Goal: Task Accomplishment & Management: Manage account settings

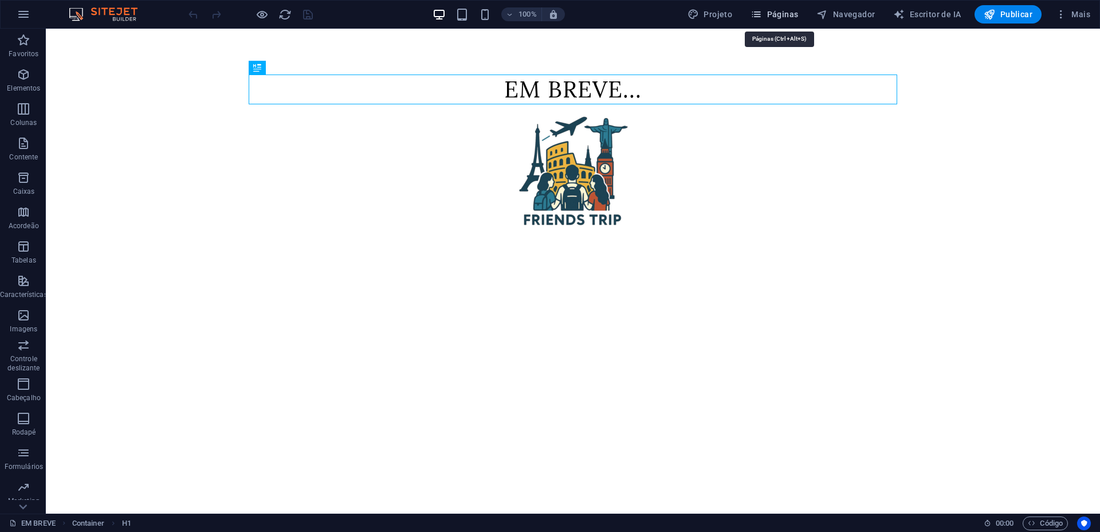
click at [781, 13] on font "Páginas" at bounding box center [783, 14] width 32 height 9
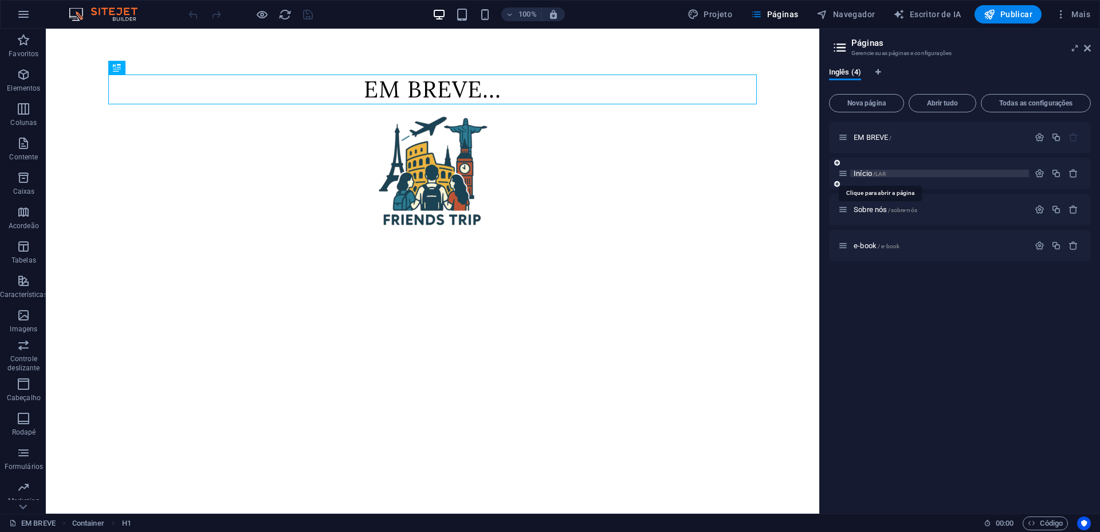
click at [869, 173] on font "Início" at bounding box center [863, 173] width 18 height 9
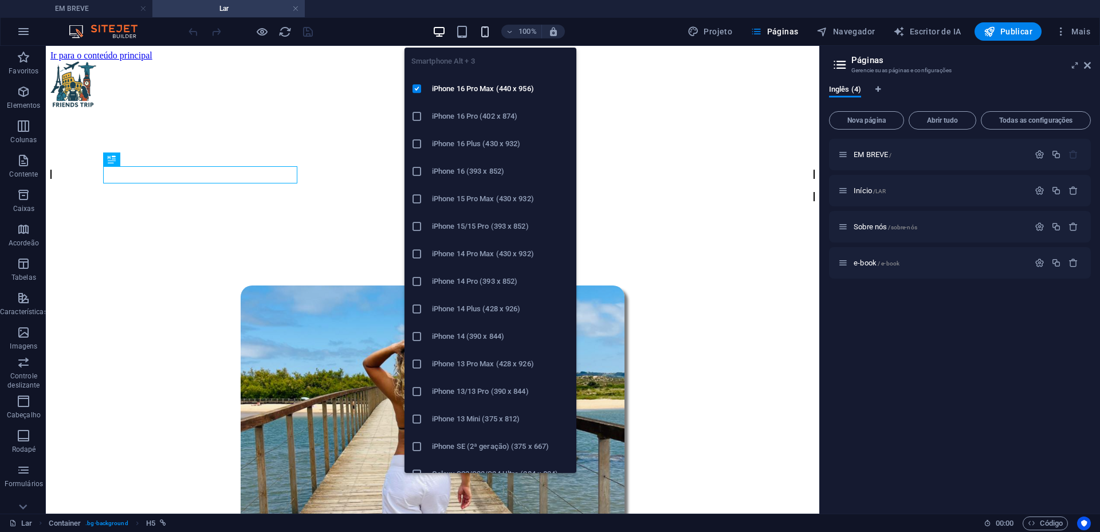
click at [489, 30] on icon "button" at bounding box center [485, 31] width 13 height 13
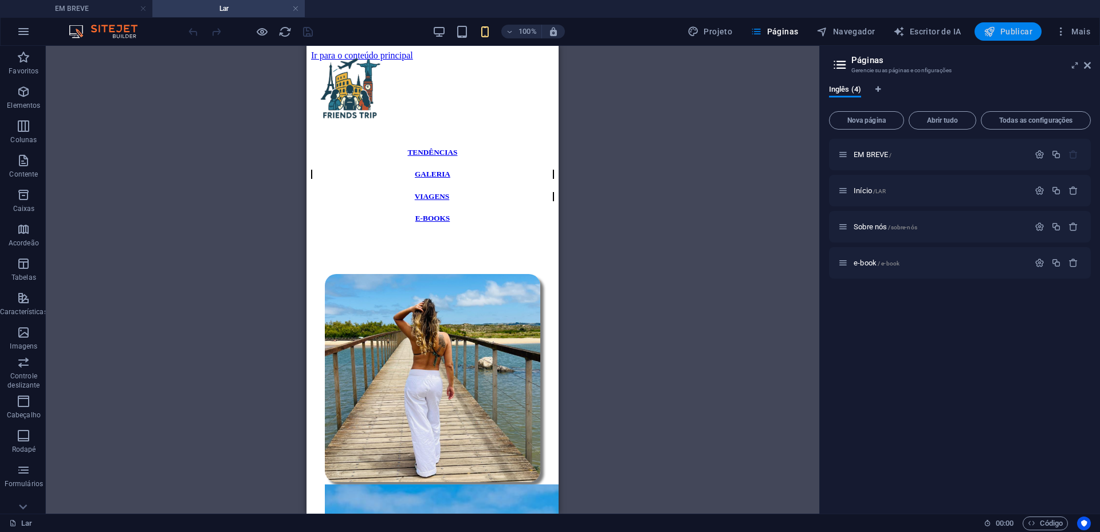
click at [1021, 32] on font "Publicar" at bounding box center [1017, 31] width 32 height 9
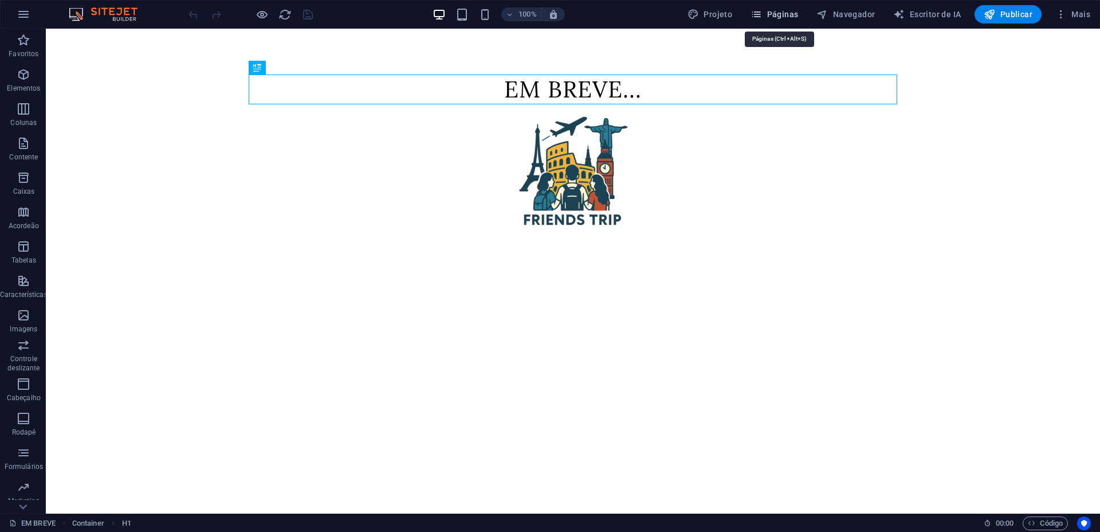
click at [793, 17] on font "Páginas" at bounding box center [783, 14] width 32 height 9
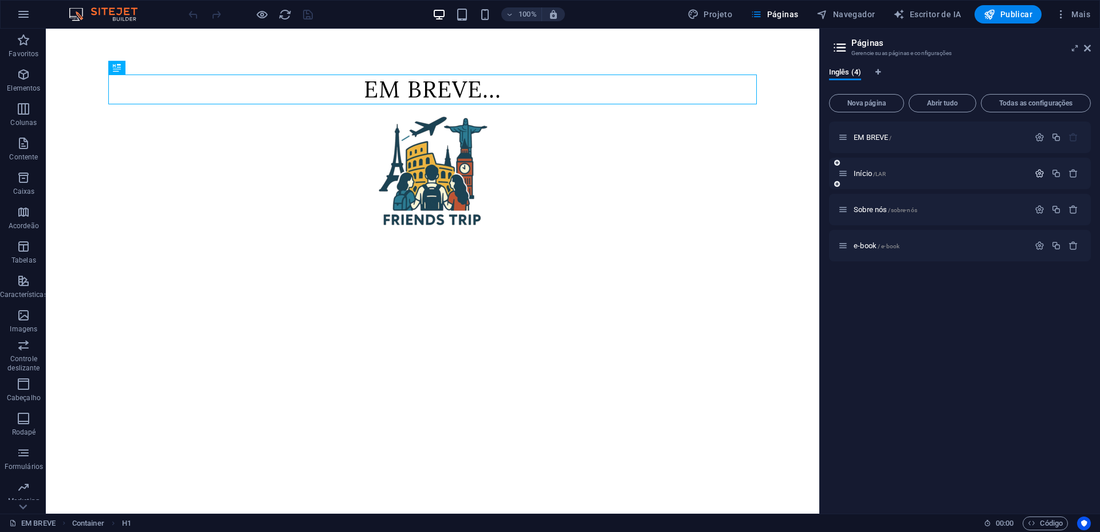
click at [1041, 175] on icon "button" at bounding box center [1040, 174] width 10 height 10
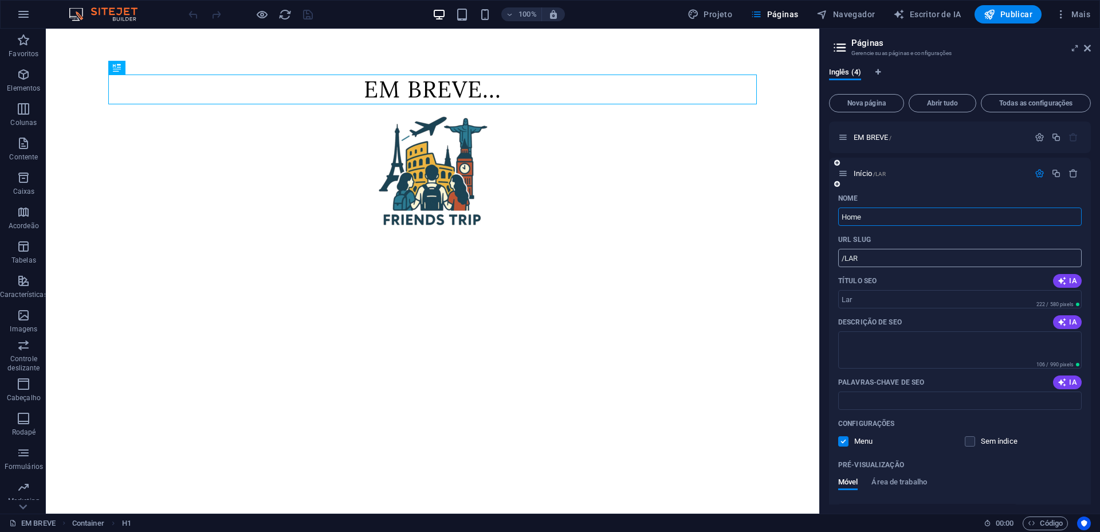
click at [888, 261] on input "/LAR" at bounding box center [961, 258] width 244 height 18
type input "/"
click at [1039, 136] on icon "button" at bounding box center [1040, 137] width 10 height 10
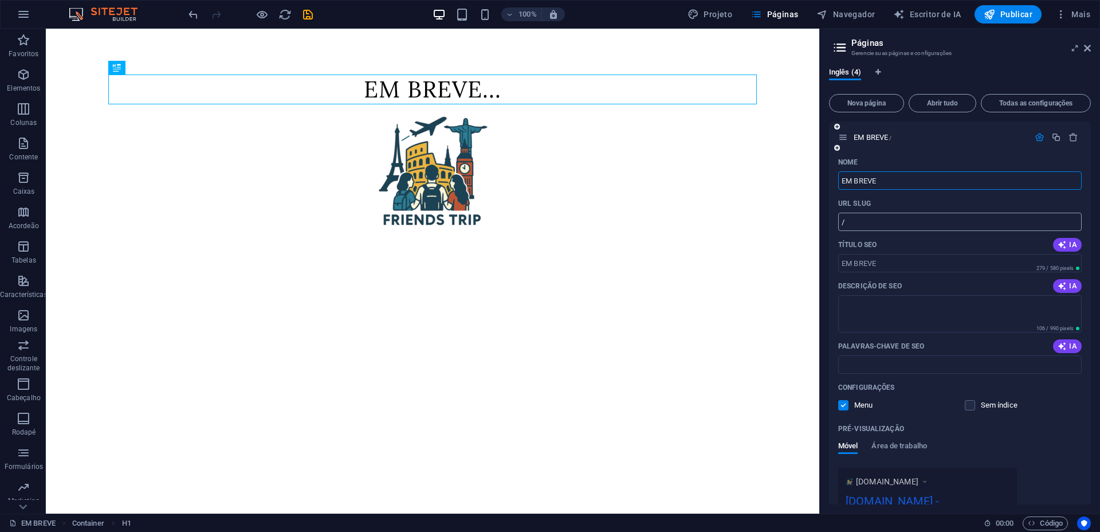
click at [867, 226] on input "/" at bounding box center [961, 222] width 244 height 18
click at [1074, 135] on icon "button" at bounding box center [1074, 137] width 10 height 10
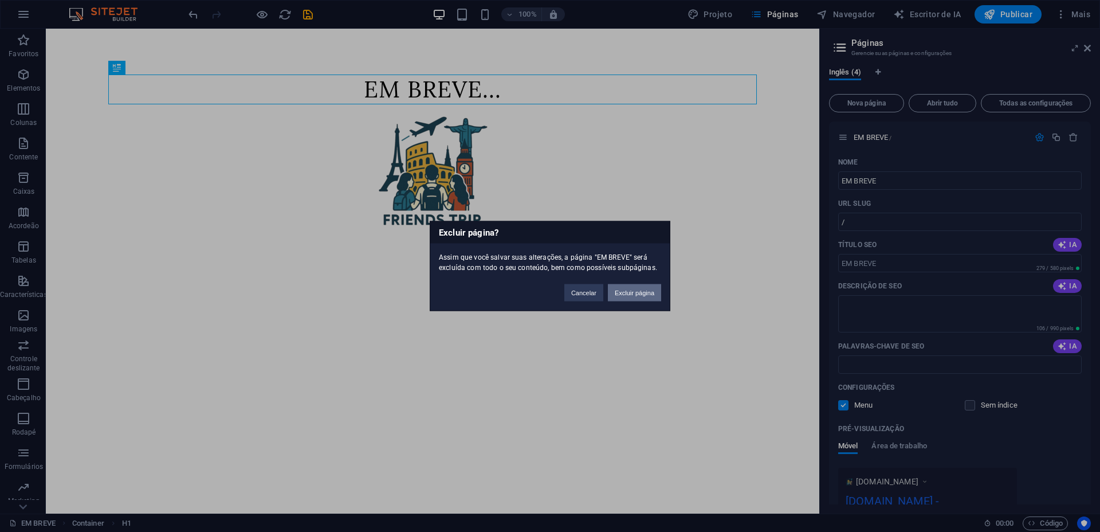
click at [641, 295] on font "Excluir página" at bounding box center [635, 292] width 40 height 7
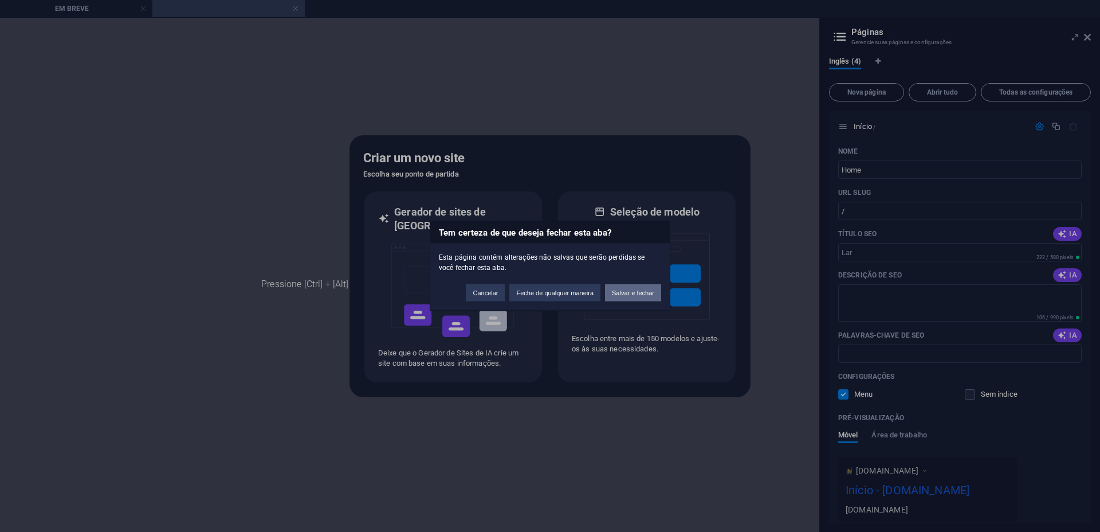
click at [622, 291] on font "Salvar e fechar" at bounding box center [633, 292] width 42 height 7
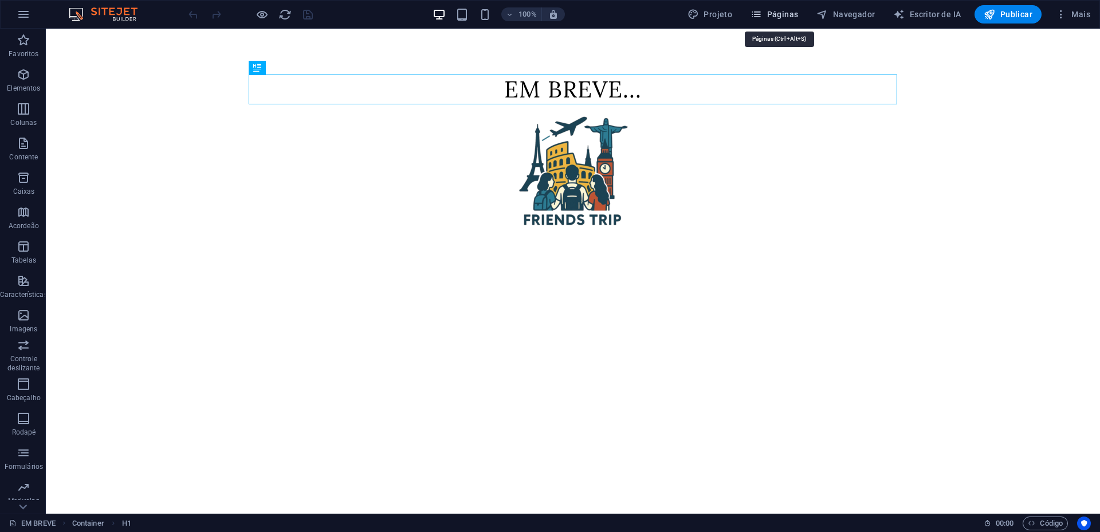
click at [775, 14] on font "Páginas" at bounding box center [783, 14] width 32 height 9
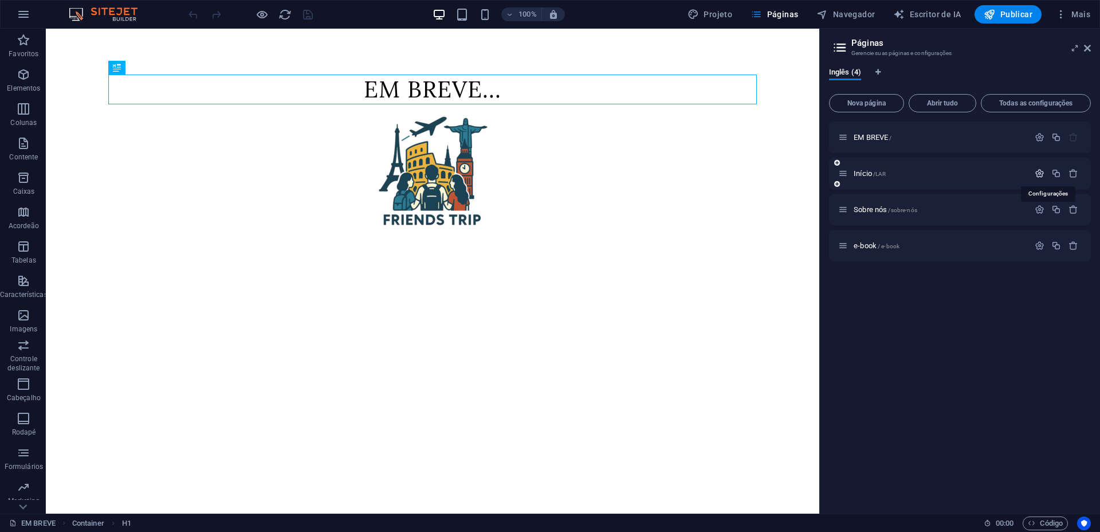
click at [1041, 172] on icon "button" at bounding box center [1040, 174] width 10 height 10
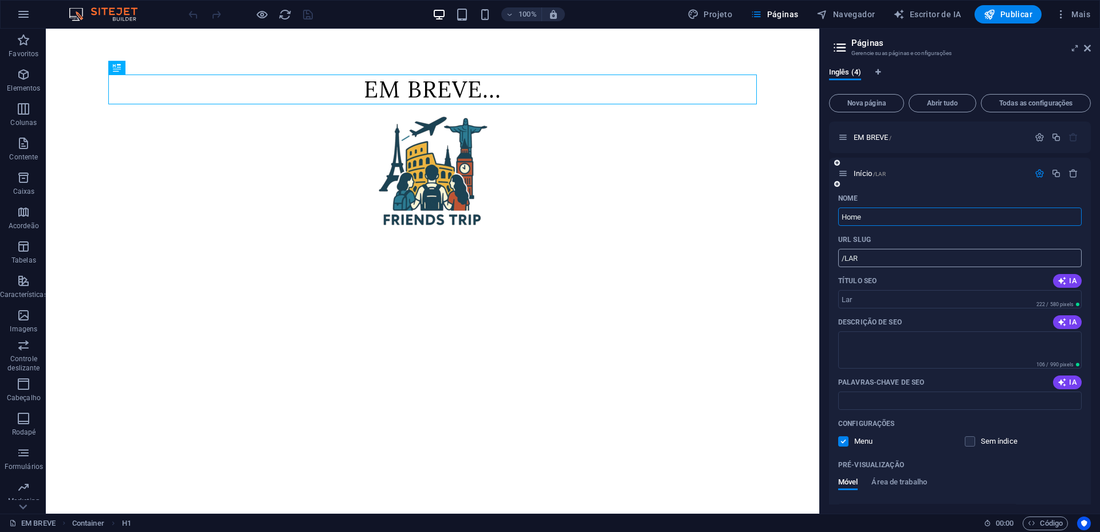
click at [903, 256] on input "/LAR" at bounding box center [961, 258] width 244 height 18
type input "/lar"
click at [1039, 136] on icon "button" at bounding box center [1040, 137] width 10 height 10
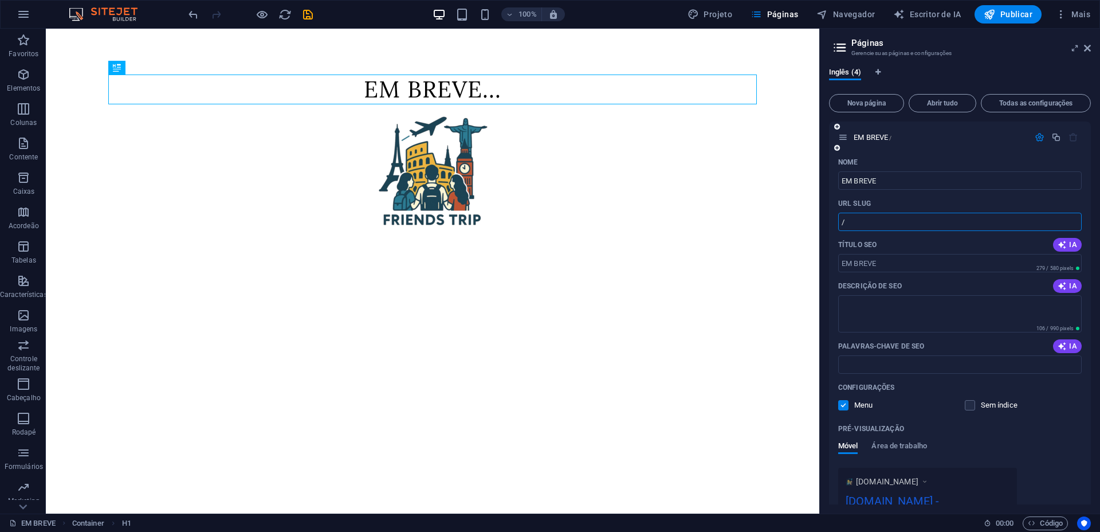
click at [882, 219] on input "/" at bounding box center [961, 222] width 244 height 18
type input "/em"
click at [1039, 134] on icon "button" at bounding box center [1040, 137] width 10 height 10
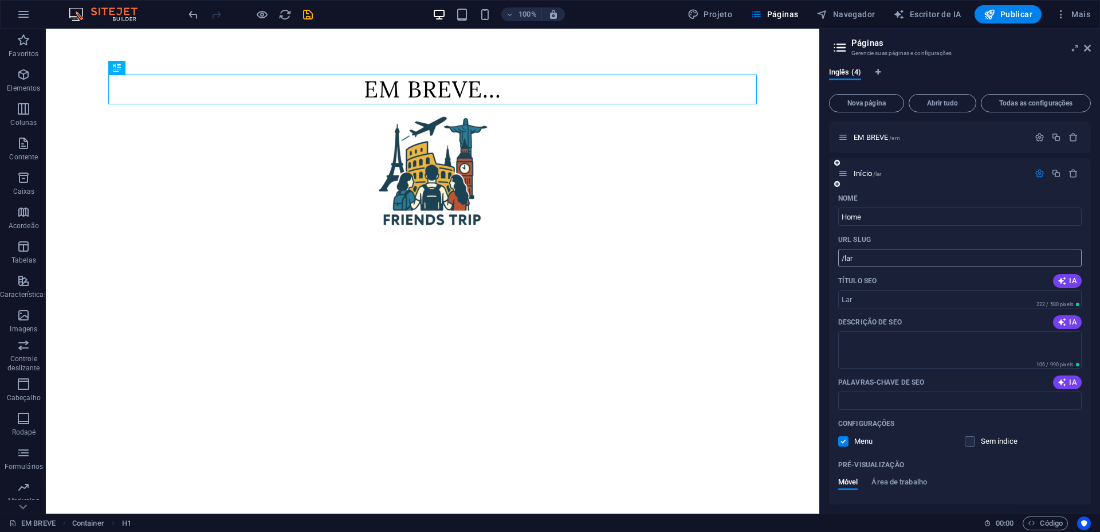
click at [891, 262] on input "/lar" at bounding box center [961, 258] width 244 height 18
type input "/"
click at [309, 10] on icon "salvar" at bounding box center [307, 14] width 13 height 13
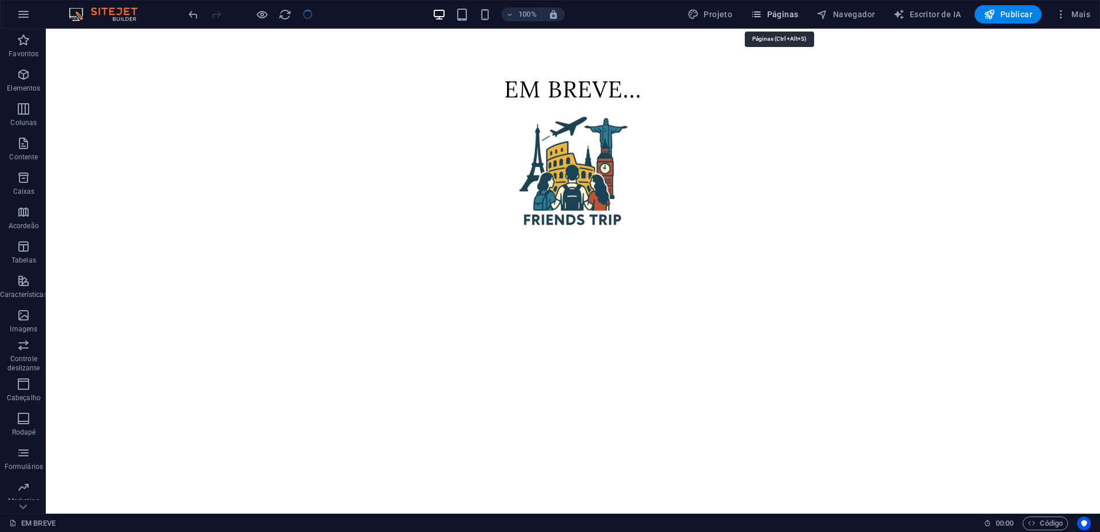
click at [775, 16] on font "Páginas" at bounding box center [783, 14] width 32 height 9
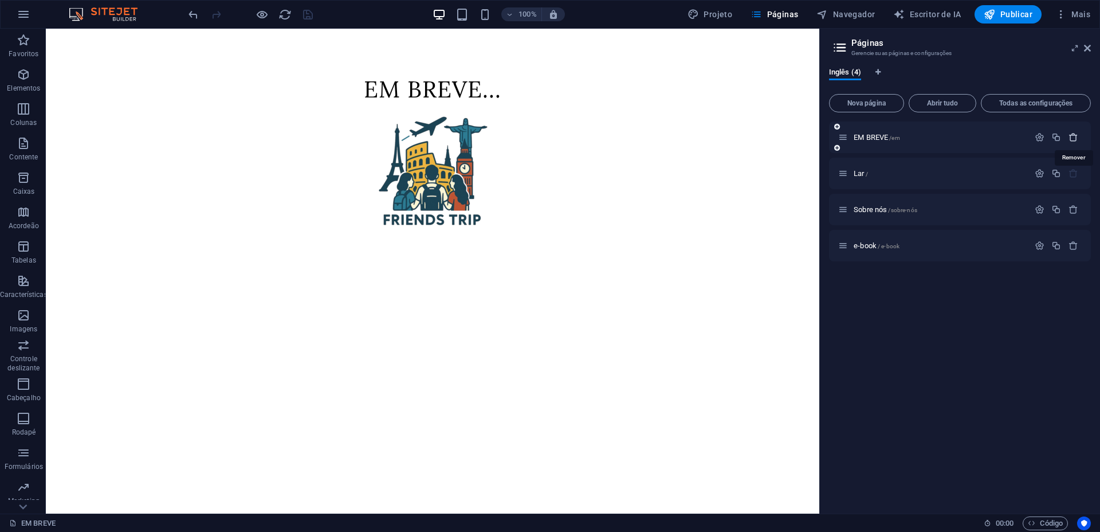
click at [1073, 139] on icon "button" at bounding box center [1074, 137] width 10 height 10
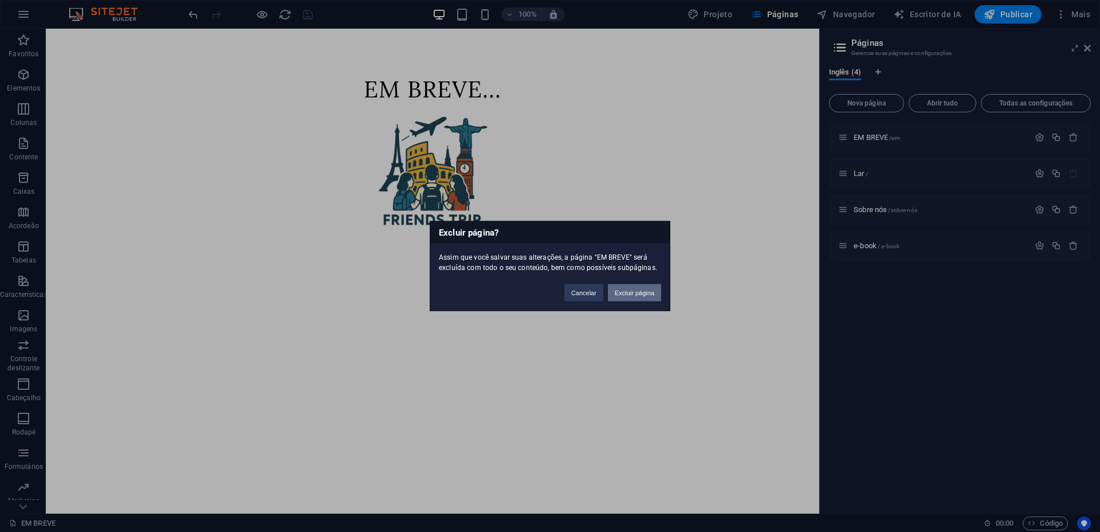
click at [639, 295] on font "Excluir página" at bounding box center [635, 292] width 40 height 7
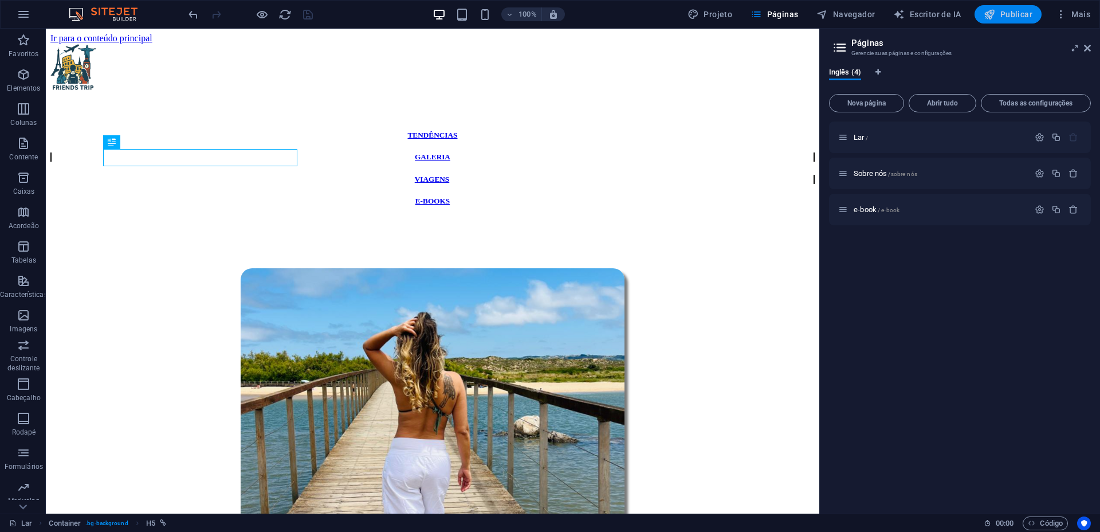
click at [1010, 14] on font "Publicar" at bounding box center [1017, 14] width 32 height 9
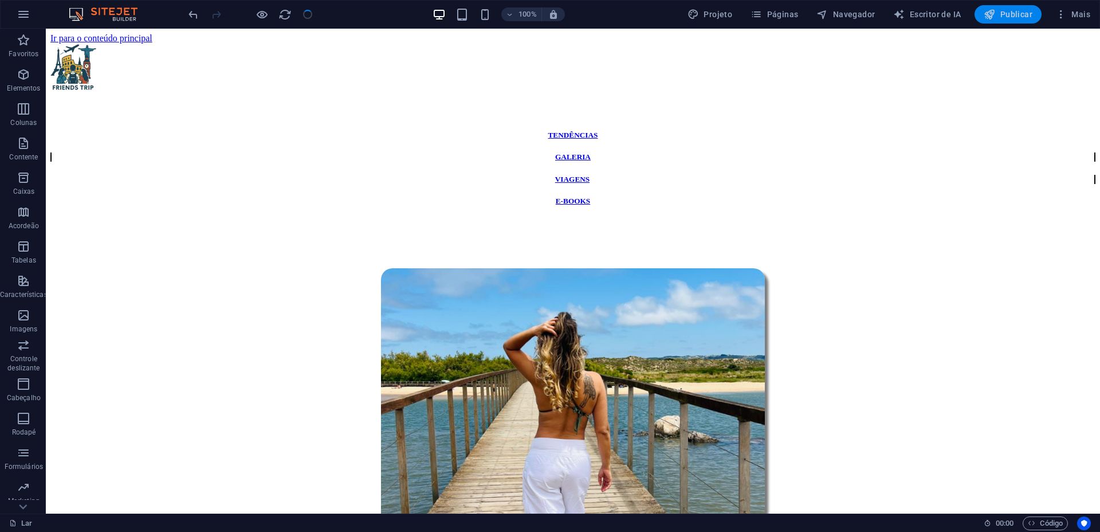
click at [1002, 7] on button "Publicar" at bounding box center [1008, 14] width 67 height 18
click at [1005, 18] on font "Publicar" at bounding box center [1017, 14] width 32 height 9
click at [996, 10] on icon "button" at bounding box center [989, 14] width 11 height 11
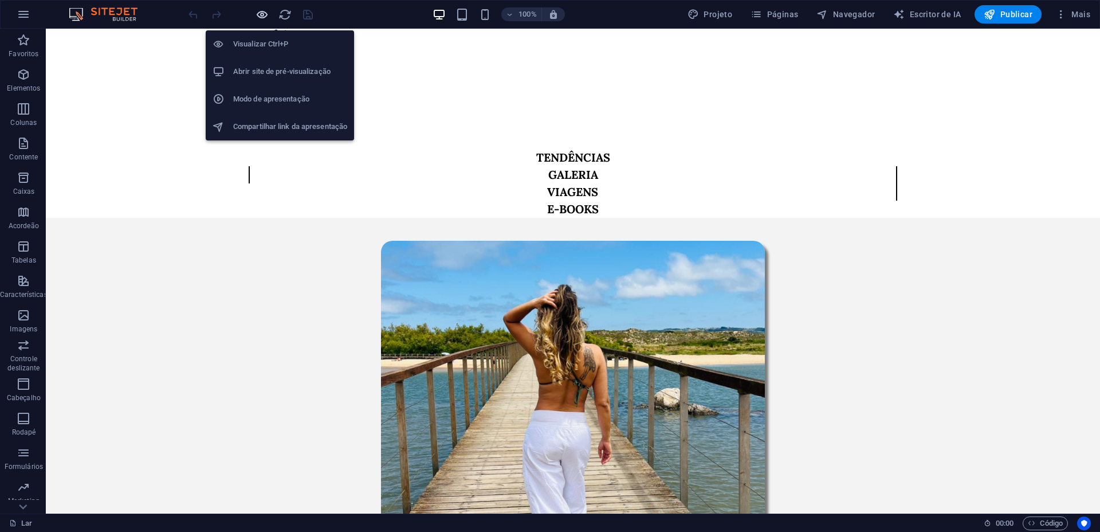
click at [257, 12] on icon "button" at bounding box center [262, 14] width 13 height 13
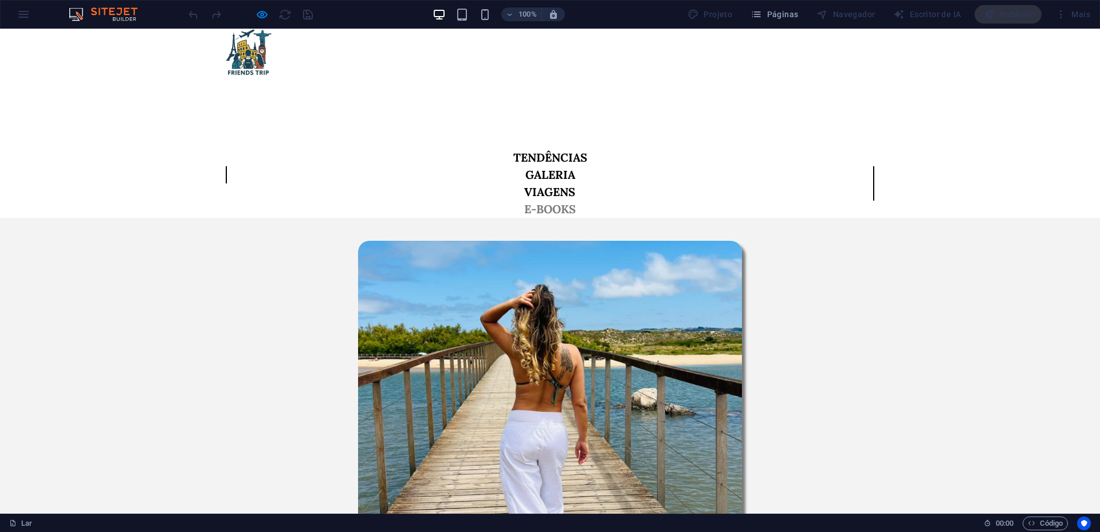
click at [576, 202] on font "E-BOOKS" at bounding box center [550, 209] width 52 height 14
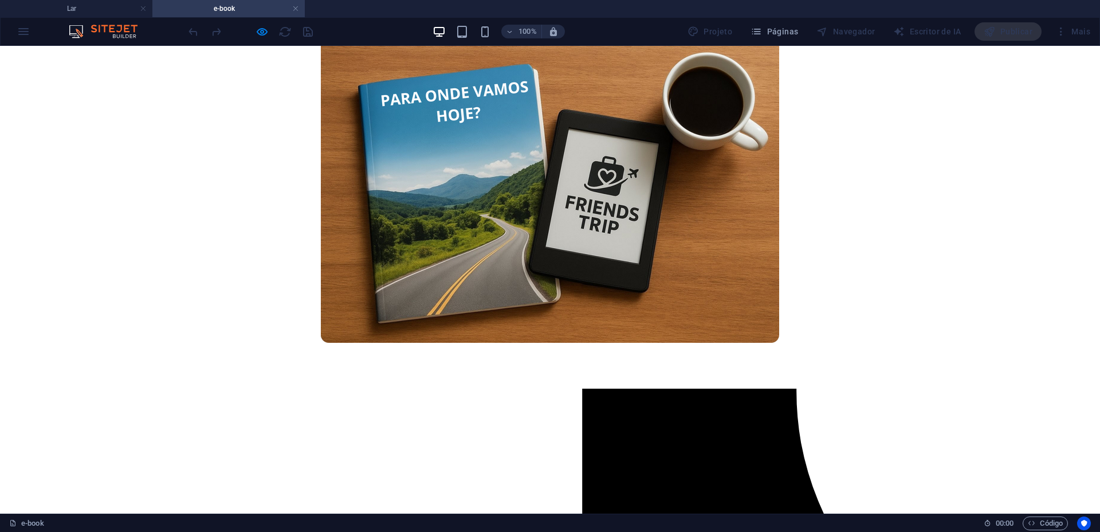
scroll to position [215, 0]
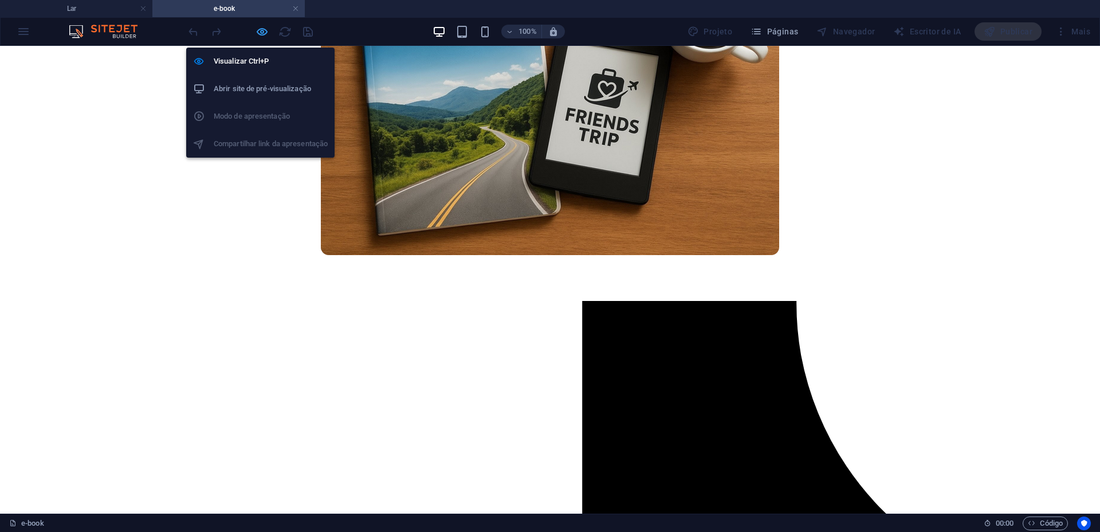
click at [264, 32] on icon "button" at bounding box center [262, 31] width 13 height 13
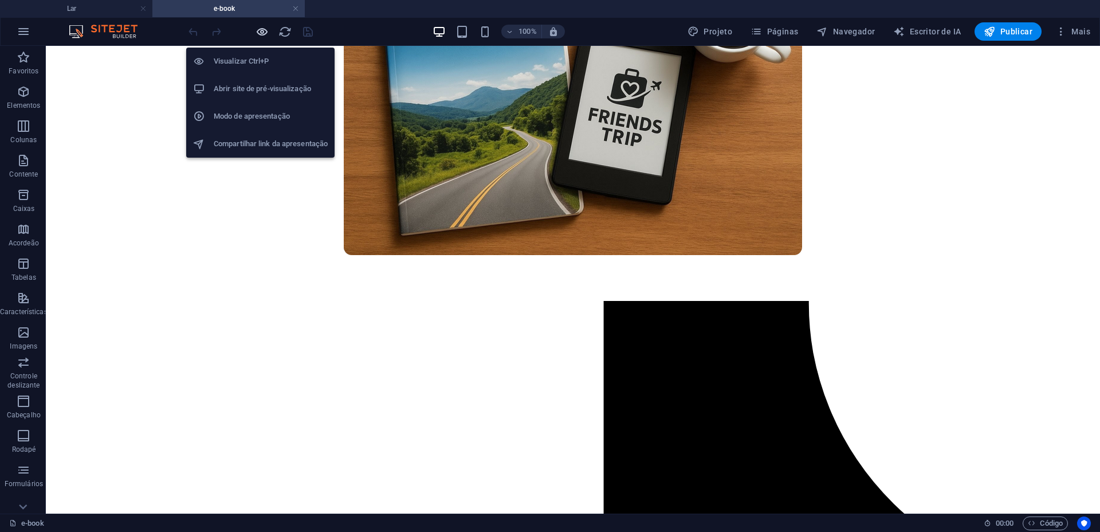
click at [264, 32] on icon "button" at bounding box center [262, 31] width 13 height 13
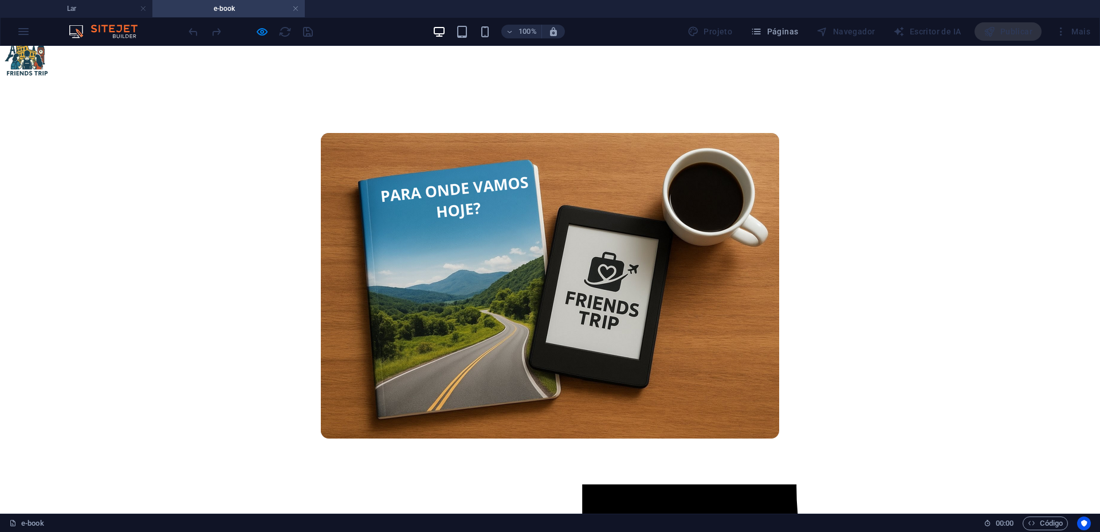
scroll to position [0, 0]
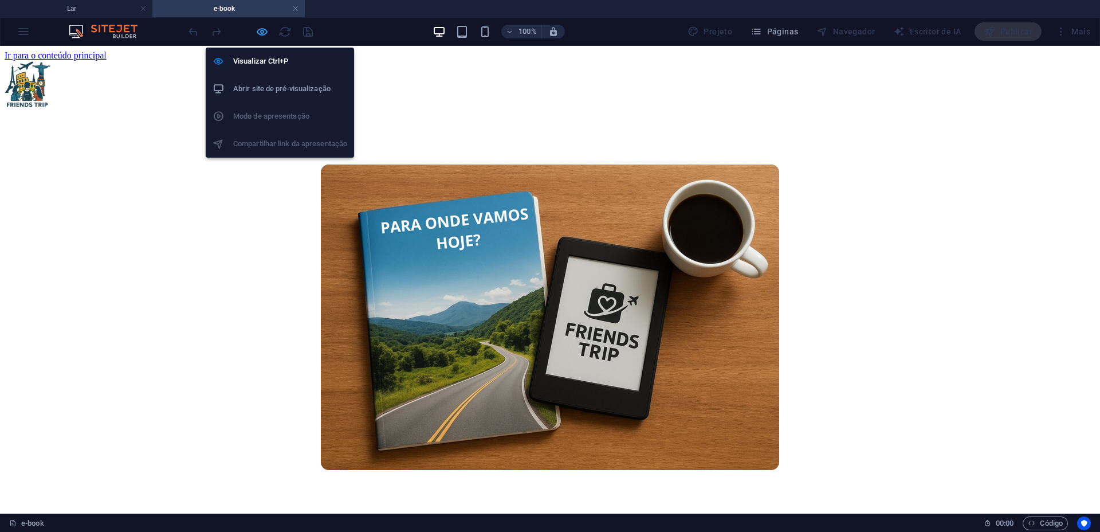
click at [265, 37] on icon "button" at bounding box center [262, 31] width 13 height 13
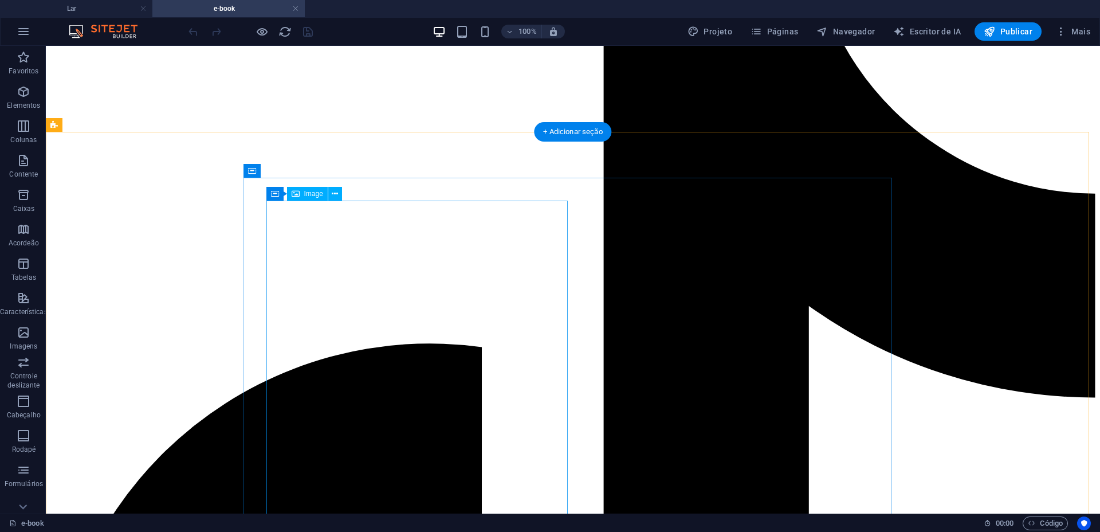
scroll to position [645, 0]
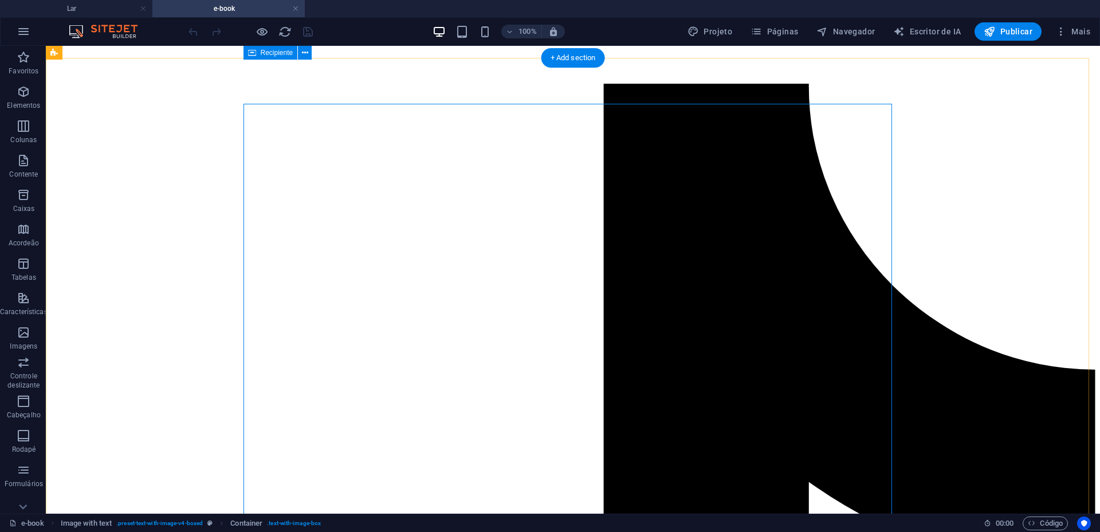
scroll to position [430, 0]
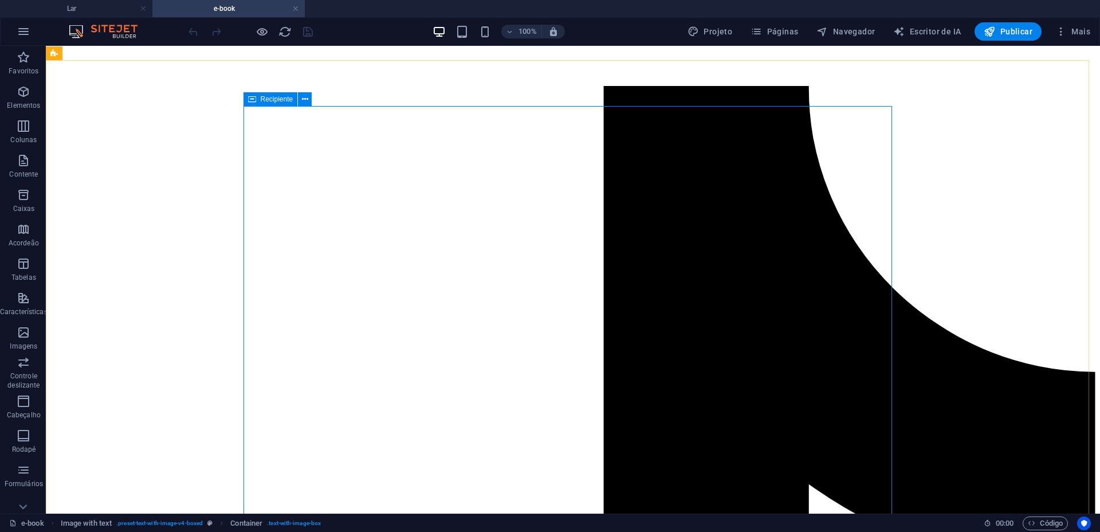
click at [272, 96] on font "Recipiente" at bounding box center [277, 99] width 33 height 8
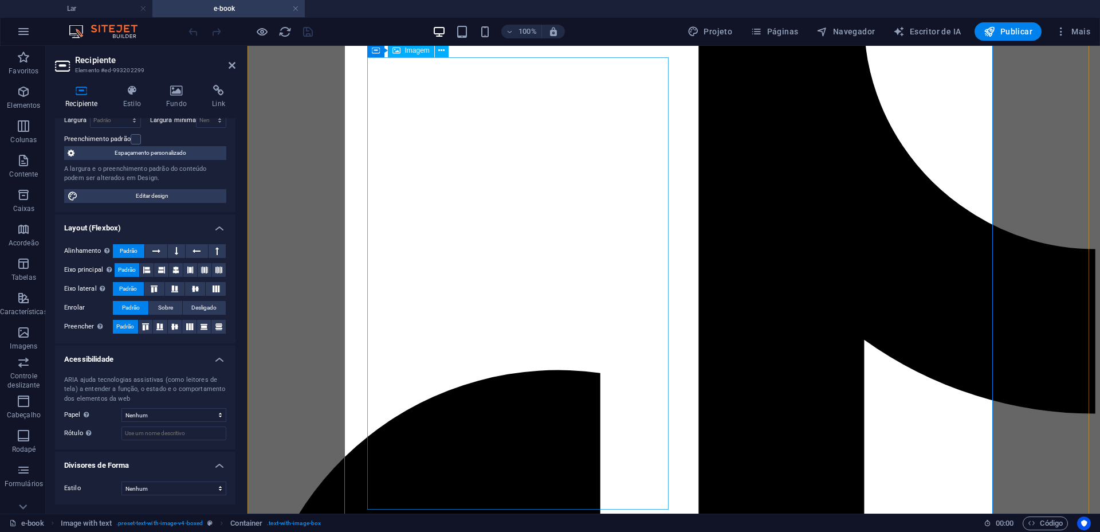
scroll to position [502, 0]
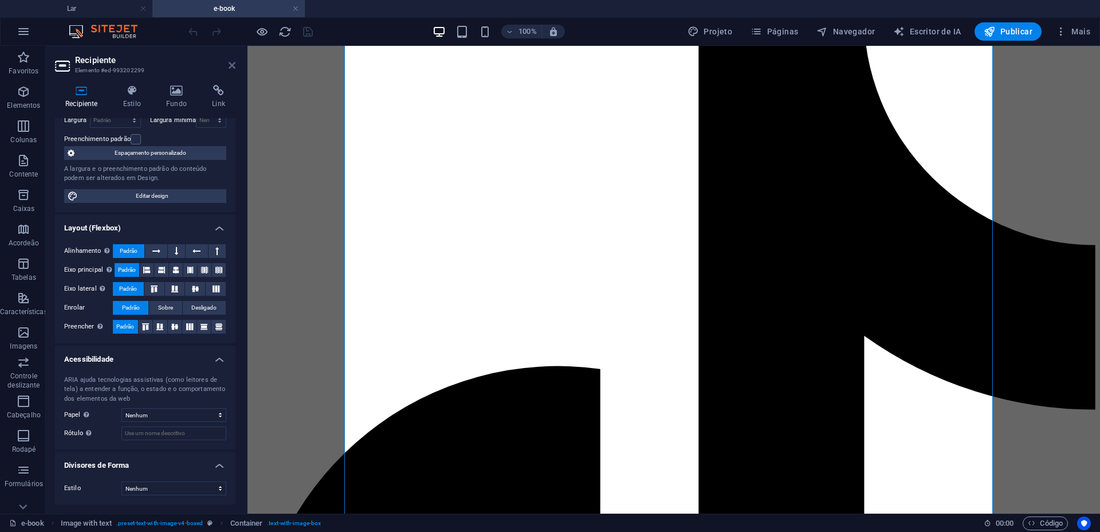
click at [232, 63] on icon at bounding box center [232, 65] width 7 height 9
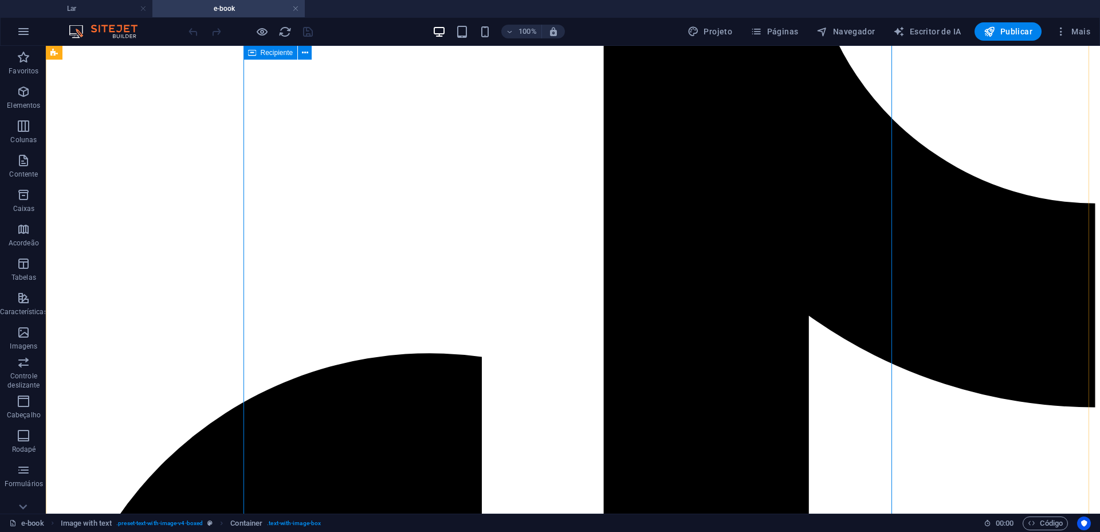
scroll to position [573, 0]
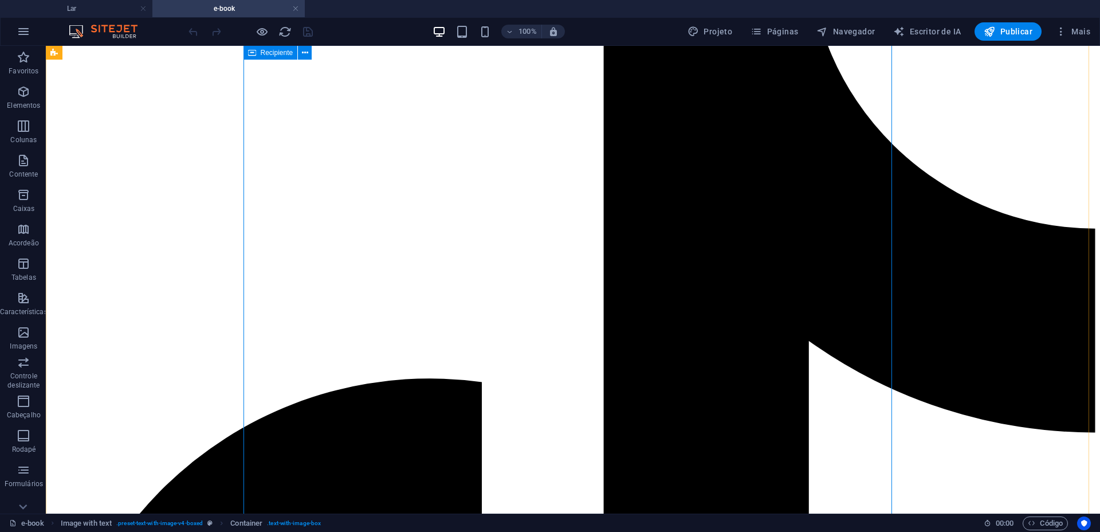
click at [479, 29] on div "100%" at bounding box center [499, 31] width 132 height 18
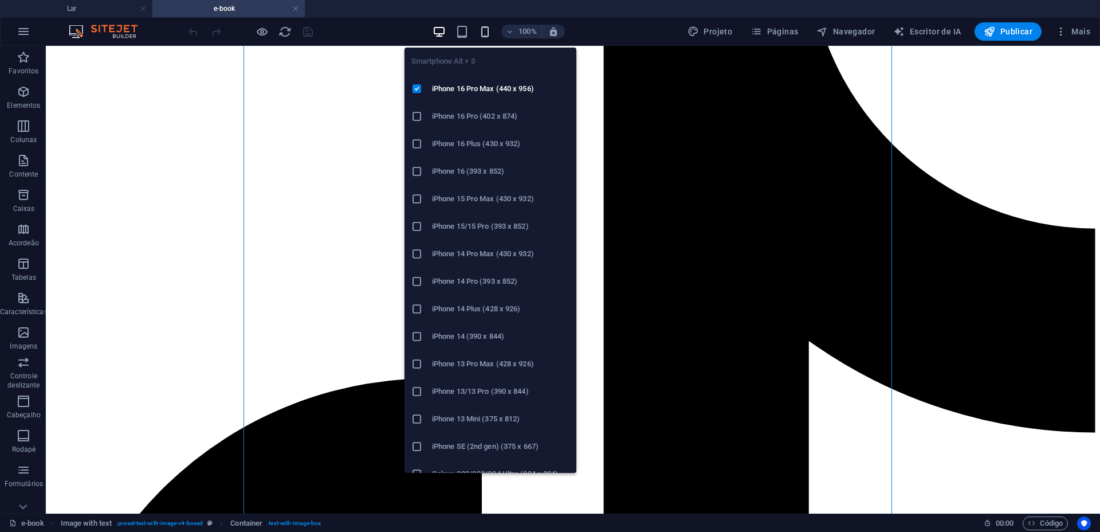
click at [492, 33] on icon "button" at bounding box center [485, 31] width 13 height 13
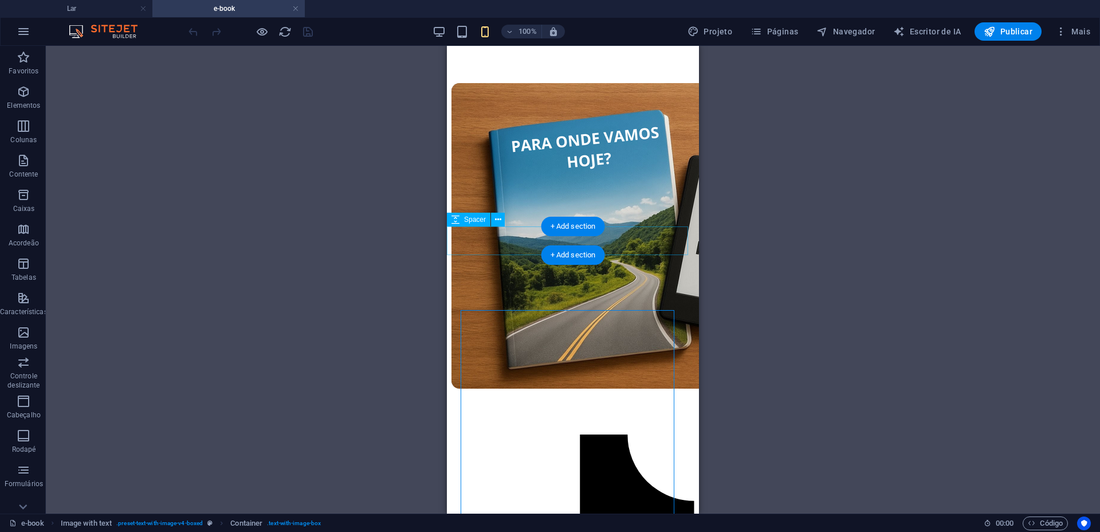
scroll to position [72, 0]
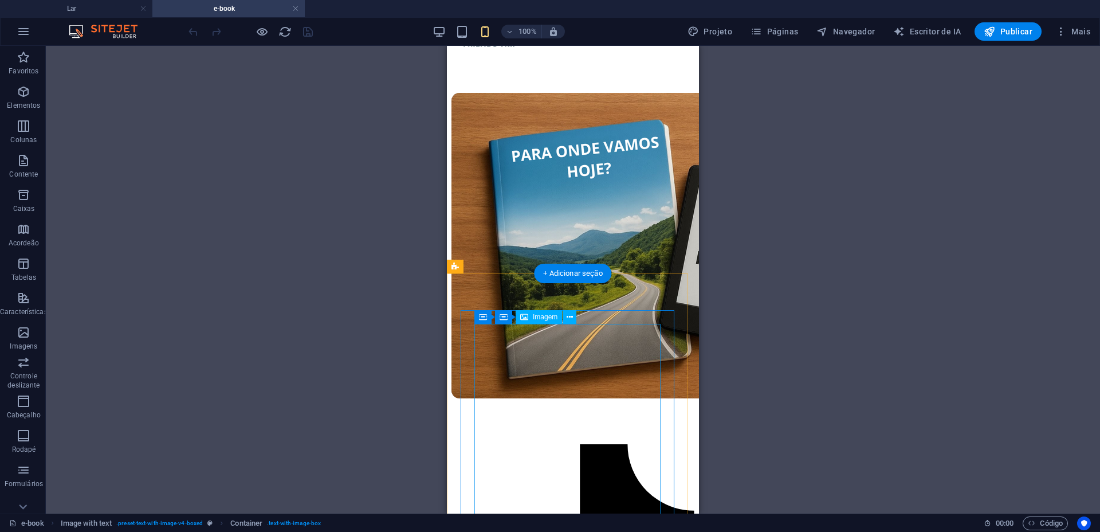
select select "px"
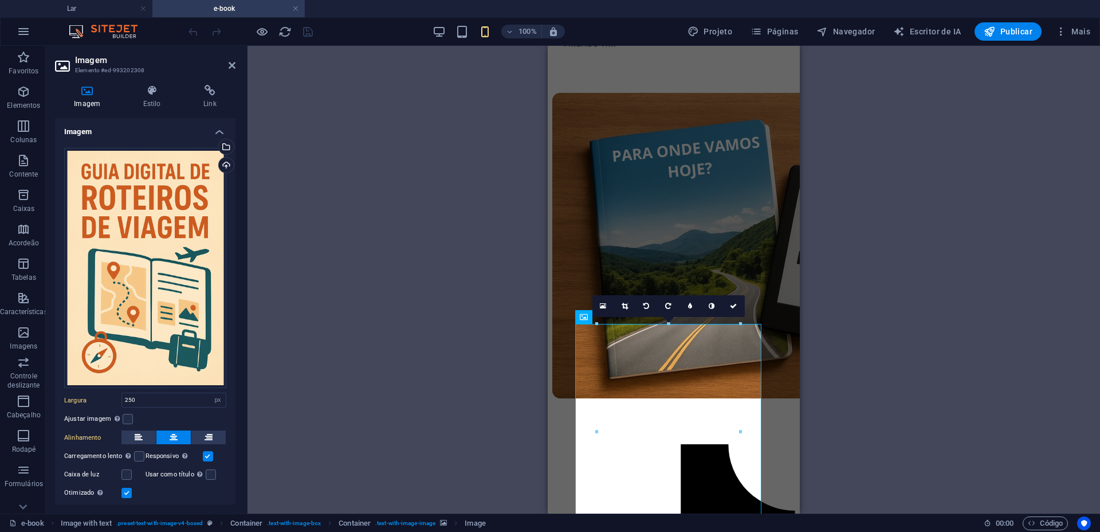
click at [834, 326] on div "H2 Imagem com texto Recipiente Espaçador Imagem Recipiente Imagem Container Rec…" at bounding box center [674, 280] width 853 height 468
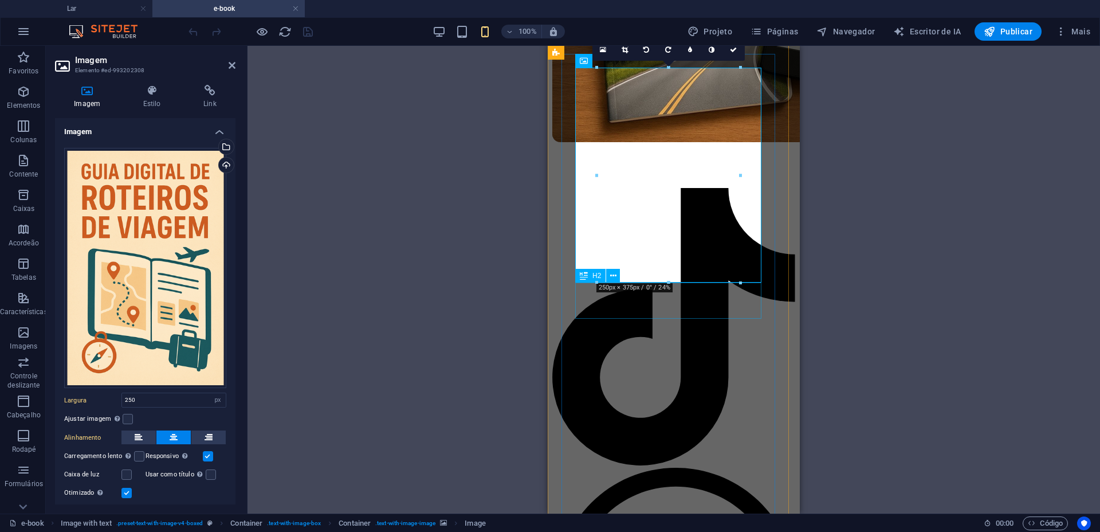
scroll to position [256, 0]
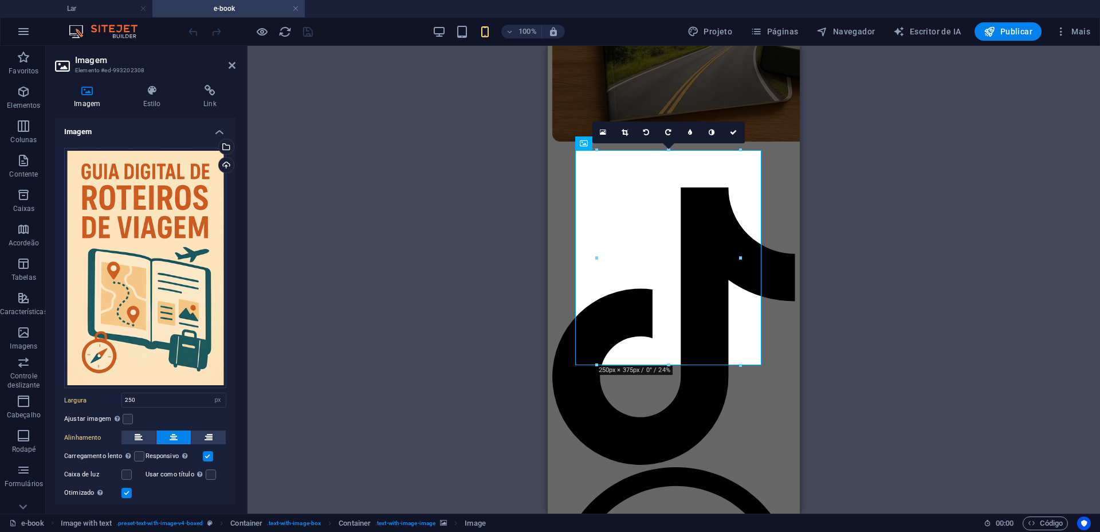
scroll to position [245, 0]
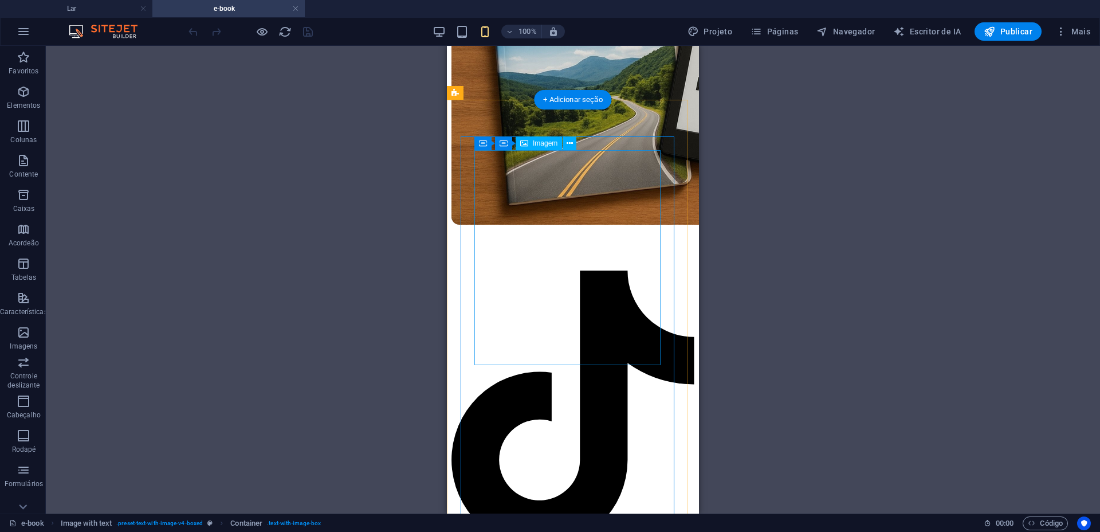
select select "px"
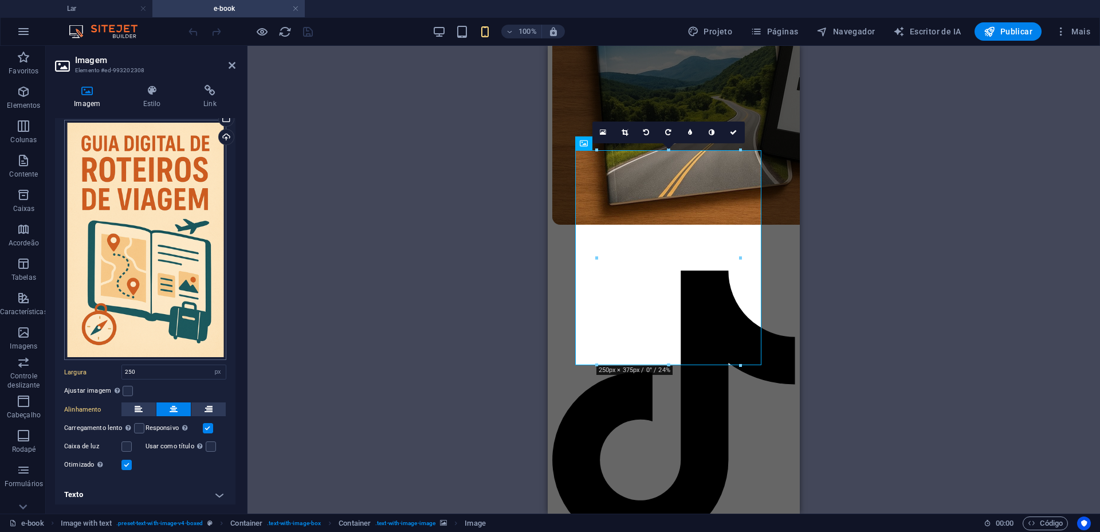
scroll to position [29, 0]
click at [159, 103] on font "Estilo" at bounding box center [152, 104] width 18 height 8
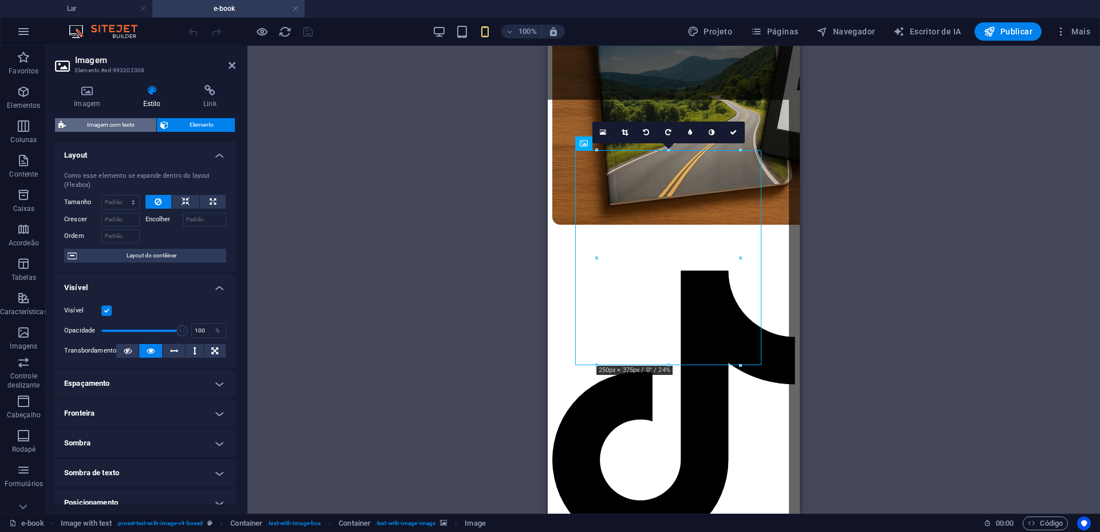
click at [127, 127] on font "Imagem com texto" at bounding box center [111, 125] width 48 height 6
select select "rem"
select select "px"
select select "preset-text-with-image-v4-boxed"
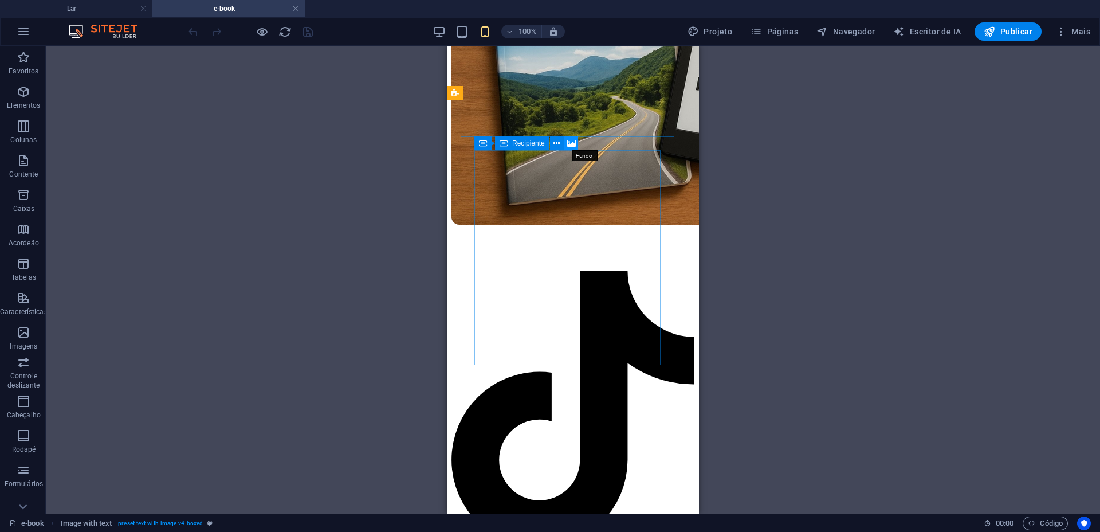
click at [570, 142] on icon at bounding box center [571, 144] width 9 height 12
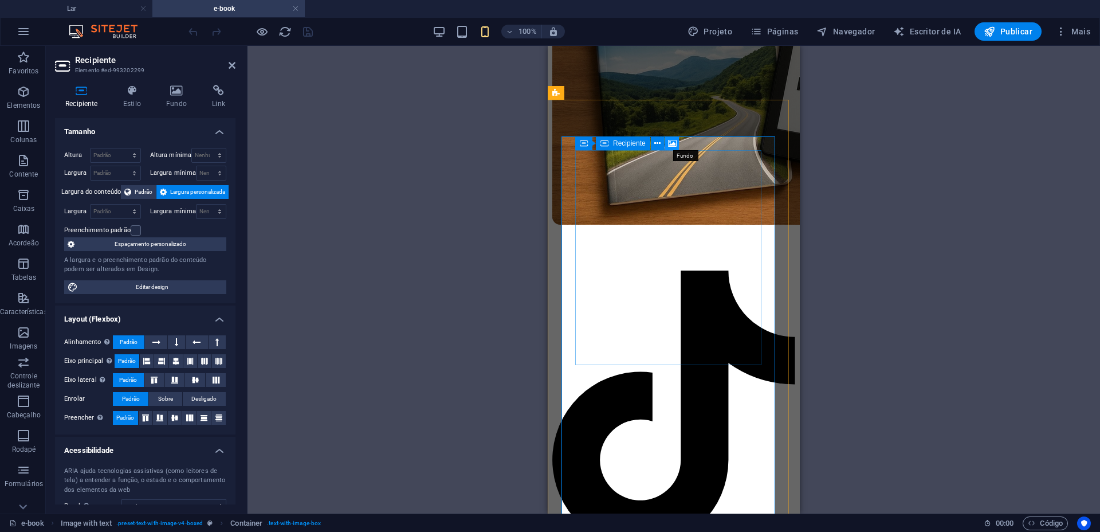
click at [676, 140] on icon at bounding box center [672, 144] width 9 height 12
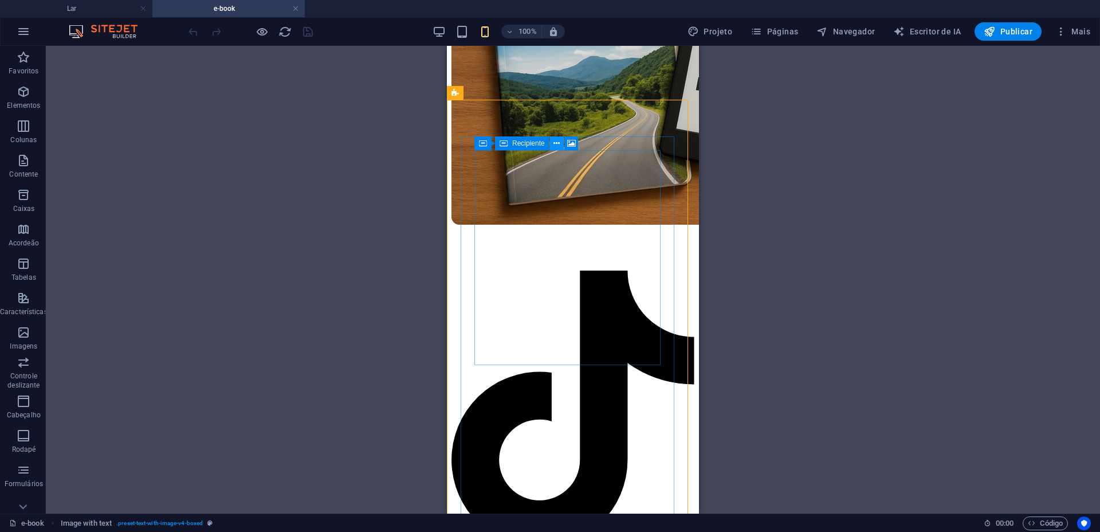
click at [558, 140] on icon at bounding box center [557, 144] width 6 height 12
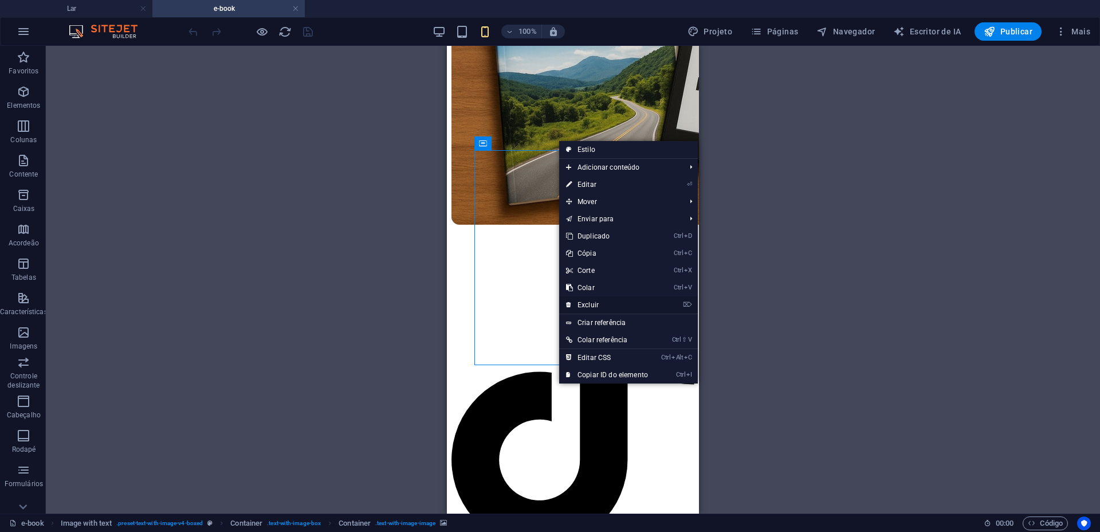
click at [593, 301] on font "Excluir" at bounding box center [588, 305] width 21 height 8
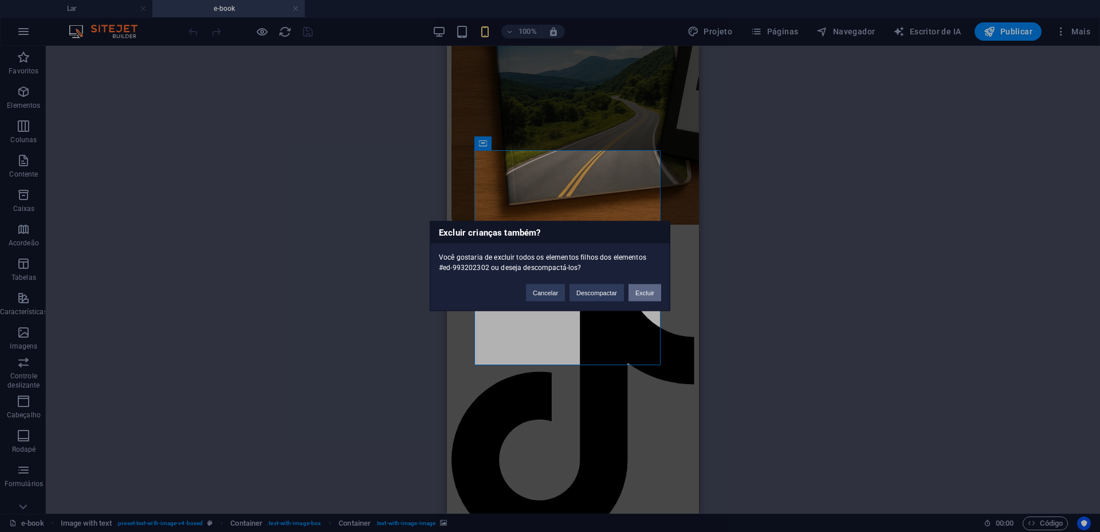
click at [648, 294] on font "Excluir" at bounding box center [645, 292] width 19 height 7
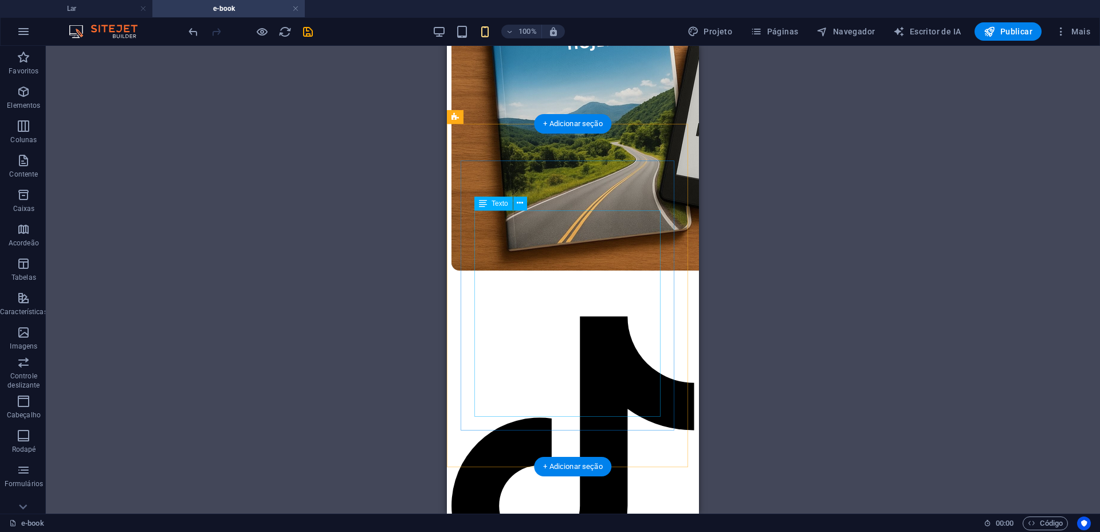
scroll to position [174, 0]
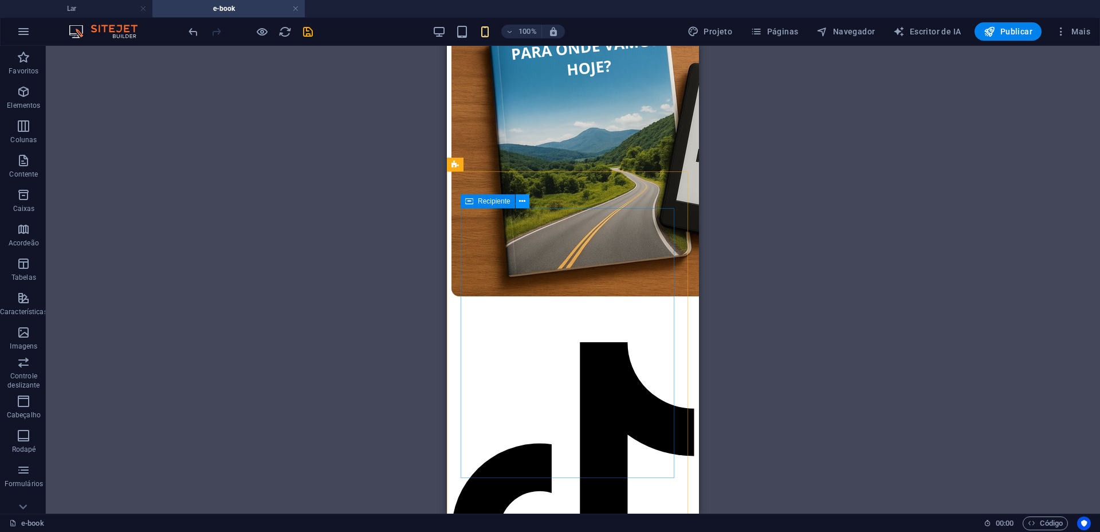
click at [523, 203] on icon at bounding box center [522, 201] width 6 height 12
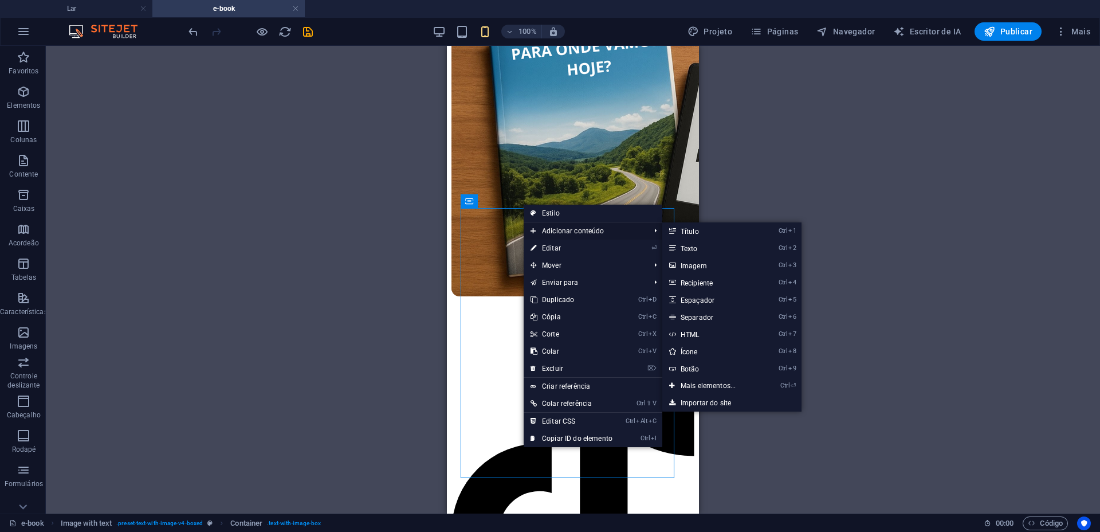
click at [569, 229] on font "Adicionar conteúdo" at bounding box center [573, 231] width 62 height 8
click at [697, 267] on font "Imagem" at bounding box center [694, 266] width 26 height 8
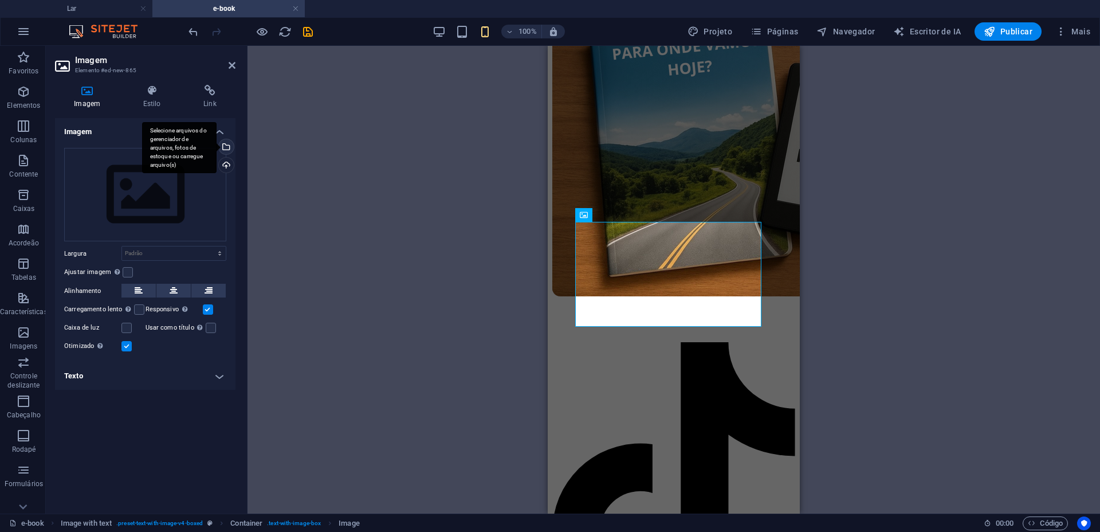
click at [227, 148] on div "Selecione arquivos do gerenciador de arquivos, fotos de estoque ou carregue arq…" at bounding box center [225, 147] width 17 height 17
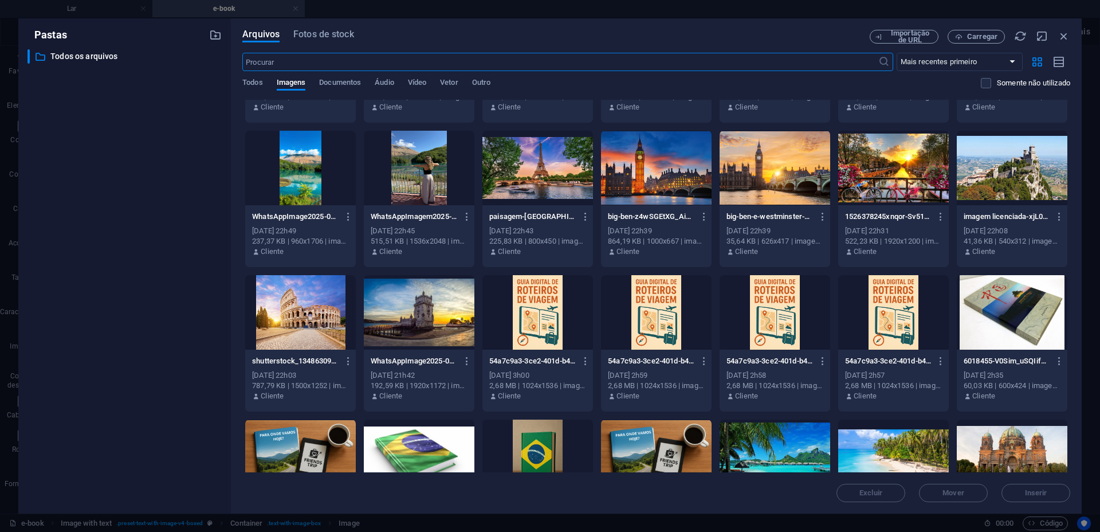
scroll to position [143, 0]
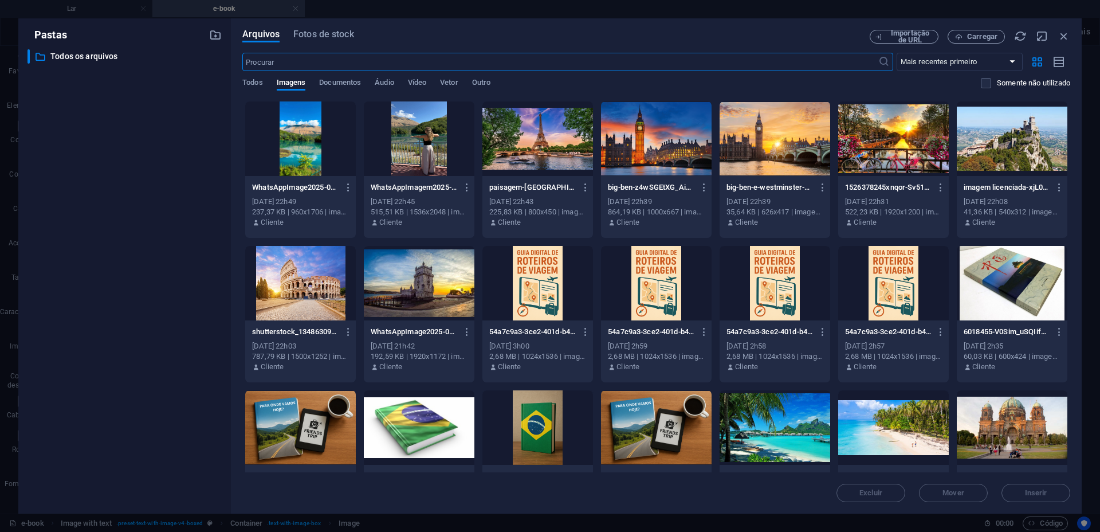
click at [532, 279] on div at bounding box center [538, 283] width 111 height 75
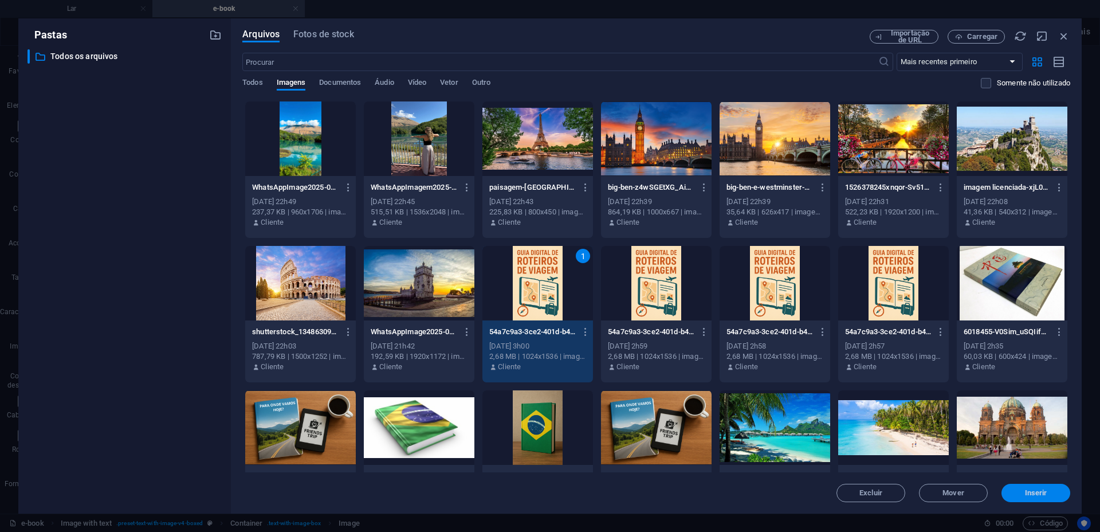
click at [1040, 489] on font "Inserir" at bounding box center [1036, 492] width 22 height 9
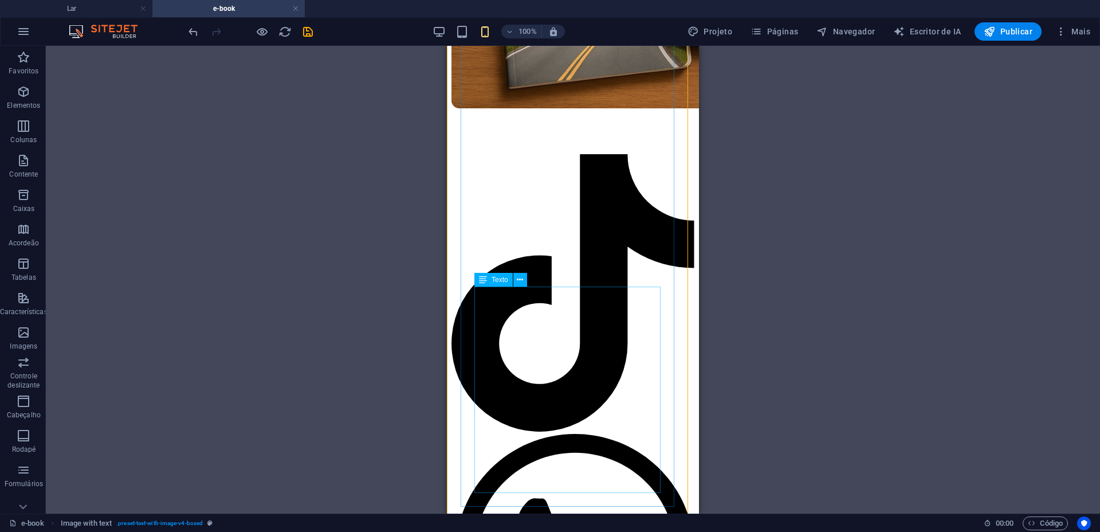
scroll to position [317, 0]
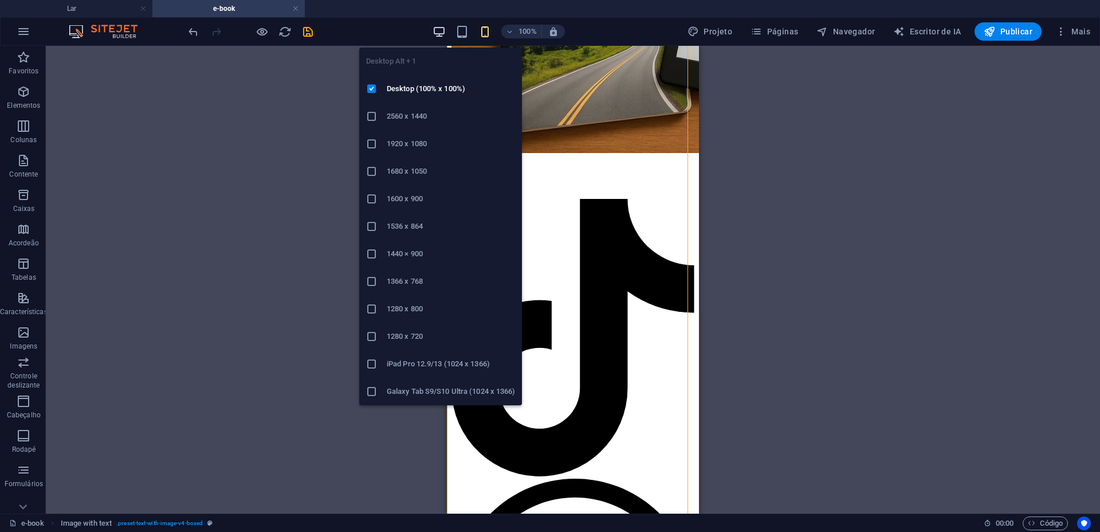
click at [440, 35] on icon "button" at bounding box center [439, 31] width 13 height 13
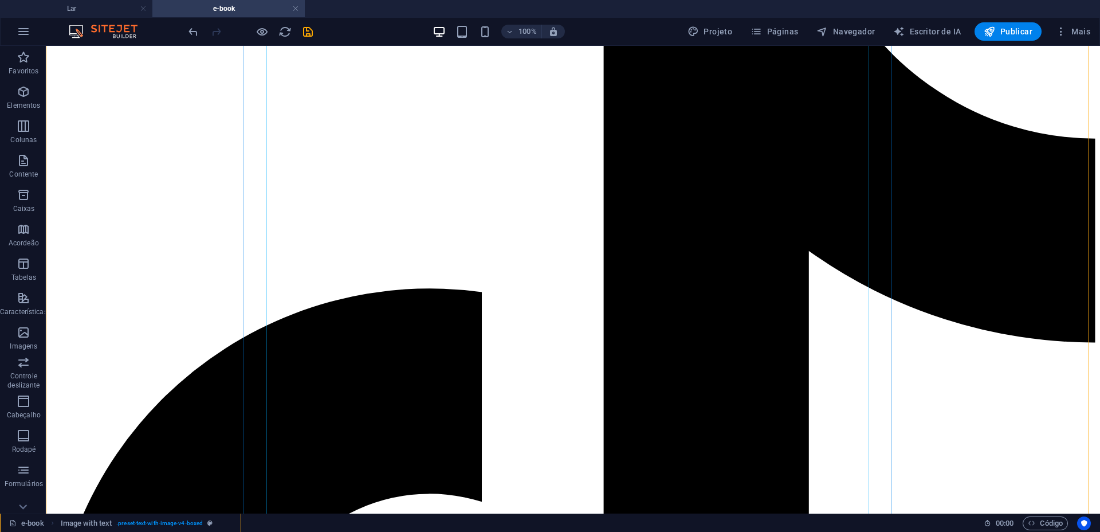
scroll to position [675, 0]
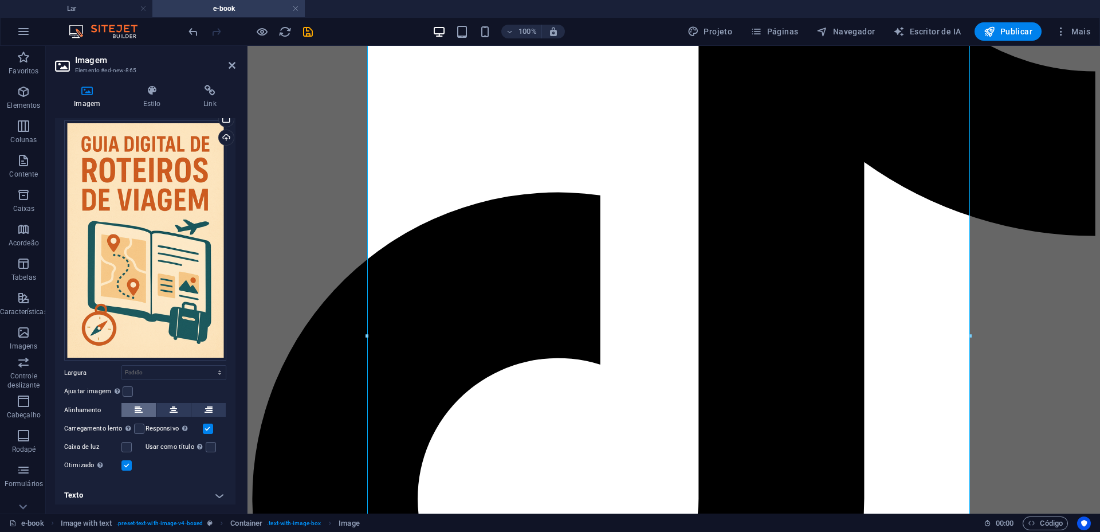
scroll to position [29, 0]
click at [134, 365] on select "Padrão auto px resto % em vh vw" at bounding box center [174, 372] width 104 height 14
select select "px"
click at [207, 365] on select "Padrão auto px resto % em vh vw" at bounding box center [174, 372] width 104 height 14
type input "1052"
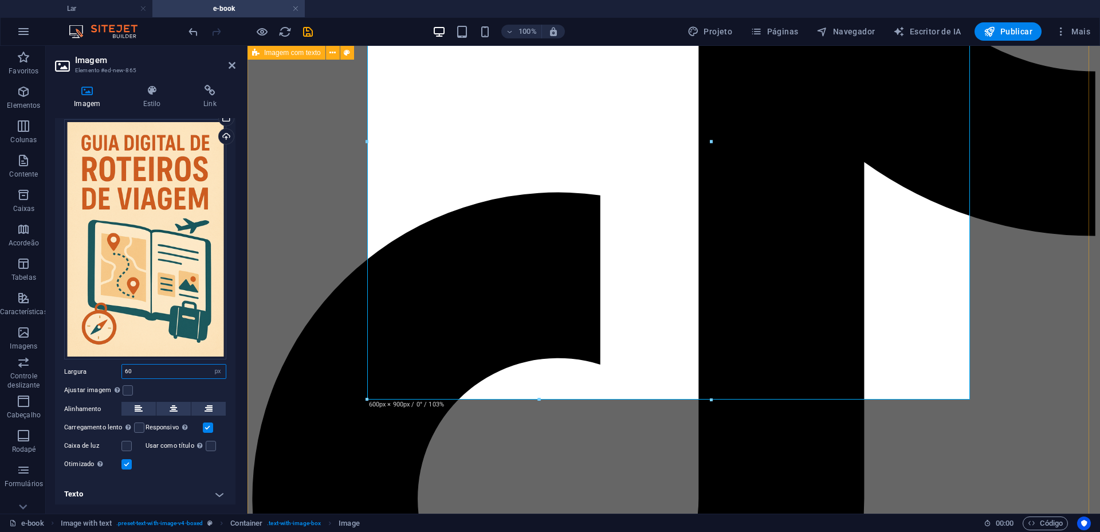
type input "6"
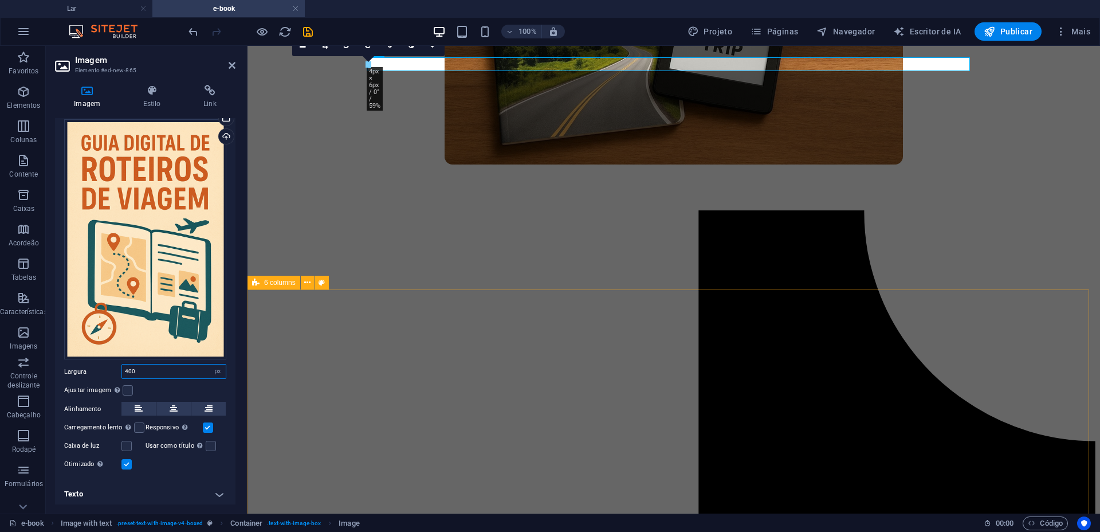
scroll to position [292, 0]
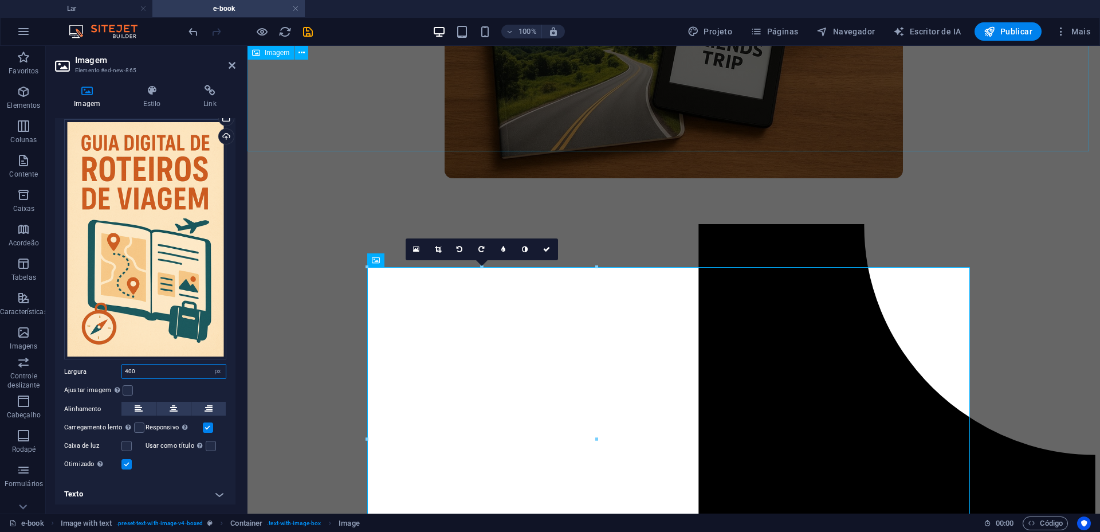
type input "400"
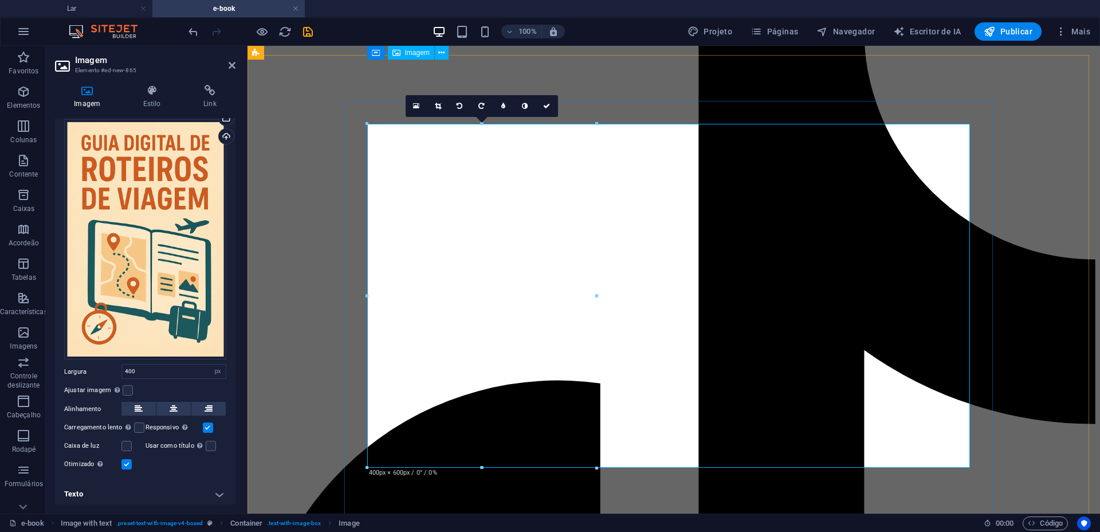
scroll to position [435, 0]
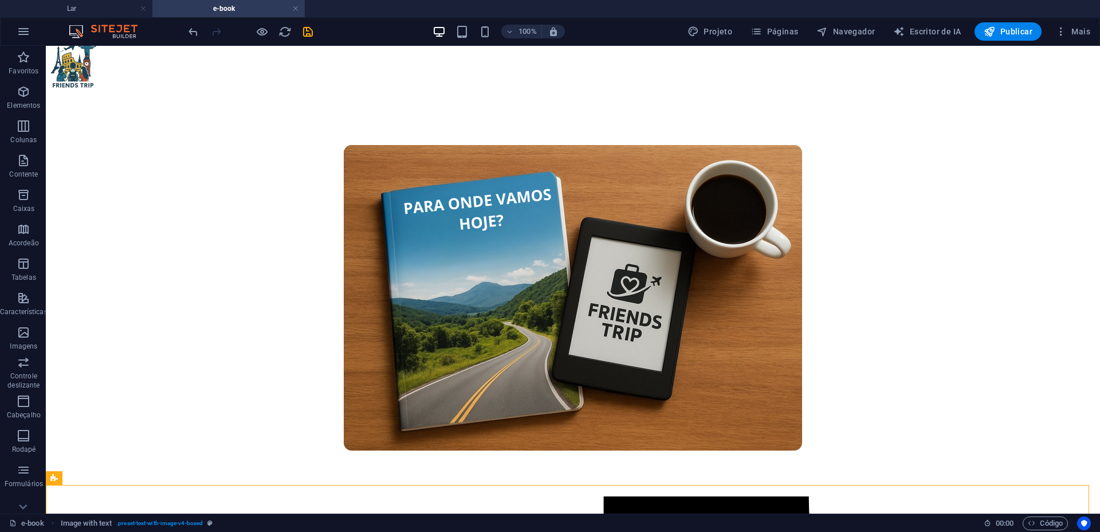
scroll to position [5, 0]
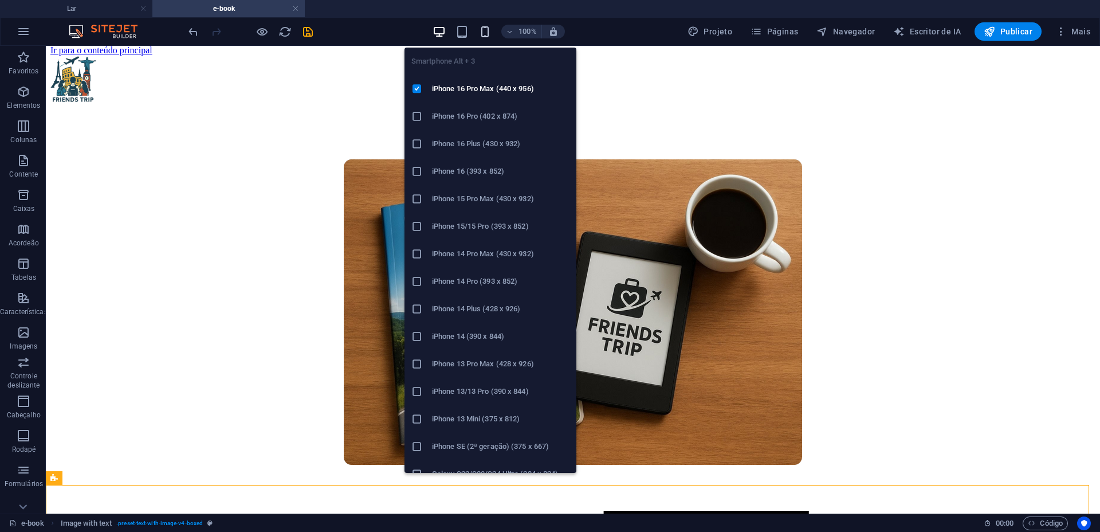
click at [484, 29] on icon "button" at bounding box center [485, 31] width 13 height 13
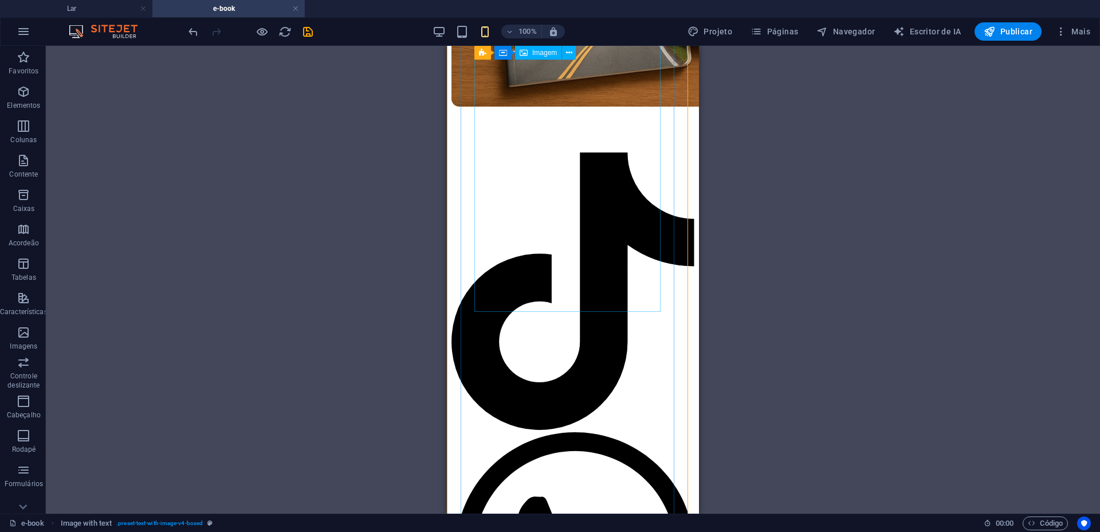
scroll to position [148, 0]
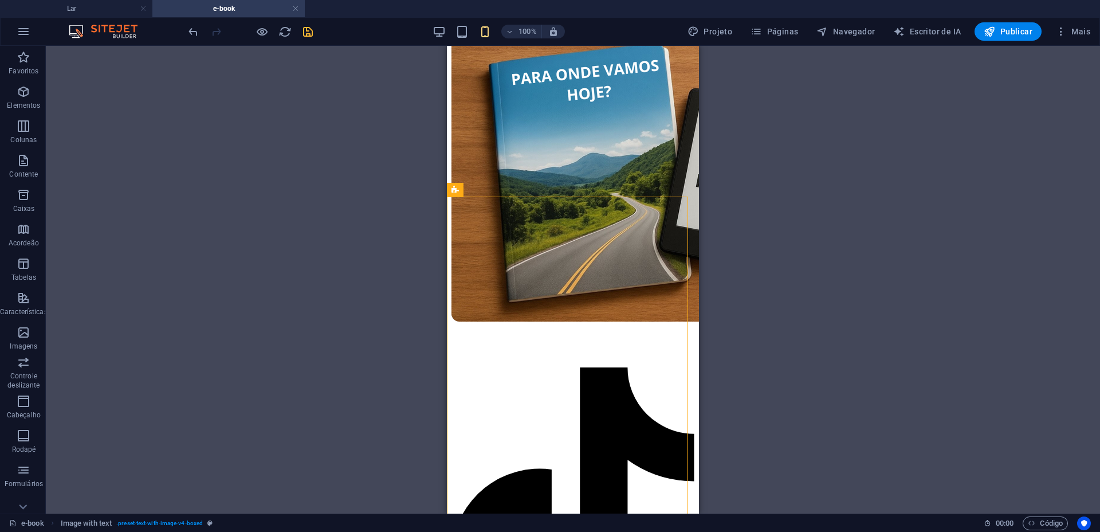
click at [312, 26] on icon "salvar" at bounding box center [307, 31] width 13 height 13
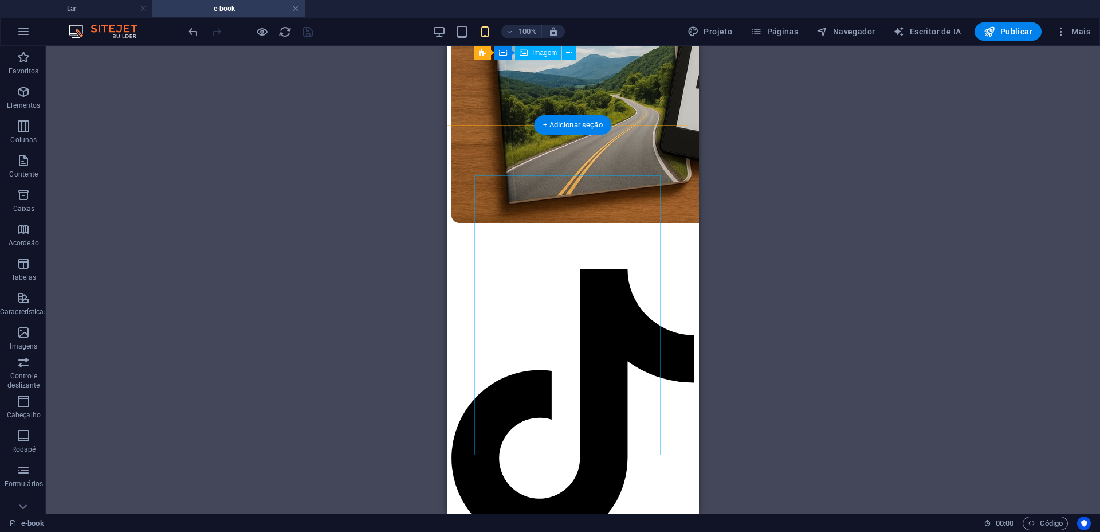
scroll to position [220, 0]
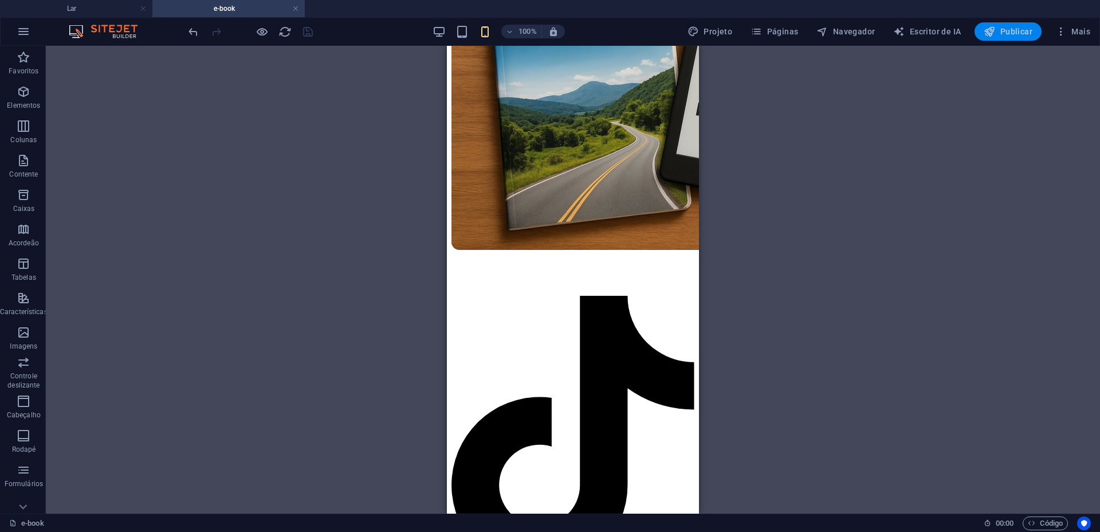
click at [998, 38] on button "Publicar" at bounding box center [1008, 31] width 67 height 18
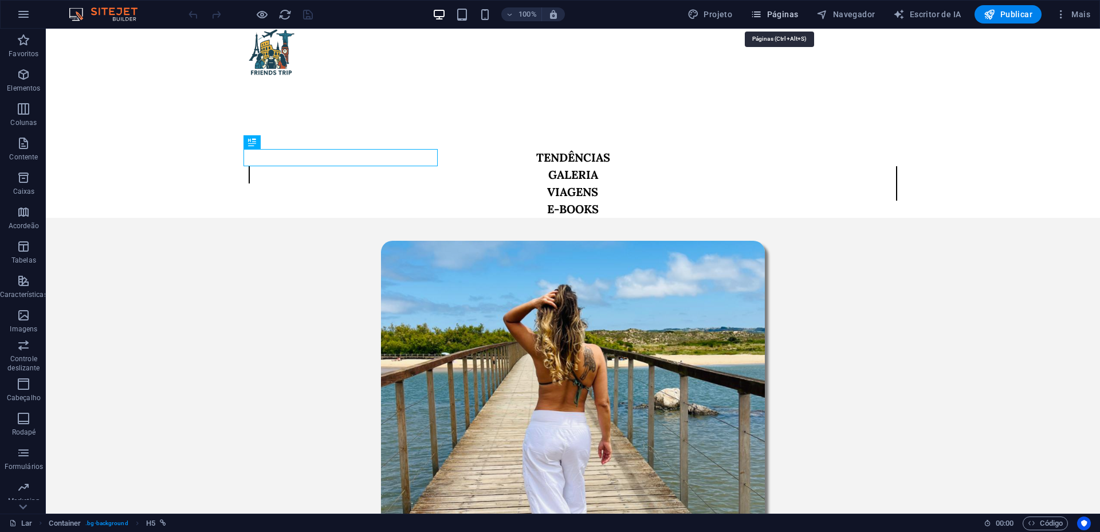
click at [786, 12] on font "Páginas" at bounding box center [783, 14] width 32 height 9
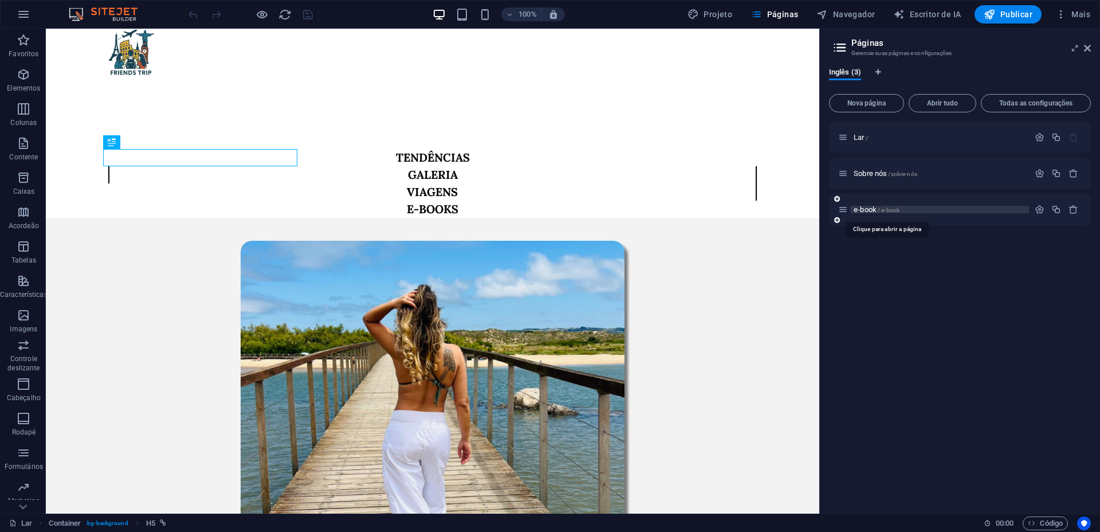
click at [868, 209] on font "e-book" at bounding box center [865, 209] width 23 height 9
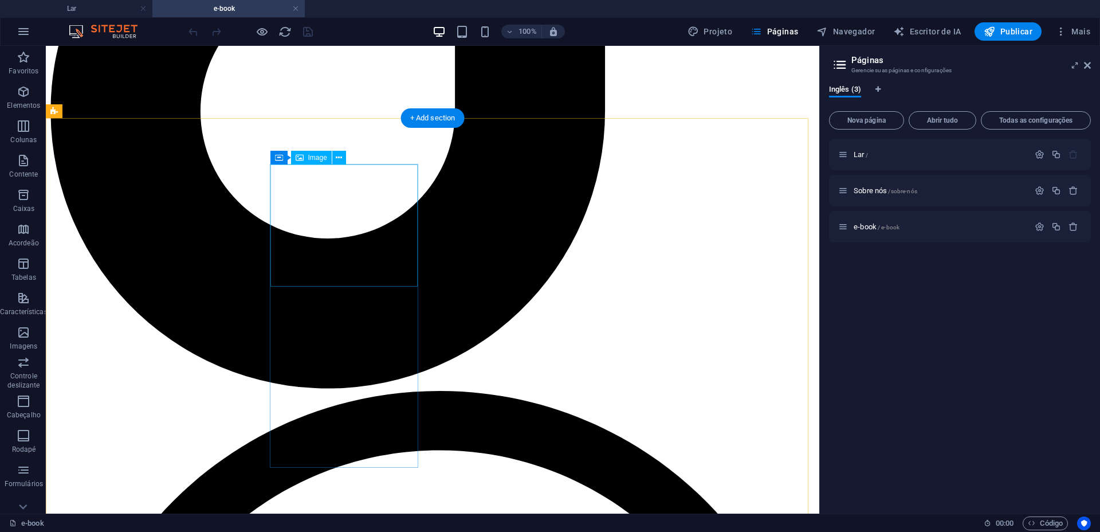
scroll to position [1003, 0]
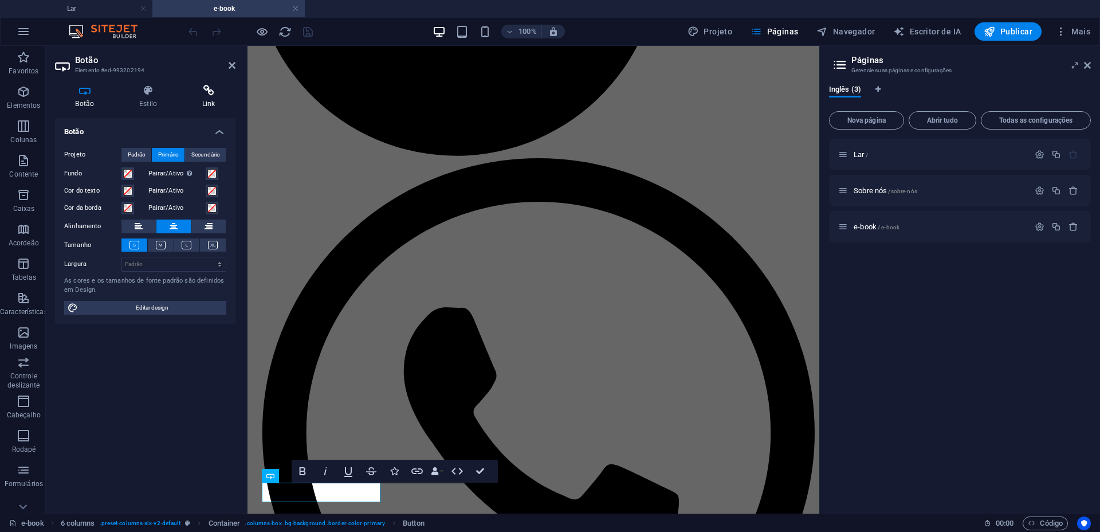
click at [220, 99] on h4 "Link" at bounding box center [209, 97] width 54 height 24
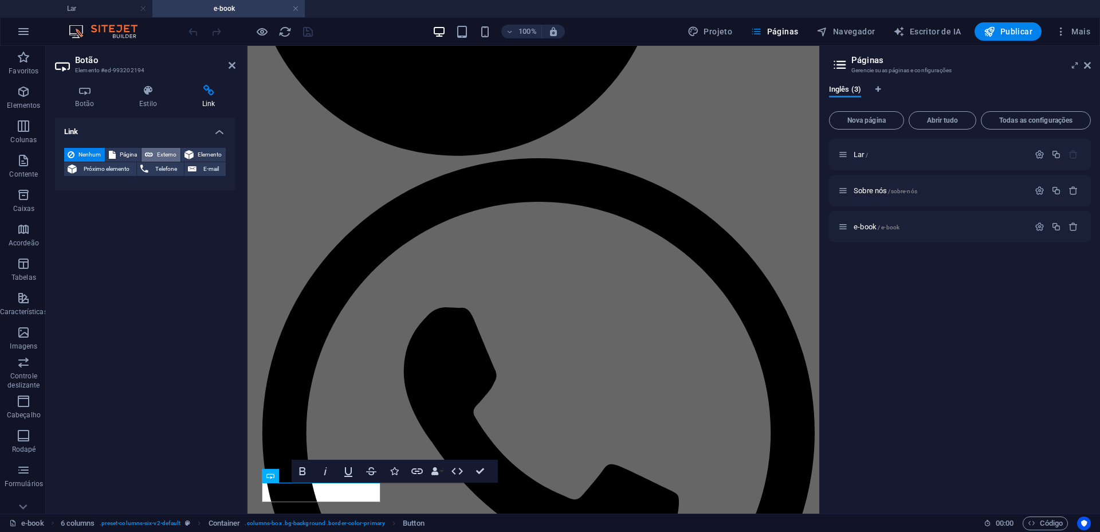
click at [160, 151] on font "Externo" at bounding box center [166, 154] width 19 height 6
select select "blank"
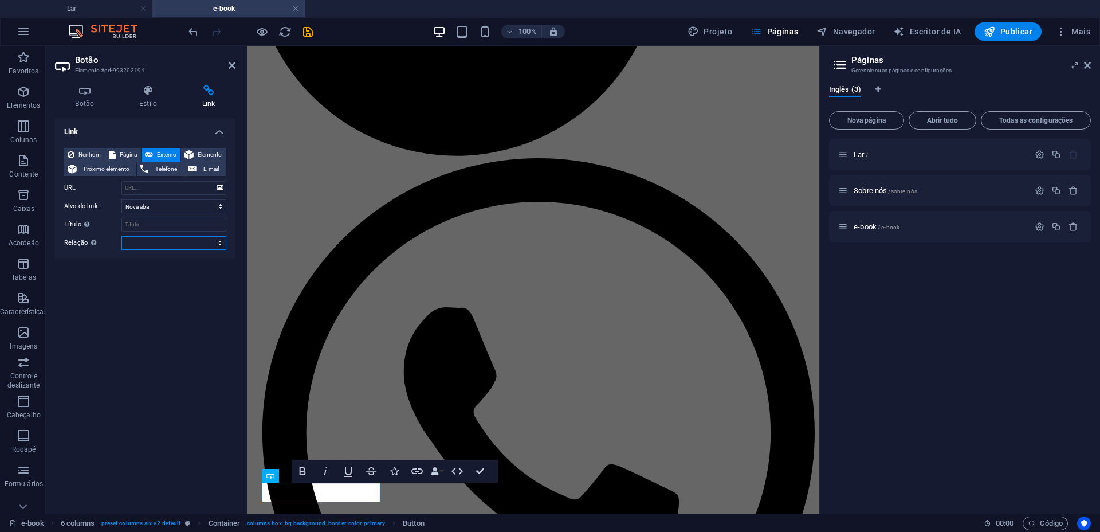
click at [210, 239] on select "alternar autor marcador de página externo ajuda licença próximo nofollow norefe…" at bounding box center [174, 243] width 105 height 14
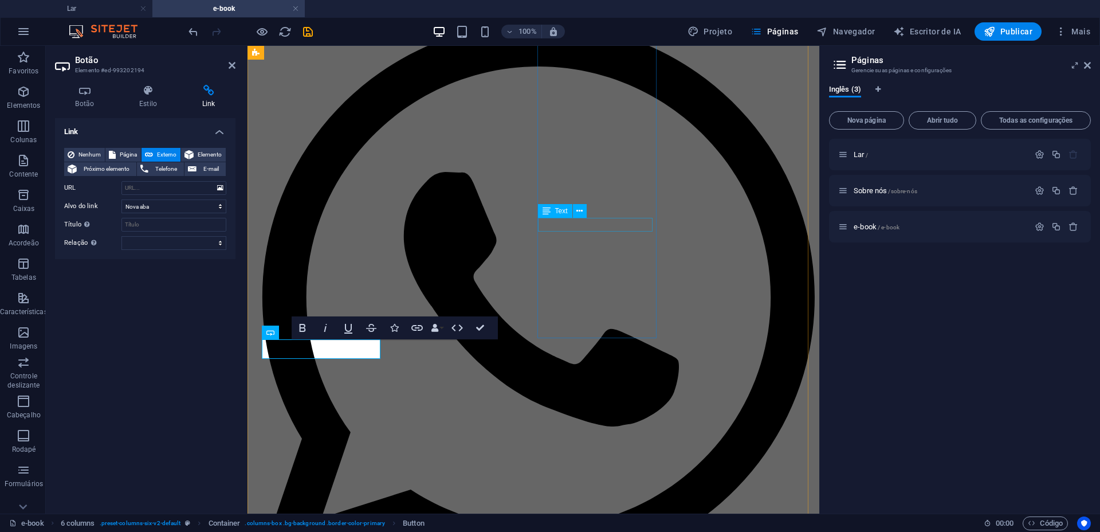
scroll to position [1146, 0]
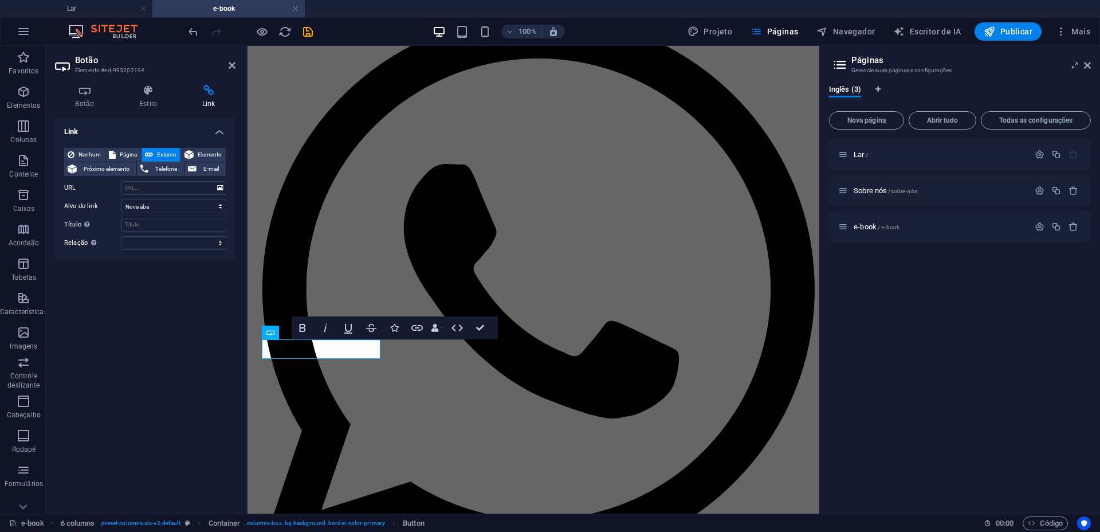
click at [900, 403] on div "Lar / Sobre nós /sobre-nós e-book / e-book" at bounding box center [960, 322] width 262 height 366
click at [1090, 64] on icon at bounding box center [1087, 65] width 7 height 9
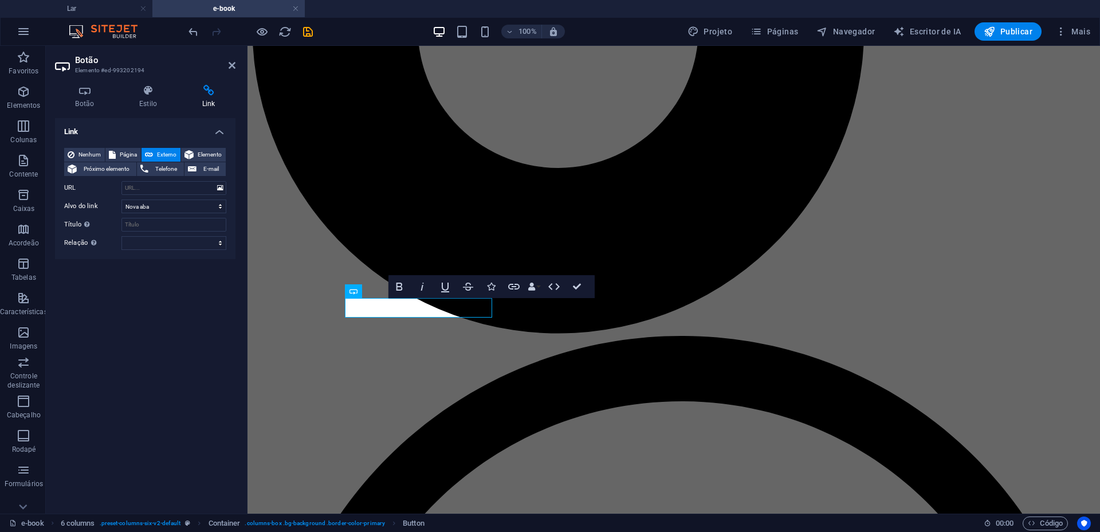
scroll to position [1133, 0]
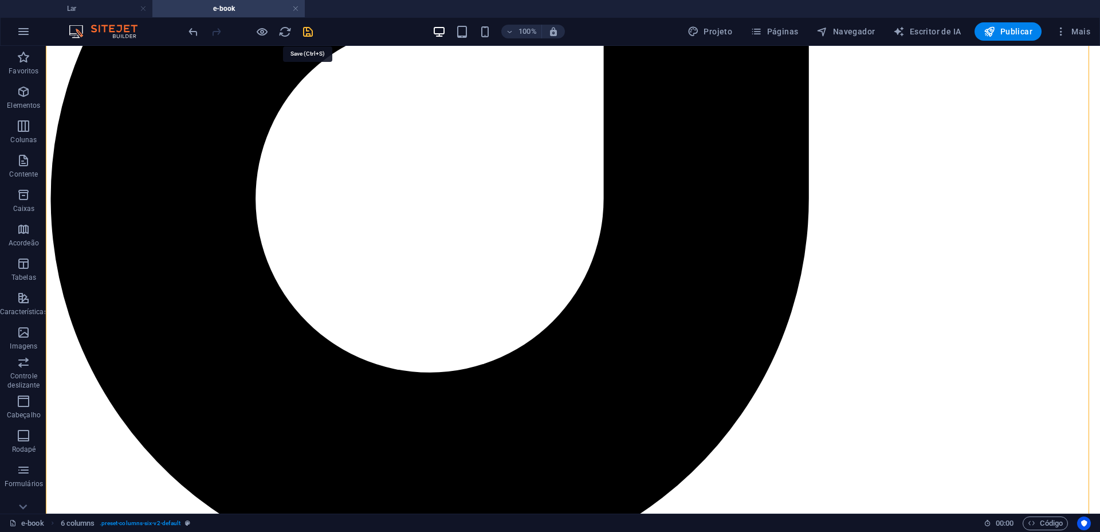
click at [312, 29] on icon "salvar" at bounding box center [307, 31] width 13 height 13
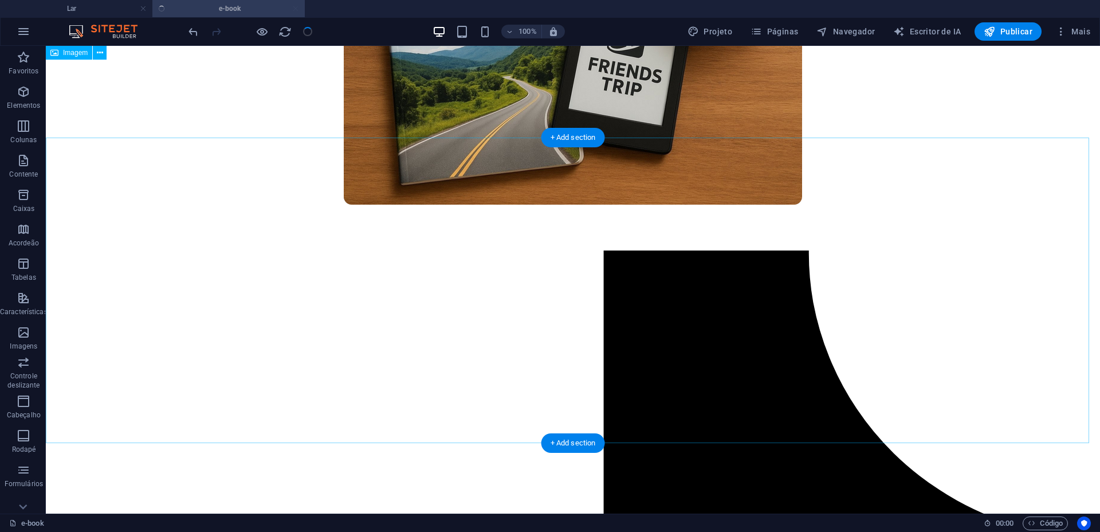
scroll to position [0, 0]
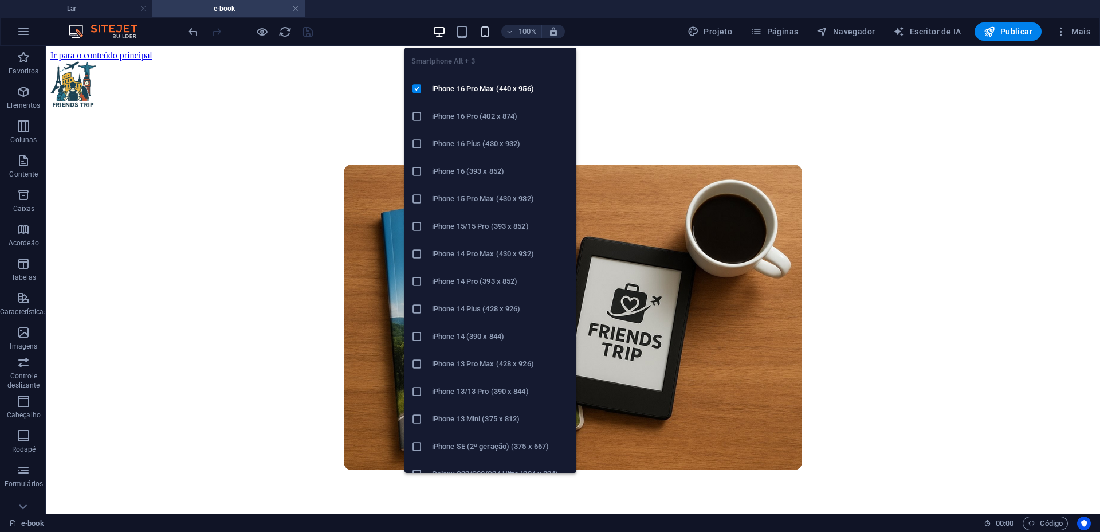
click at [483, 33] on icon "button" at bounding box center [485, 31] width 13 height 13
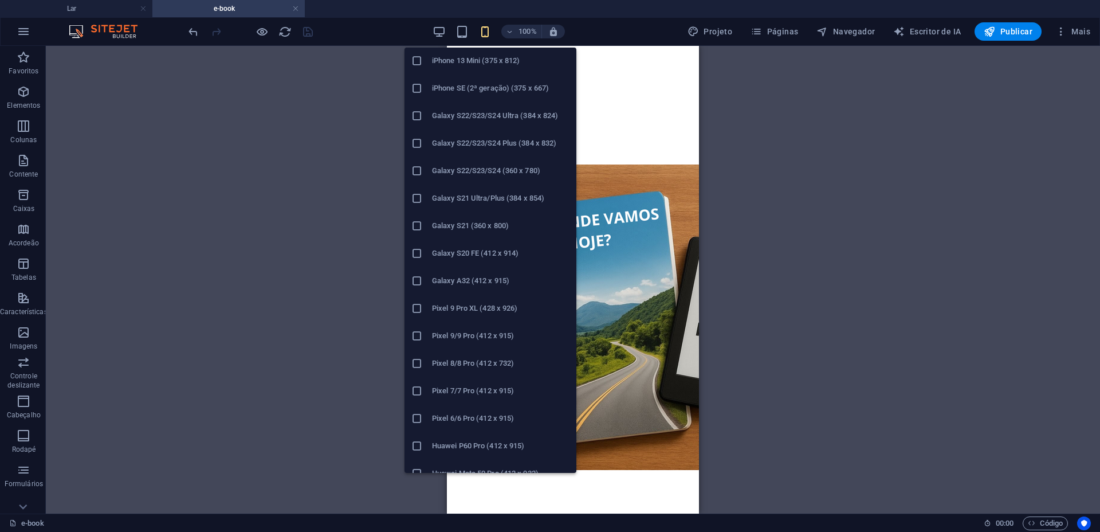
scroll to position [418, 0]
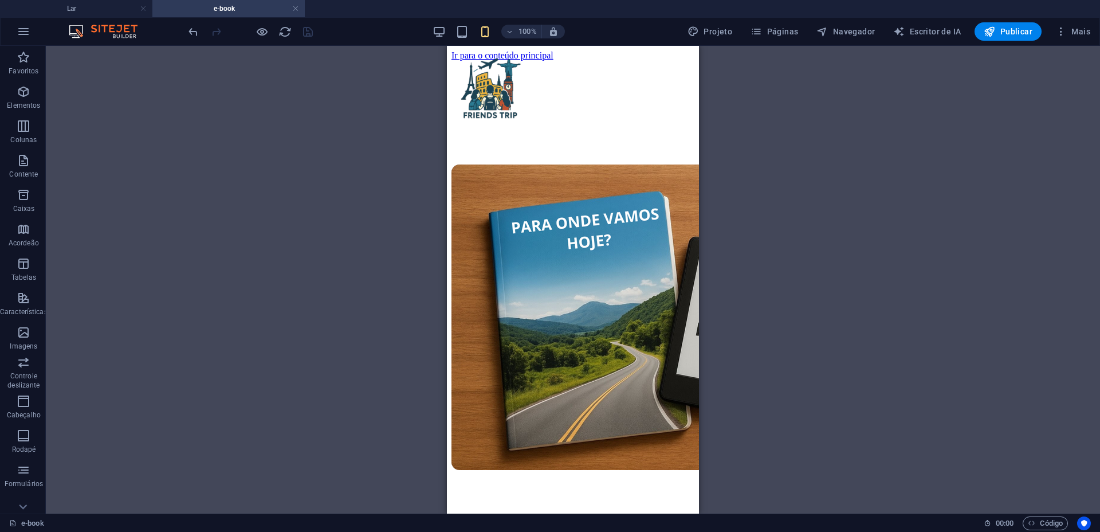
click at [861, 216] on div "H2 Imagem com texto Recipiente Imagem Container Imagem Texto Espaçador 6 coluna…" at bounding box center [573, 280] width 1055 height 468
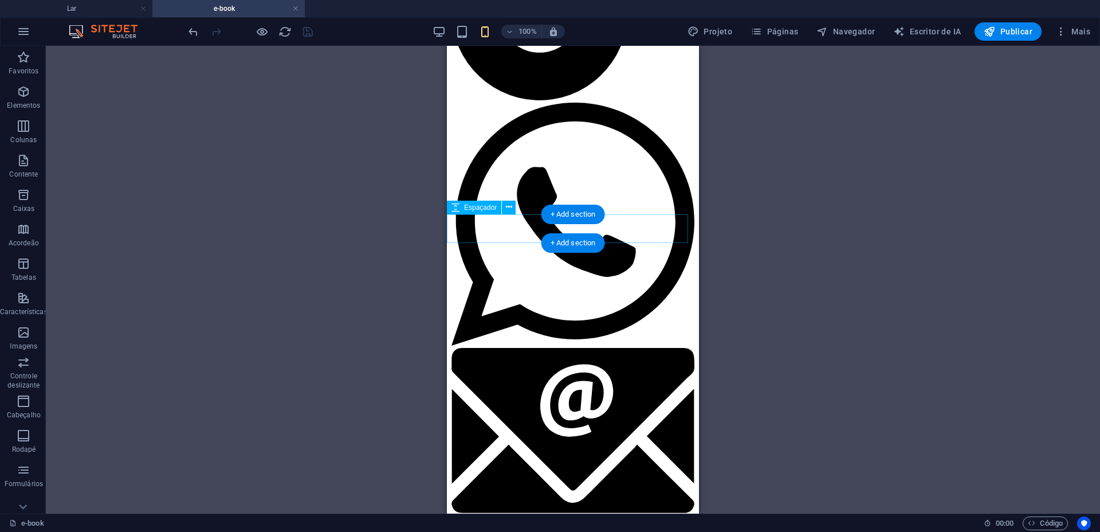
scroll to position [788, 0]
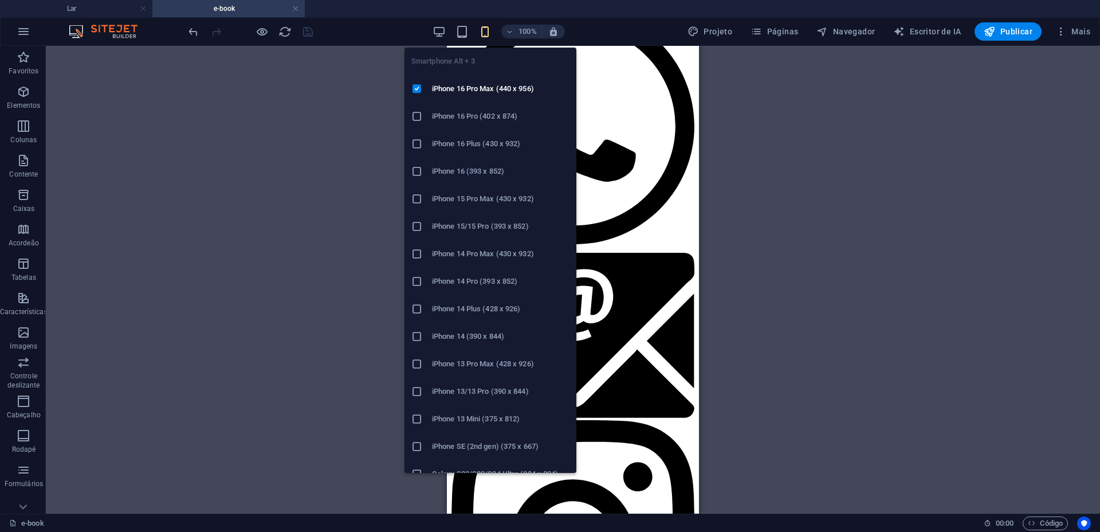
click at [487, 30] on icon "button" at bounding box center [485, 31] width 13 height 13
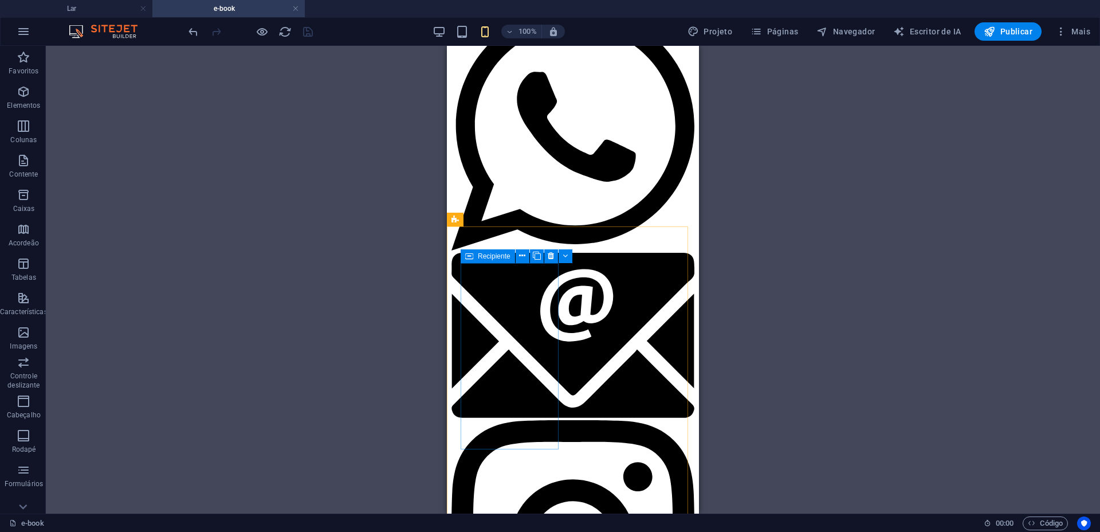
click at [476, 258] on div "Recipiente" at bounding box center [488, 256] width 54 height 14
select select "px"
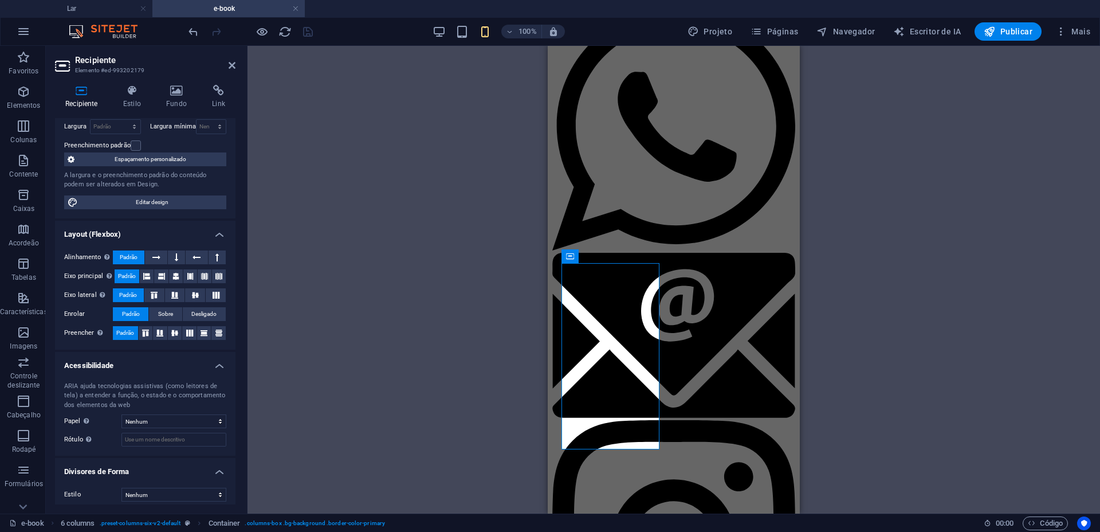
scroll to position [91, 0]
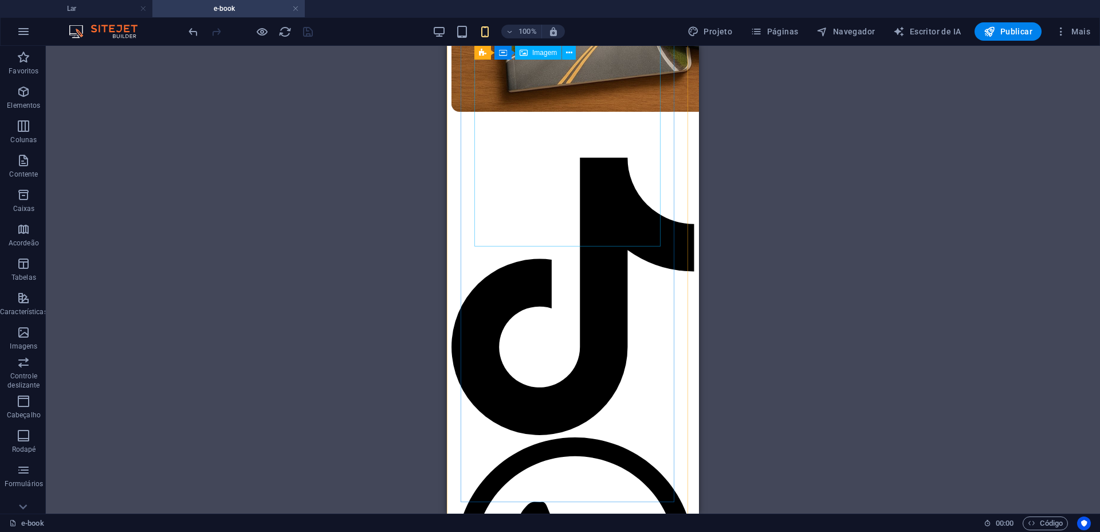
scroll to position [788, 0]
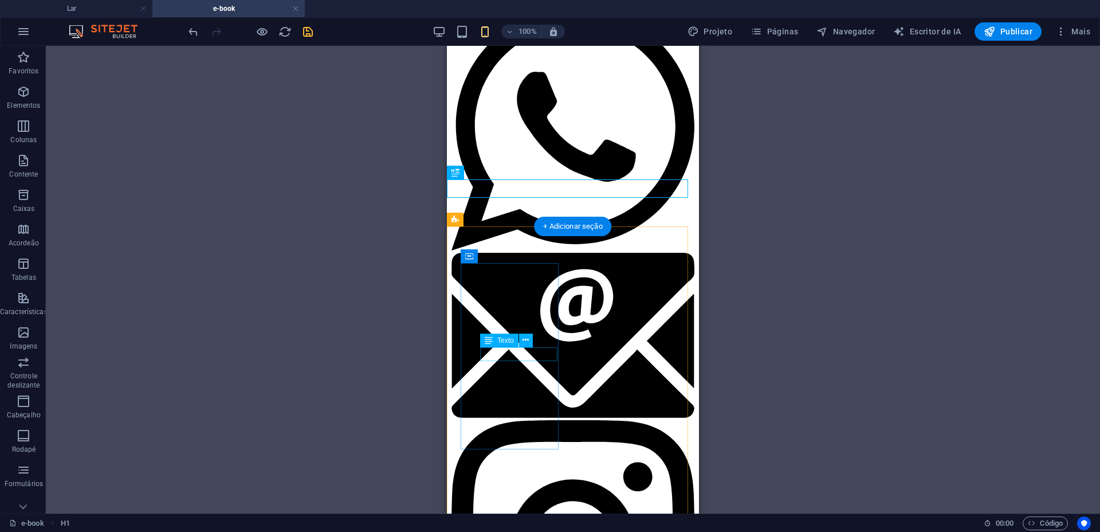
drag, startPoint x: 534, startPoint y: 354, endPoint x: 981, endPoint y: 414, distance: 451.1
select select "px"
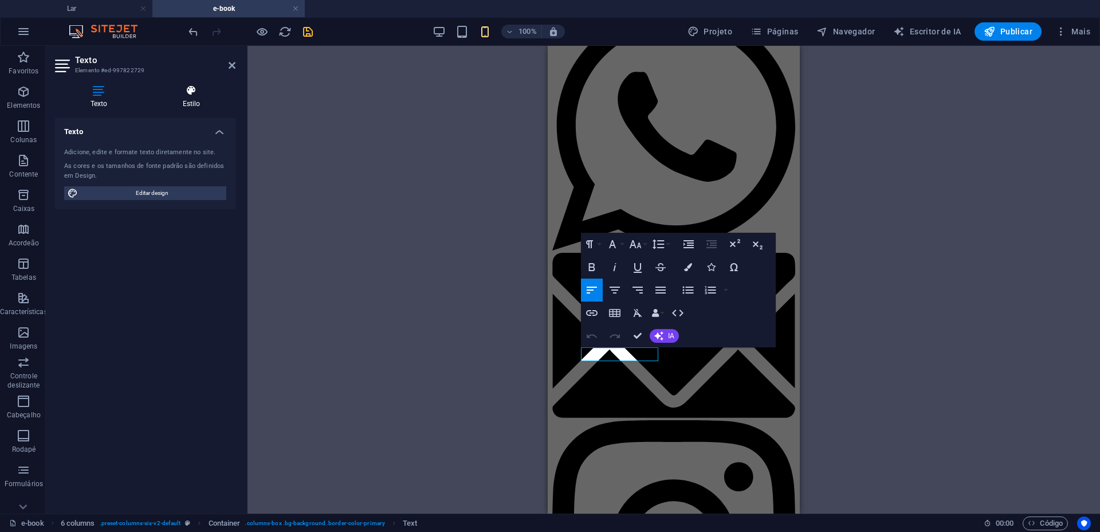
click at [188, 95] on icon at bounding box center [191, 90] width 88 height 11
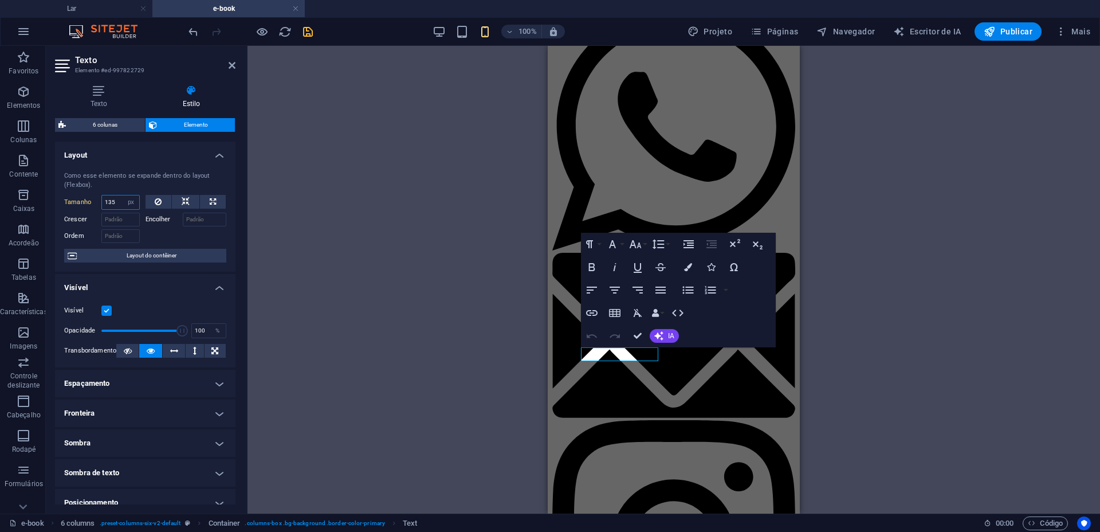
click at [119, 200] on input "135" at bounding box center [120, 202] width 37 height 14
type input "100"
select select "px"
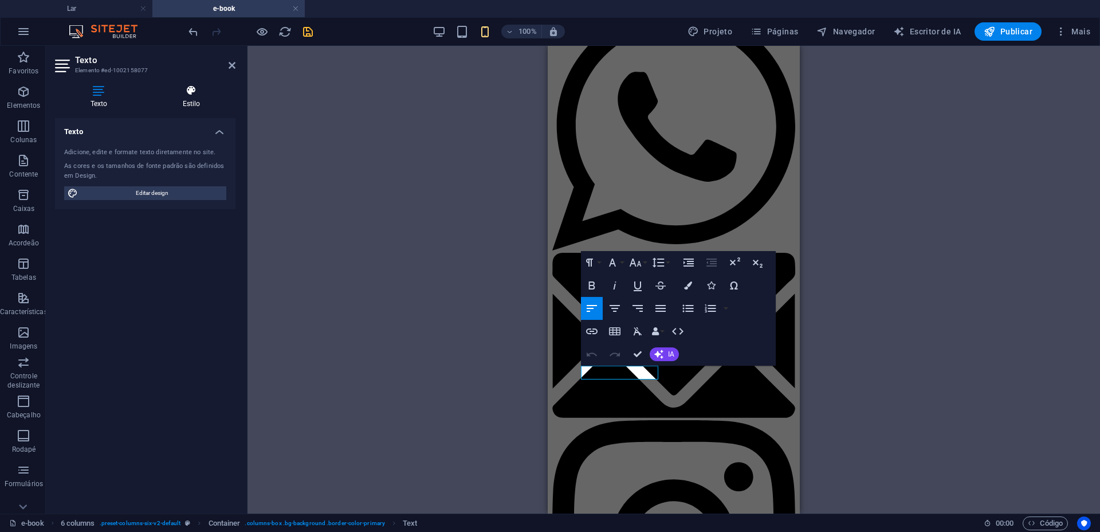
click at [196, 108] on h4 "Estilo" at bounding box center [191, 97] width 88 height 24
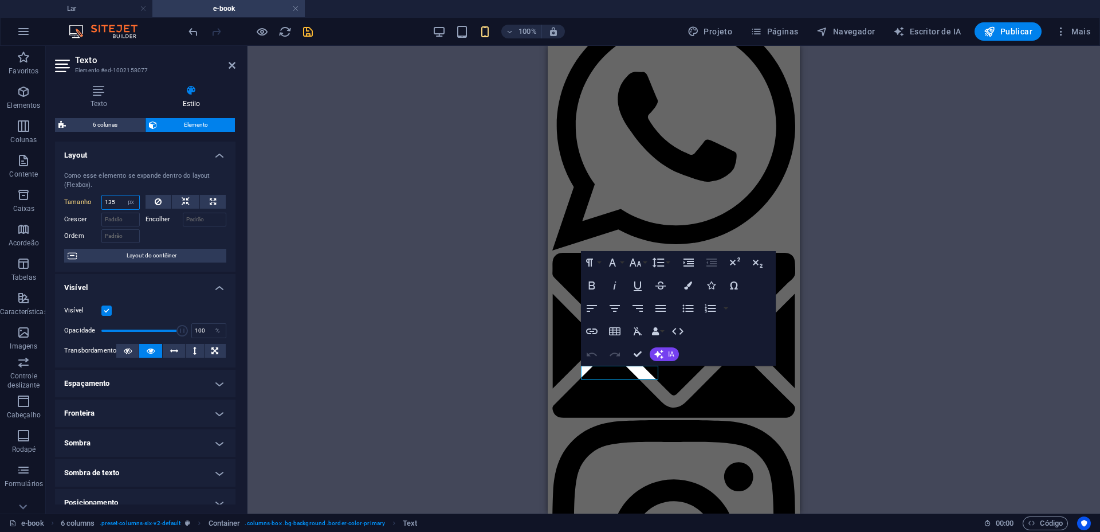
click at [120, 206] on input "135" at bounding box center [120, 202] width 37 height 14
type input "1"
type input "100"
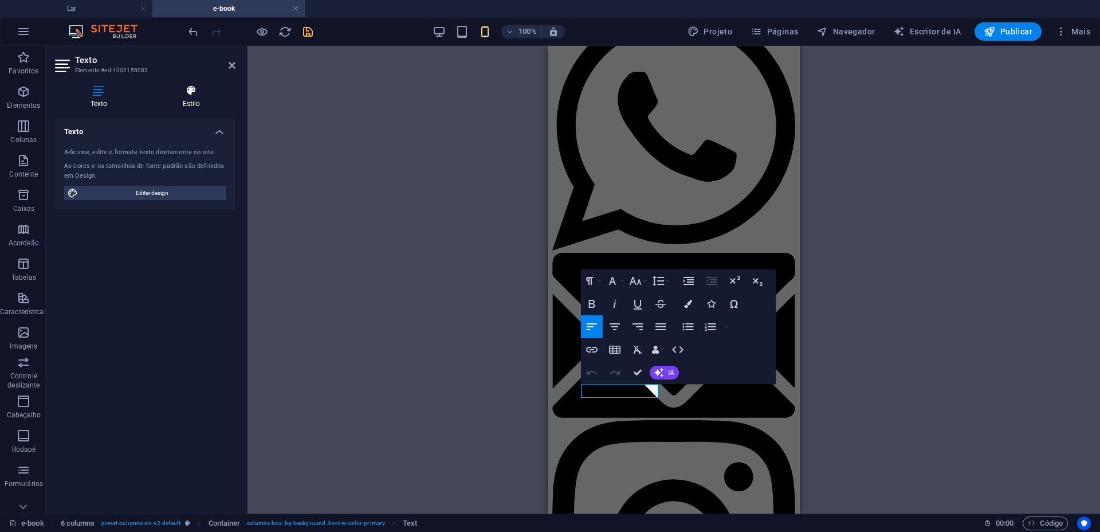
click at [191, 98] on h4 "Estilo" at bounding box center [191, 97] width 88 height 24
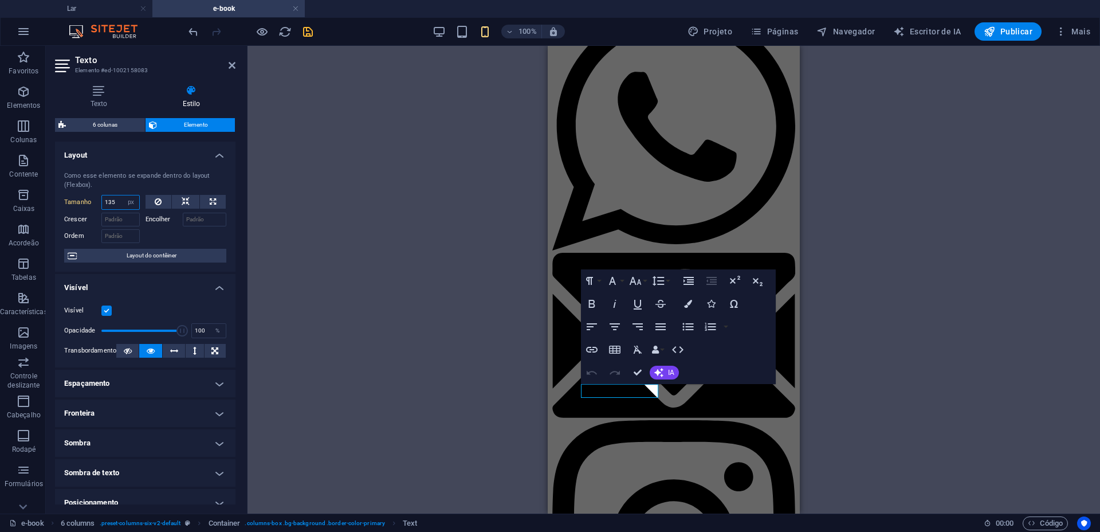
click at [116, 198] on input "135" at bounding box center [120, 202] width 37 height 14
type input "100"
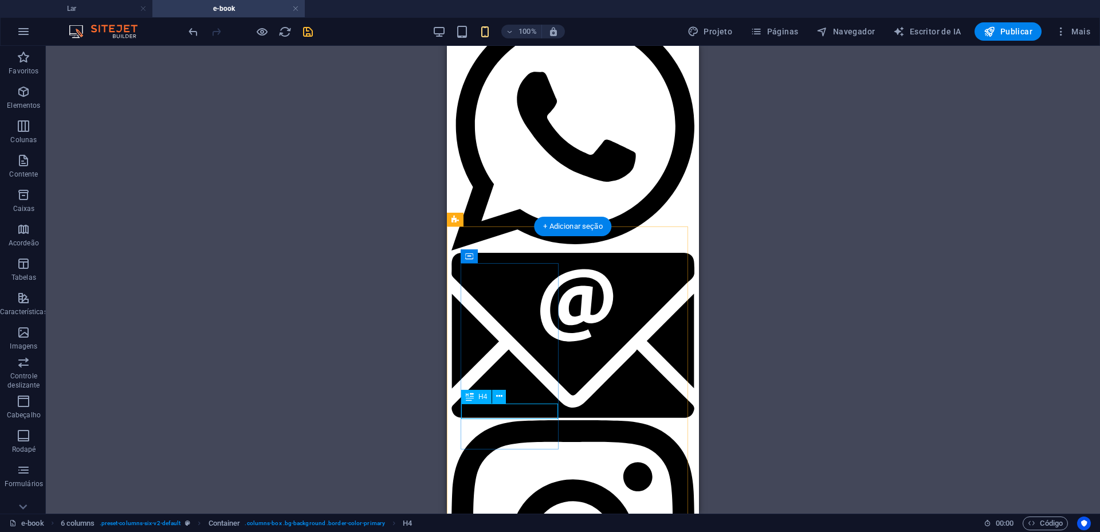
drag, startPoint x: 542, startPoint y: 411, endPoint x: 955, endPoint y: 479, distance: 418.8
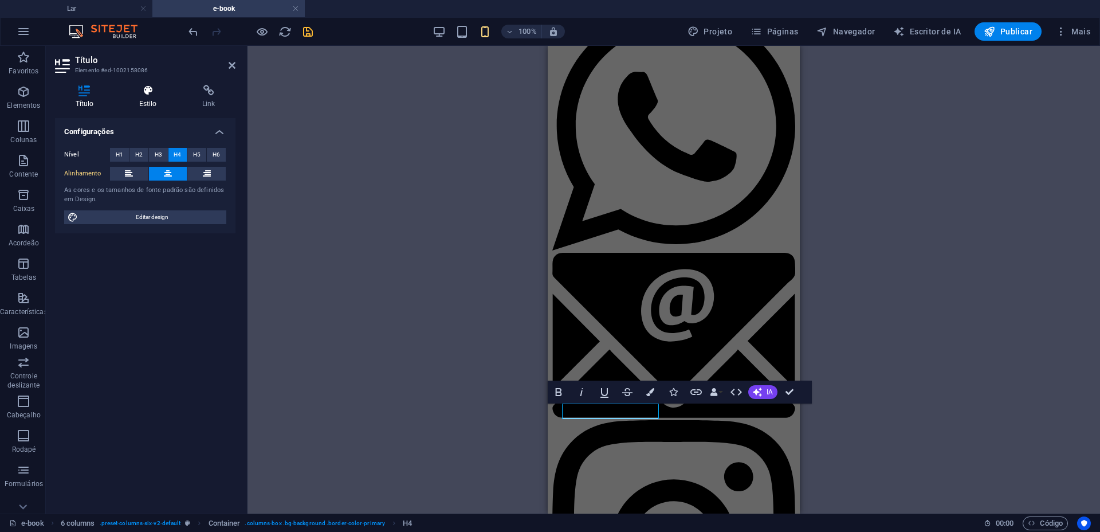
click at [147, 91] on icon at bounding box center [148, 90] width 58 height 11
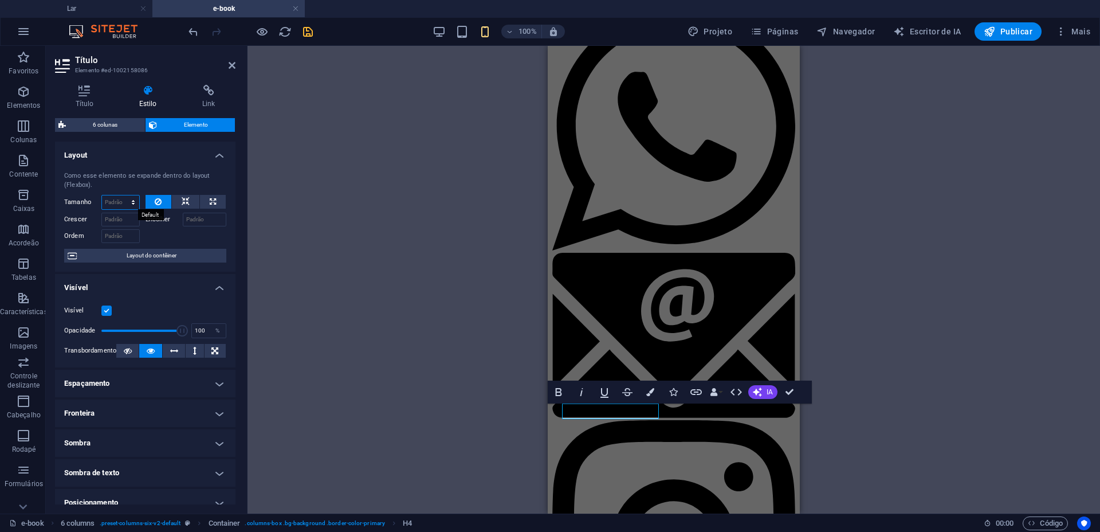
click at [120, 199] on select "Padrão auto px % 1/1 1/2 1/3 1/4 1/5 1/6 1/7 1/8 1/9 1/10" at bounding box center [120, 202] width 37 height 14
select select "px"
click at [122, 195] on select "Padrão auto px % 1/1 1/2 1/3 1/4 1/5 1/6 1/7 1/8 1/9 1/10" at bounding box center [120, 202] width 37 height 14
type input "0"
select select "DISABLED_OPTION_VALUE"
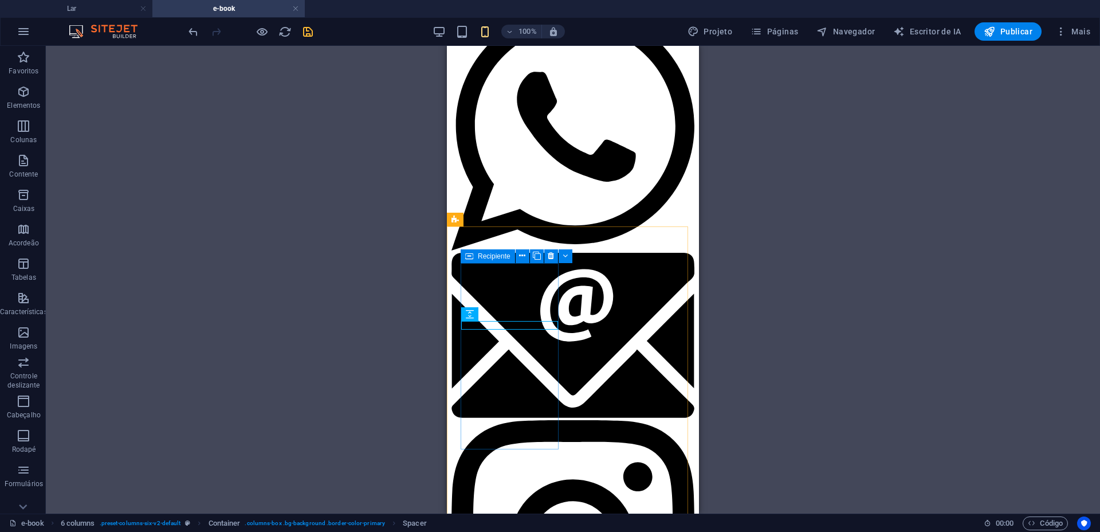
click at [467, 257] on icon at bounding box center [469, 256] width 8 height 14
select select "px"
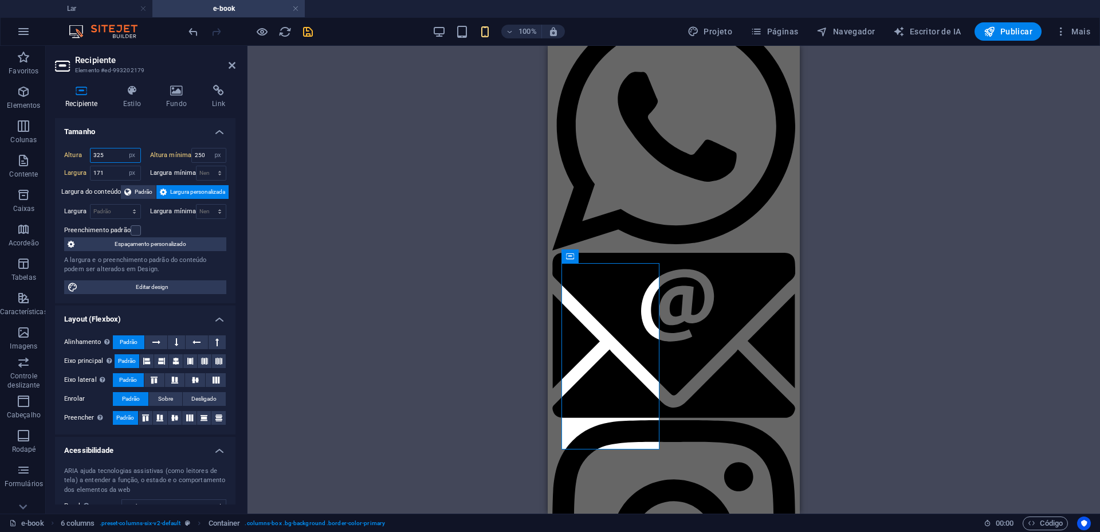
click at [109, 159] on input "325" at bounding box center [116, 155] width 50 height 14
type input "350"
click at [118, 170] on input "171" at bounding box center [116, 173] width 50 height 14
type input "172"
click at [201, 173] on select "Nenhum px resto % vh vw" at bounding box center [211, 173] width 29 height 14
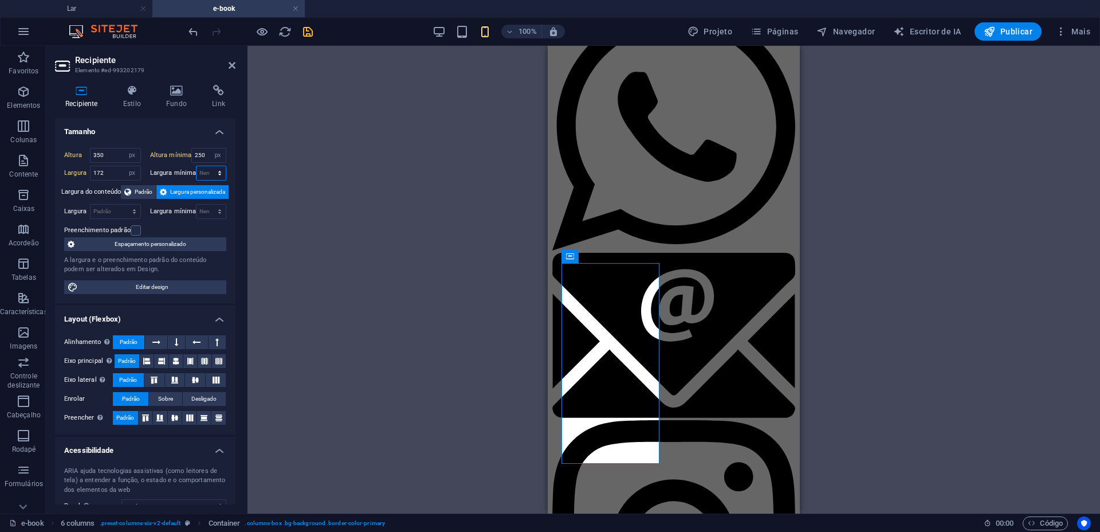
select select "px"
click at [207, 166] on select "Nenhum px resto % vh vw" at bounding box center [211, 173] width 29 height 14
type input "0"
click at [182, 174] on font "Largura mínima" at bounding box center [173, 172] width 46 height 7
select select "DISABLED_OPTION_VALUE"
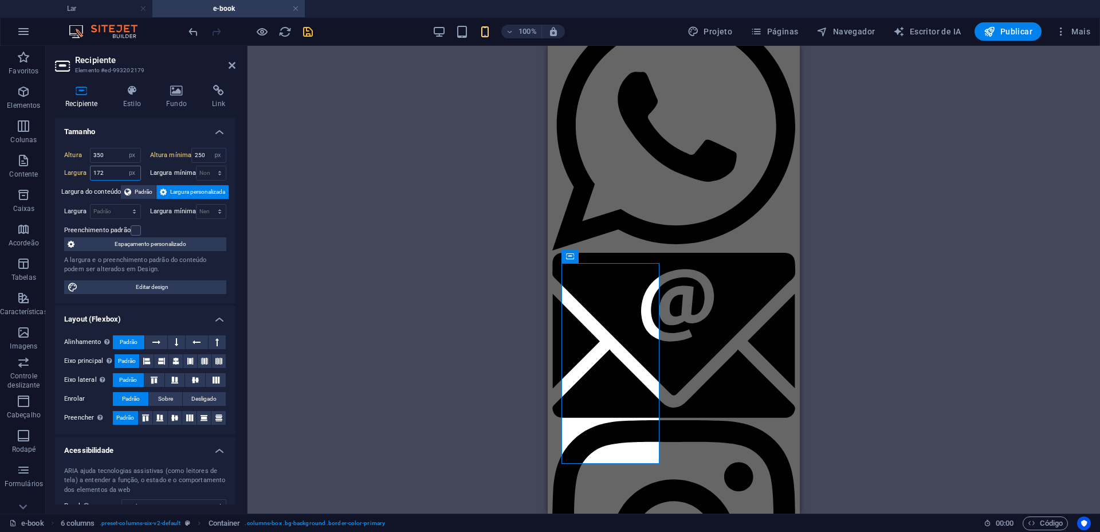
click at [116, 170] on input "172" at bounding box center [116, 173] width 50 height 14
type input "171"
click at [133, 137] on h4 "Tamanho" at bounding box center [145, 128] width 181 height 21
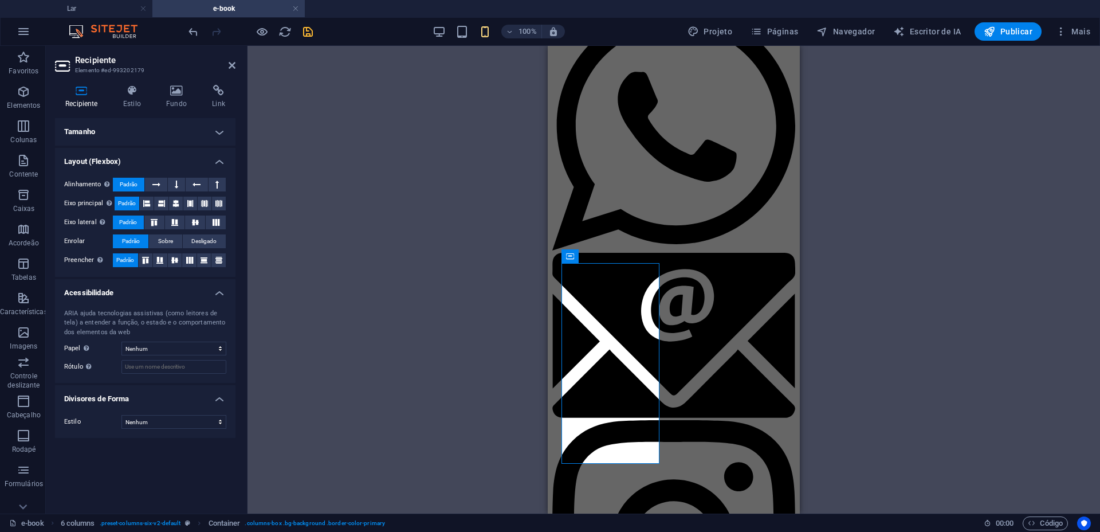
click at [311, 199] on div "H2 Imagem com texto Image with text Recipiente Imagem Image with text Container…" at bounding box center [674, 280] width 853 height 468
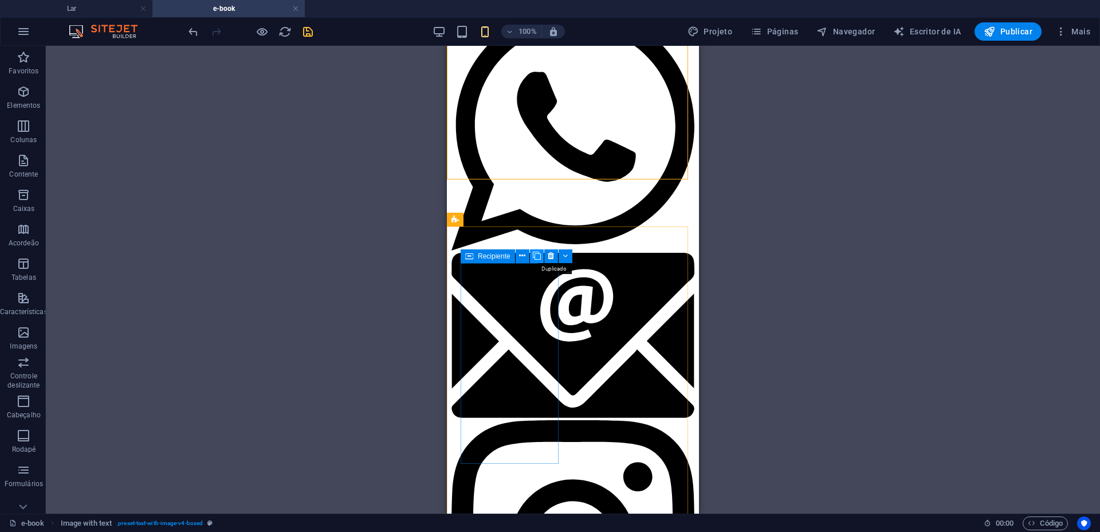
click at [540, 257] on icon at bounding box center [537, 256] width 8 height 12
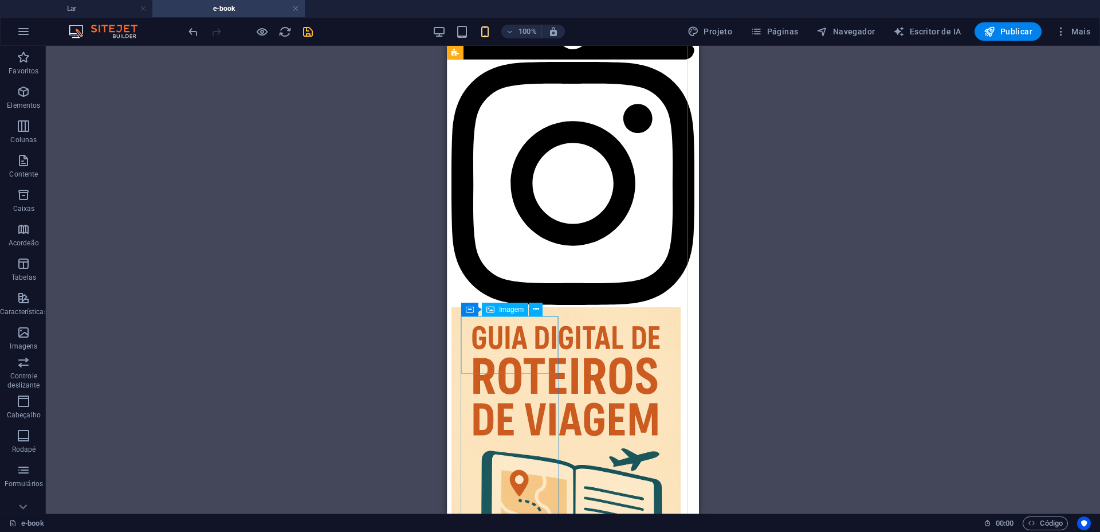
scroll to position [1218, 0]
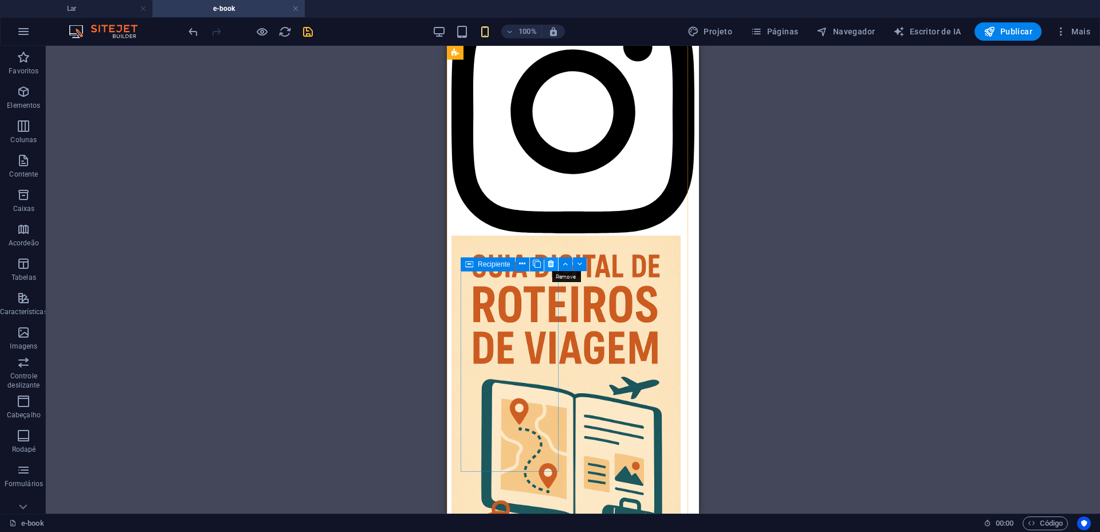
click at [552, 261] on icon at bounding box center [551, 264] width 6 height 12
click at [553, 263] on icon at bounding box center [551, 264] width 6 height 12
click at [555, 264] on button at bounding box center [551, 264] width 14 height 14
click at [546, 263] on button at bounding box center [551, 264] width 14 height 14
click at [549, 264] on icon at bounding box center [551, 264] width 6 height 12
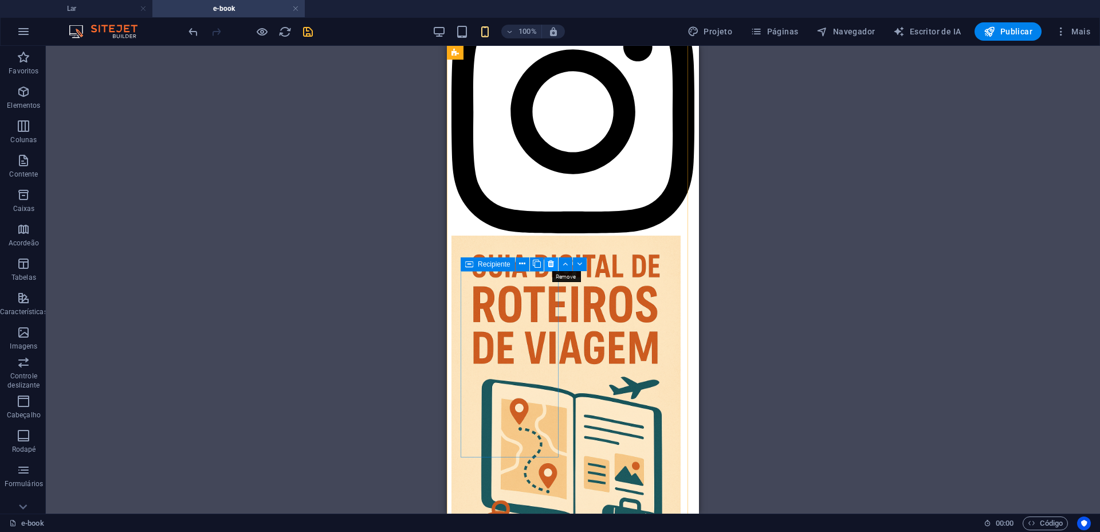
click at [547, 264] on button at bounding box center [551, 264] width 14 height 14
click at [549, 265] on icon at bounding box center [551, 264] width 6 height 12
click at [551, 262] on icon at bounding box center [551, 264] width 6 height 12
click at [553, 264] on icon at bounding box center [551, 264] width 6 height 12
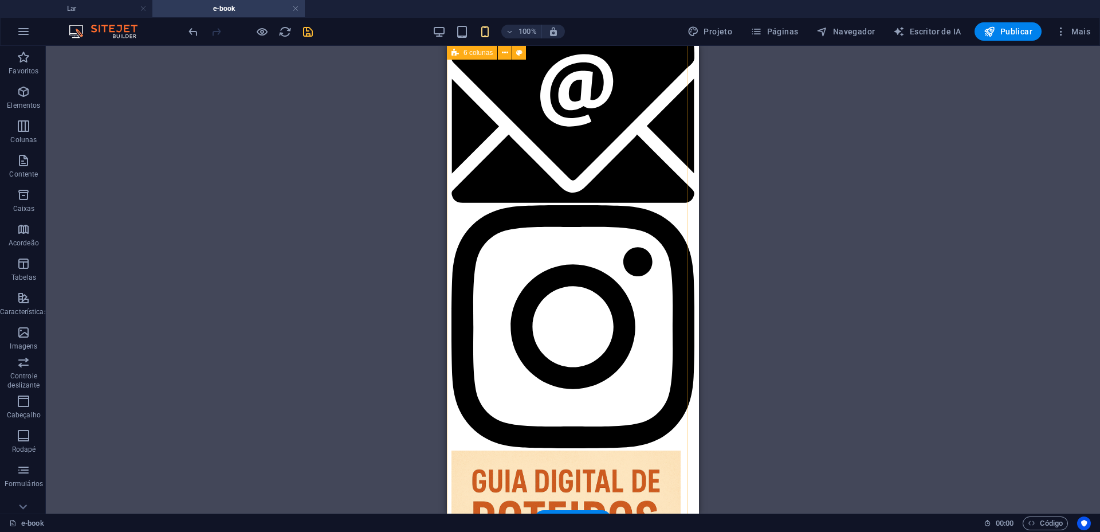
scroll to position [860, 0]
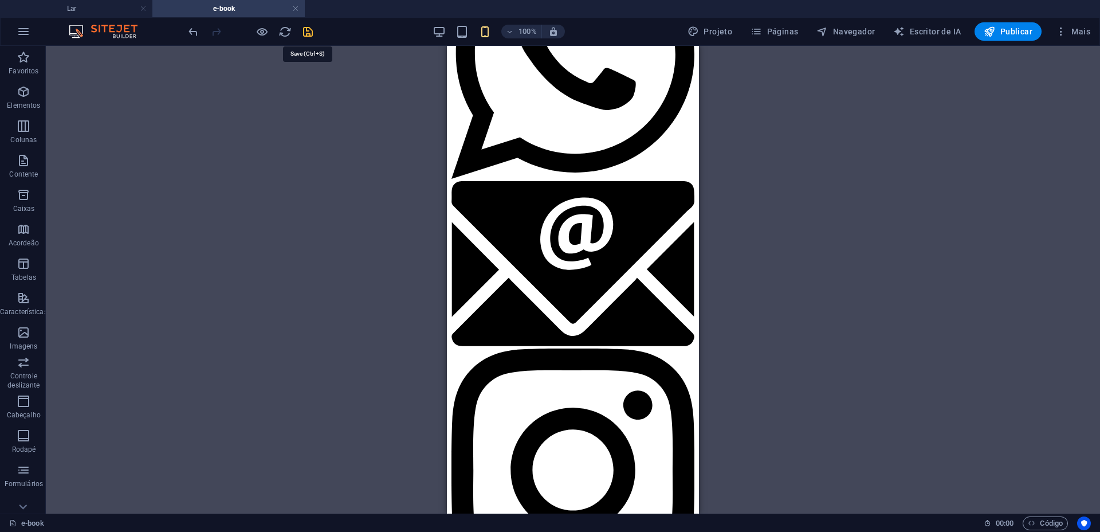
click at [314, 34] on icon "salvar" at bounding box center [307, 31] width 13 height 13
click at [1010, 35] on font "Publicar" at bounding box center [1017, 31] width 32 height 9
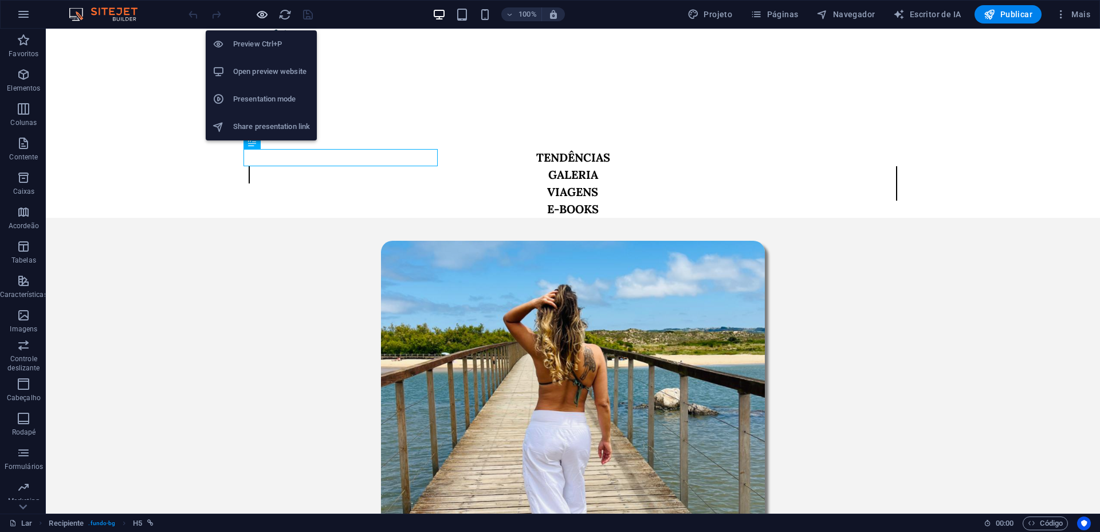
click at [262, 12] on icon "button" at bounding box center [262, 14] width 13 height 13
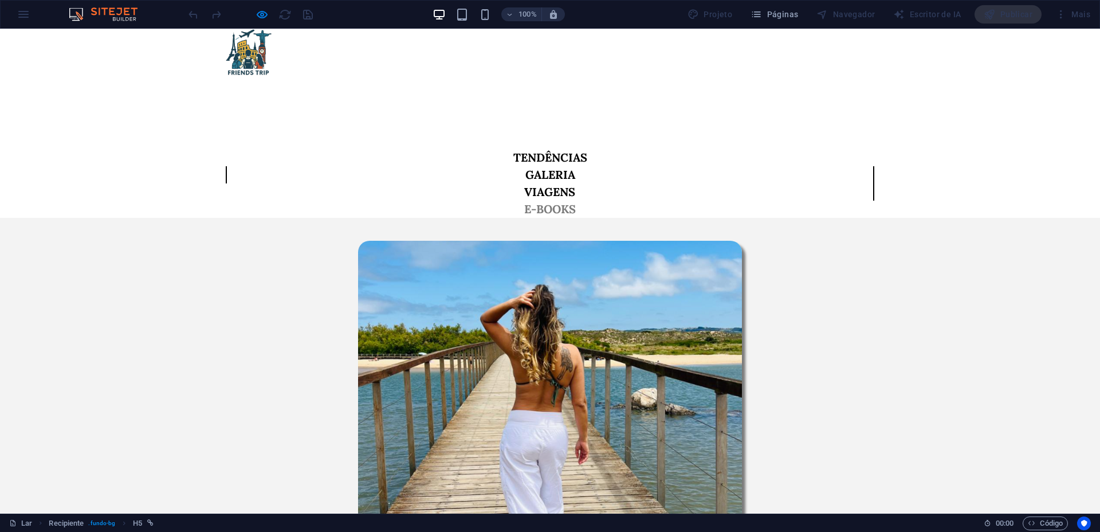
click at [576, 202] on font "E-BOOKS" at bounding box center [550, 209] width 52 height 14
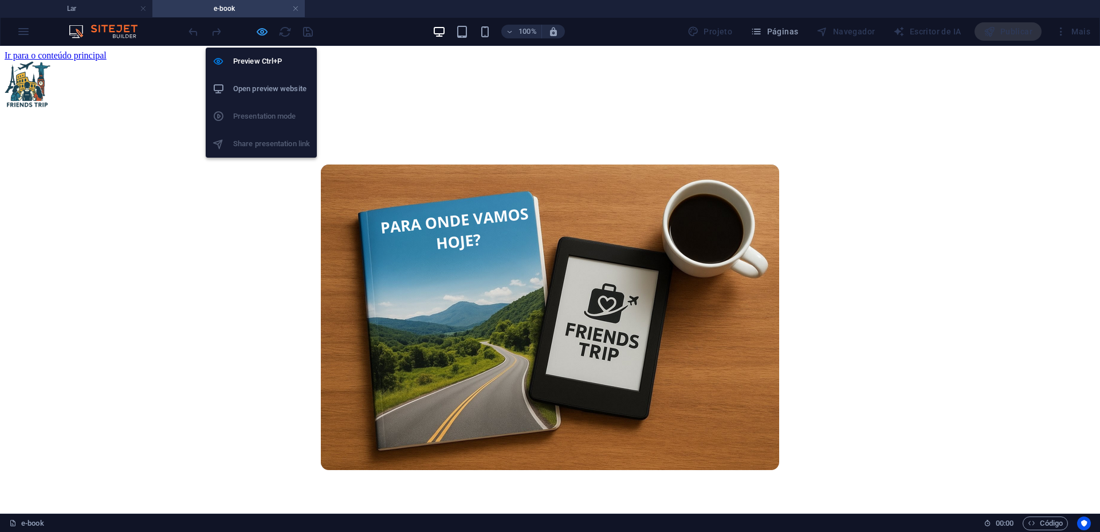
click at [260, 31] on icon "button" at bounding box center [262, 31] width 13 height 13
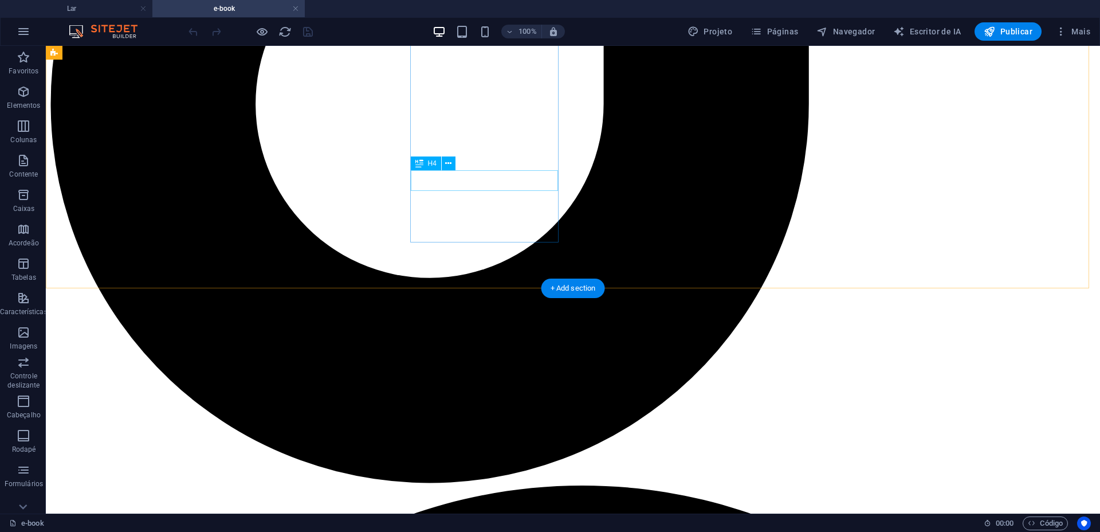
scroll to position [1228, 0]
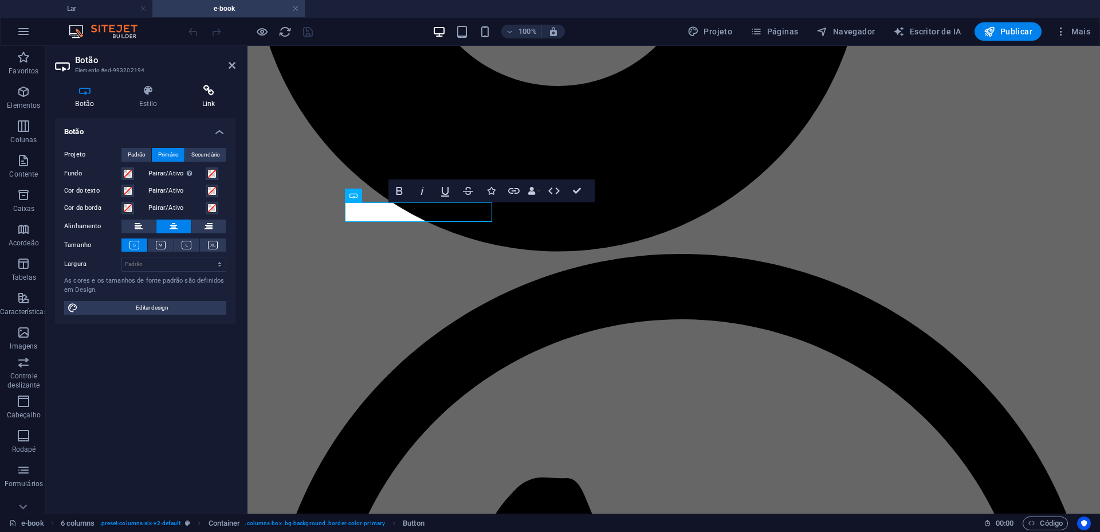
click at [205, 100] on font "Link" at bounding box center [208, 104] width 13 height 8
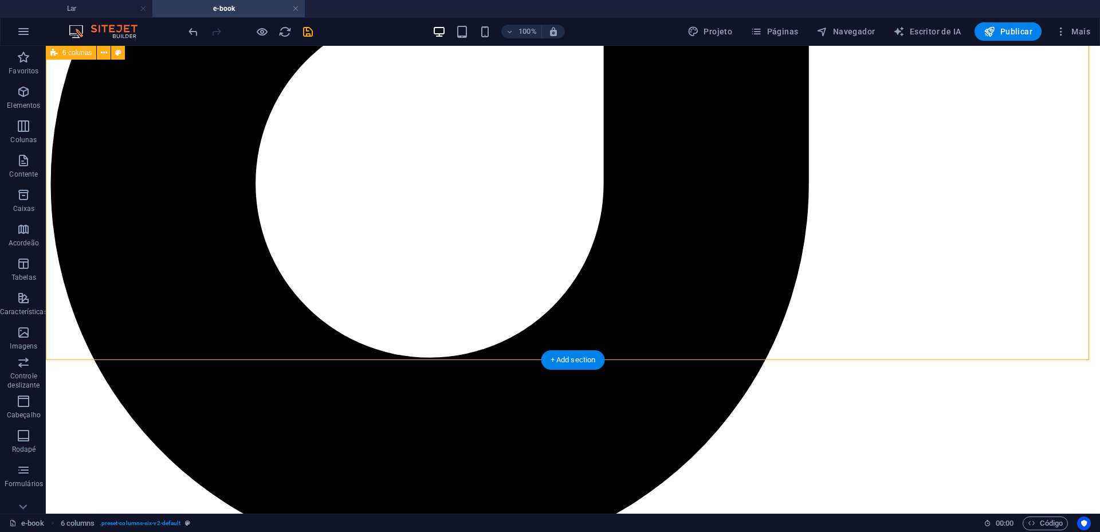
scroll to position [1157, 0]
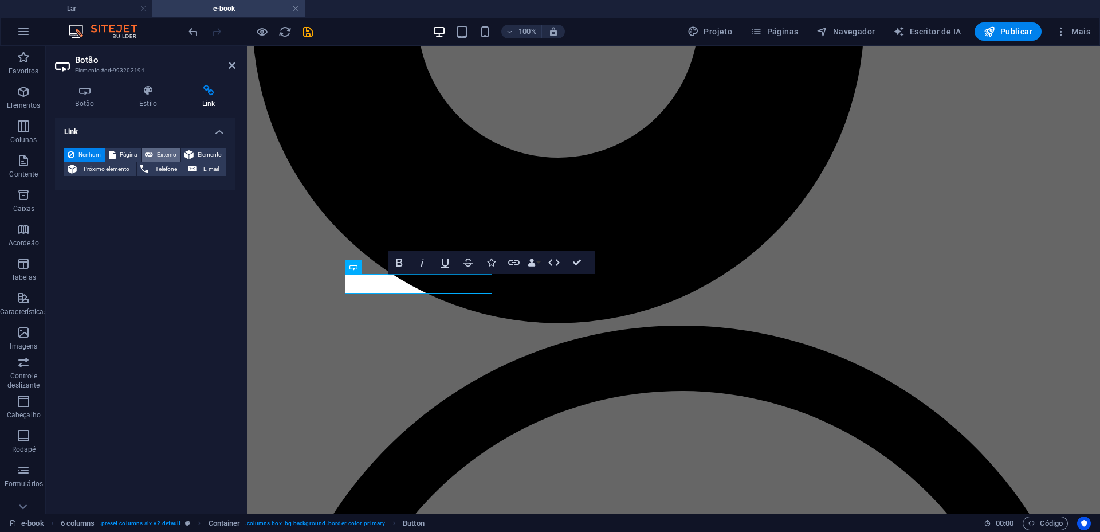
click at [162, 151] on font "Externo" at bounding box center [166, 154] width 19 height 6
select select "blank"
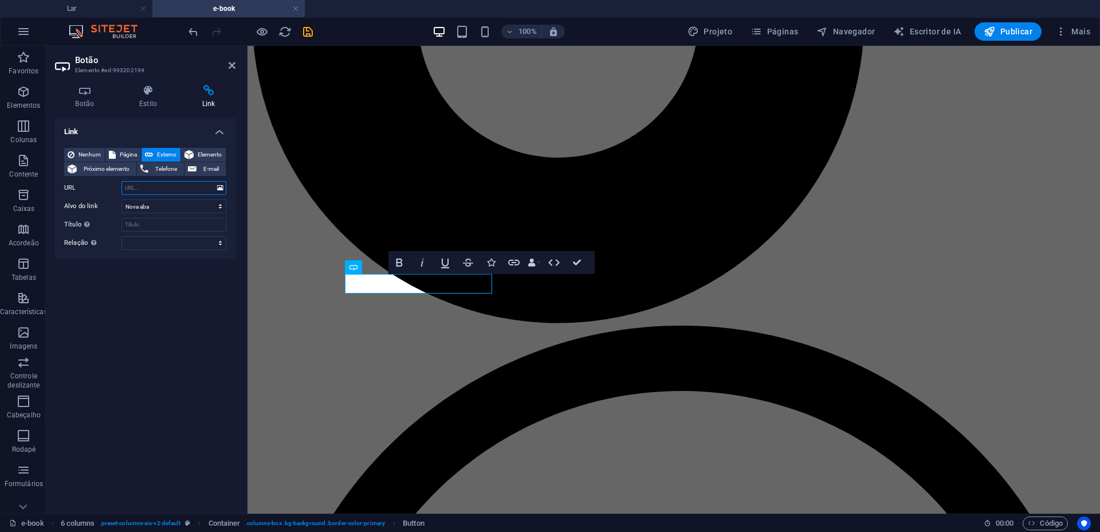
click at [160, 189] on input "URL" at bounding box center [174, 188] width 105 height 14
paste input "[URL][DOMAIN_NAME]"
type input "[URL][DOMAIN_NAME]"
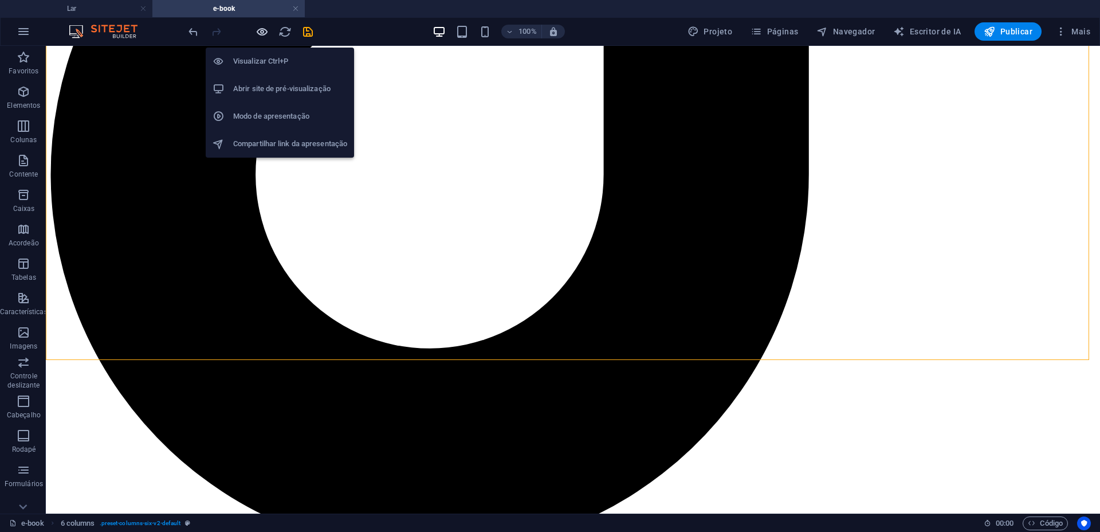
click at [261, 30] on icon "button" at bounding box center [262, 31] width 13 height 13
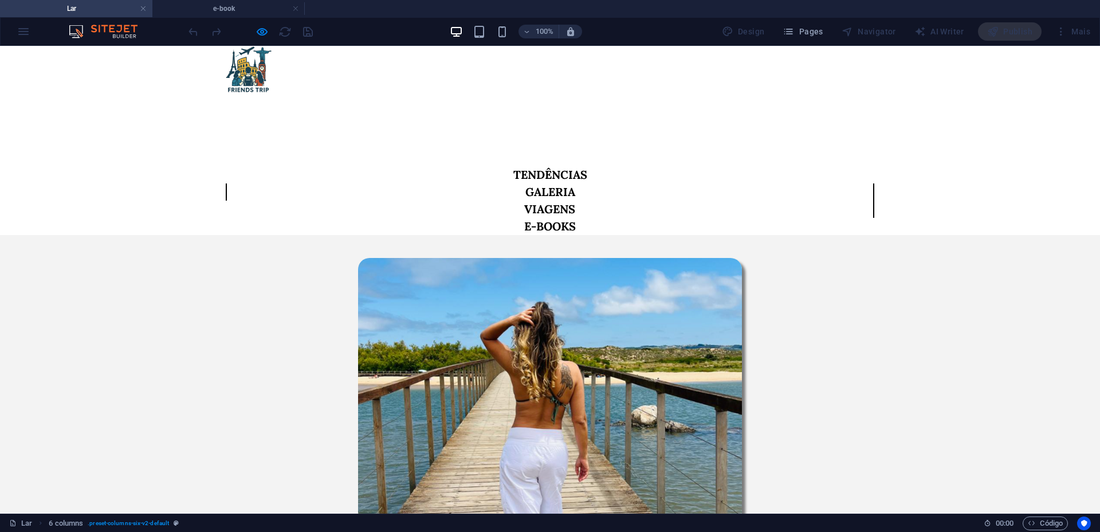
scroll to position [0, 0]
click at [211, 13] on h4 "e-book" at bounding box center [228, 8] width 152 height 13
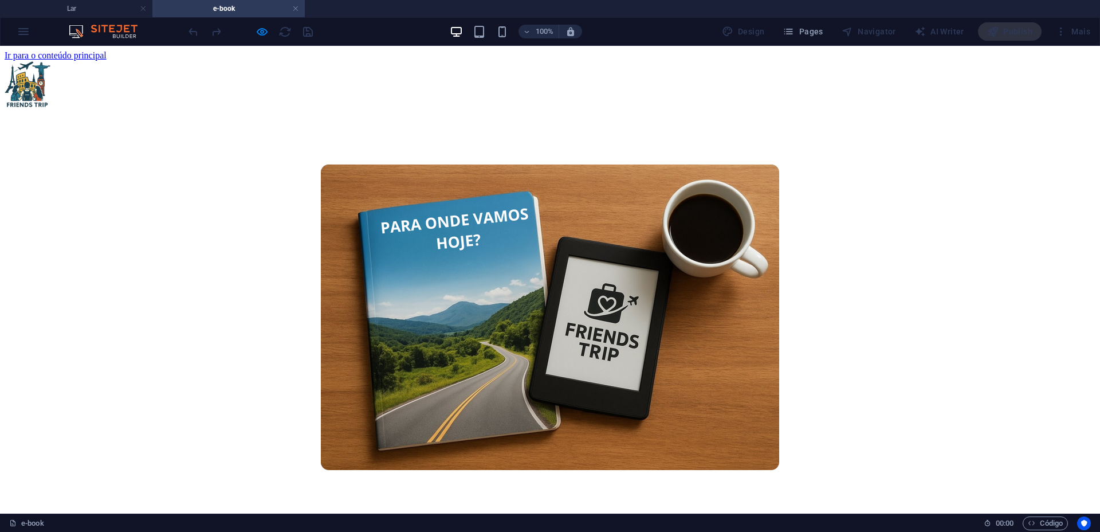
scroll to position [1157, 0]
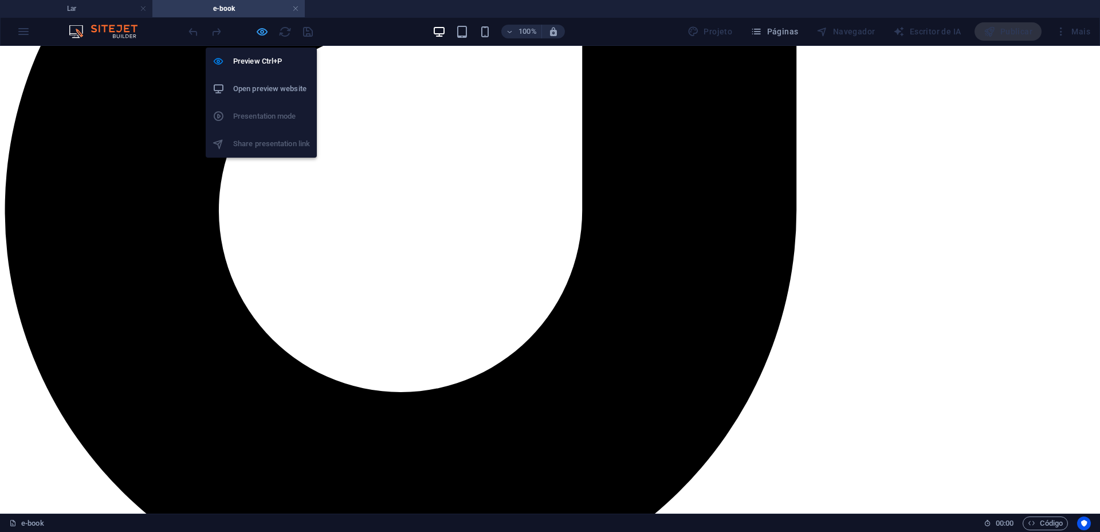
click at [258, 30] on icon "button" at bounding box center [262, 31] width 13 height 13
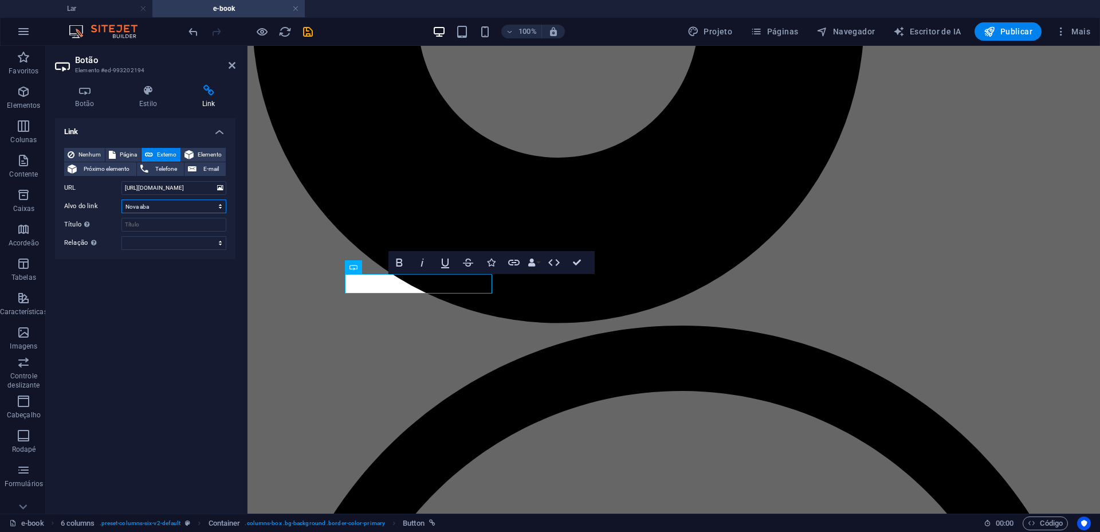
click at [162, 209] on select "Nova aba Mesma aba Sobreposição" at bounding box center [174, 206] width 105 height 14
select select
click at [122, 199] on select "Nova aba Mesma aba Sobreposição" at bounding box center [174, 206] width 105 height 14
click at [125, 190] on input "https://www.youtube.com/" at bounding box center [174, 188] width 105 height 14
click at [232, 66] on icon at bounding box center [232, 65] width 7 height 9
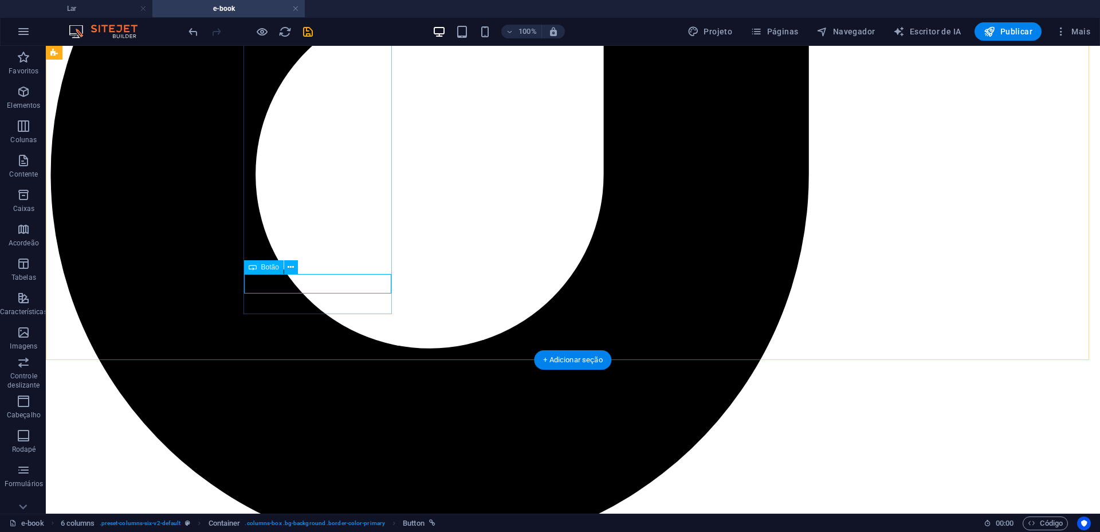
click at [307, 33] on icon "salvar" at bounding box center [307, 31] width 13 height 13
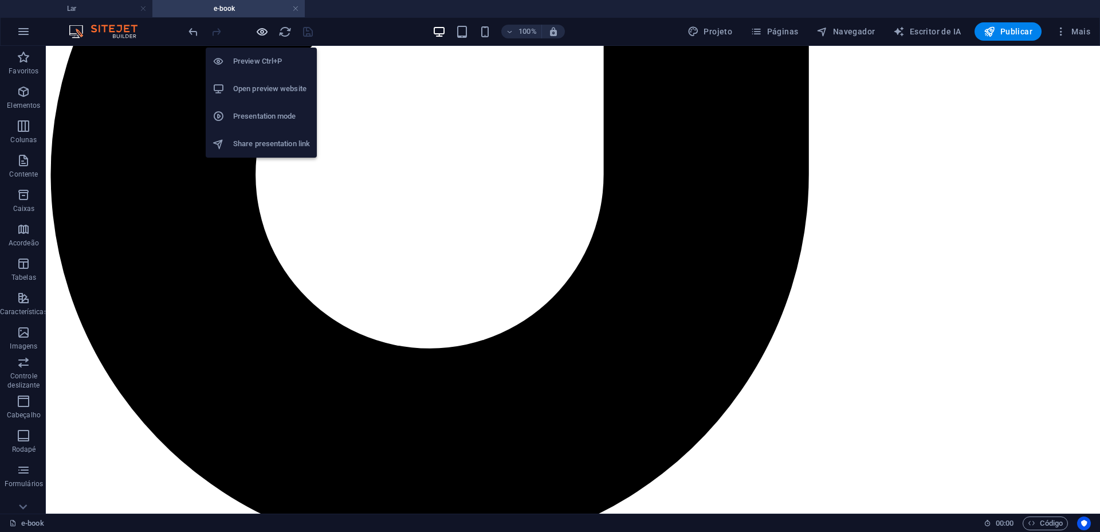
click at [265, 32] on icon "button" at bounding box center [262, 31] width 13 height 13
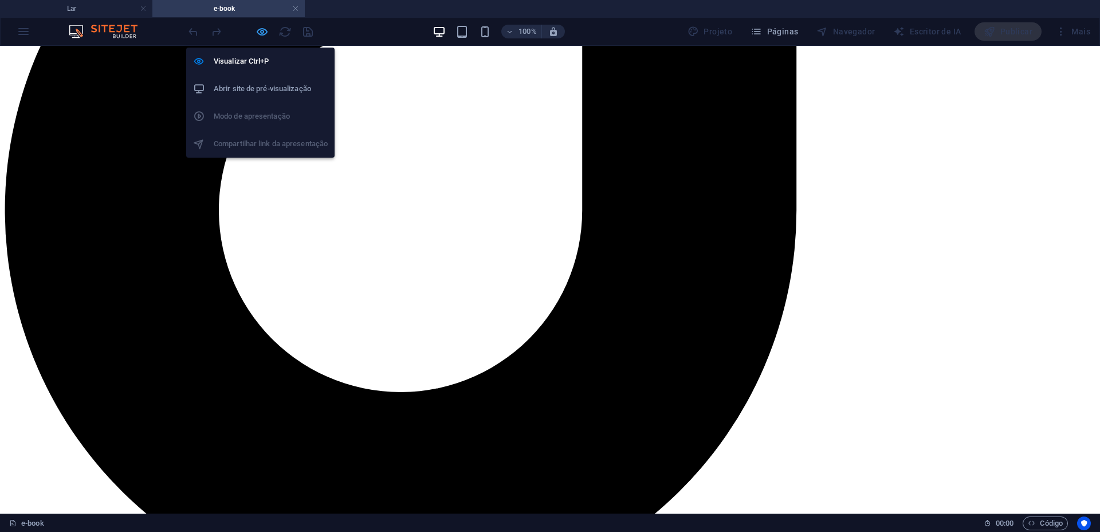
click at [265, 32] on icon "button" at bounding box center [262, 31] width 13 height 13
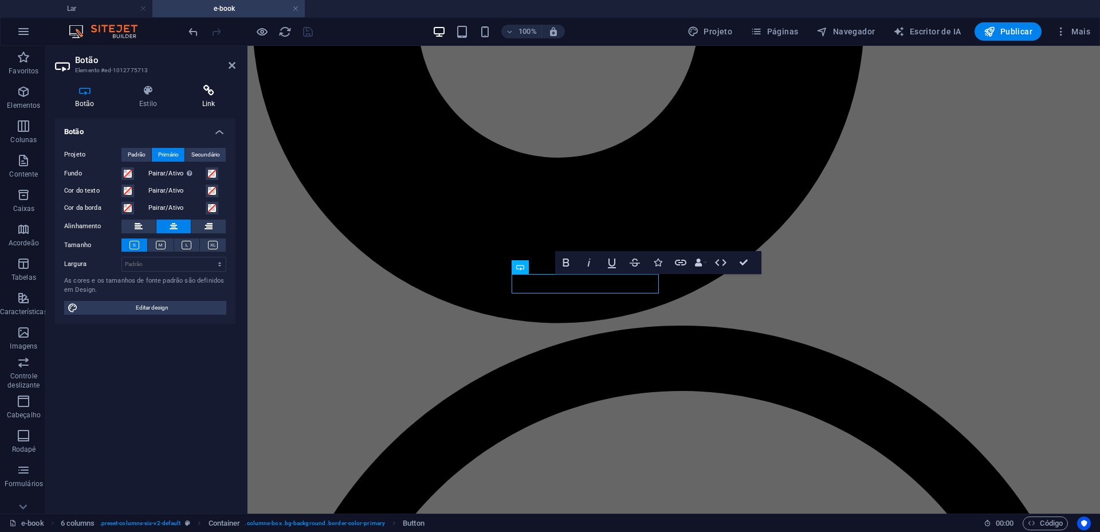
click at [199, 97] on h4 "Link" at bounding box center [209, 97] width 54 height 24
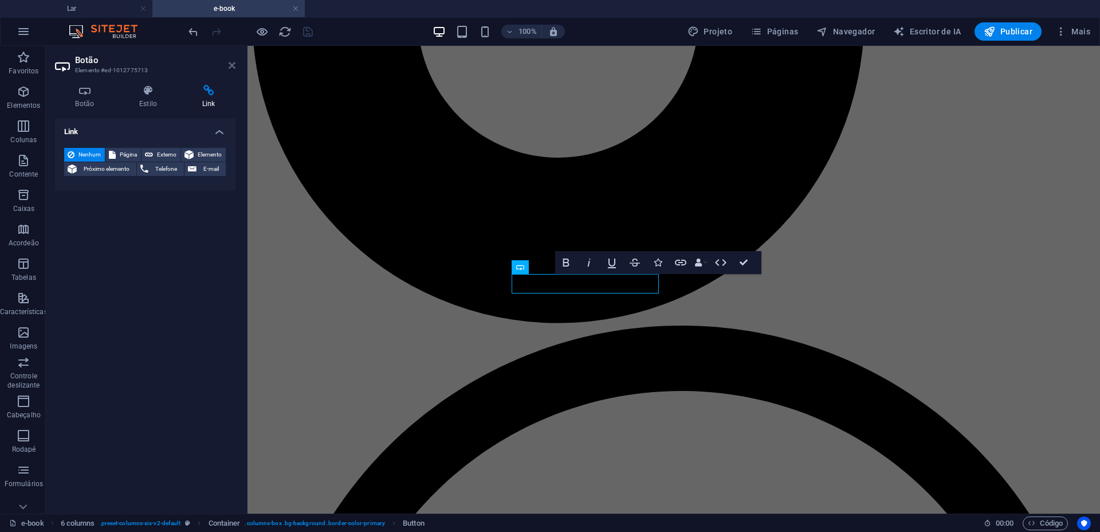
click at [234, 62] on icon at bounding box center [232, 65] width 7 height 9
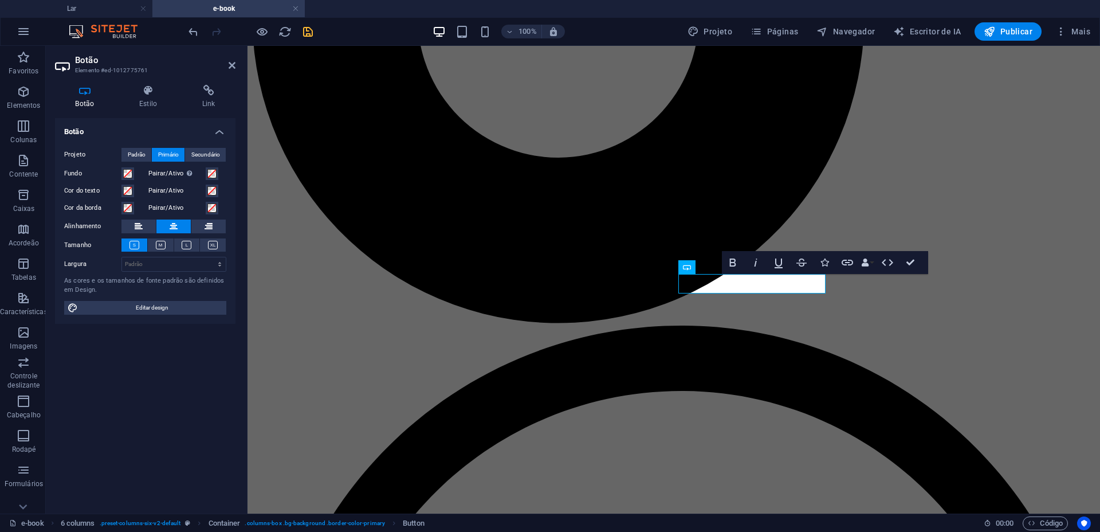
click at [213, 108] on div "Botão Estilo Link Botão Projeto Padrão Primário Secundário Fundo Pairar/Ativo M…" at bounding box center [145, 295] width 181 height 420
click at [206, 85] on icon at bounding box center [209, 90] width 54 height 11
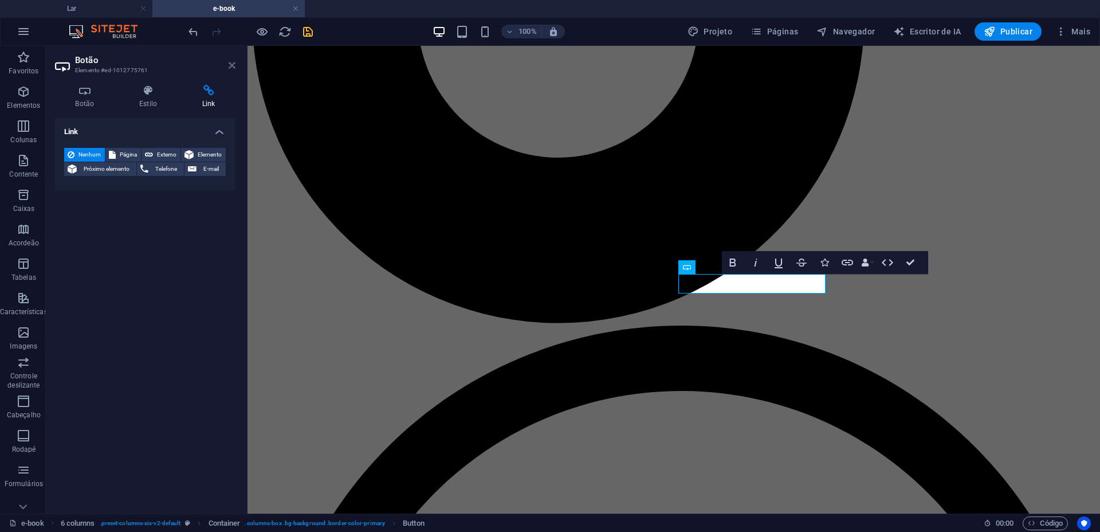
click at [232, 62] on icon at bounding box center [232, 65] width 7 height 9
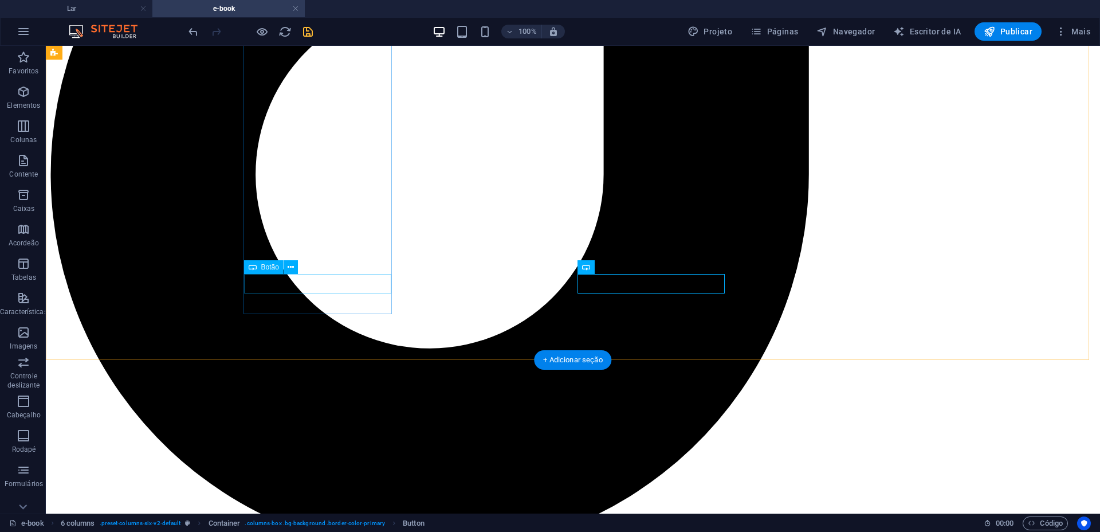
select select
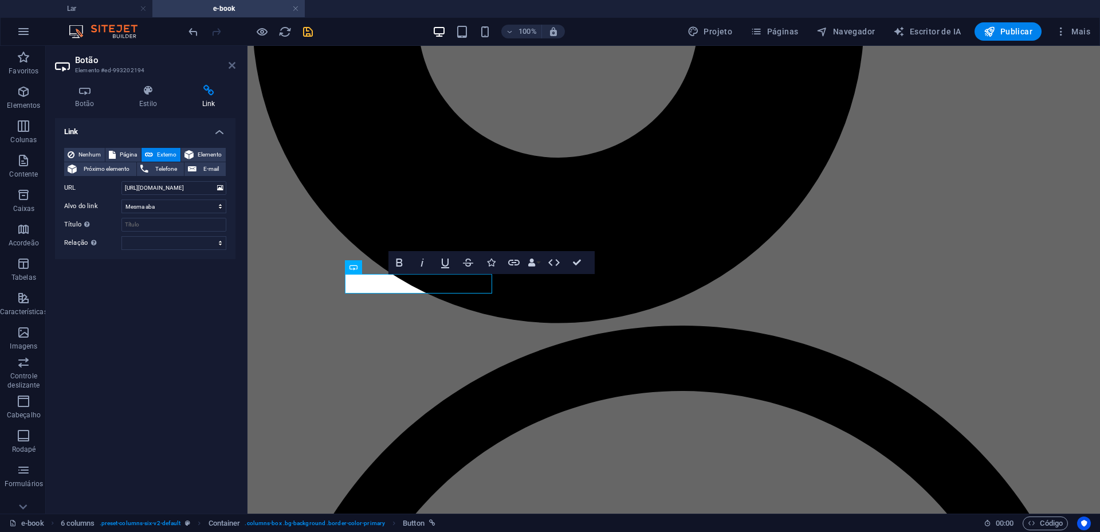
click at [231, 68] on icon at bounding box center [232, 65] width 7 height 9
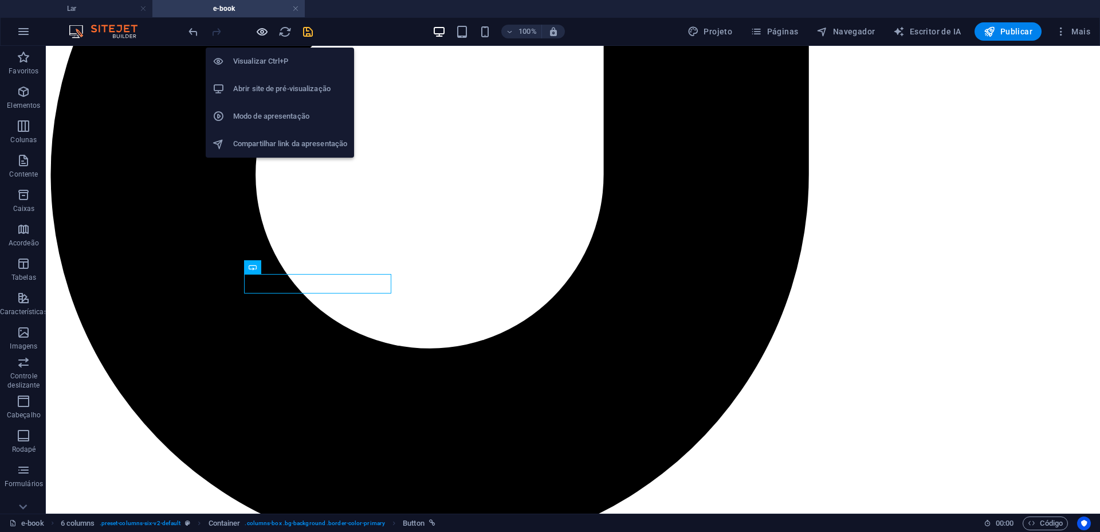
click at [265, 26] on icon "button" at bounding box center [262, 31] width 13 height 13
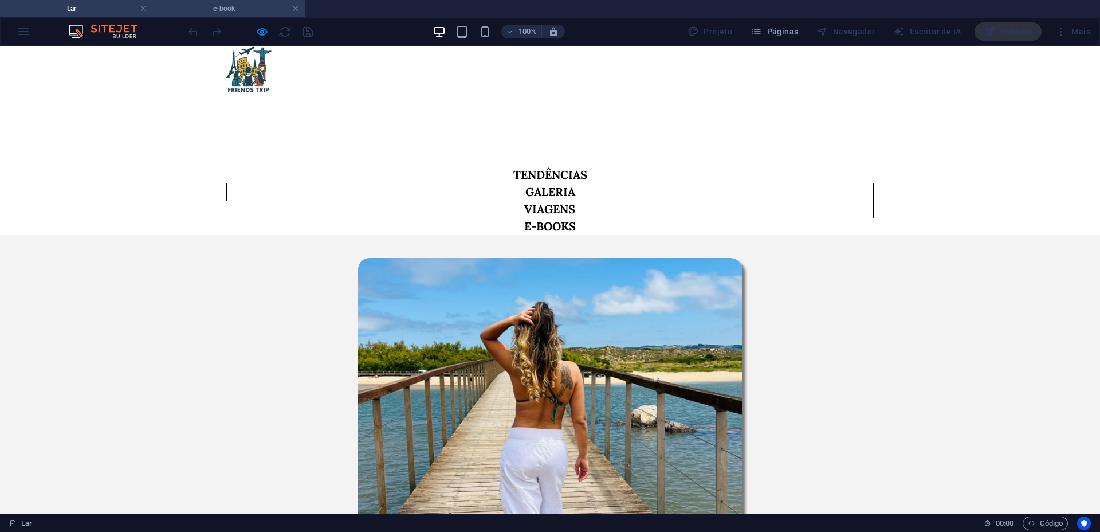
click at [232, 6] on font "e-book" at bounding box center [224, 9] width 22 height 8
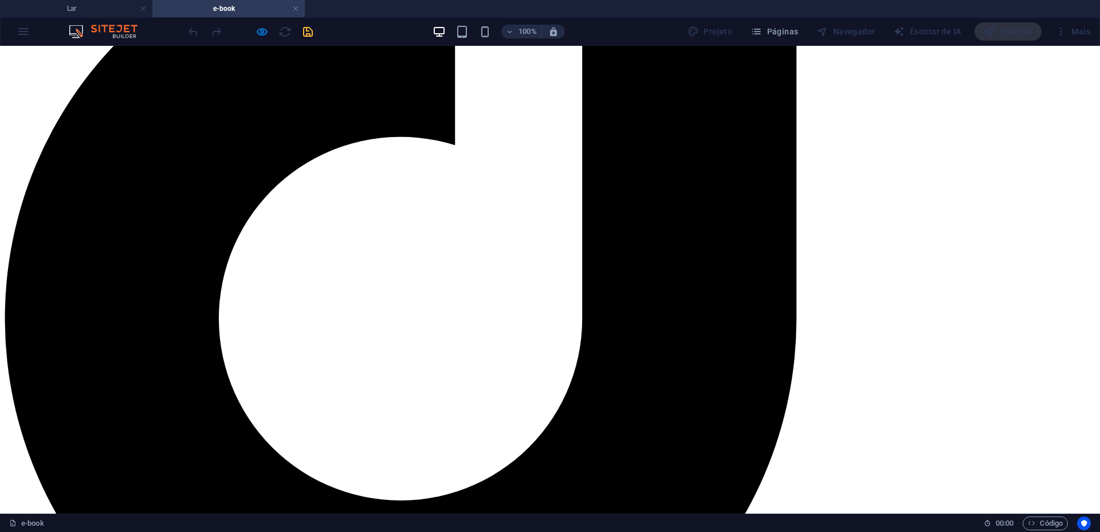
scroll to position [1085, 0]
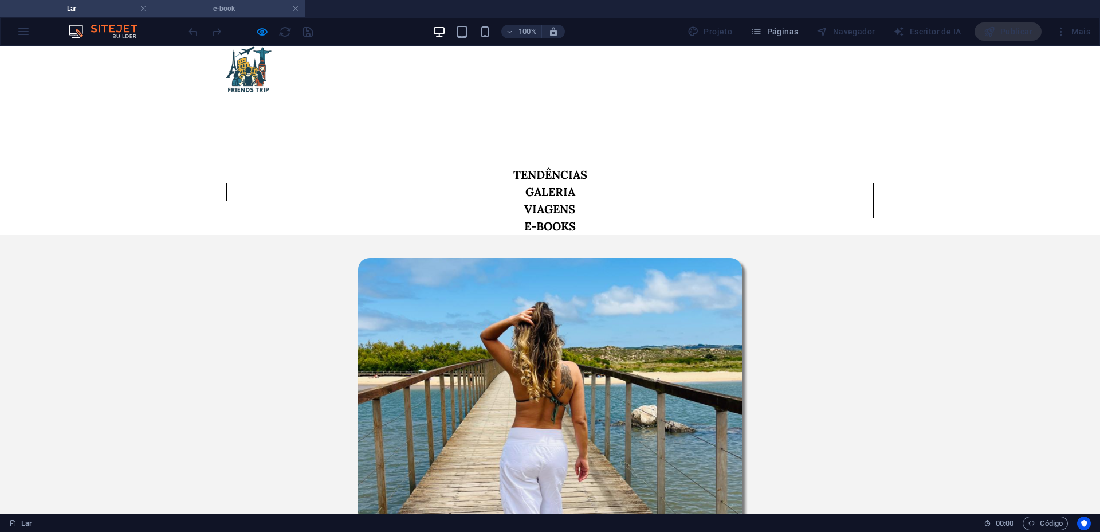
click at [240, 3] on h4 "e-book" at bounding box center [228, 8] width 152 height 13
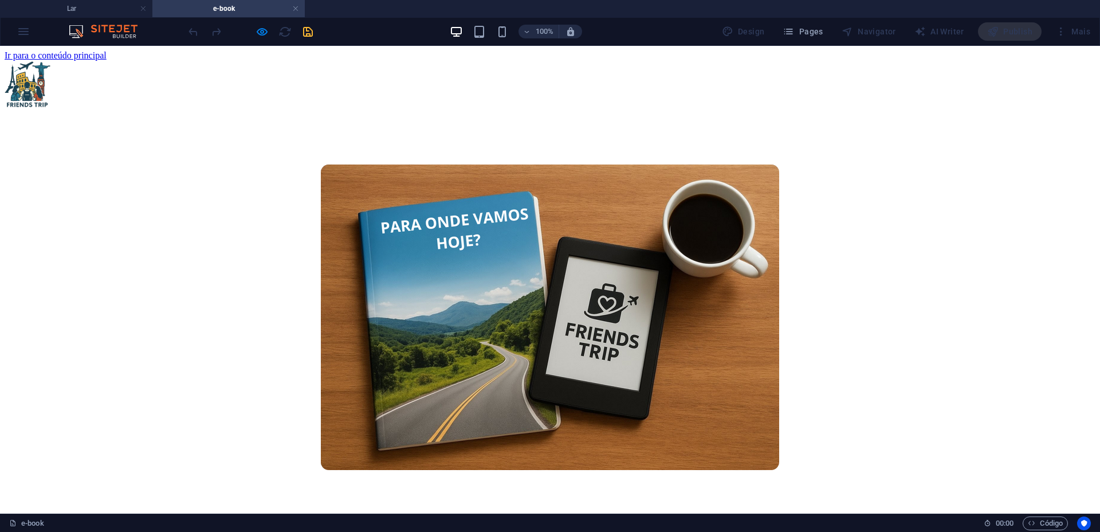
scroll to position [1085, 0]
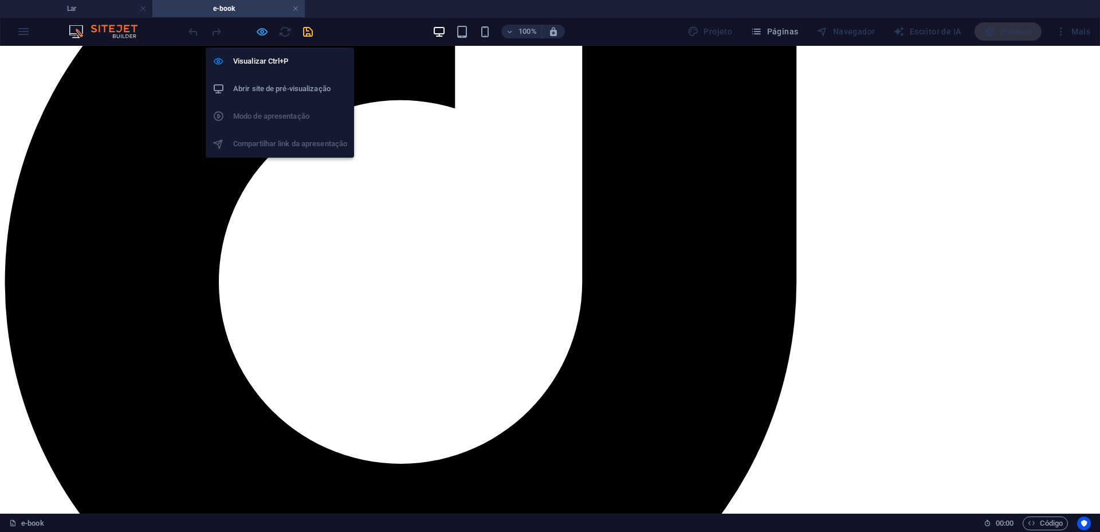
click at [264, 33] on icon "button" at bounding box center [262, 31] width 13 height 13
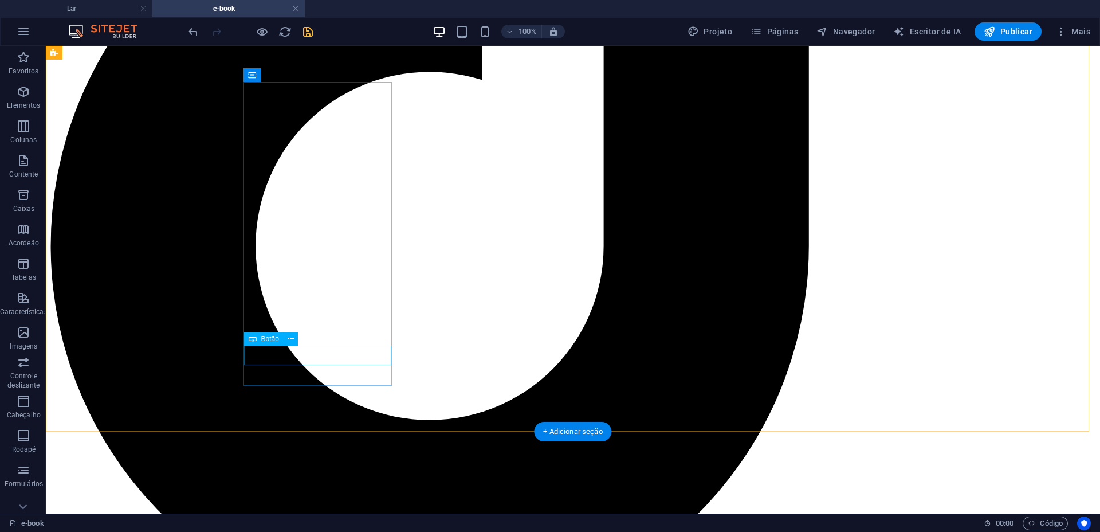
select select
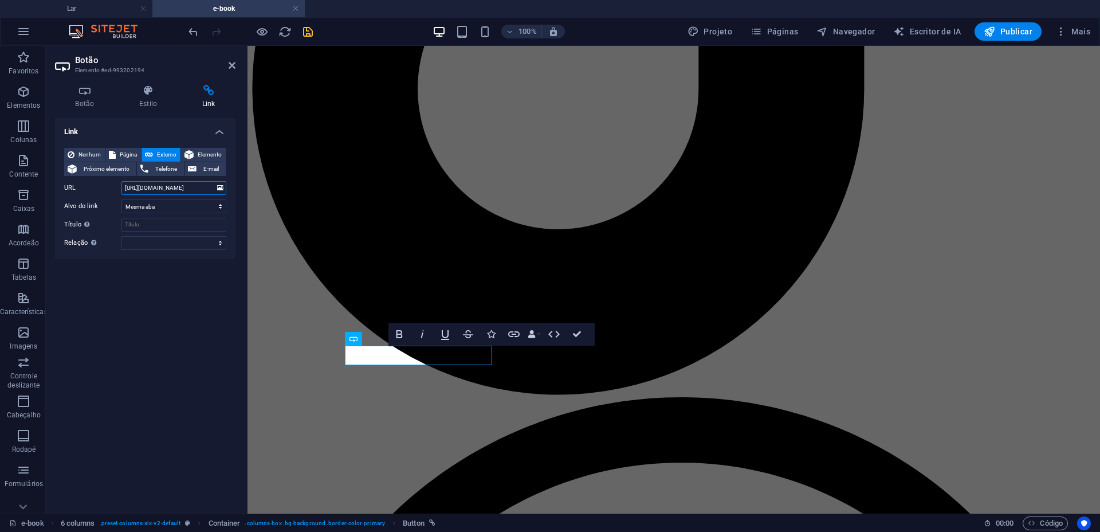
click at [172, 188] on input "https://www.youtube.com/" at bounding box center [174, 188] width 105 height 14
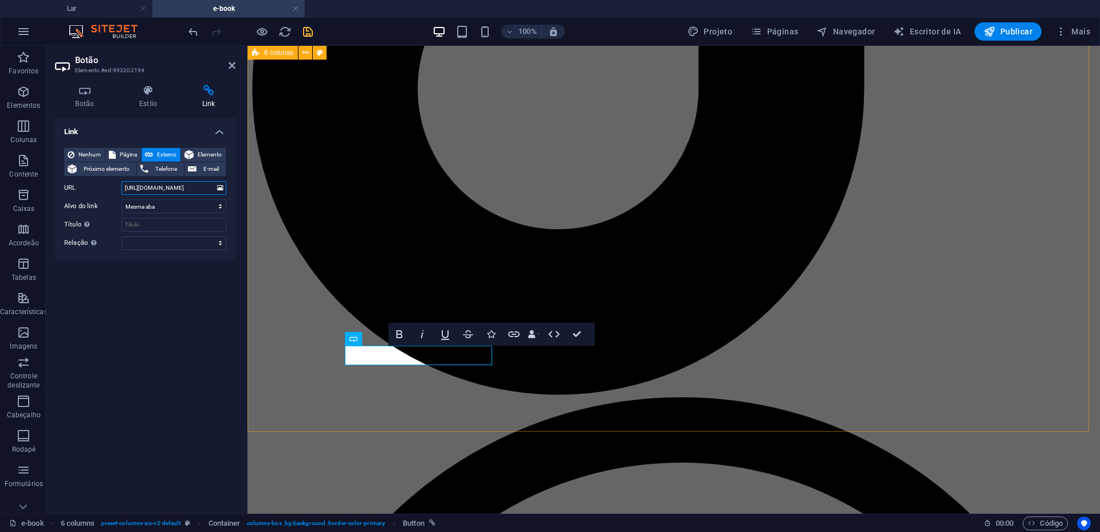
type input "https://lista.mercadolivre.com.br/?matt_tool=67073436&matt_word=&matt_source=bi…"
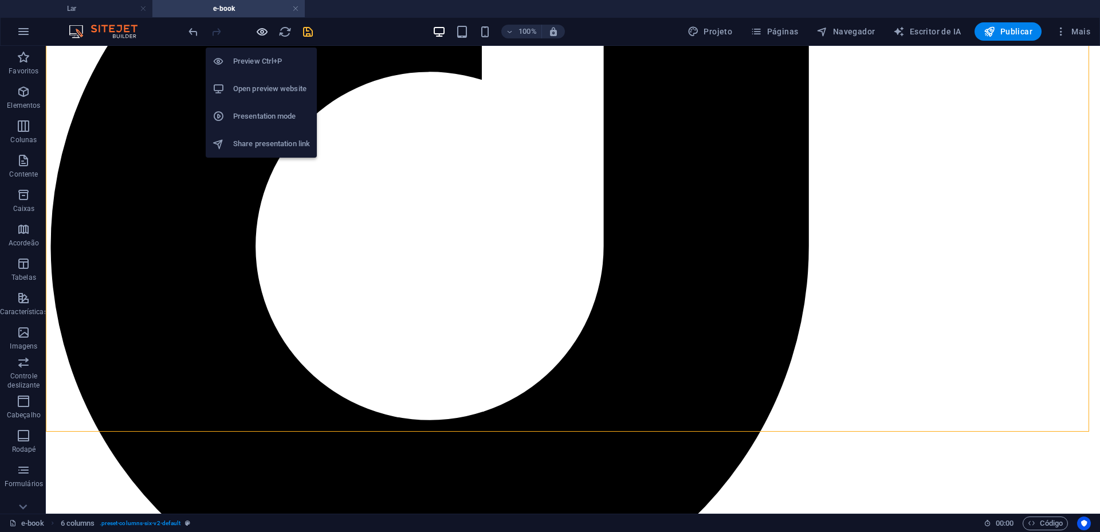
click at [260, 32] on icon "button" at bounding box center [262, 31] width 13 height 13
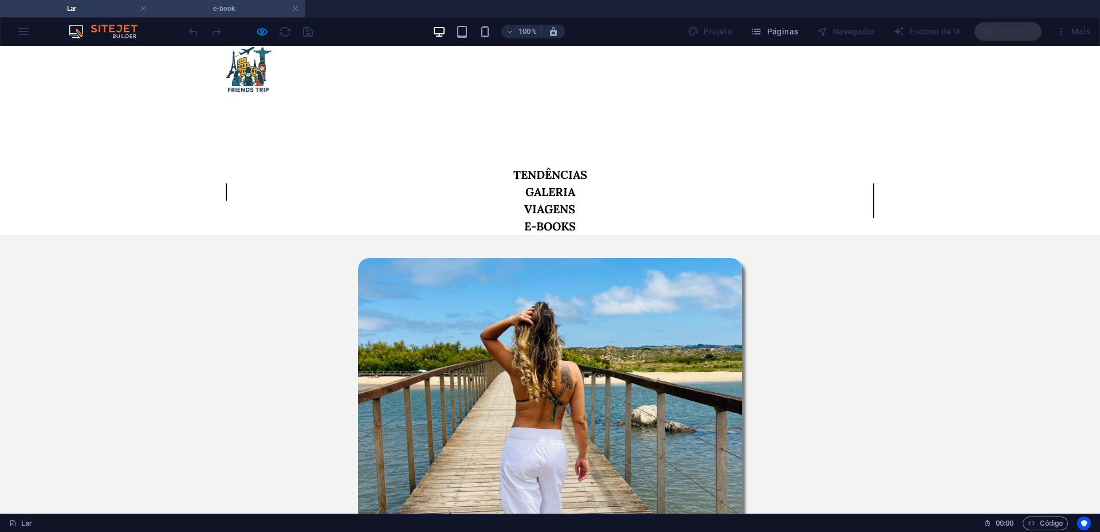
click at [218, 9] on font "e-book" at bounding box center [224, 9] width 22 height 8
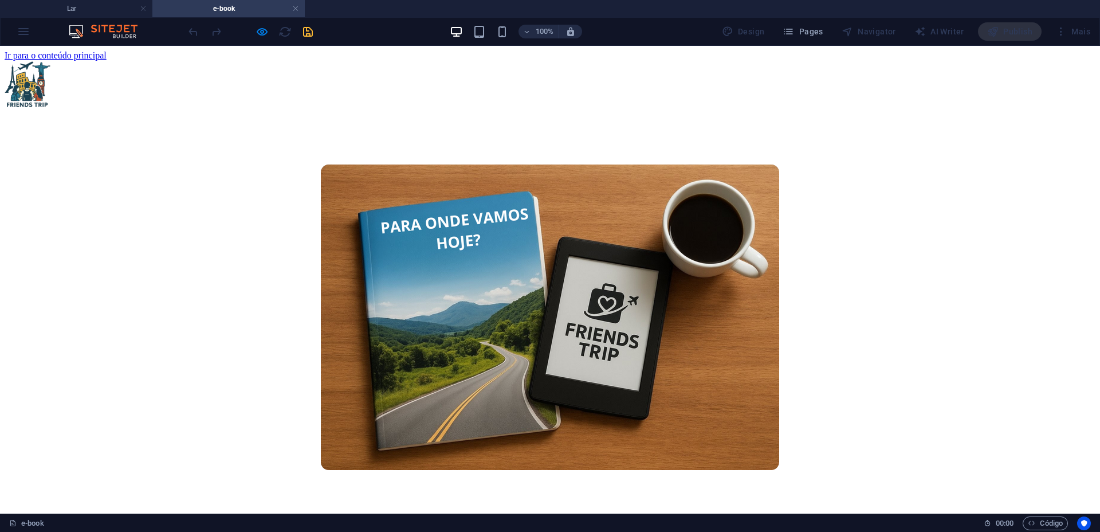
scroll to position [1085, 0]
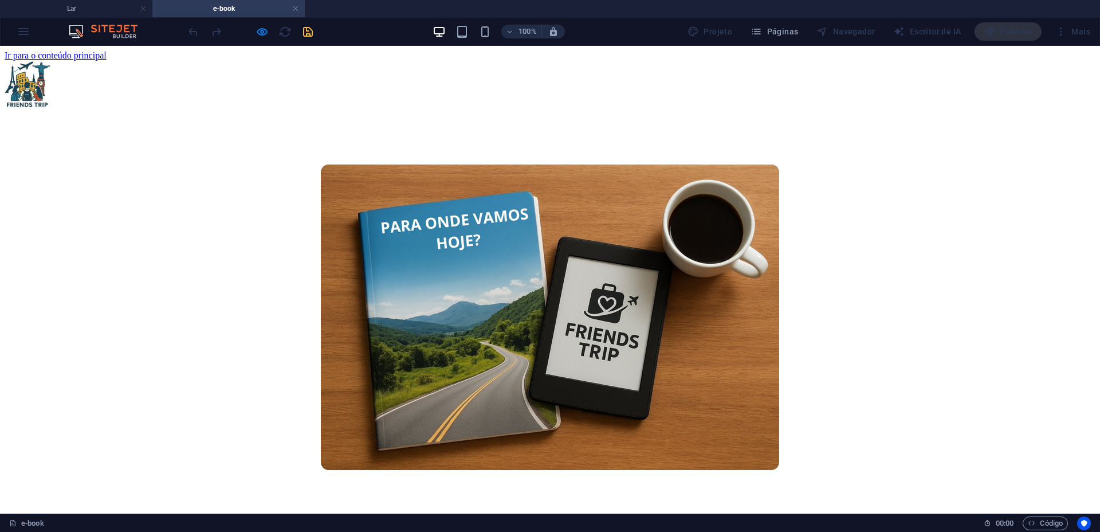
click at [0, 0] on figure at bounding box center [0, 0] width 0 height 0
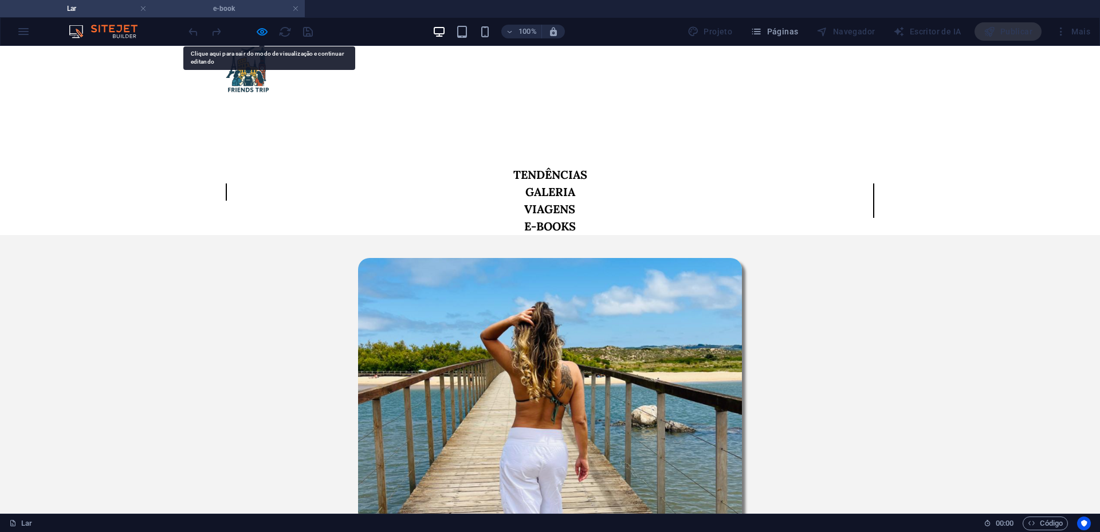
click at [237, 10] on h4 "e-book" at bounding box center [228, 8] width 152 height 13
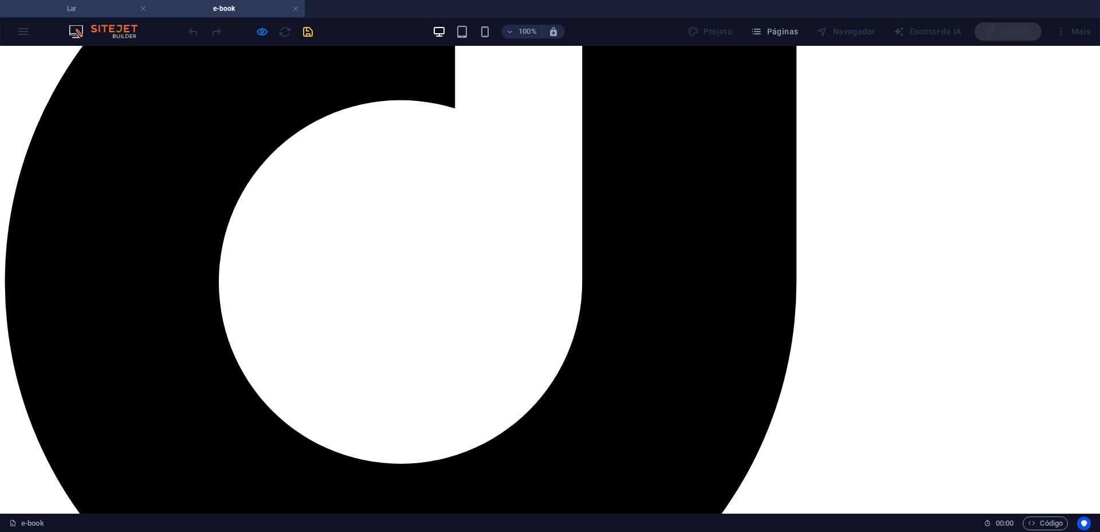
drag, startPoint x: 113, startPoint y: 2, endPoint x: 340, endPoint y: 100, distance: 247.8
click at [113, 2] on h4 "Lar" at bounding box center [76, 8] width 152 height 13
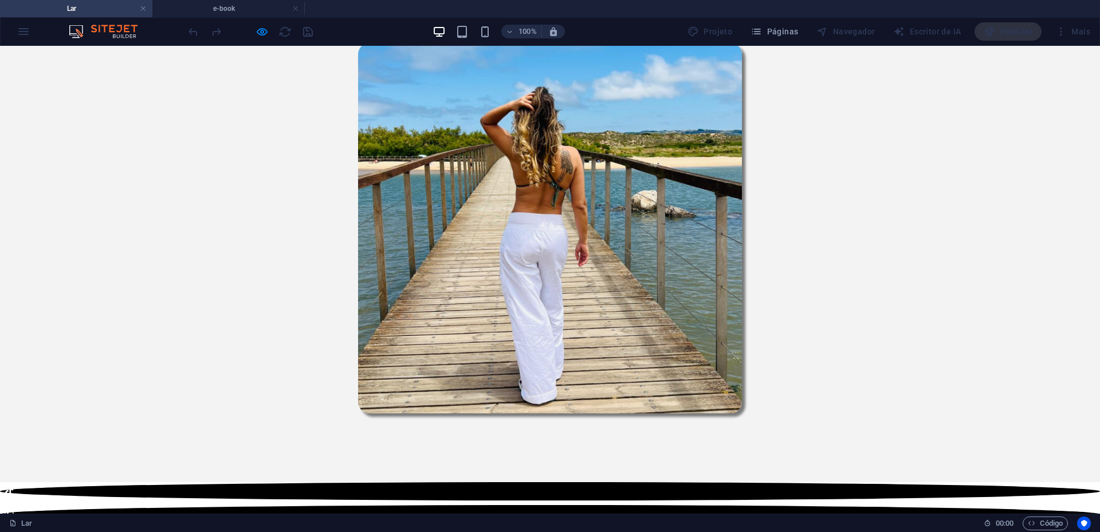
click at [261, 288] on figure at bounding box center [550, 228] width 649 height 370
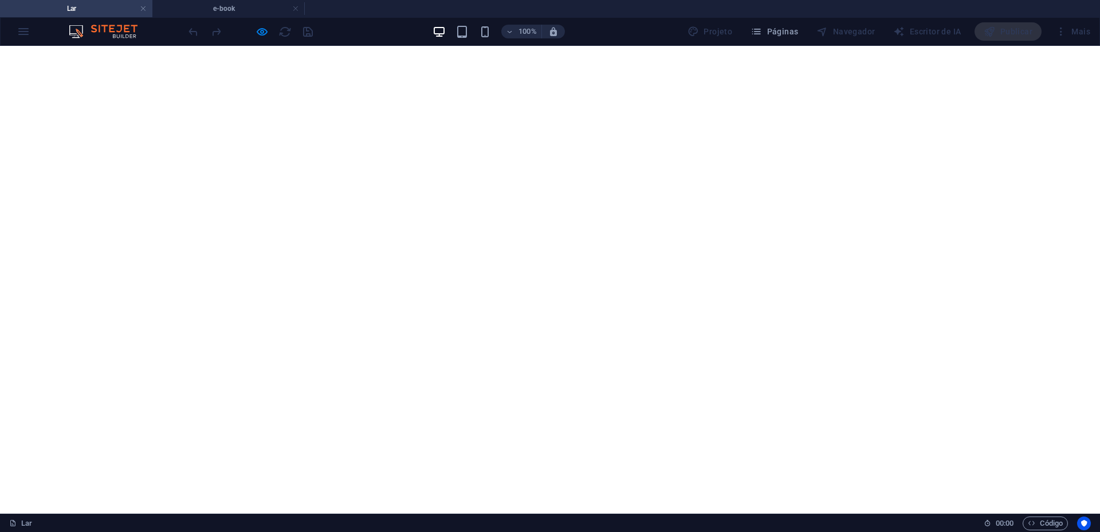
scroll to position [1146, 0]
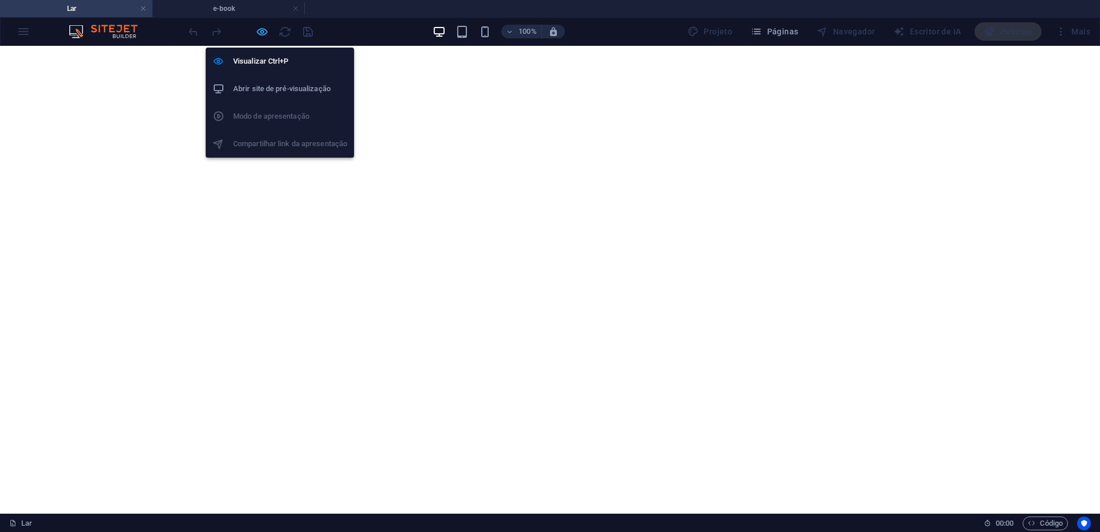
click at [256, 32] on icon "button" at bounding box center [262, 31] width 13 height 13
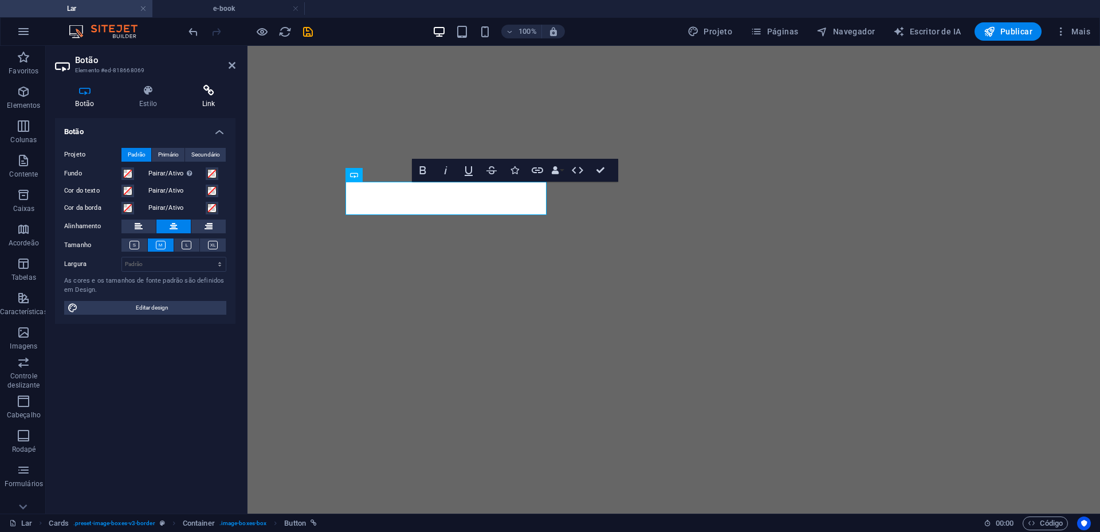
click at [201, 87] on icon at bounding box center [209, 90] width 54 height 11
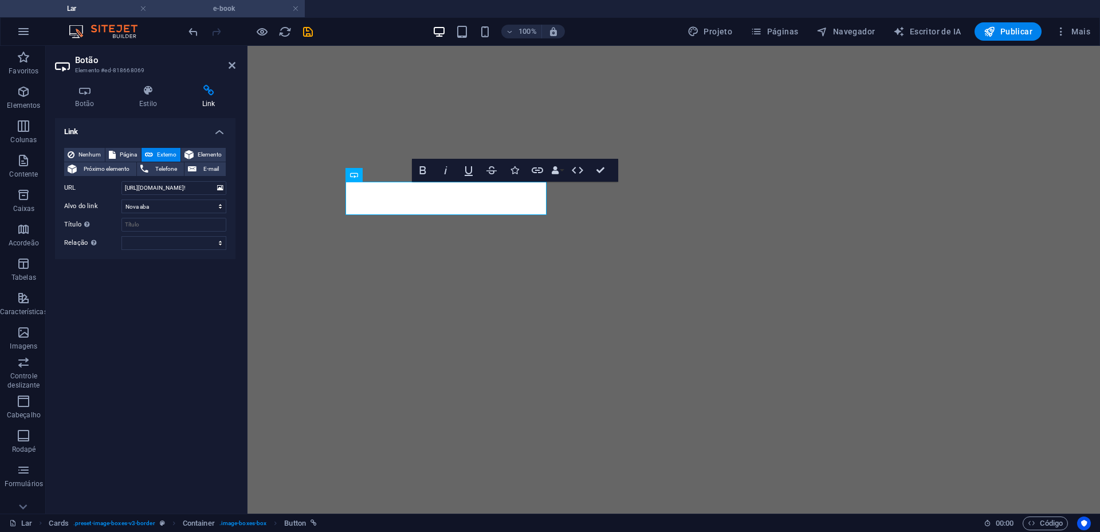
click at [243, 9] on h4 "e-book" at bounding box center [228, 8] width 152 height 13
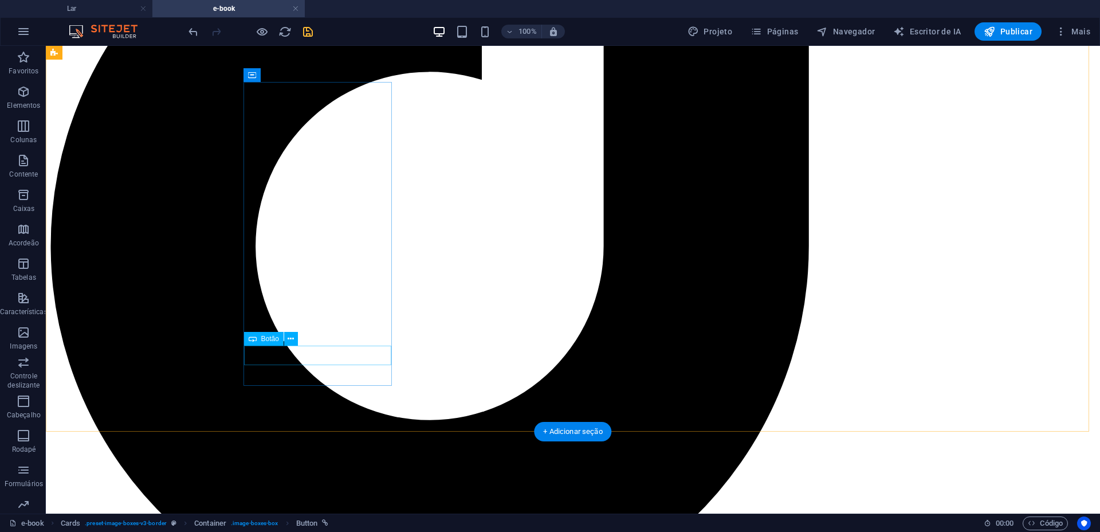
select select
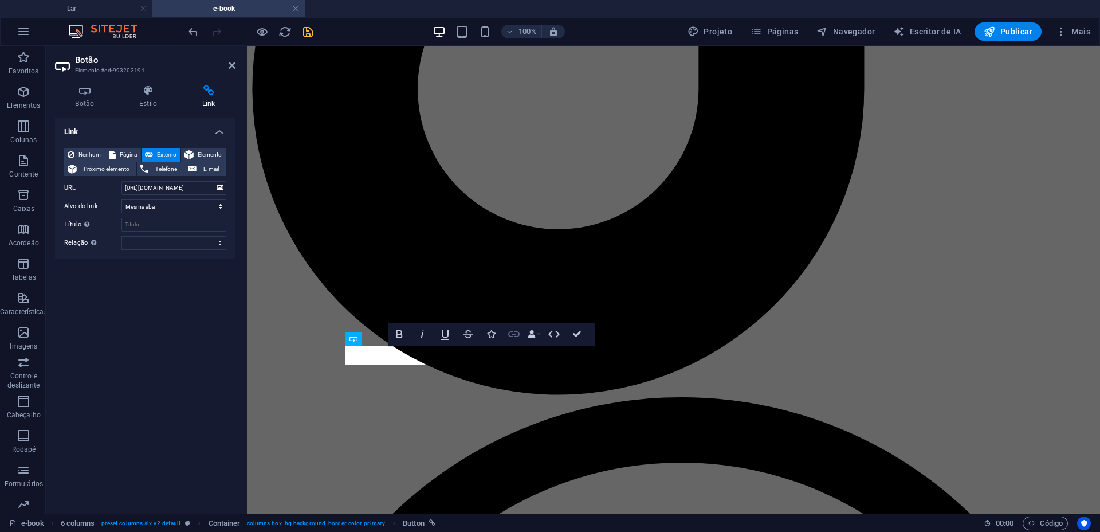
click at [517, 337] on icon "button" at bounding box center [514, 334] width 14 height 14
click at [184, 187] on input "https://lista.mercadolivre.com.br/?matt_tool=67073436&matt_word=&matt_source=bi…" at bounding box center [174, 188] width 105 height 14
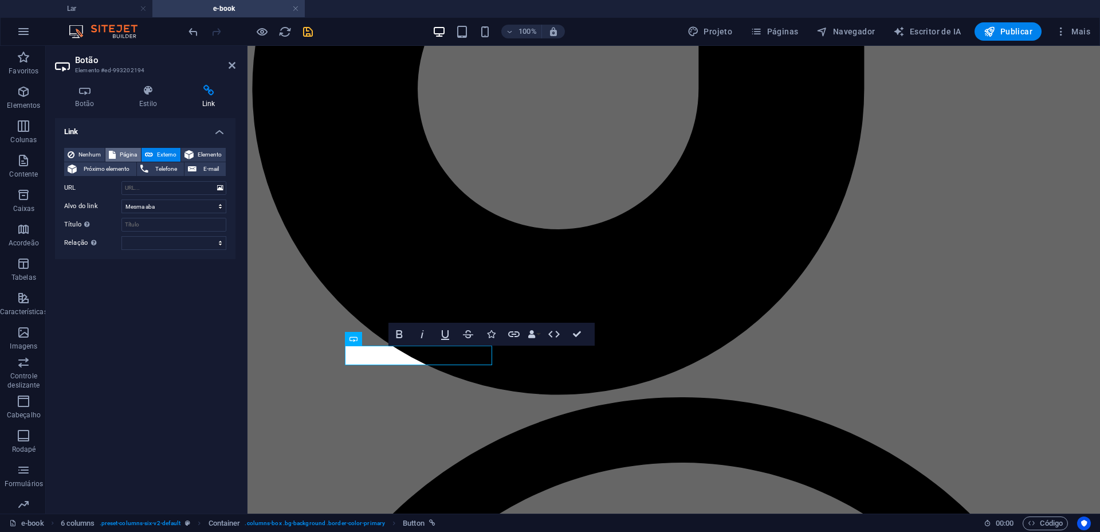
click at [128, 156] on font "Página" at bounding box center [128, 154] width 17 height 6
select select
click at [202, 184] on select "Lar Sobre nós e-book" at bounding box center [174, 188] width 105 height 14
click at [163, 148] on span "Externo" at bounding box center [166, 155] width 21 height 14
click at [148, 207] on select "Nova aba Mesma aba Sobreposição" at bounding box center [174, 206] width 105 height 14
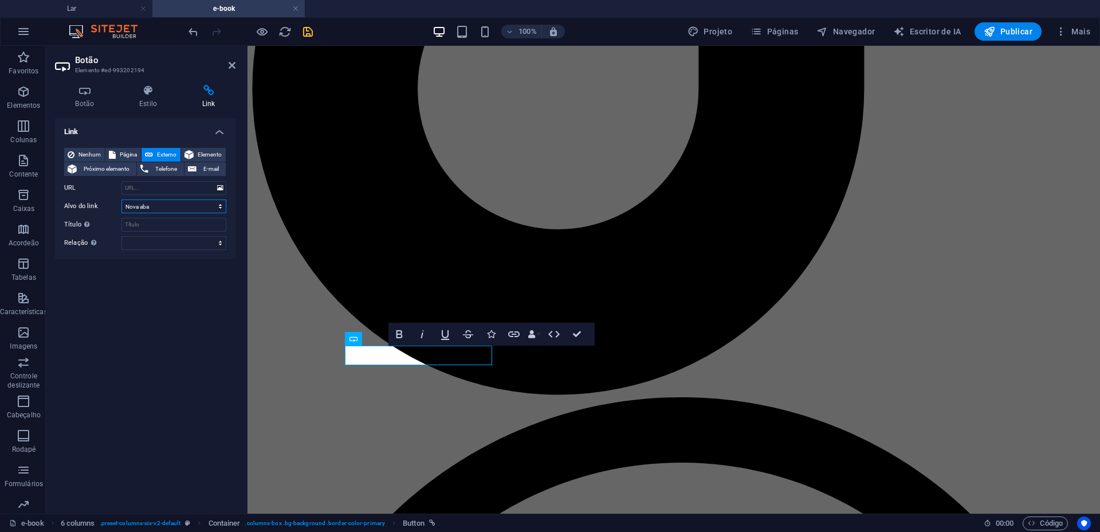
select select "overlay"
click at [122, 199] on select "Nova aba Mesma aba Sobreposição" at bounding box center [174, 206] width 105 height 14
click at [156, 191] on input "URL" at bounding box center [174, 188] width 105 height 14
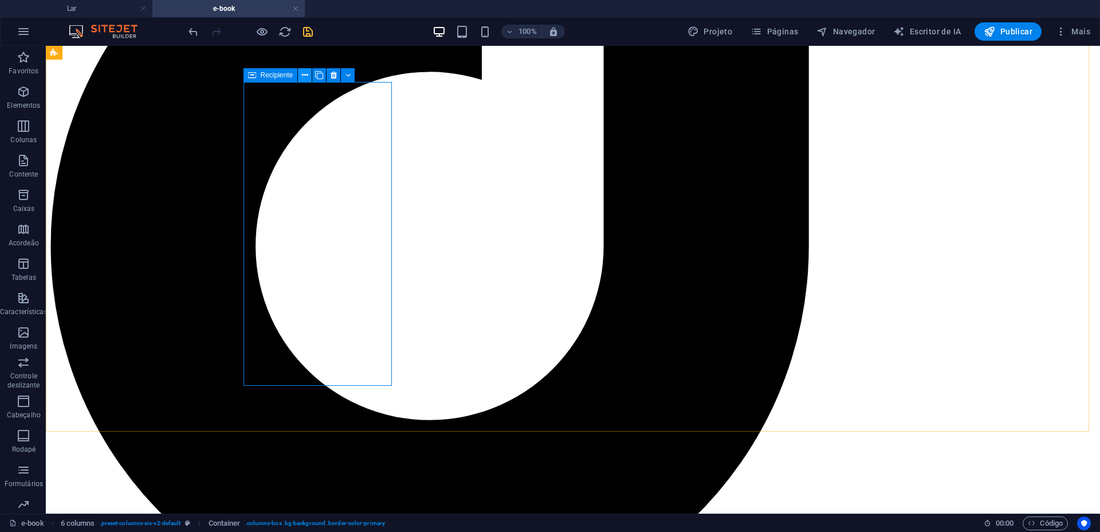
click at [307, 70] on icon at bounding box center [305, 75] width 6 height 12
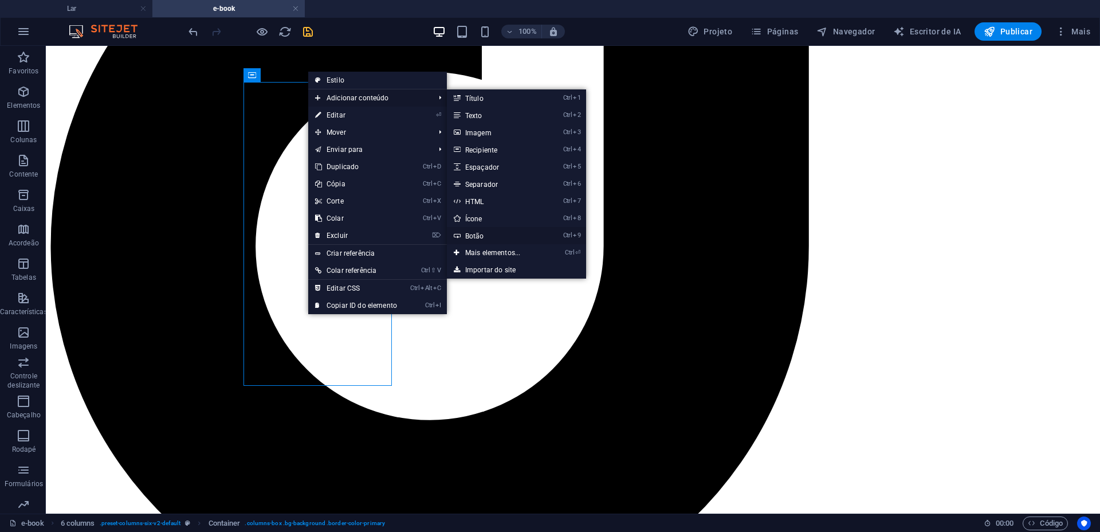
click at [481, 230] on link "Ctrl 9 Botão" at bounding box center [495, 235] width 96 height 17
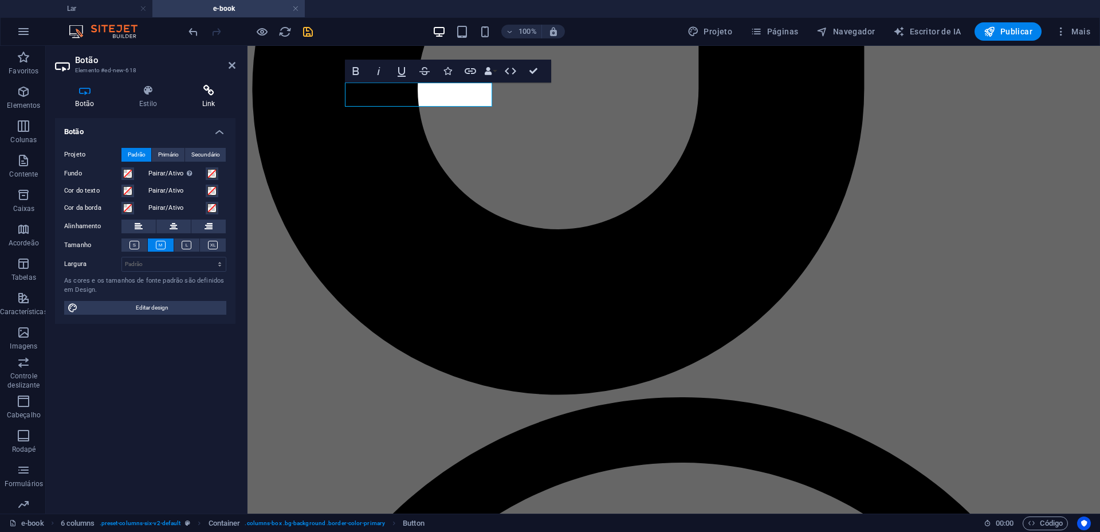
click at [209, 97] on h4 "Link" at bounding box center [209, 97] width 54 height 24
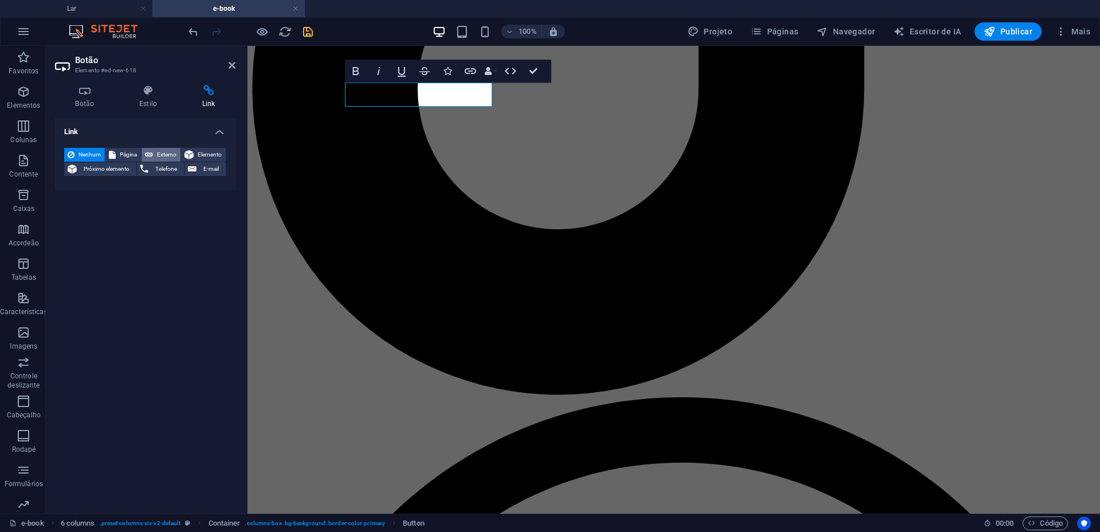
click at [155, 152] on button "Externo" at bounding box center [161, 155] width 39 height 14
select select "blank"
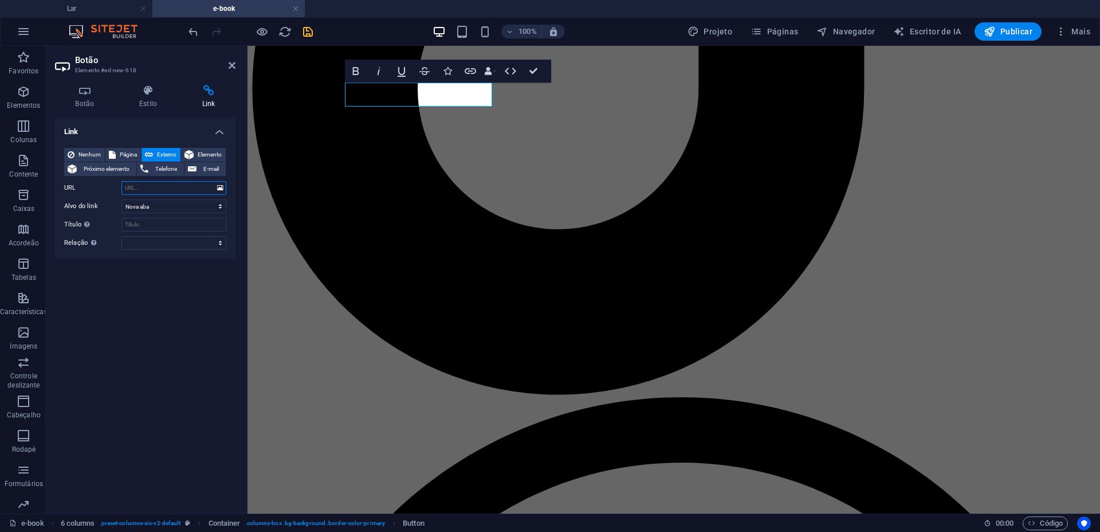
click at [147, 185] on input "URL" at bounding box center [174, 188] width 105 height 14
type input "y"
paste input "https://www.mercadolivre.com.br/apple-iphone-15-plus-128-gb-verde/p/MLB27172696…"
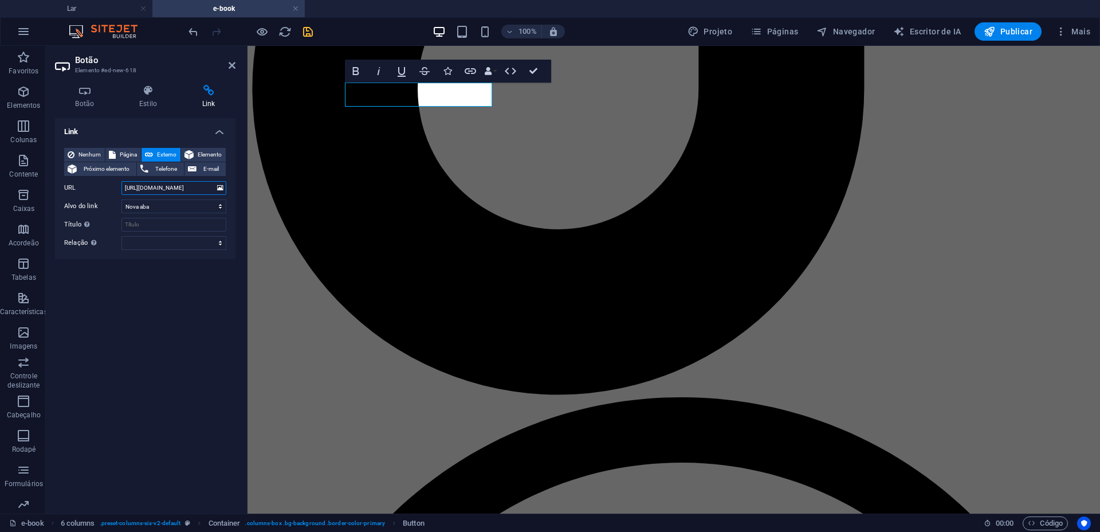
type input "https://www.mercadolivre.com.br/apple-iphone-15-plus-128-gb-verde/p/MLB27172696…"
click at [233, 64] on icon at bounding box center [232, 65] width 7 height 9
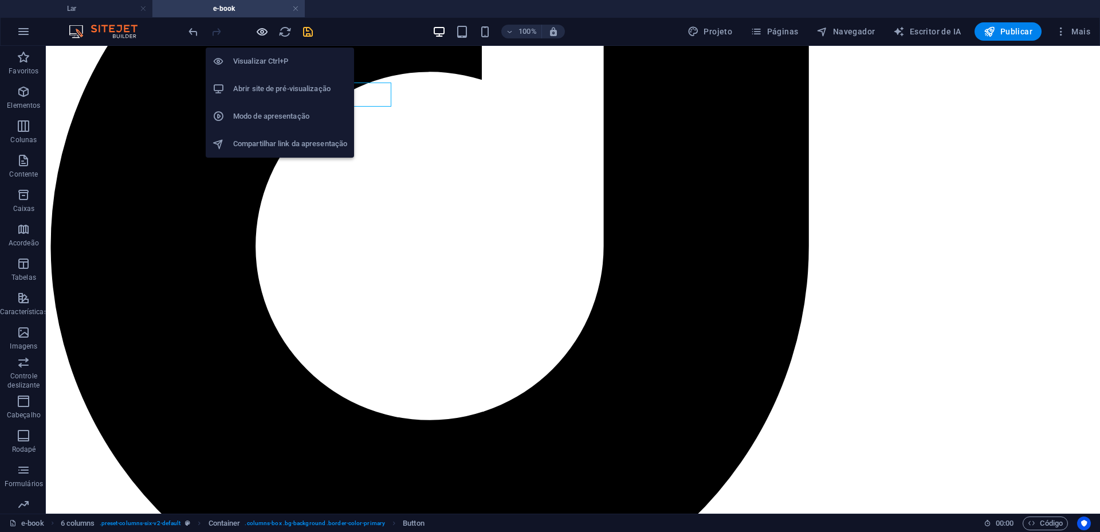
click at [267, 26] on icon "button" at bounding box center [262, 31] width 13 height 13
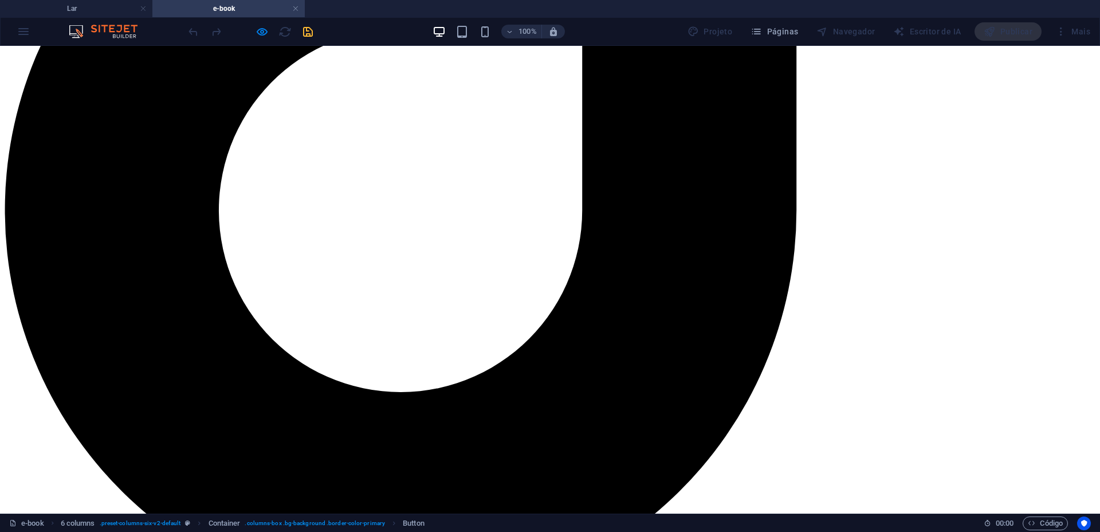
scroll to position [870, 0]
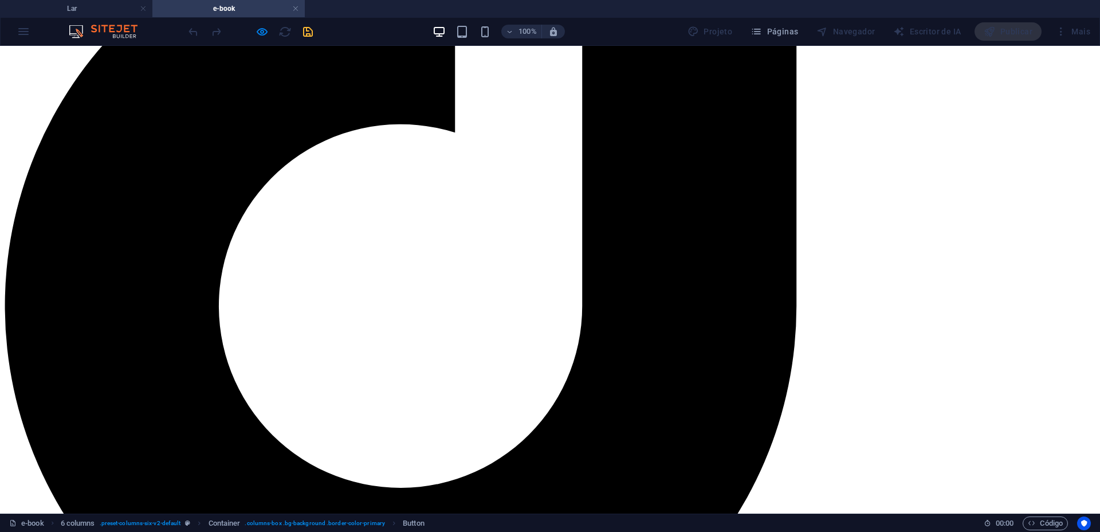
scroll to position [1085, 0]
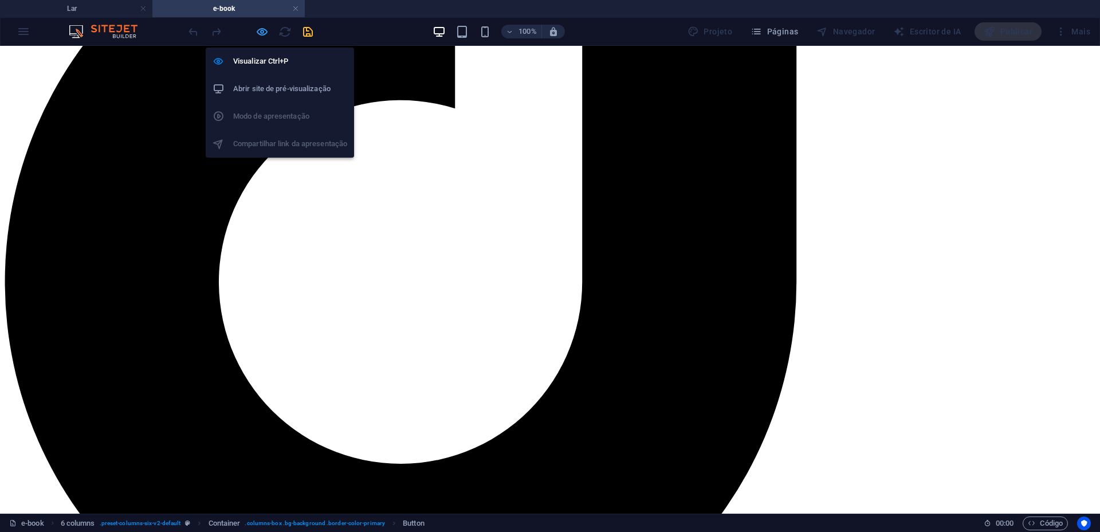
click at [258, 29] on icon "button" at bounding box center [262, 31] width 13 height 13
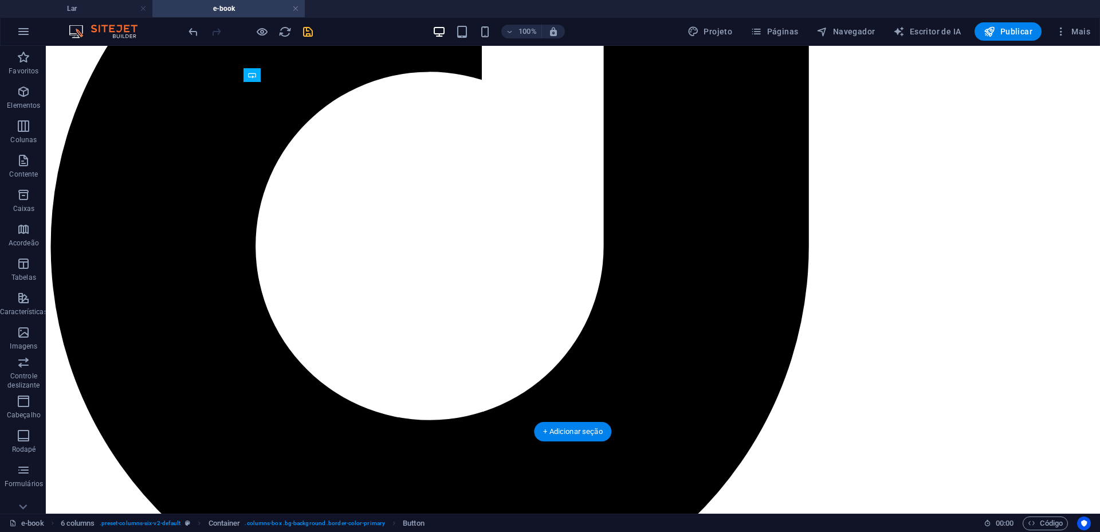
drag, startPoint x: 344, startPoint y: 120, endPoint x: 326, endPoint y: 366, distance: 246.0
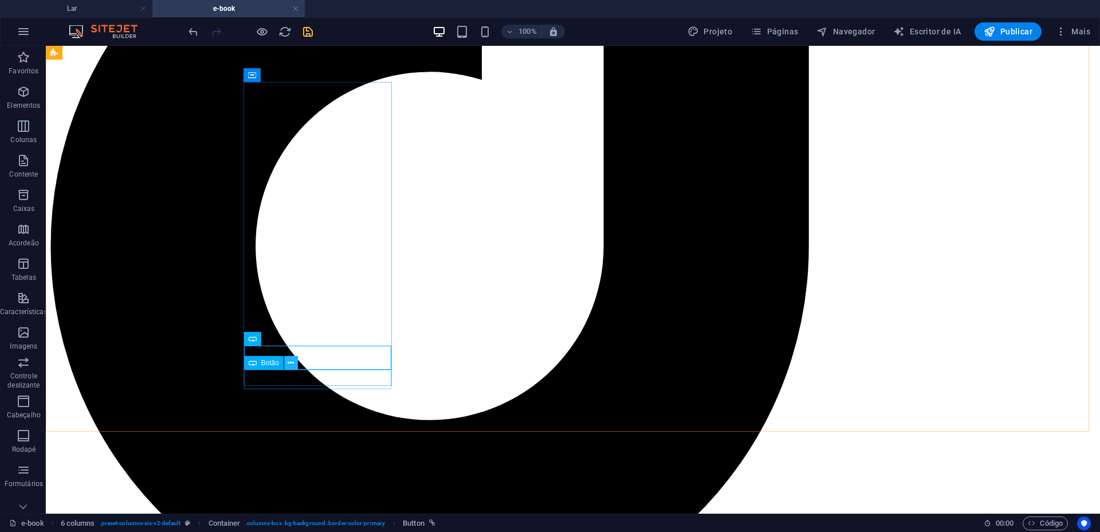
click at [288, 364] on icon at bounding box center [291, 363] width 6 height 12
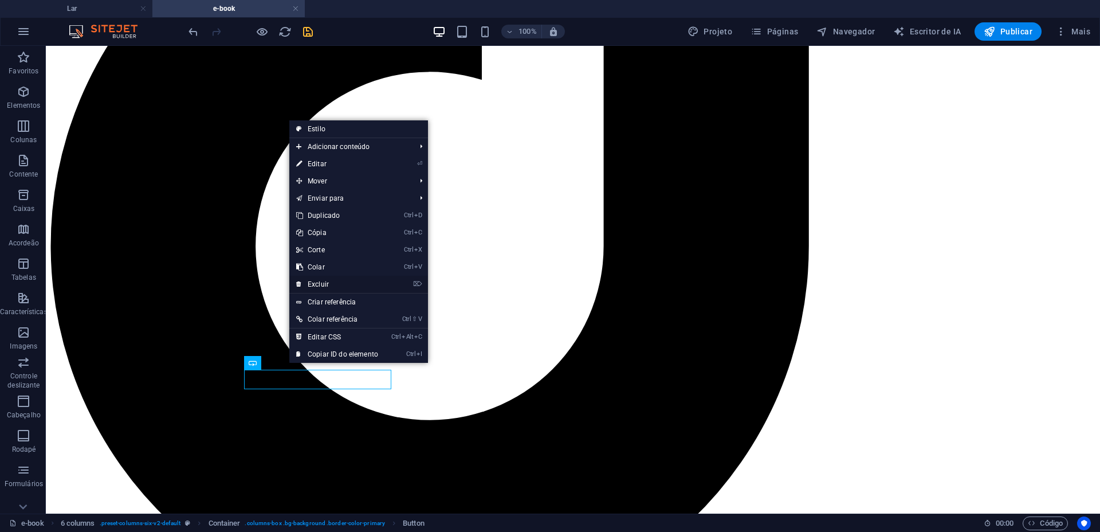
click at [309, 282] on font "Excluir" at bounding box center [318, 284] width 21 height 8
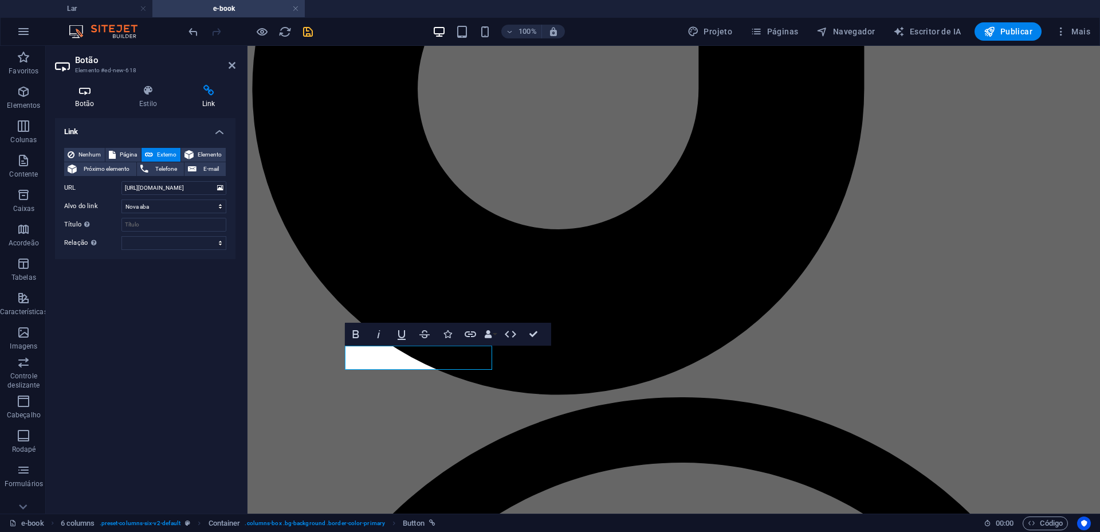
click at [91, 85] on icon at bounding box center [85, 90] width 60 height 11
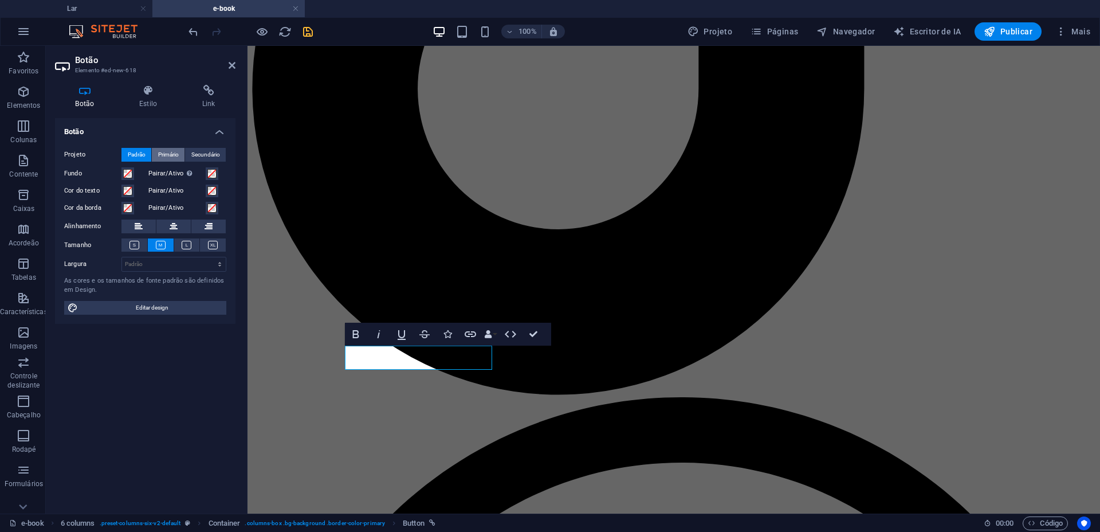
click at [173, 156] on font "Primário" at bounding box center [168, 154] width 21 height 6
click at [140, 154] on font "Padrão" at bounding box center [137, 154] width 18 height 6
click at [155, 89] on icon at bounding box center [148, 90] width 58 height 11
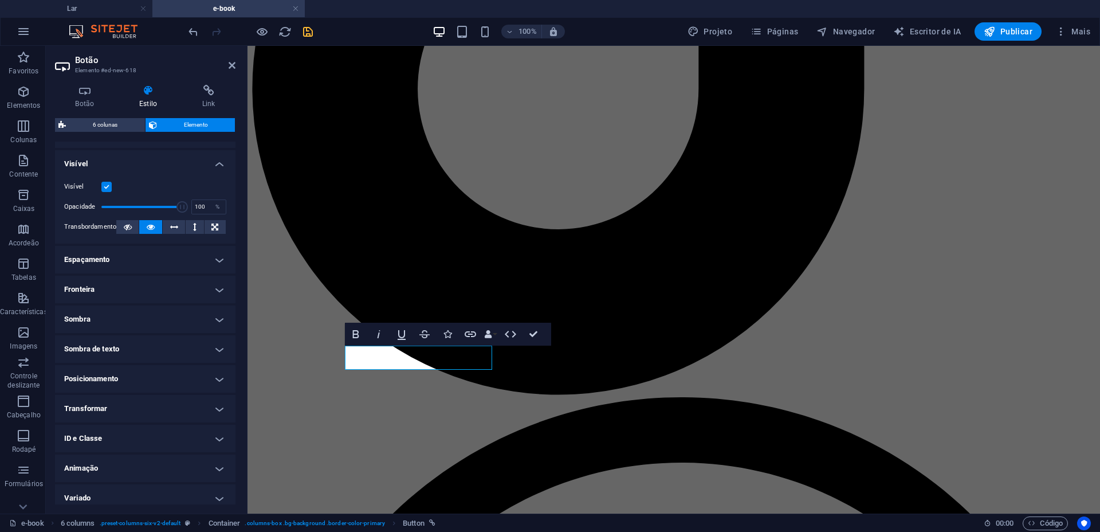
scroll to position [131, 0]
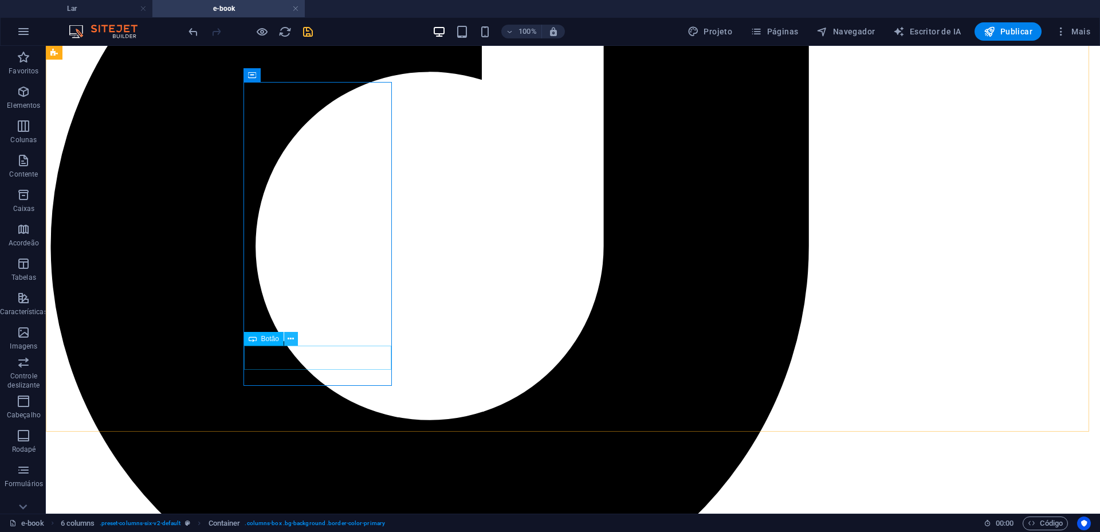
click at [294, 337] on icon at bounding box center [291, 339] width 6 height 12
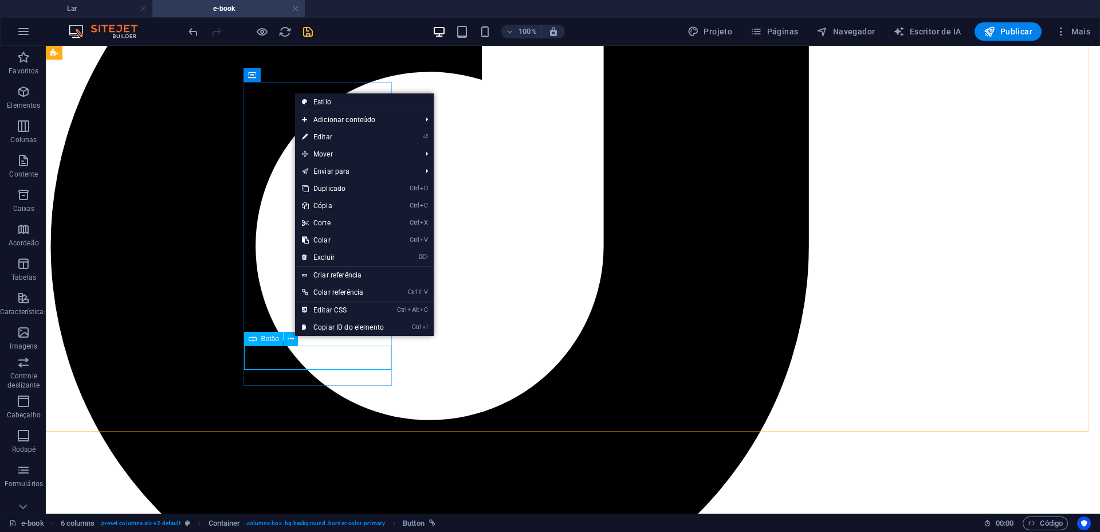
click at [263, 340] on font "Botão" at bounding box center [270, 339] width 18 height 8
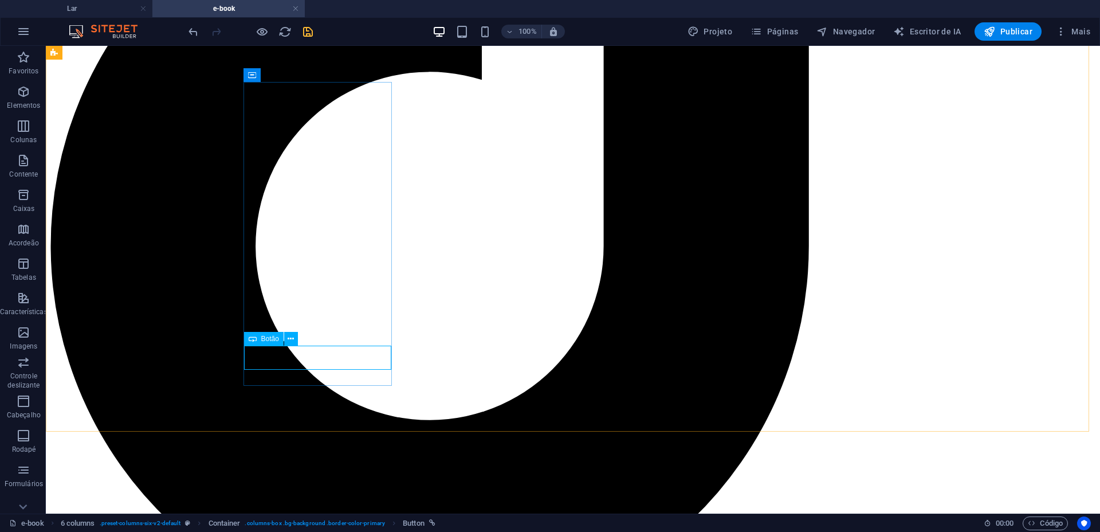
click at [263, 340] on font "Botão" at bounding box center [270, 339] width 18 height 8
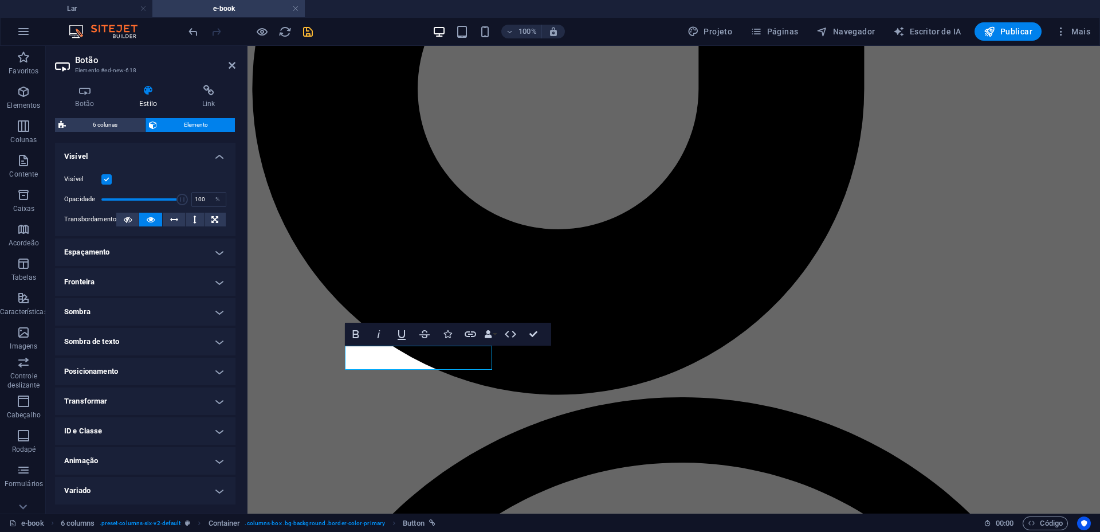
click at [108, 284] on h4 "Fronteira" at bounding box center [145, 282] width 181 height 28
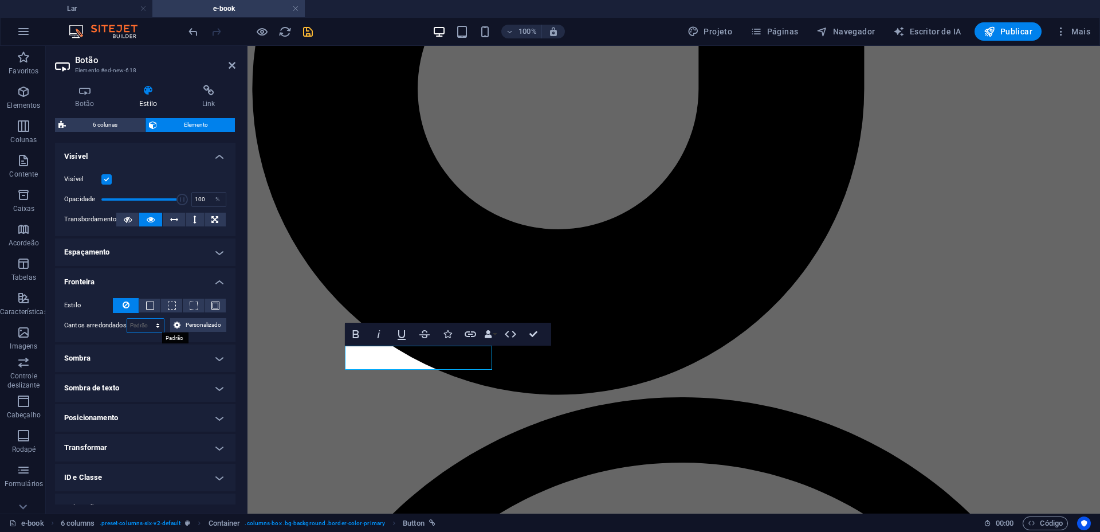
click at [147, 320] on select "Padrão px resto % vh vw Personalizado" at bounding box center [145, 326] width 37 height 14
select select "px"
click at [154, 319] on select "Padrão px resto % vh vw Personalizado" at bounding box center [145, 326] width 37 height 14
type input "0"
type input "10"
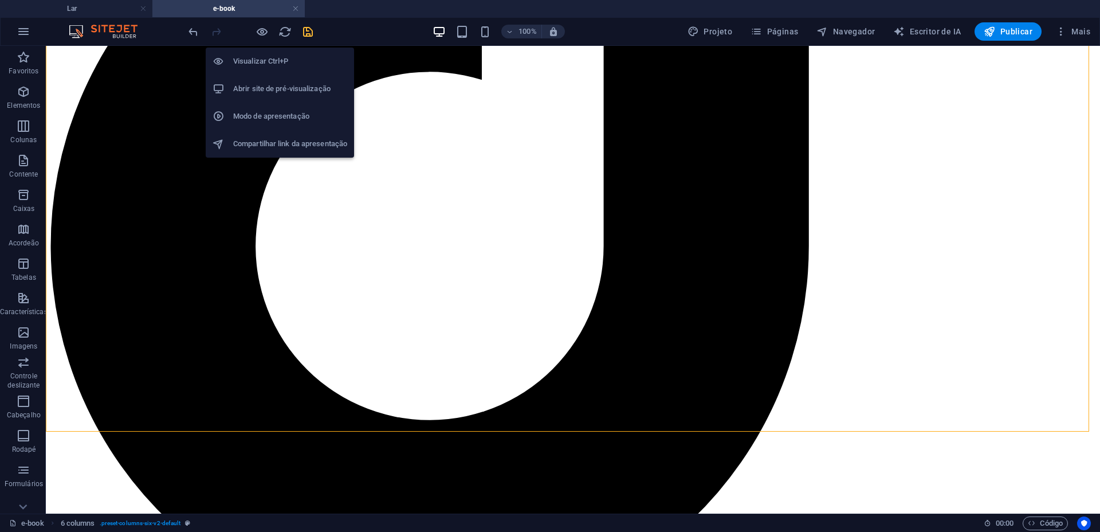
drag, startPoint x: 262, startPoint y: 34, endPoint x: 275, endPoint y: 93, distance: 60.9
click at [262, 33] on icon "button" at bounding box center [262, 31] width 13 height 13
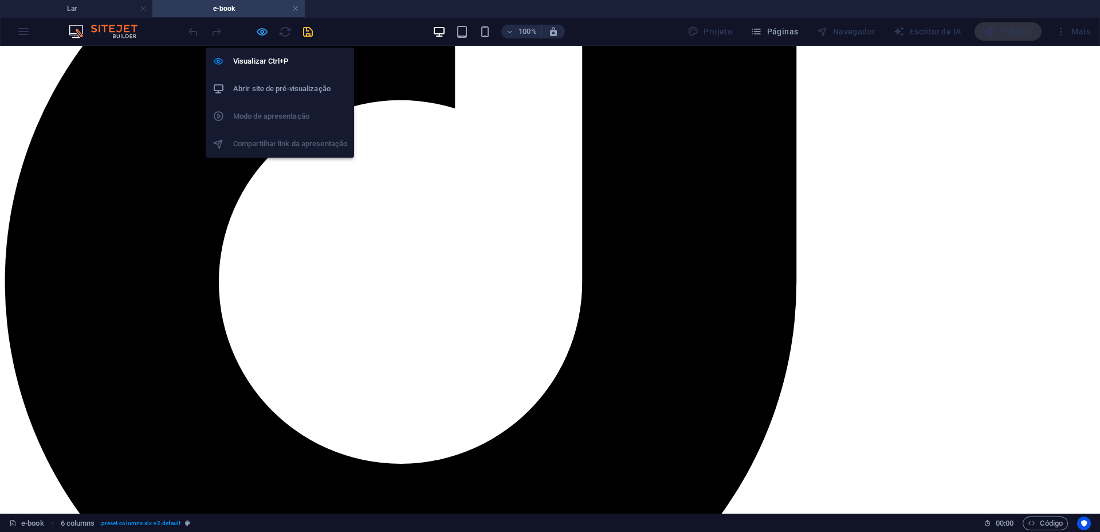
click at [260, 32] on icon "button" at bounding box center [262, 31] width 13 height 13
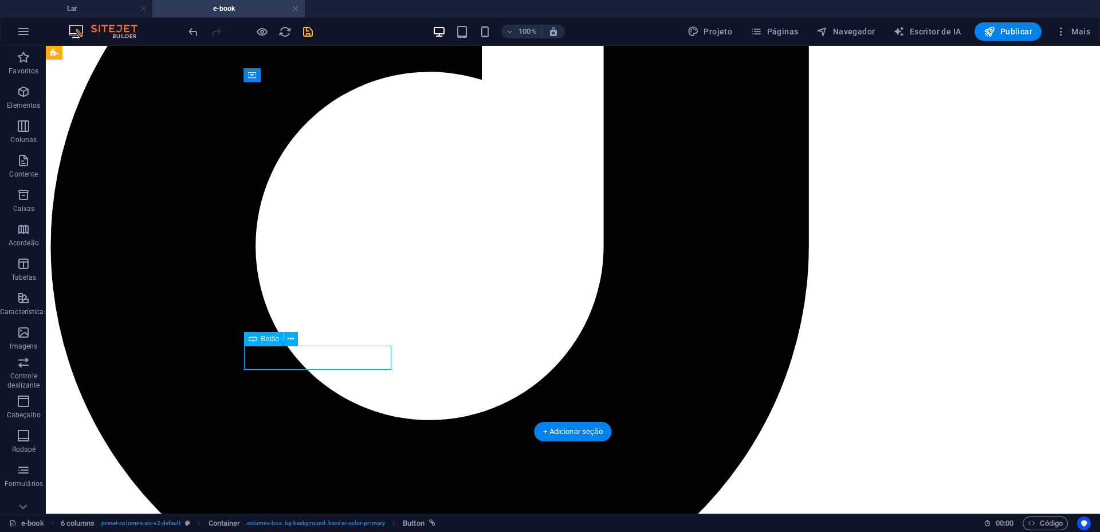
select select "px"
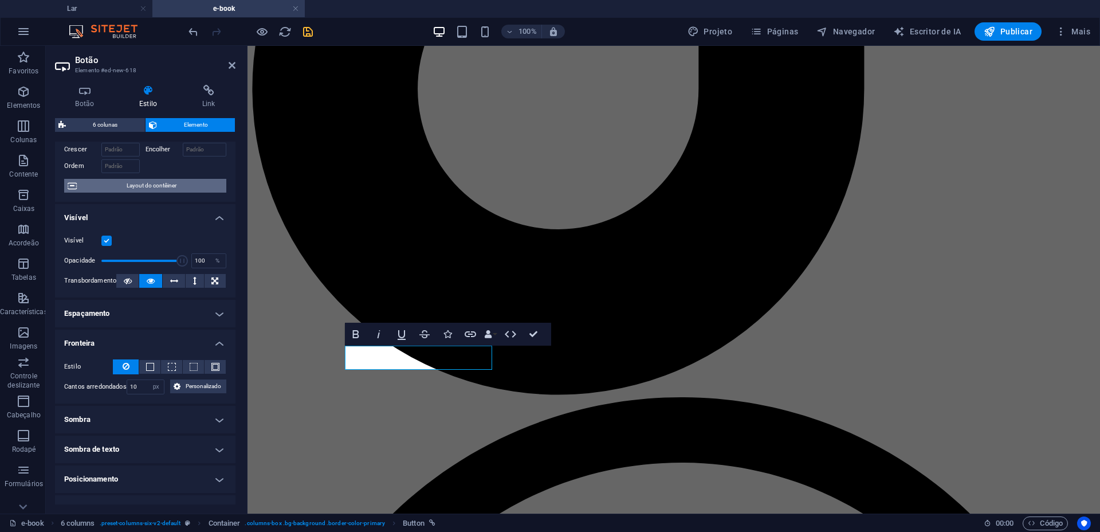
scroll to position [72, 0]
click at [84, 92] on icon at bounding box center [85, 90] width 60 height 11
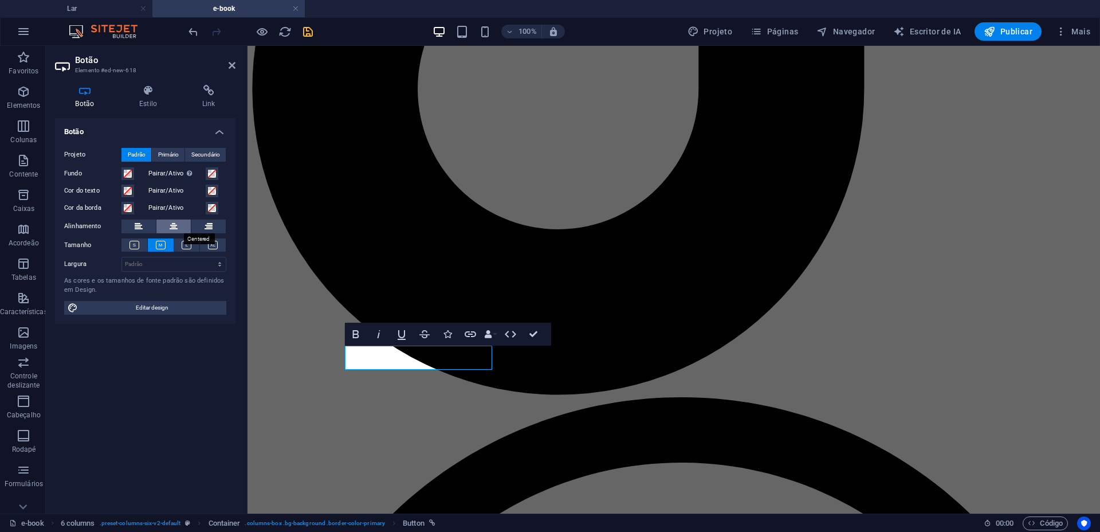
click at [181, 225] on button at bounding box center [173, 227] width 34 height 14
click at [216, 90] on icon at bounding box center [209, 90] width 54 height 11
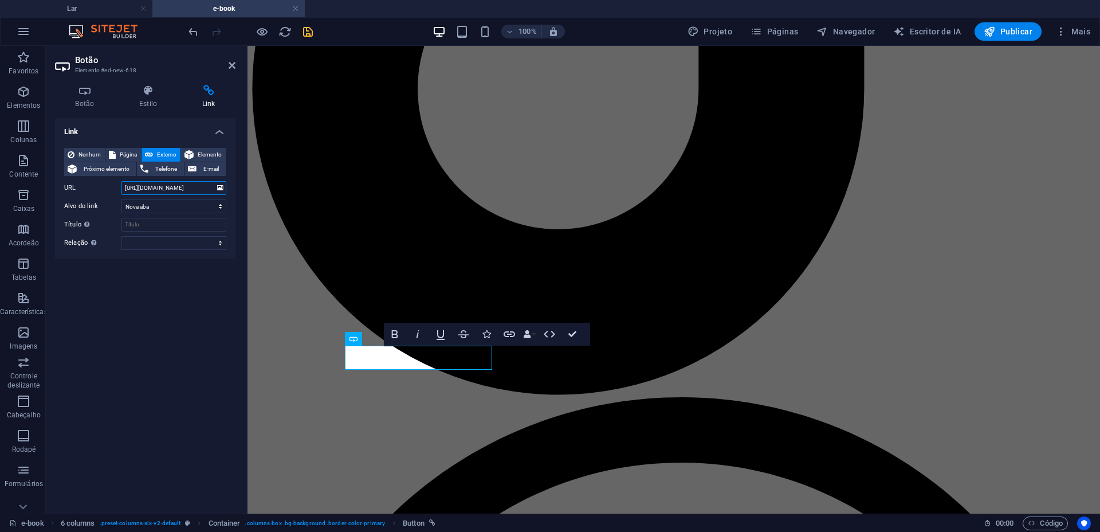
click at [185, 184] on input "https://www.mercadolivre.com.br/apple-iphone-15-plus-128-gb-verde/p/MLB27172696…" at bounding box center [174, 188] width 105 height 14
paste input "youtube.com/"
type input "https://www.youtube.com/"
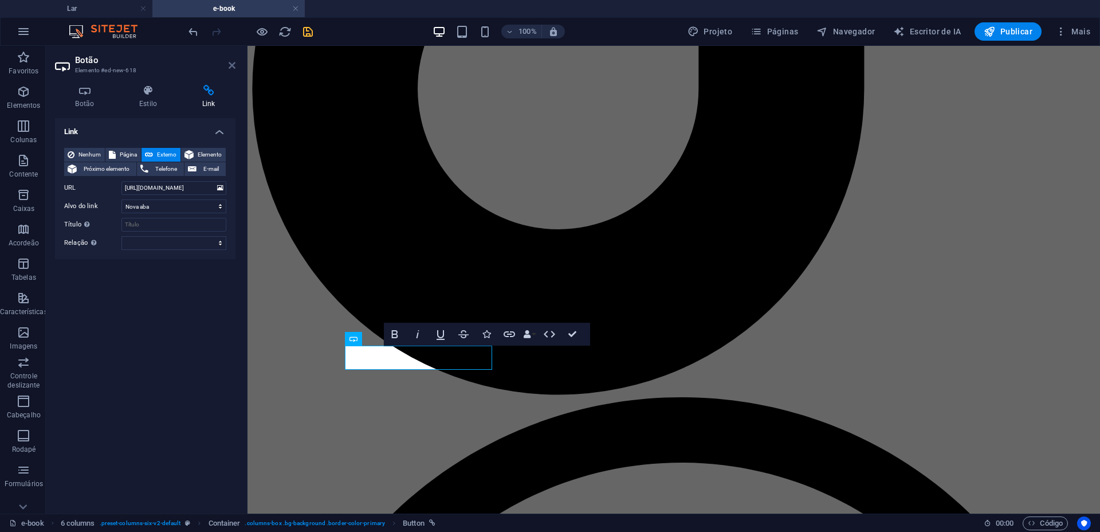
click at [233, 66] on icon at bounding box center [232, 65] width 7 height 9
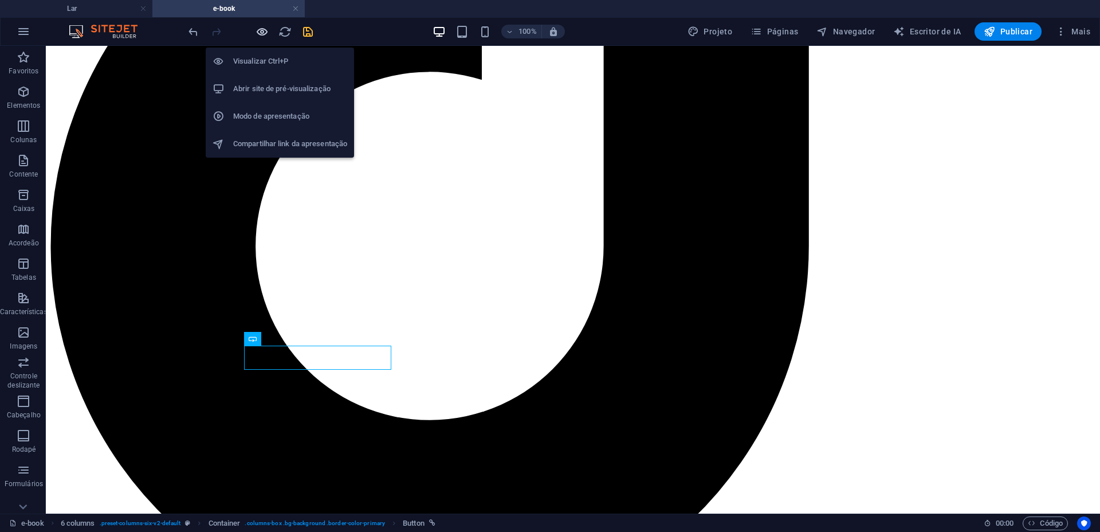
click at [260, 25] on icon "button" at bounding box center [262, 31] width 13 height 13
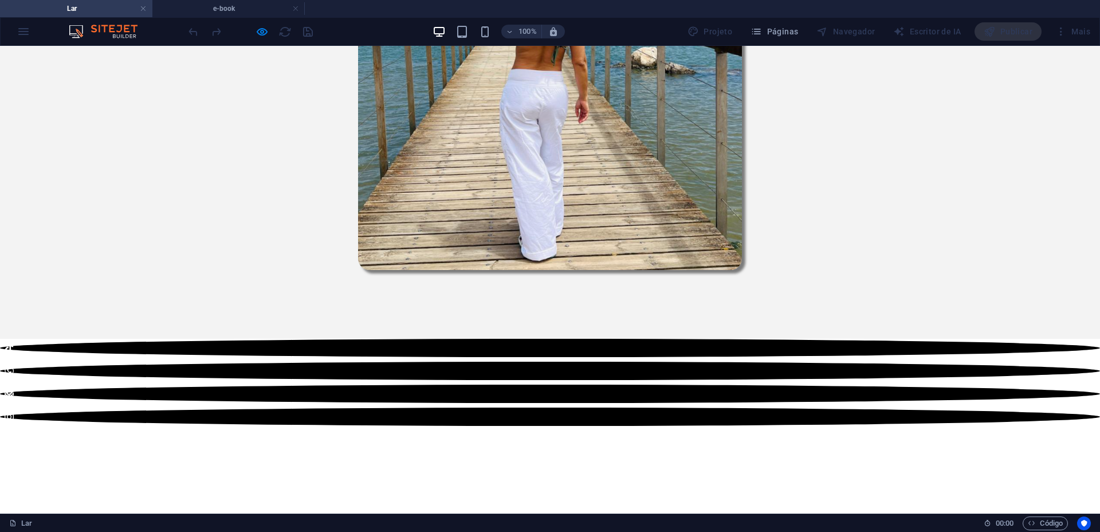
scroll to position [0, 0]
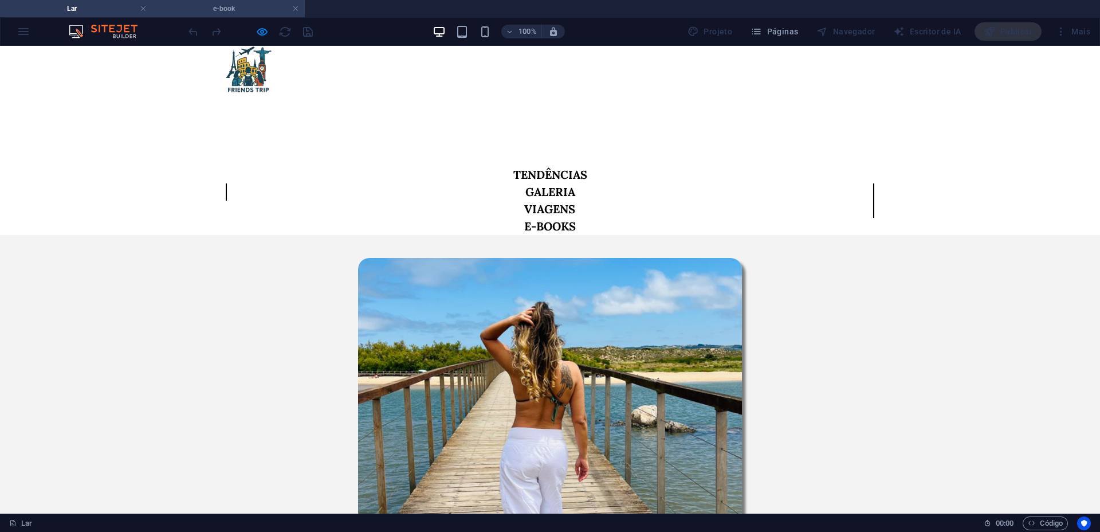
click at [258, 10] on h4 "e-book" at bounding box center [228, 8] width 152 height 13
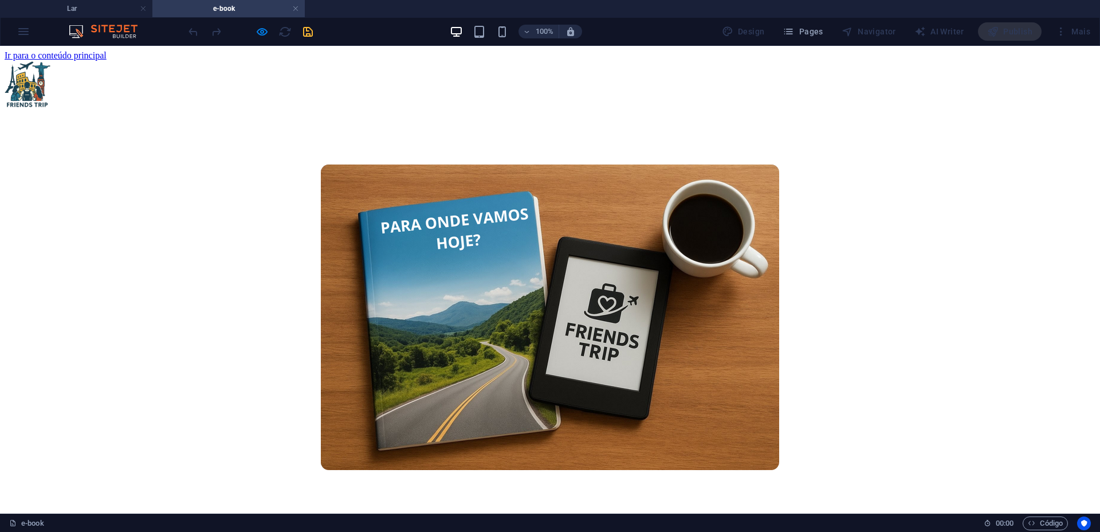
scroll to position [1085, 0]
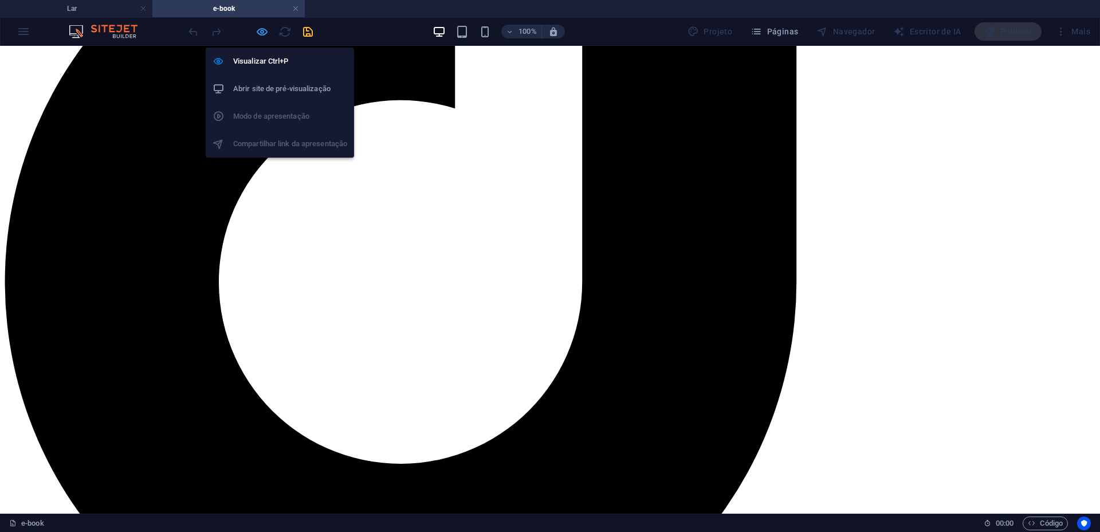
click at [261, 34] on icon "button" at bounding box center [262, 31] width 13 height 13
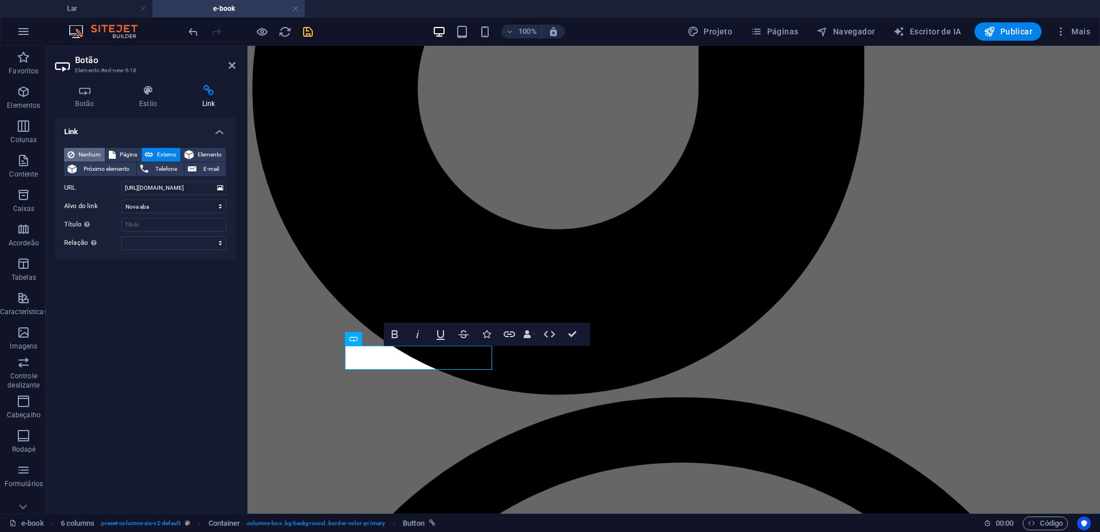
click at [94, 148] on span "Nenhum" at bounding box center [89, 155] width 23 height 14
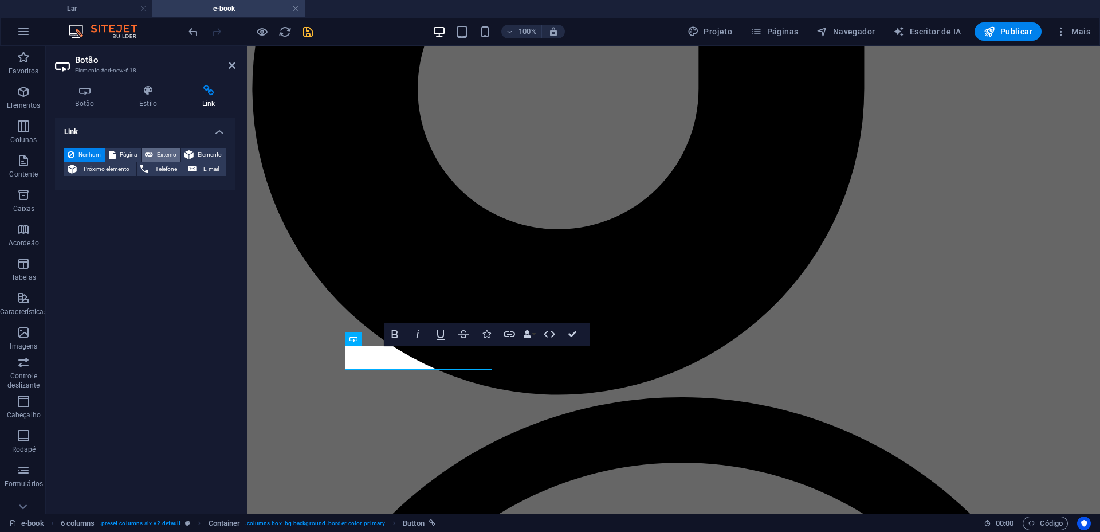
click at [161, 154] on font "Externo" at bounding box center [166, 154] width 19 height 6
select select "blank"
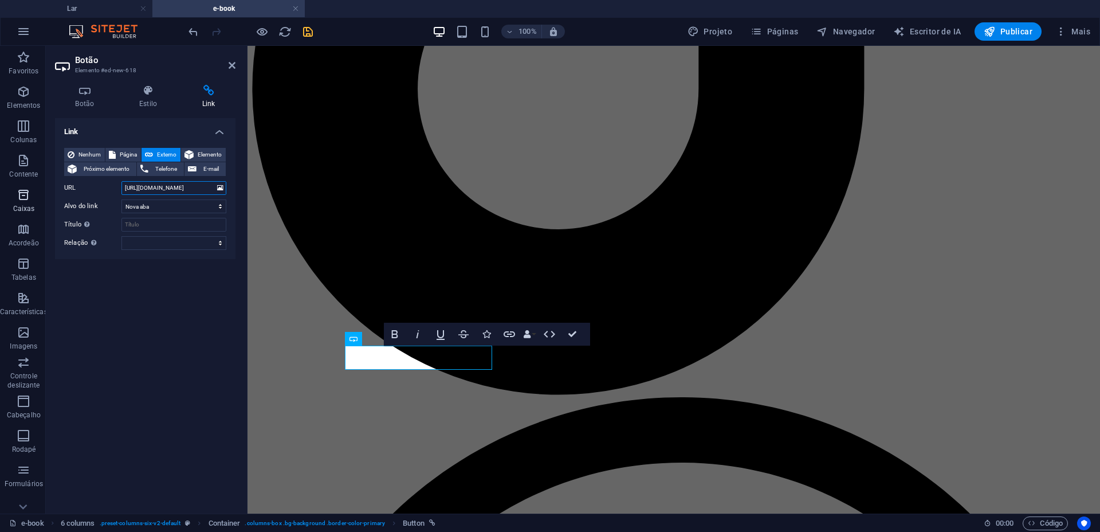
drag, startPoint x: 202, startPoint y: 189, endPoint x: 41, endPoint y: 185, distance: 161.1
click at [41, 185] on section "Favoritos Elementos Colunas Contente Caixas Acordeão Tabelas Características Im…" at bounding box center [550, 280] width 1100 height 468
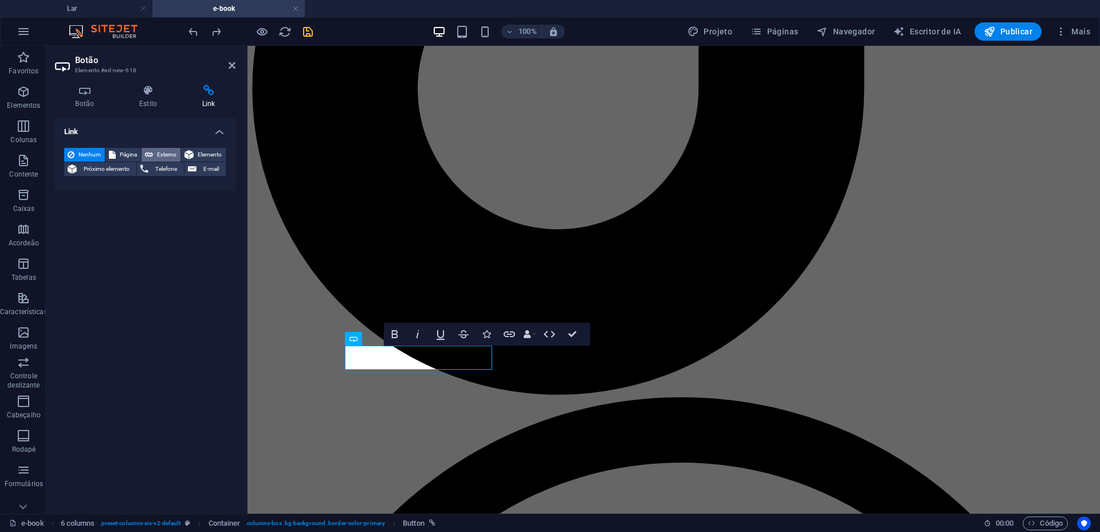
click at [152, 149] on icon at bounding box center [149, 155] width 8 height 14
select select "blank"
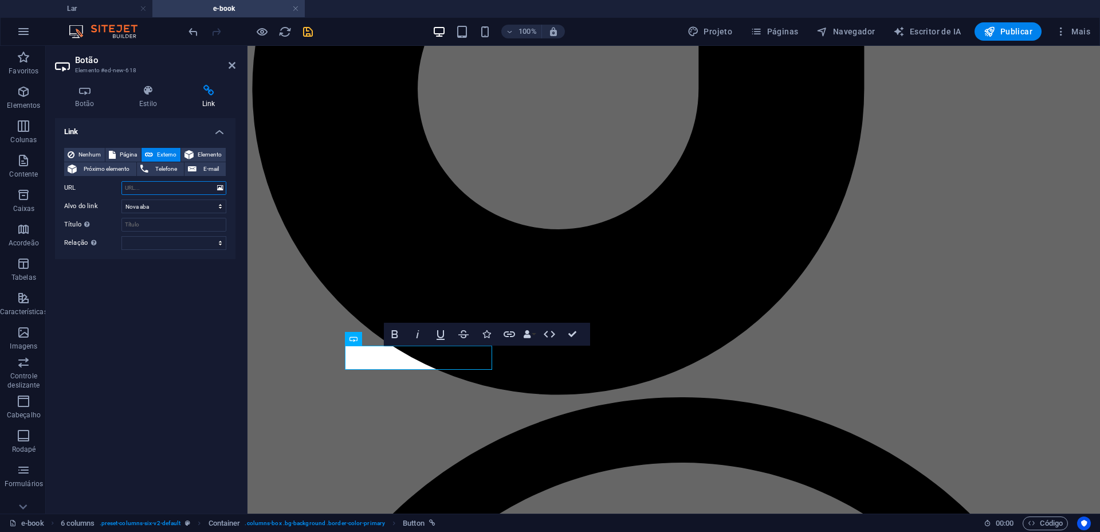
paste input "https://www.mercadolivre.com.br/"
type input "https://www.mercadolivre.com.br/"
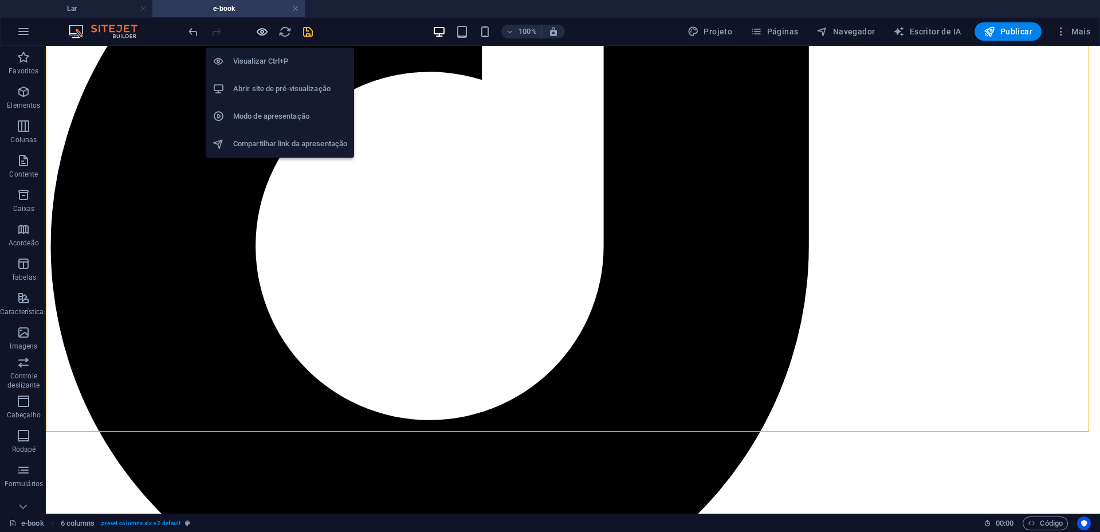
click at [260, 30] on icon "button" at bounding box center [262, 31] width 13 height 13
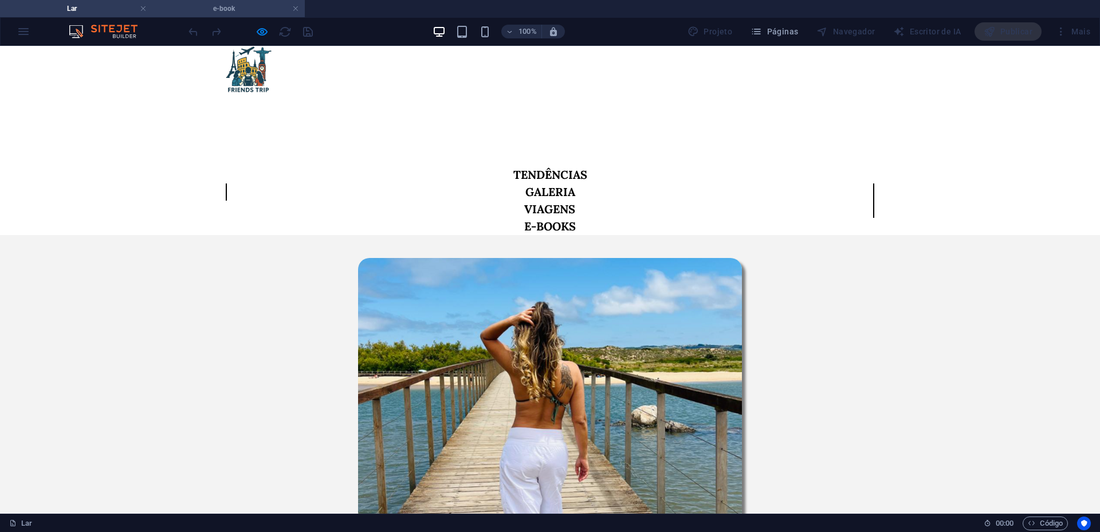
click at [201, 5] on h4 "e-book" at bounding box center [228, 8] width 152 height 13
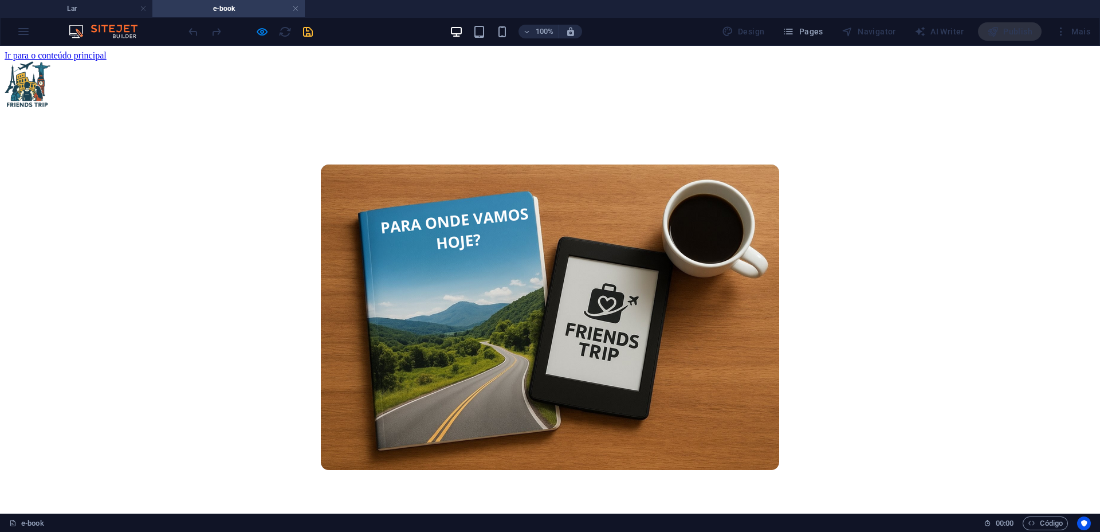
scroll to position [1085, 0]
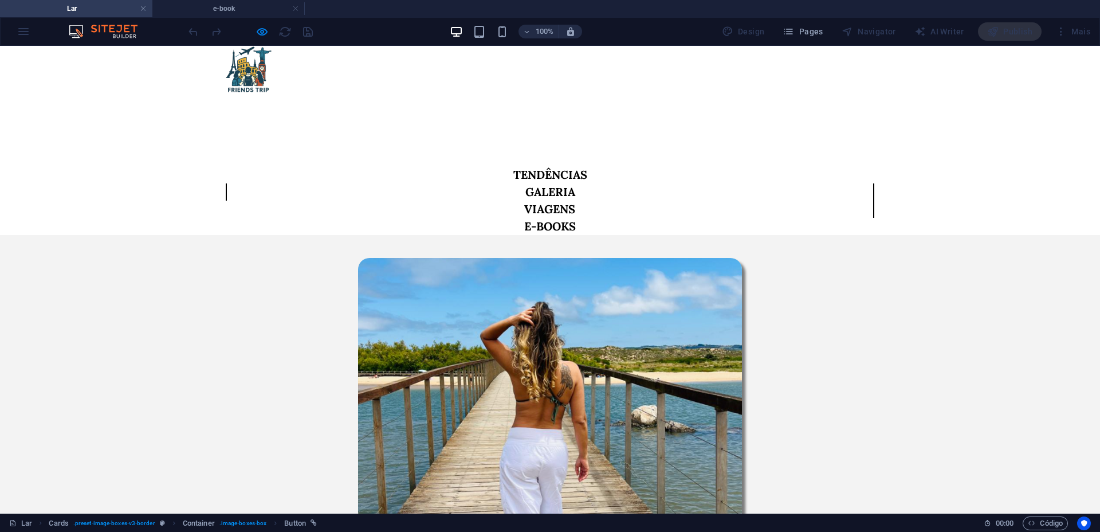
click at [304, 359] on figure at bounding box center [550, 443] width 649 height 370
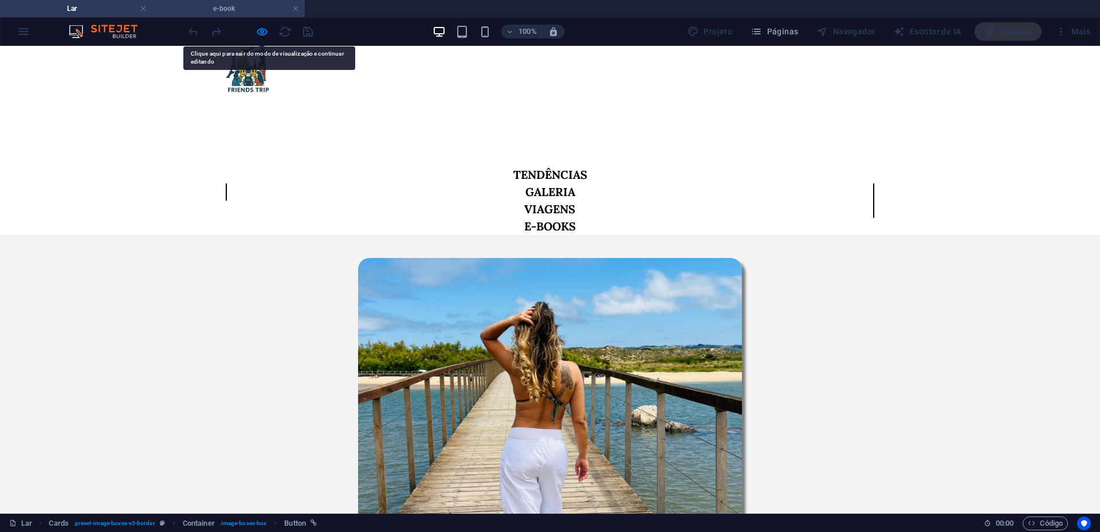
click at [234, 8] on font "e-book" at bounding box center [224, 9] width 22 height 8
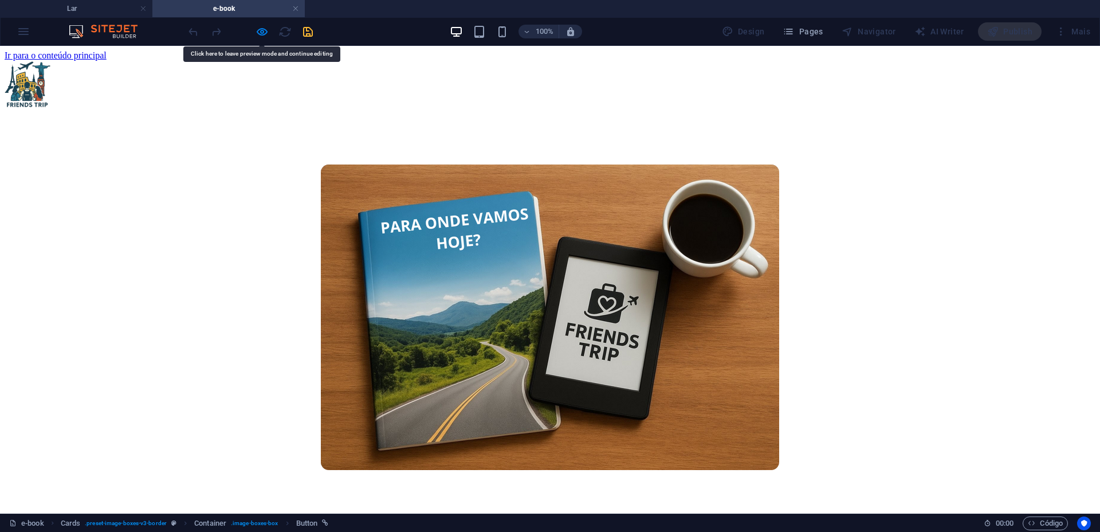
scroll to position [1085, 0]
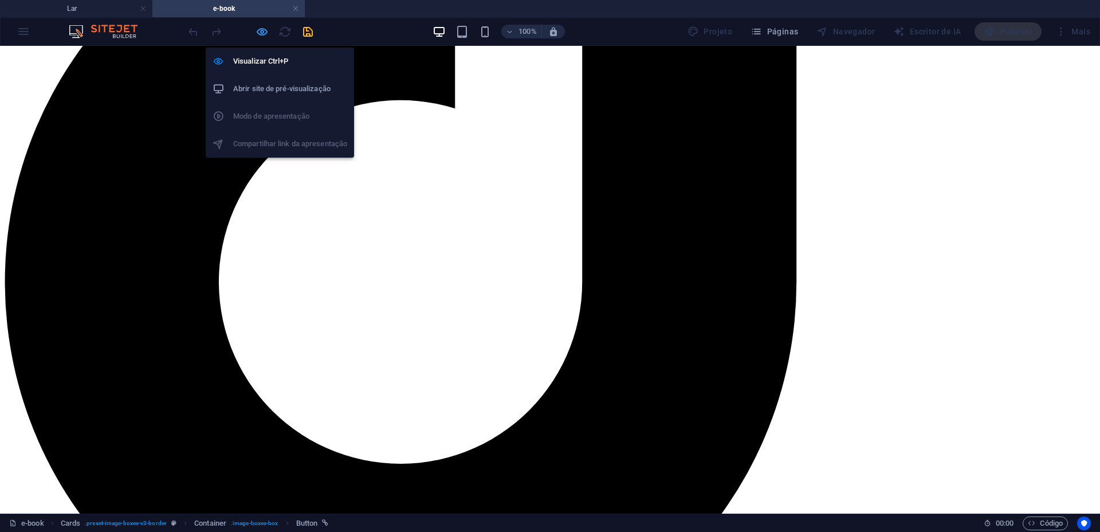
click at [263, 28] on icon "button" at bounding box center [262, 31] width 13 height 13
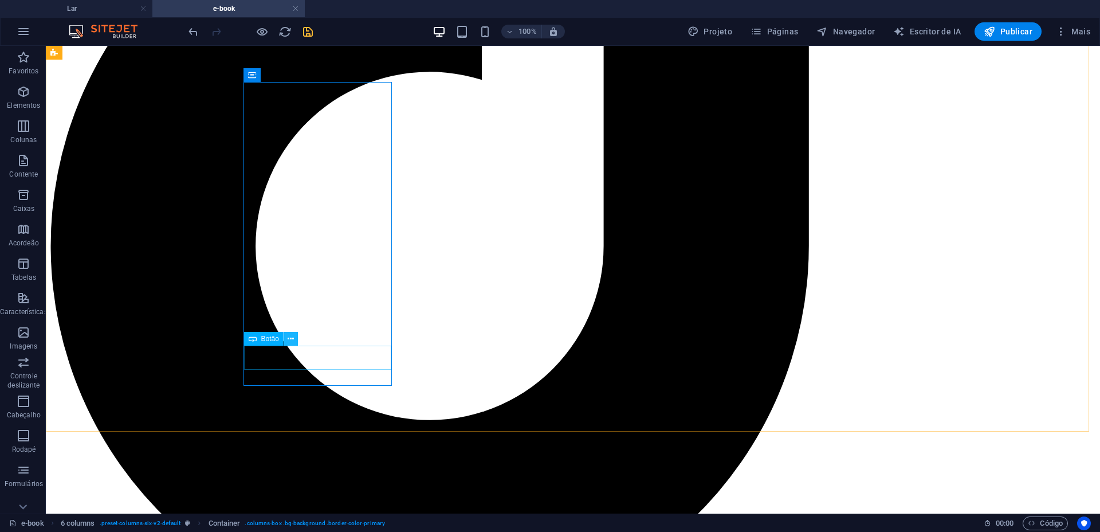
click at [287, 336] on button at bounding box center [291, 339] width 14 height 14
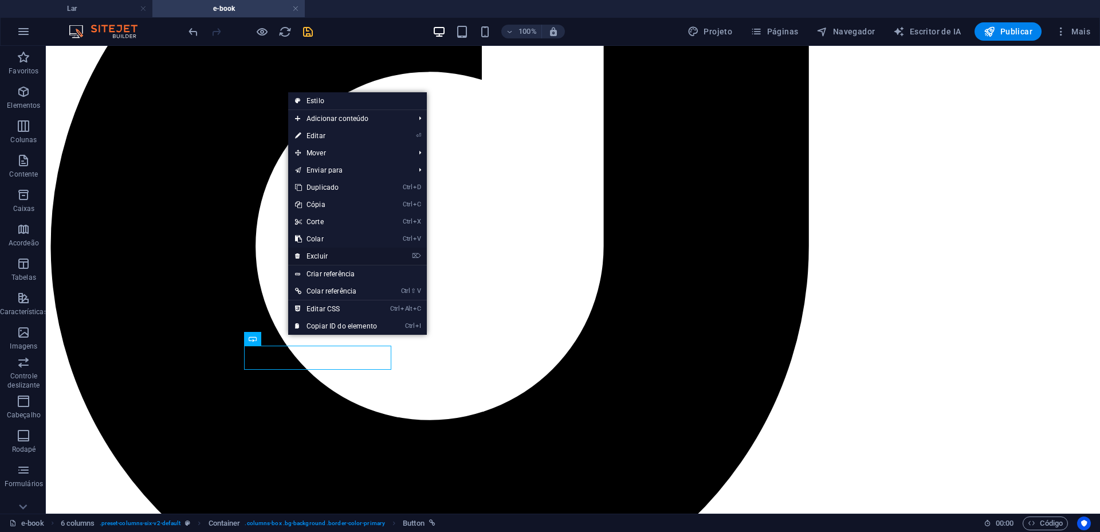
click at [320, 255] on font "Excluir" at bounding box center [317, 256] width 21 height 8
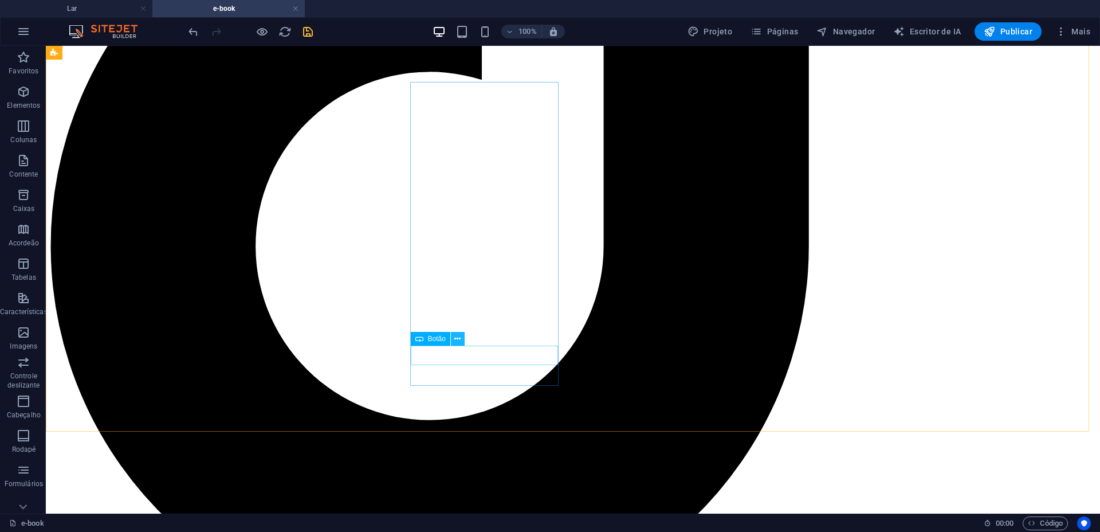
click at [456, 338] on icon at bounding box center [458, 339] width 6 height 12
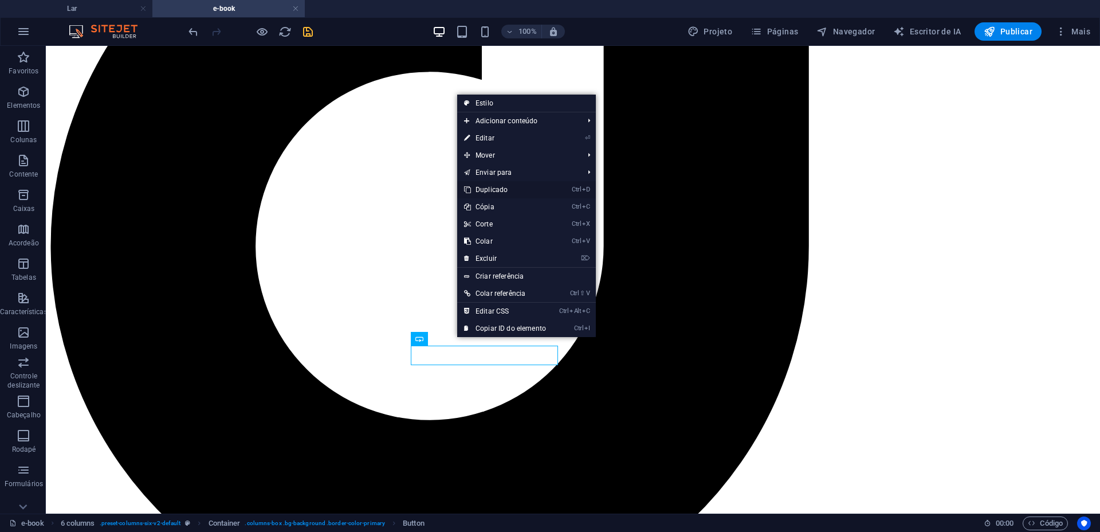
click at [487, 191] on font "Duplicado" at bounding box center [492, 190] width 32 height 8
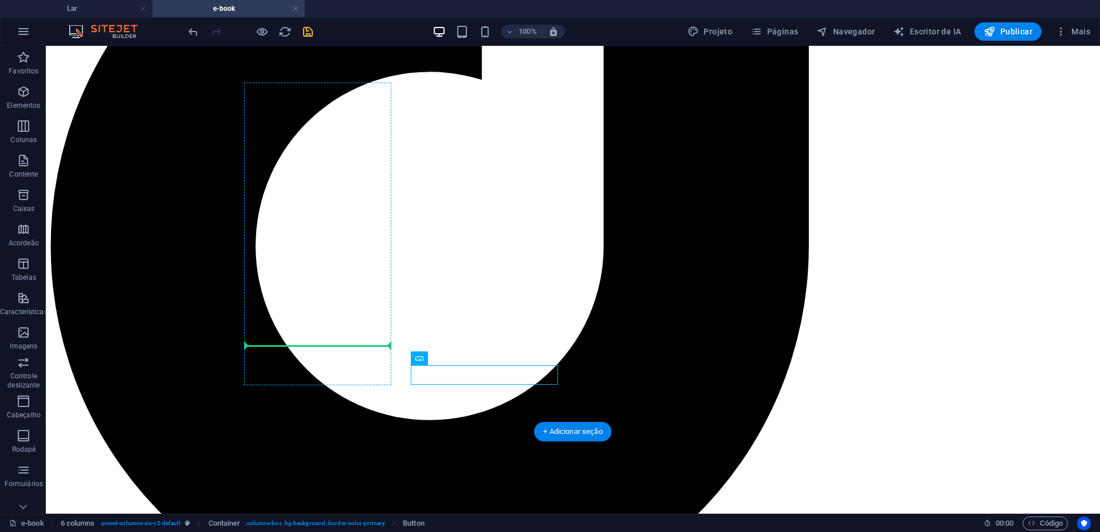
drag, startPoint x: 485, startPoint y: 402, endPoint x: 309, endPoint y: 343, distance: 186.3
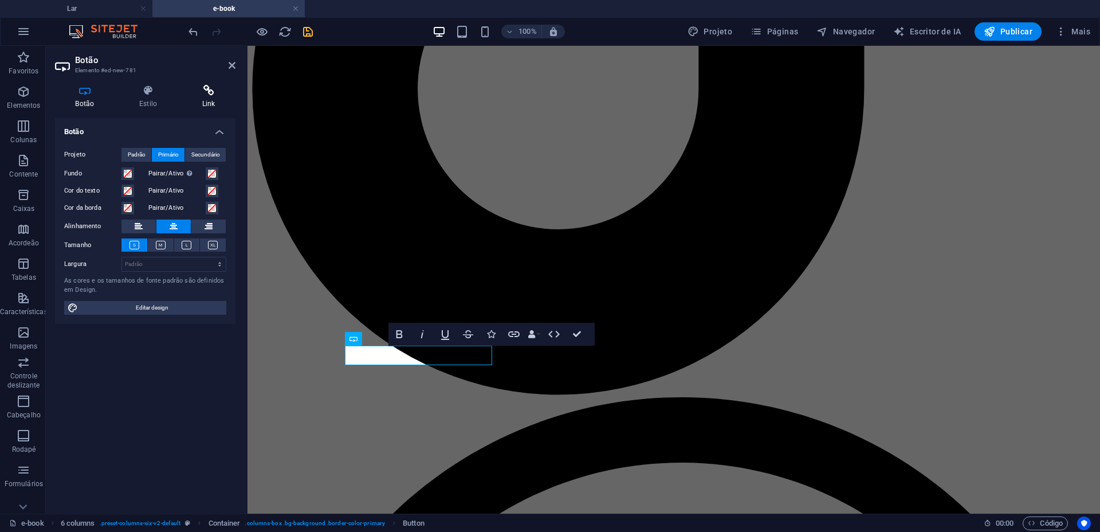
click at [197, 93] on icon at bounding box center [209, 90] width 54 height 11
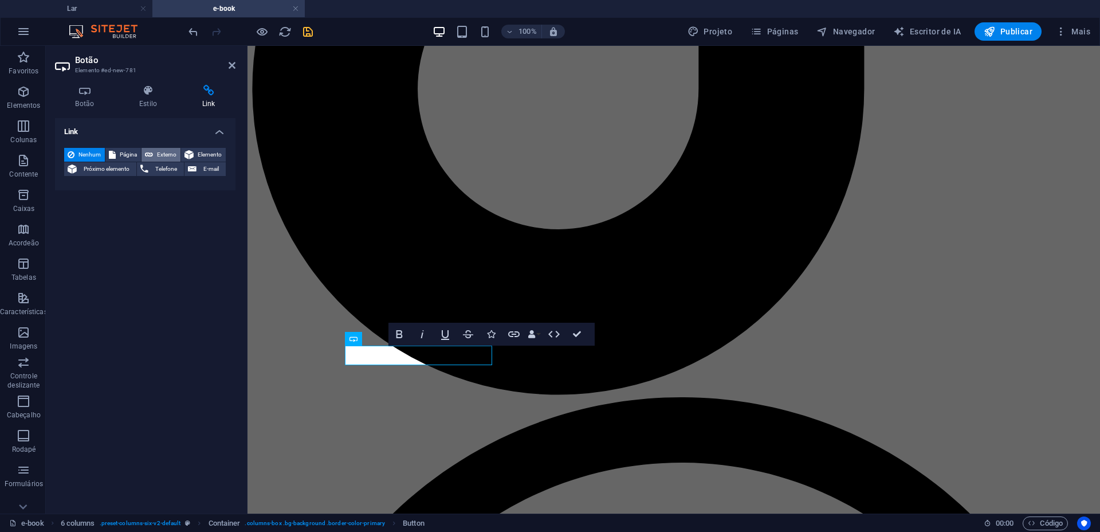
click at [162, 155] on font "Externo" at bounding box center [166, 154] width 19 height 6
select select "blank"
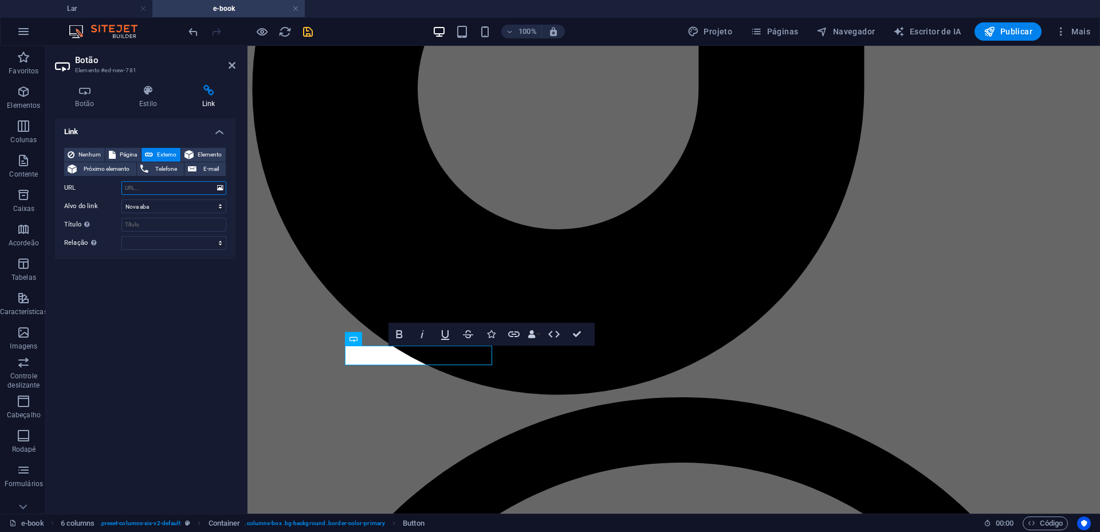
paste input "https://www.mercadolivre.com.br/"
type input "https://www.mercadolivre.com.br/"
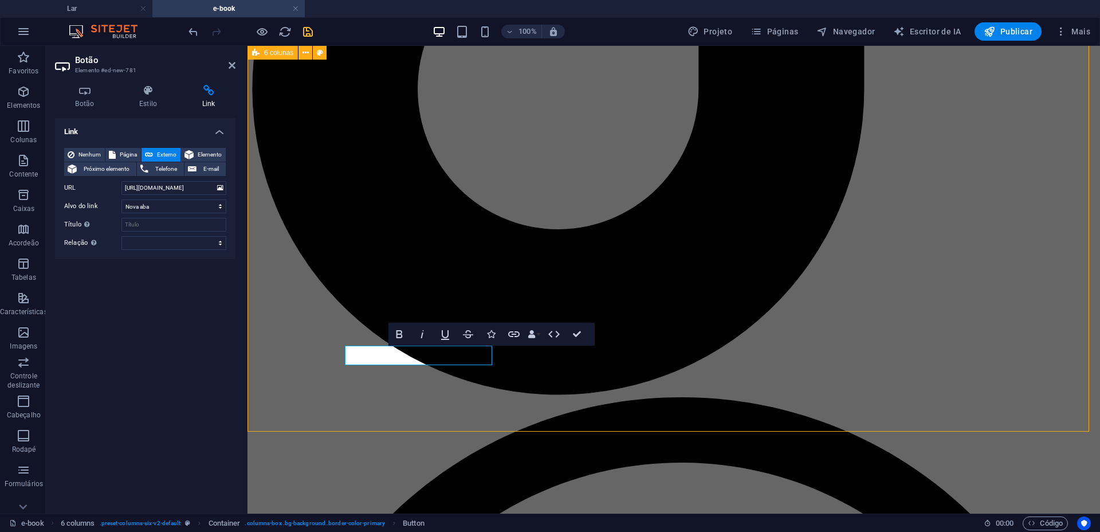
scroll to position [0, 0]
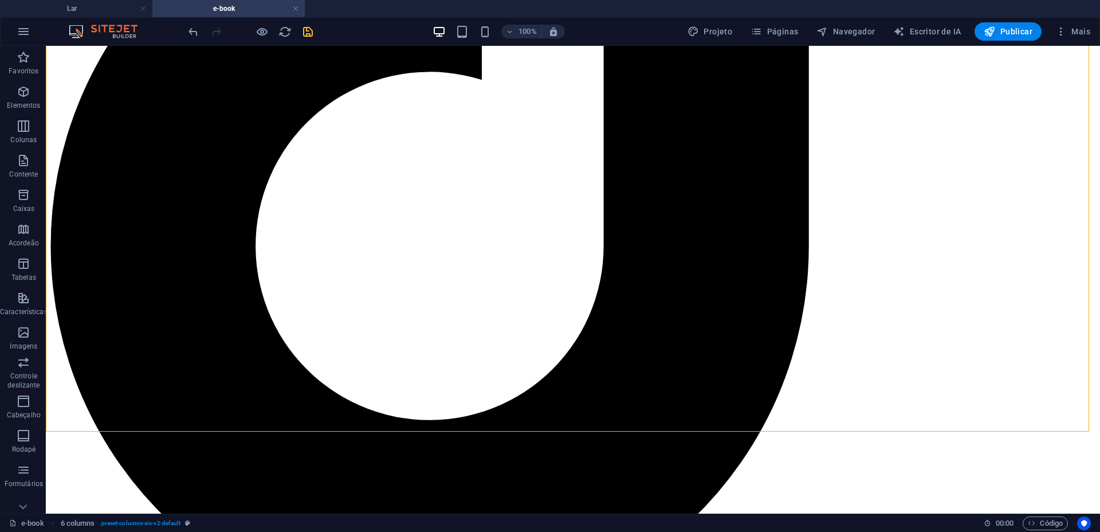
click at [253, 29] on div at bounding box center [250, 31] width 128 height 18
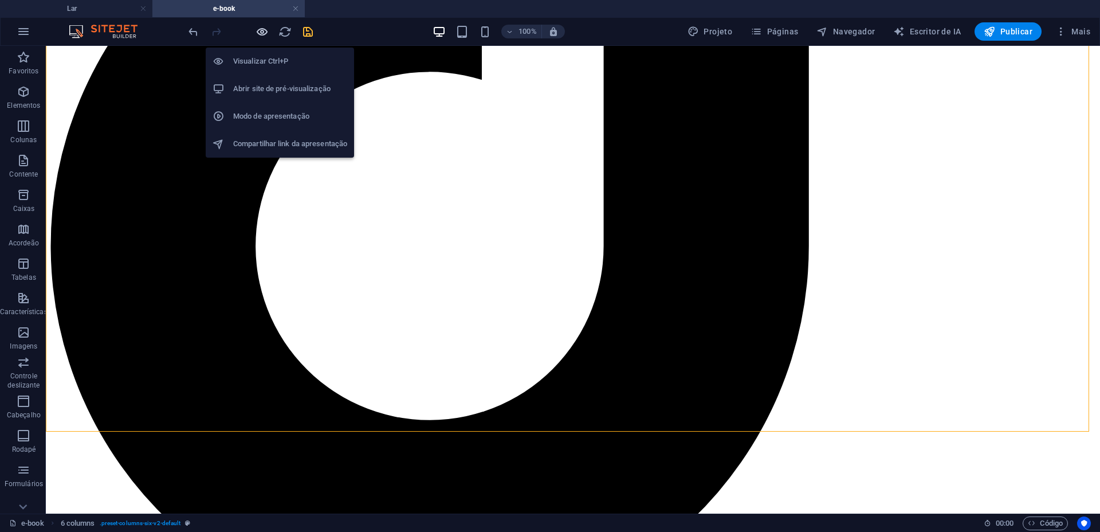
click at [263, 29] on icon "button" at bounding box center [262, 31] width 13 height 13
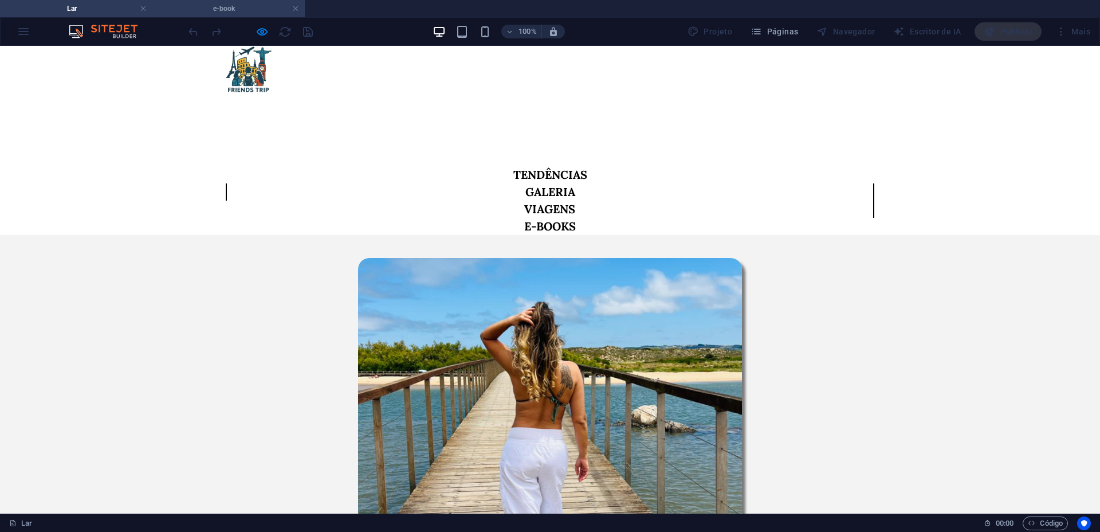
click at [234, 10] on font "e-book" at bounding box center [224, 9] width 22 height 8
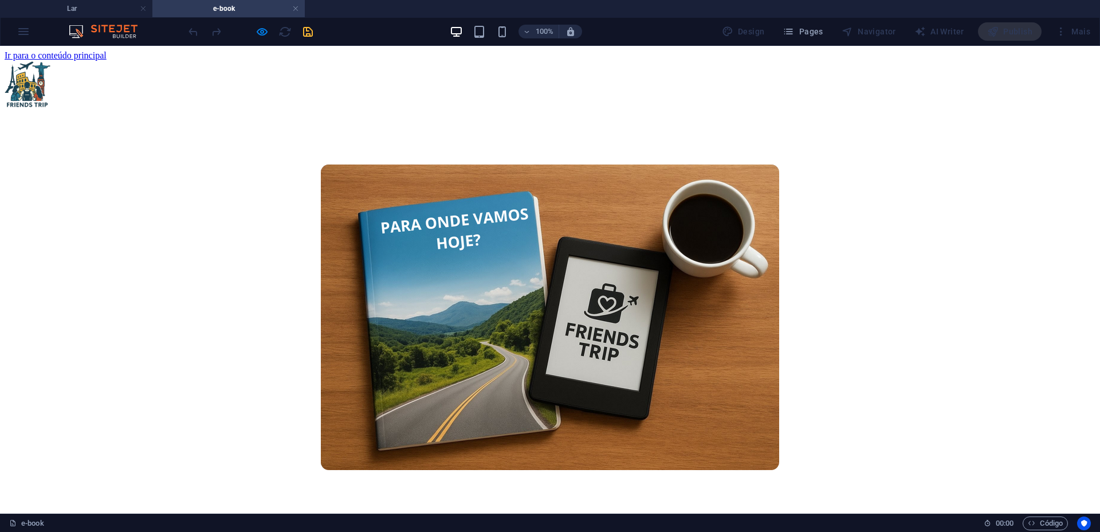
scroll to position [1085, 0]
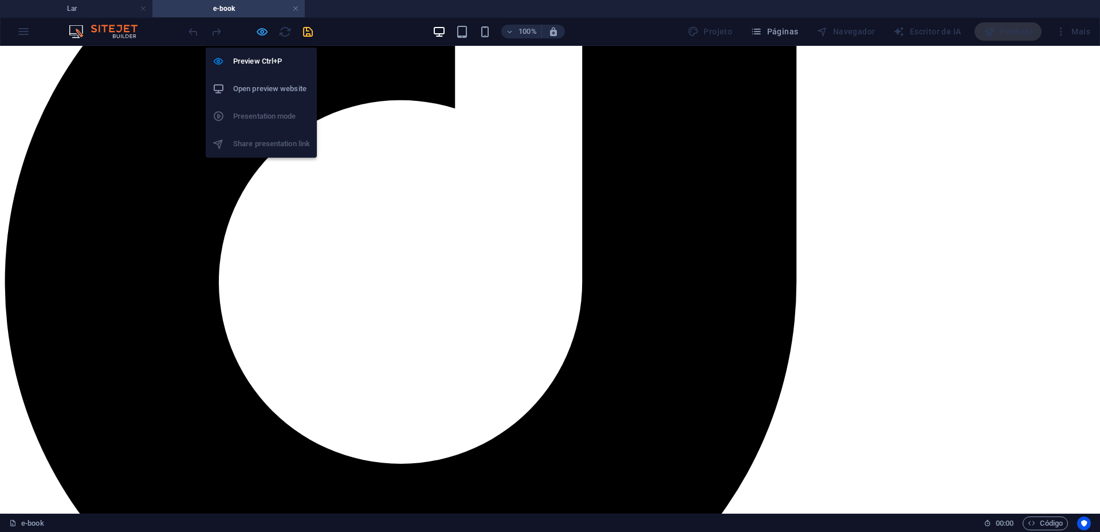
click at [260, 31] on icon "button" at bounding box center [262, 31] width 13 height 13
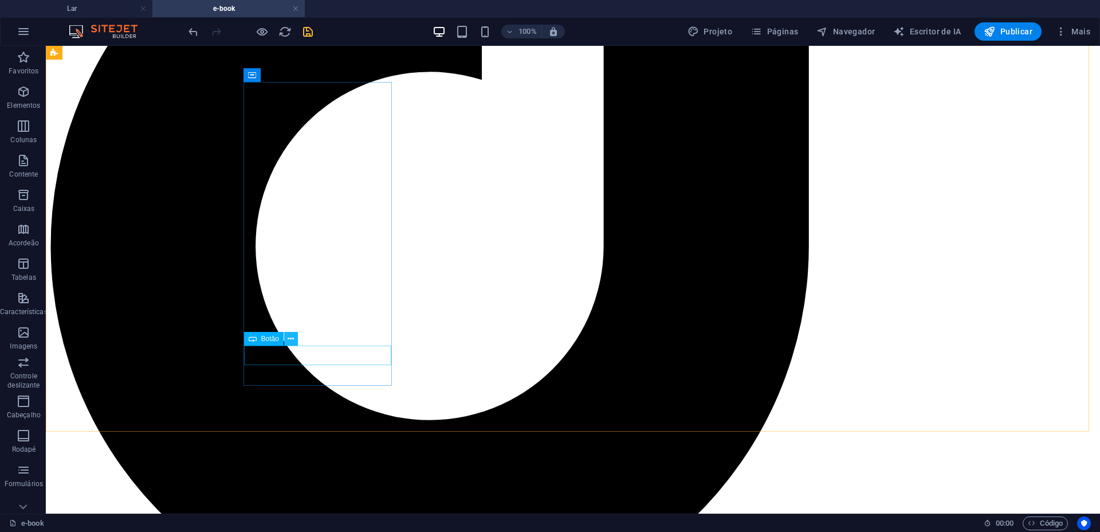
click at [289, 338] on icon at bounding box center [291, 339] width 6 height 12
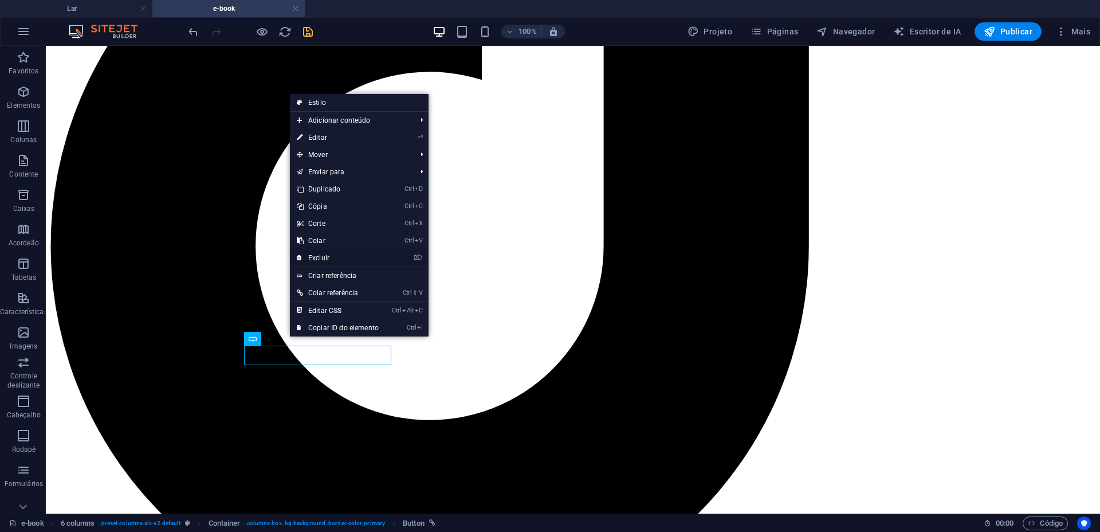
click at [323, 252] on link "⌦ Excluir" at bounding box center [338, 257] width 96 height 17
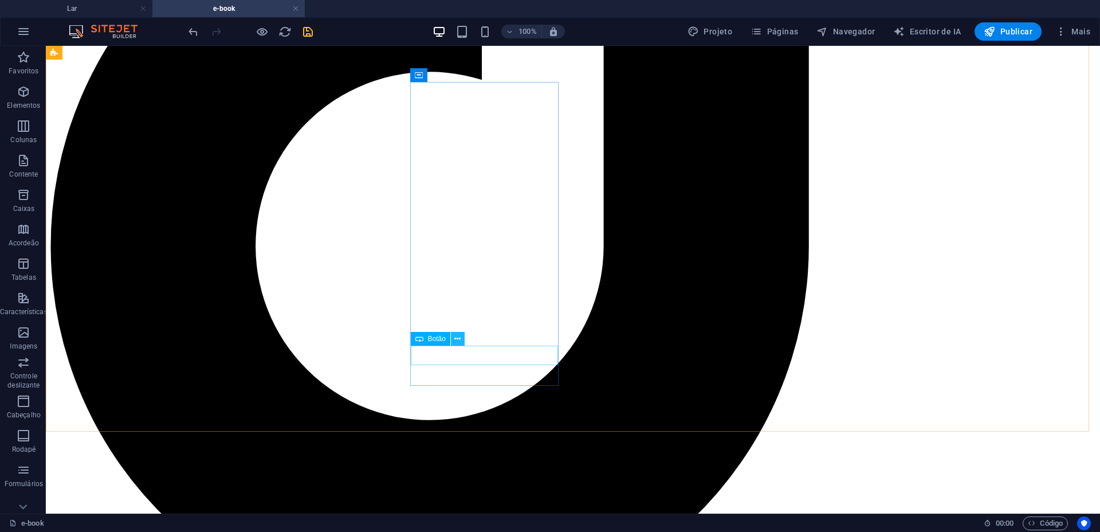
click at [457, 337] on icon at bounding box center [458, 339] width 6 height 12
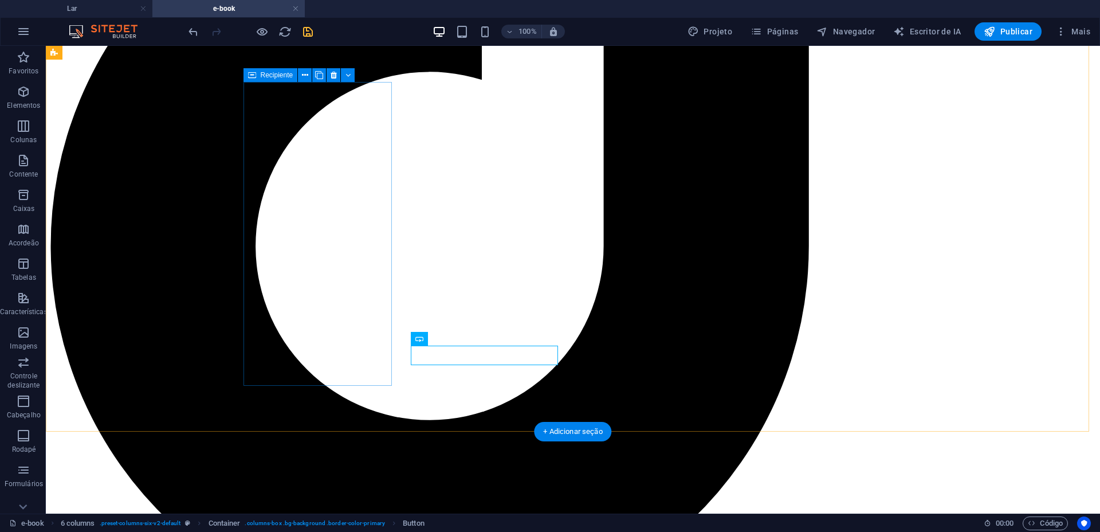
select select "px"
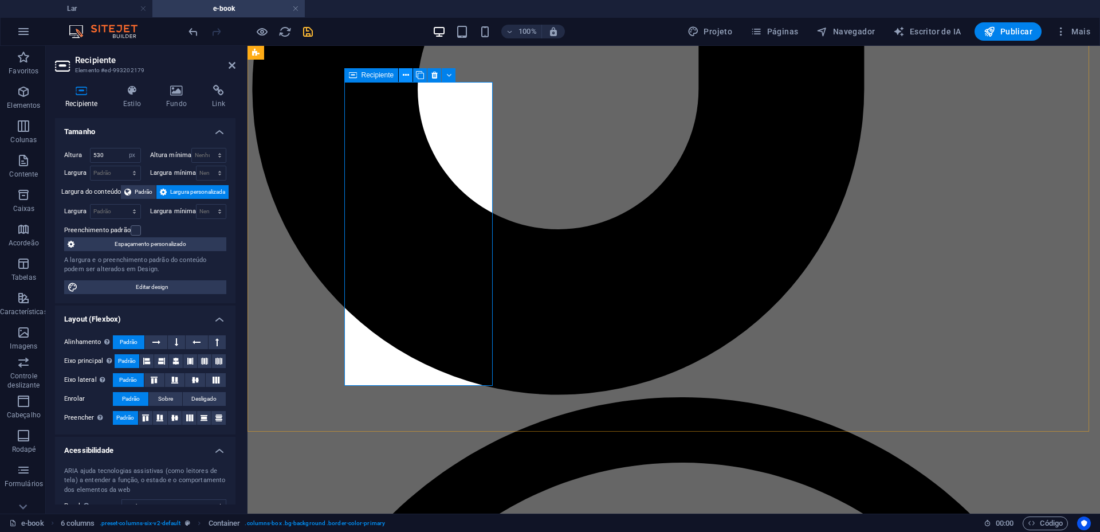
click at [410, 73] on button at bounding box center [406, 75] width 14 height 14
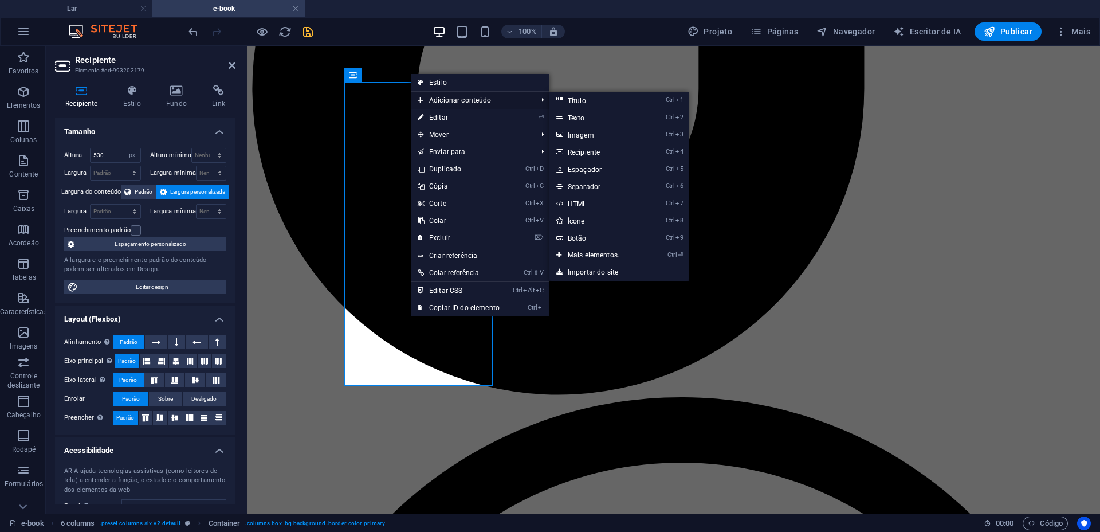
click at [432, 95] on span "Adicionar conteúdo" at bounding box center [472, 100] width 122 height 17
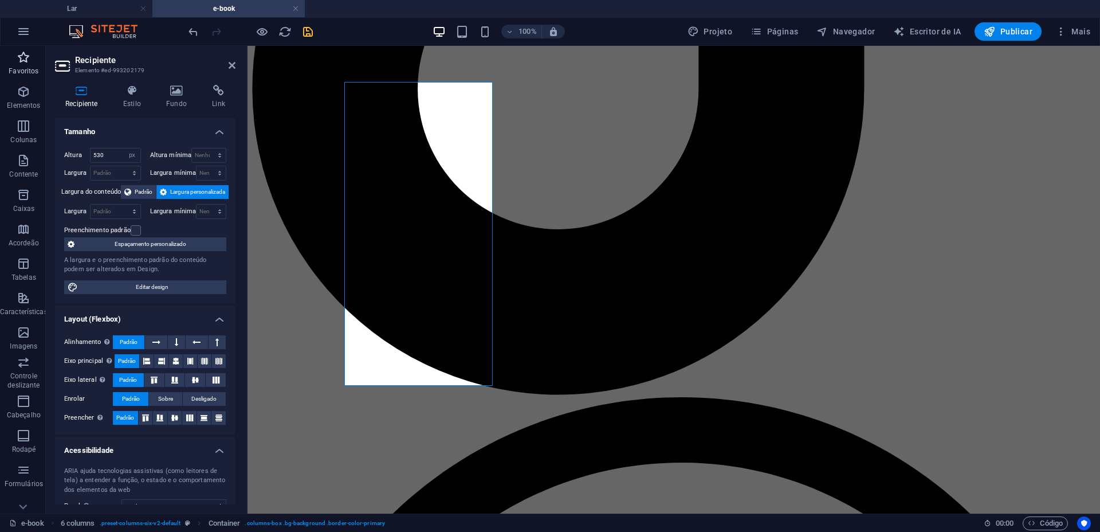
click at [32, 64] on span "Favoritos" at bounding box center [24, 64] width 48 height 28
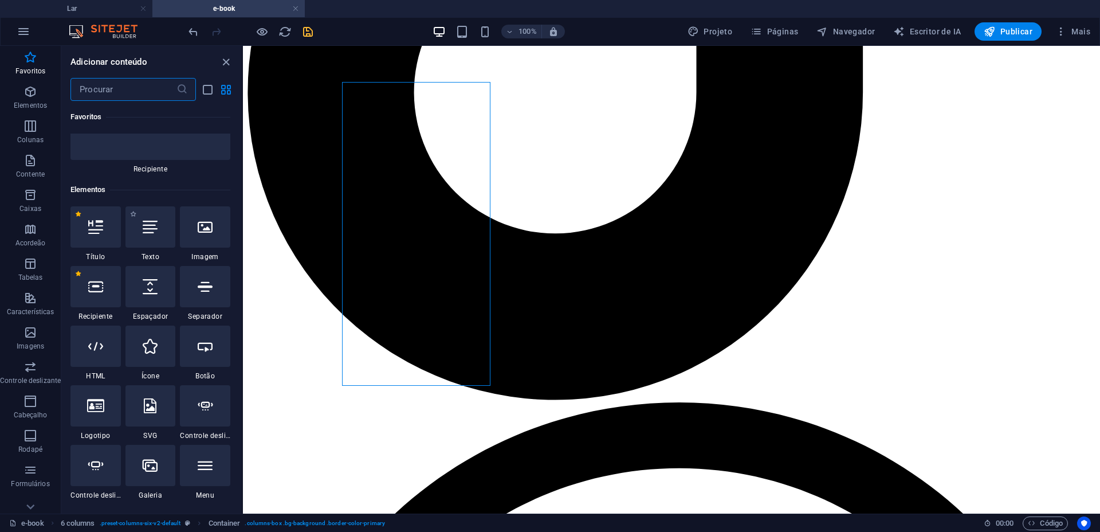
scroll to position [287, 0]
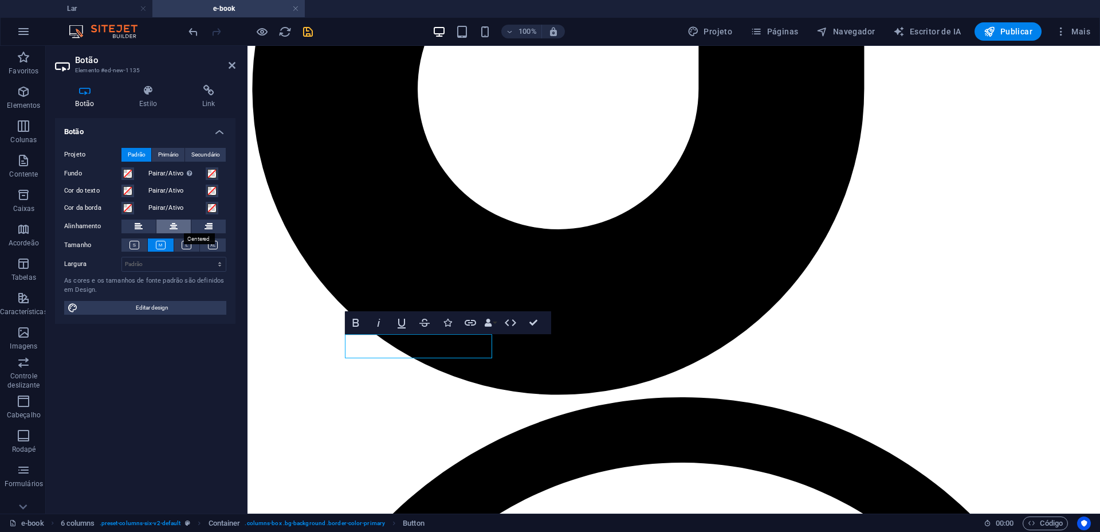
click at [171, 222] on icon at bounding box center [174, 227] width 8 height 14
click at [198, 99] on h4 "Link" at bounding box center [209, 97] width 54 height 24
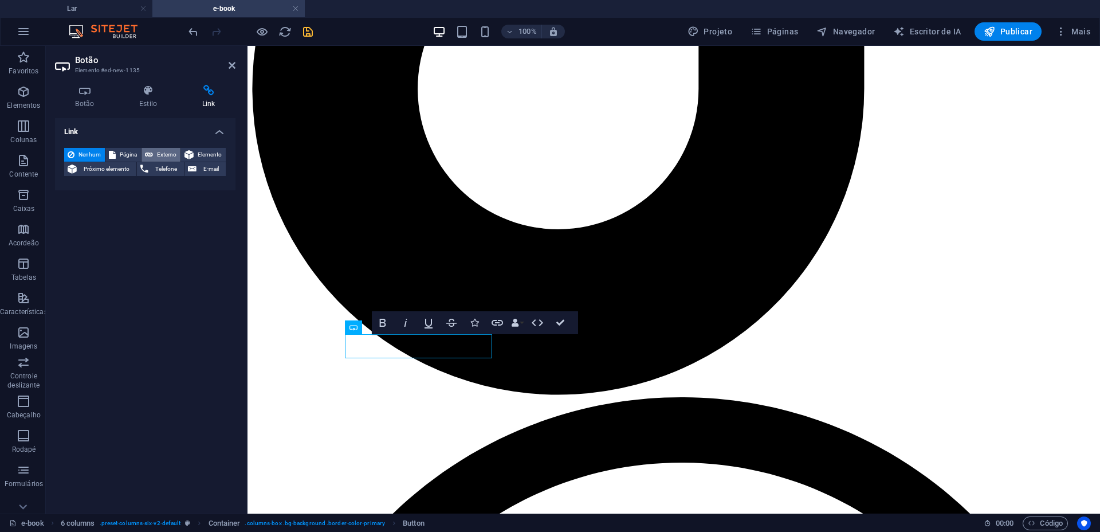
click at [163, 154] on font "Externo" at bounding box center [166, 154] width 19 height 6
select select "blank"
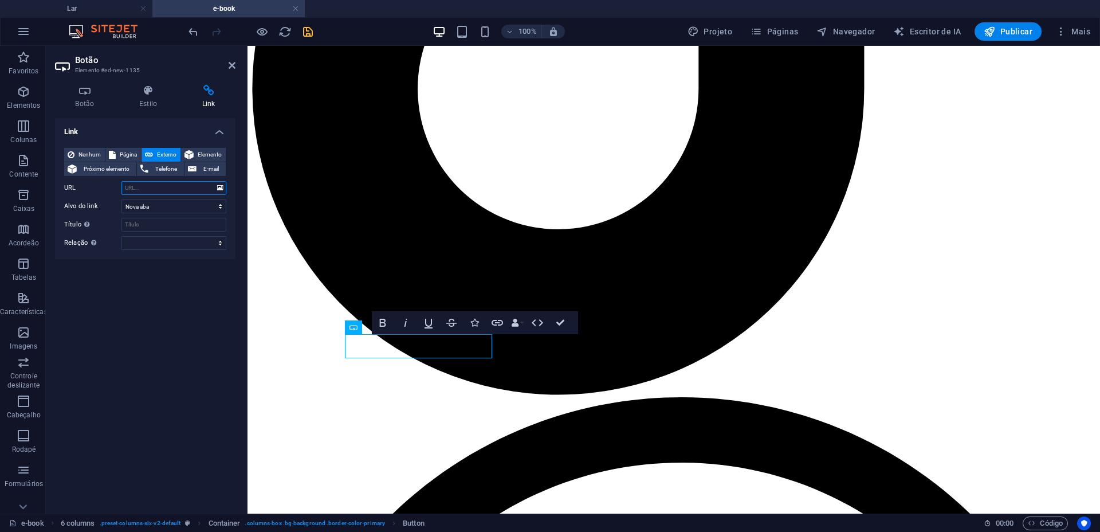
paste input "https://www.mercadolivre.com.br/"
type input "https://www.mercadolivre.com.br/"
drag, startPoint x: 424, startPoint y: 374, endPoint x: 644, endPoint y: 392, distance: 220.2
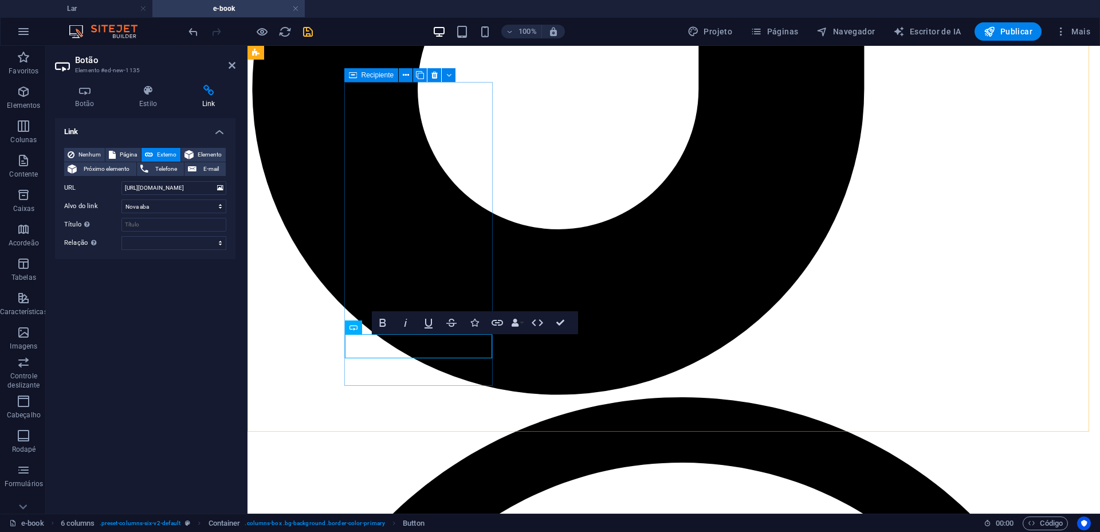
scroll to position [0, 0]
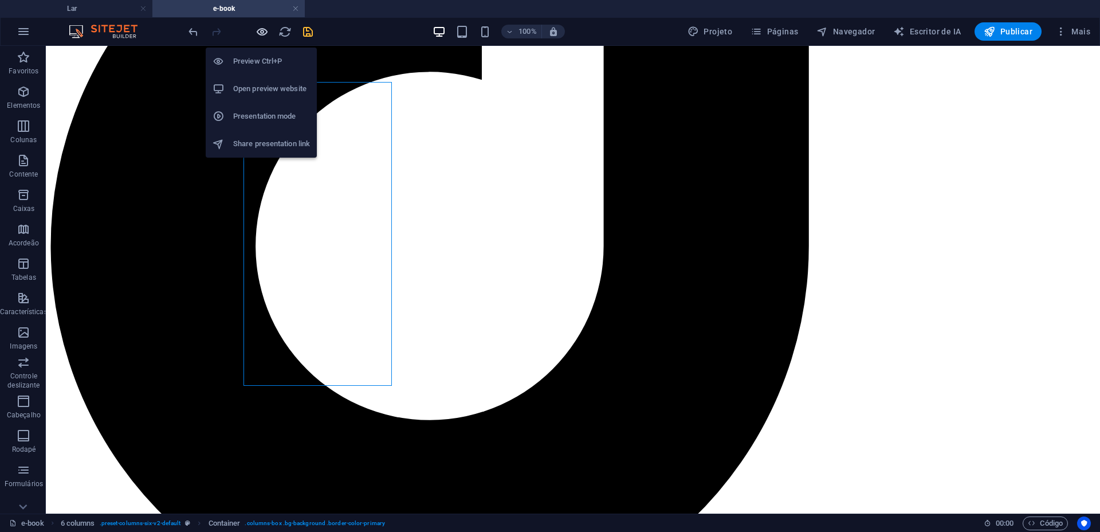
click at [263, 32] on icon "button" at bounding box center [262, 31] width 13 height 13
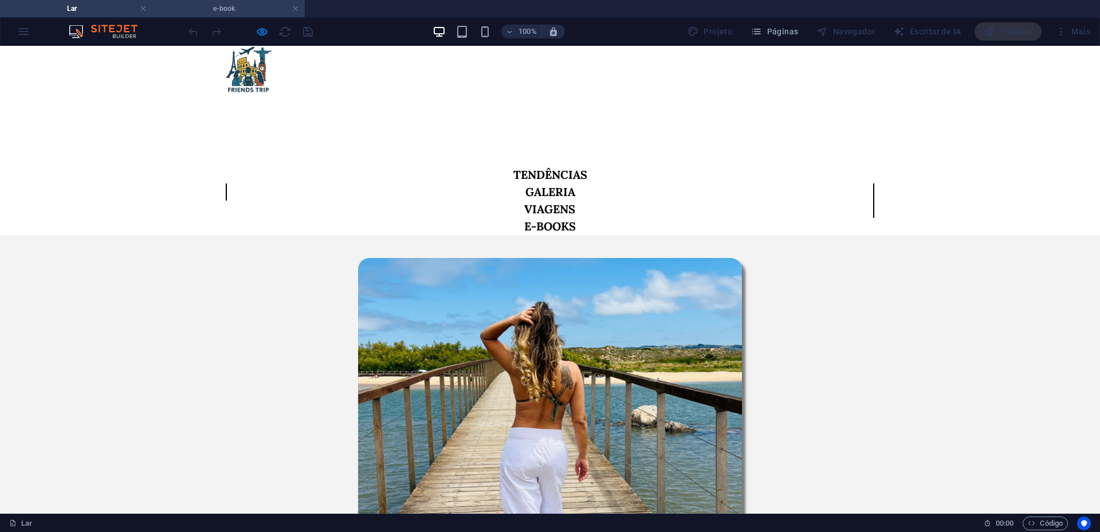
click at [240, 4] on h4 "e-book" at bounding box center [228, 8] width 152 height 13
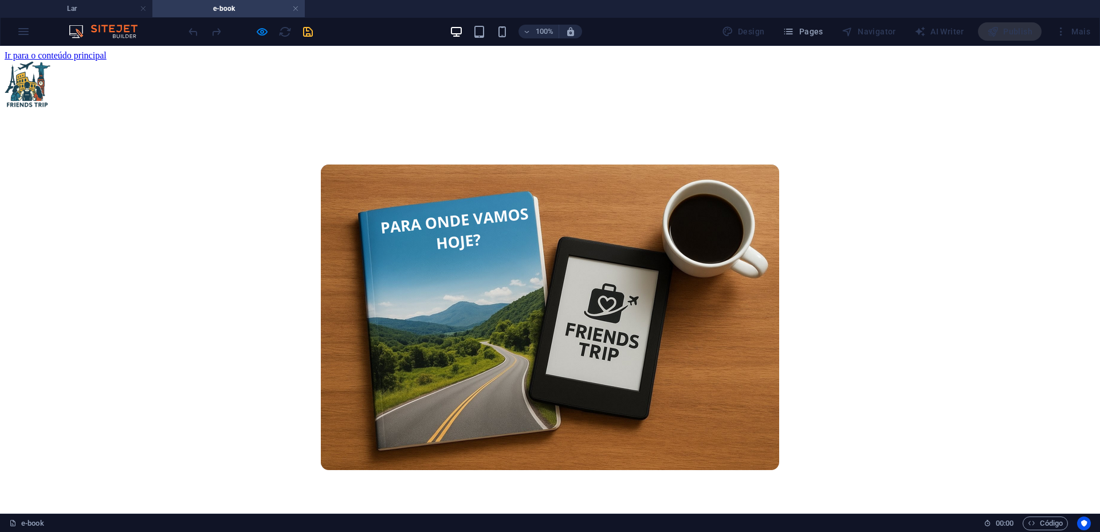
scroll to position [1085, 0]
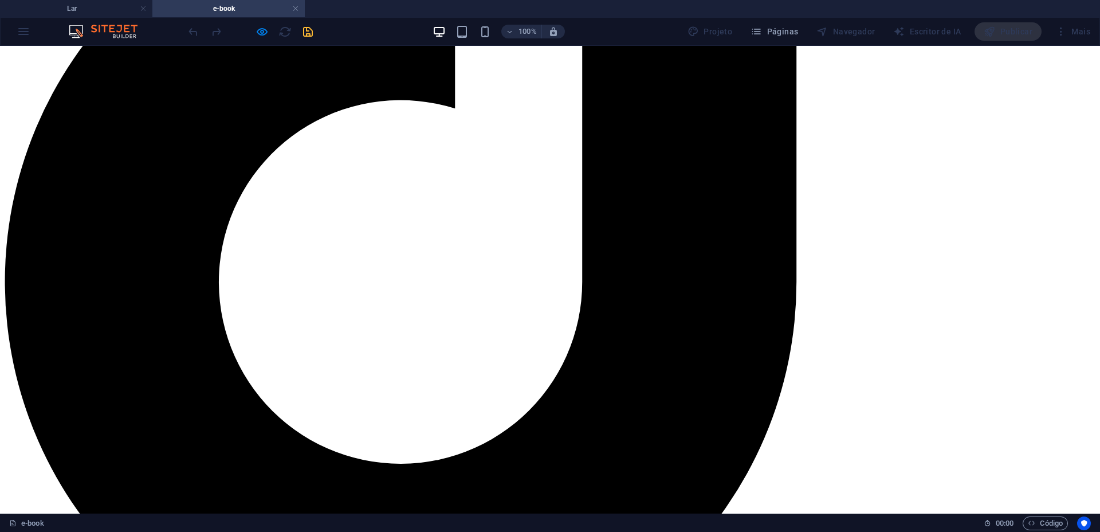
click at [257, 22] on div at bounding box center [250, 31] width 128 height 18
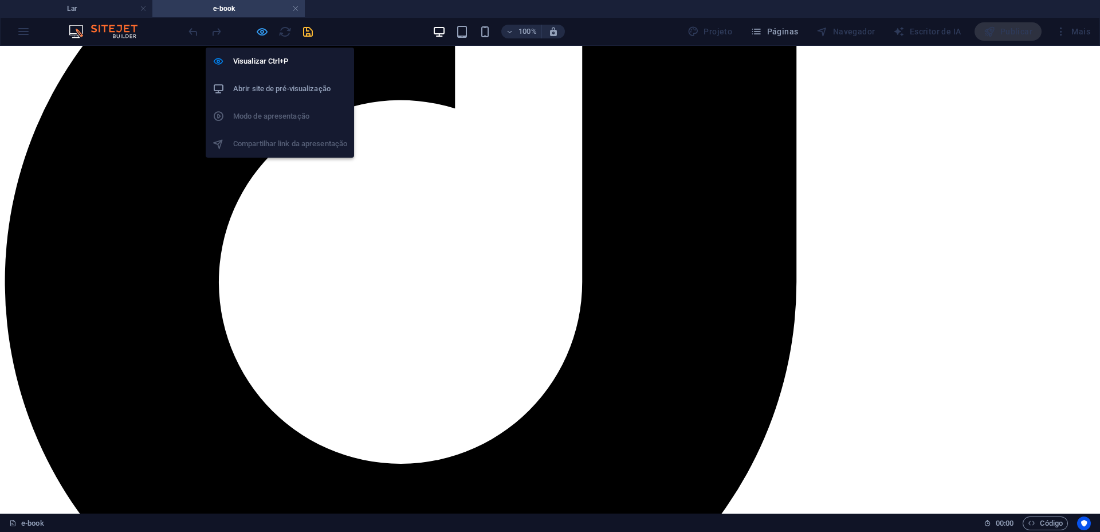
click at [262, 35] on icon "button" at bounding box center [262, 31] width 13 height 13
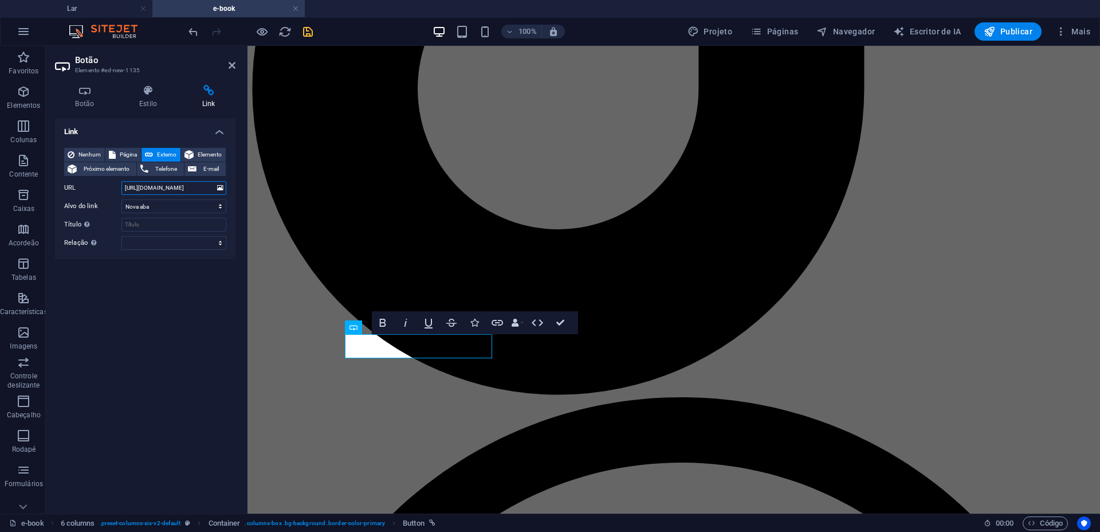
click at [170, 186] on input "https://www.mercadolivre.com.br/" at bounding box center [174, 188] width 105 height 14
type input "https://www.mercadolivre.com.br/apple-iphone-15-128-gb-verde/p/MLB27172671#poly…"
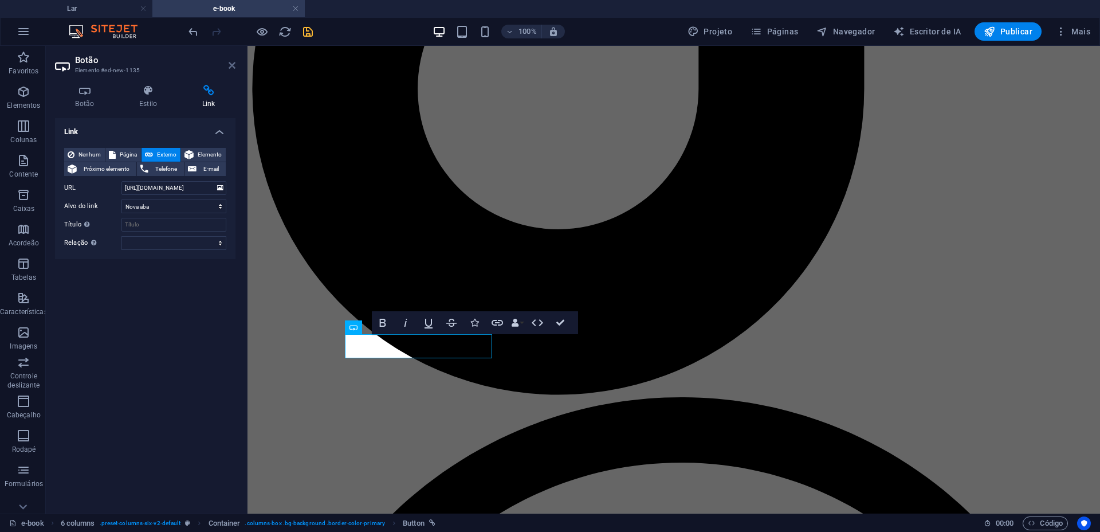
scroll to position [0, 0]
click at [233, 61] on icon at bounding box center [232, 65] width 7 height 9
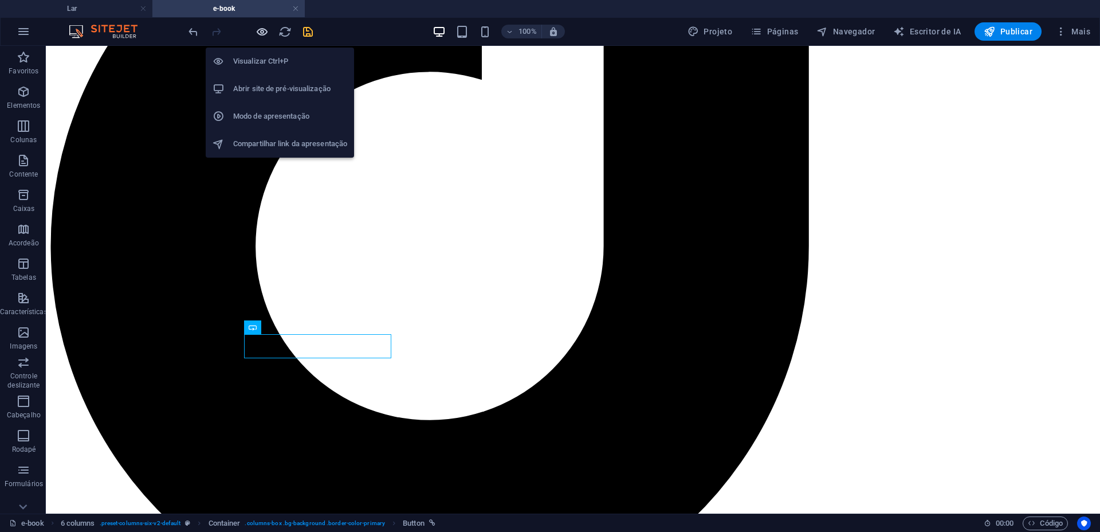
click at [260, 29] on icon "button" at bounding box center [262, 31] width 13 height 13
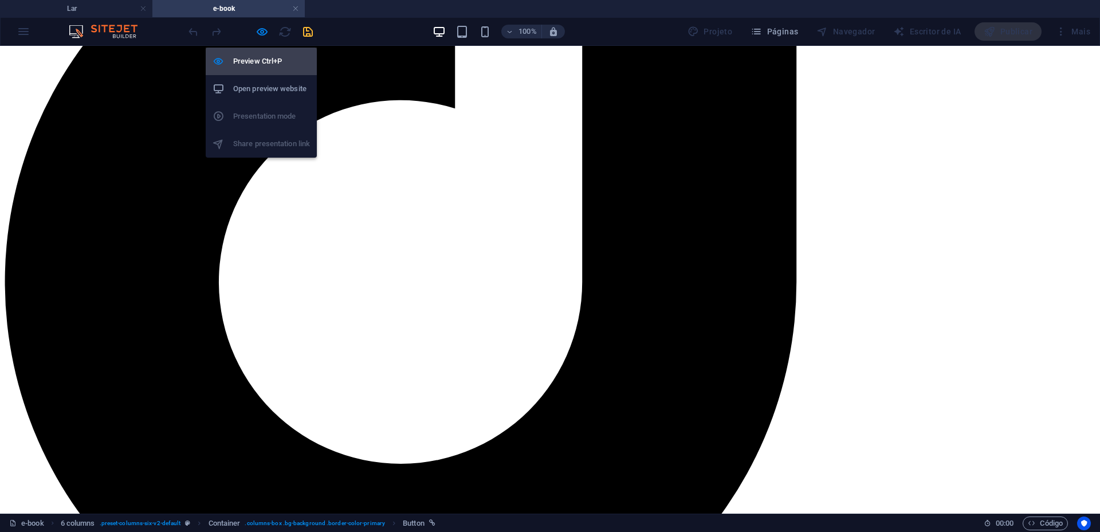
drag, startPoint x: 257, startPoint y: 29, endPoint x: 261, endPoint y: 54, distance: 25.5
click at [257, 29] on icon "button" at bounding box center [262, 31] width 13 height 13
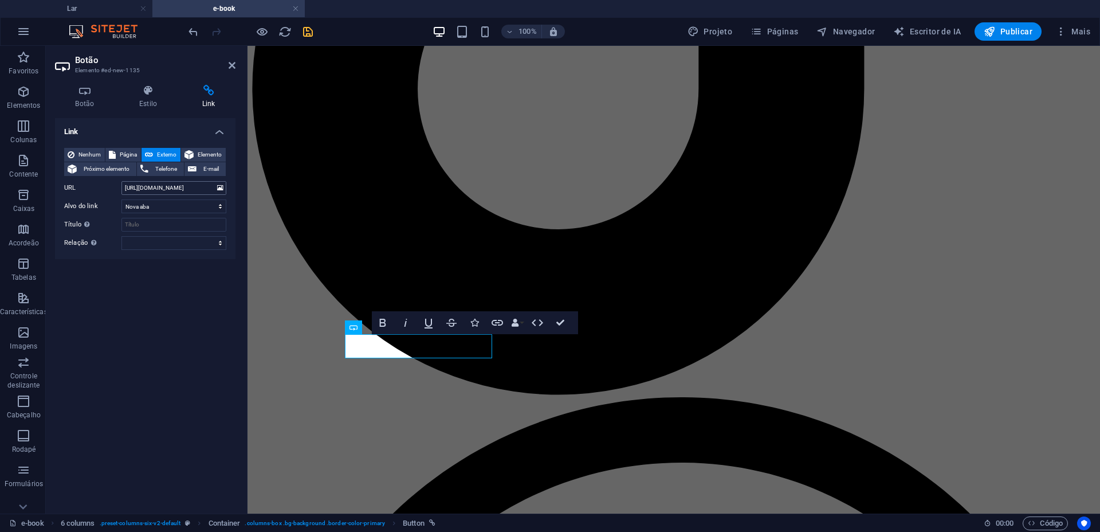
click at [164, 183] on input "https://www.mercadolivre.com.br/apple-iphone-15-128-gb-verde/p/MLB27172671#poly…" at bounding box center [174, 188] width 105 height 14
click at [173, 182] on input "https://www.mercadolivre.com.br/apple-iphone-15-128-gb-verde/p/MLB27172671#poly…" at bounding box center [174, 188] width 105 height 14
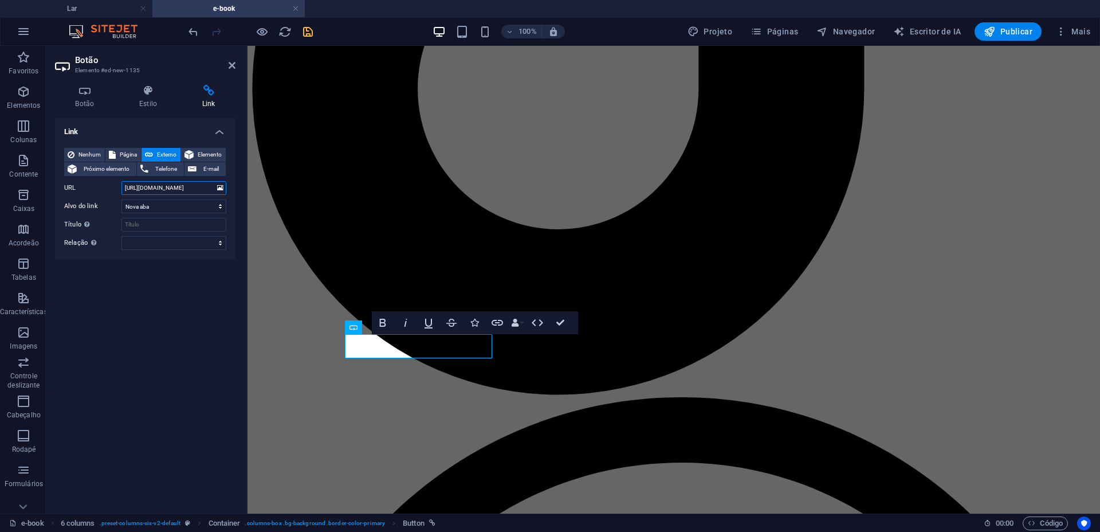
click at [173, 182] on input "https://www.mercadolivre.com.br/apple-iphone-15-128-gb-verde/p/MLB27172671#poly…" at bounding box center [174, 188] width 105 height 14
paste input "text"
type input "https://www.mercadolivre.com.br/"
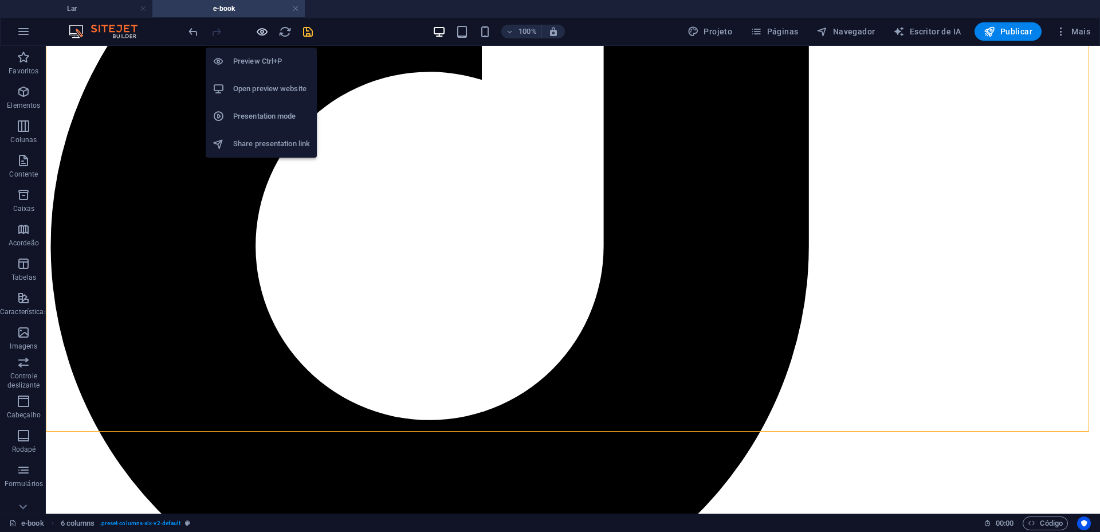
click at [264, 36] on icon "button" at bounding box center [262, 31] width 13 height 13
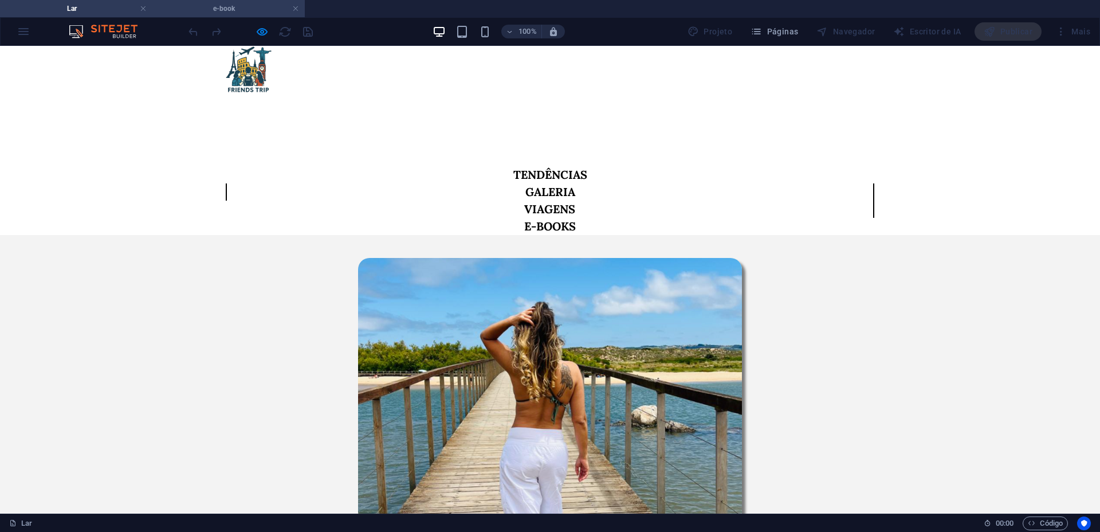
click at [235, 6] on h4 "e-book" at bounding box center [228, 8] width 152 height 13
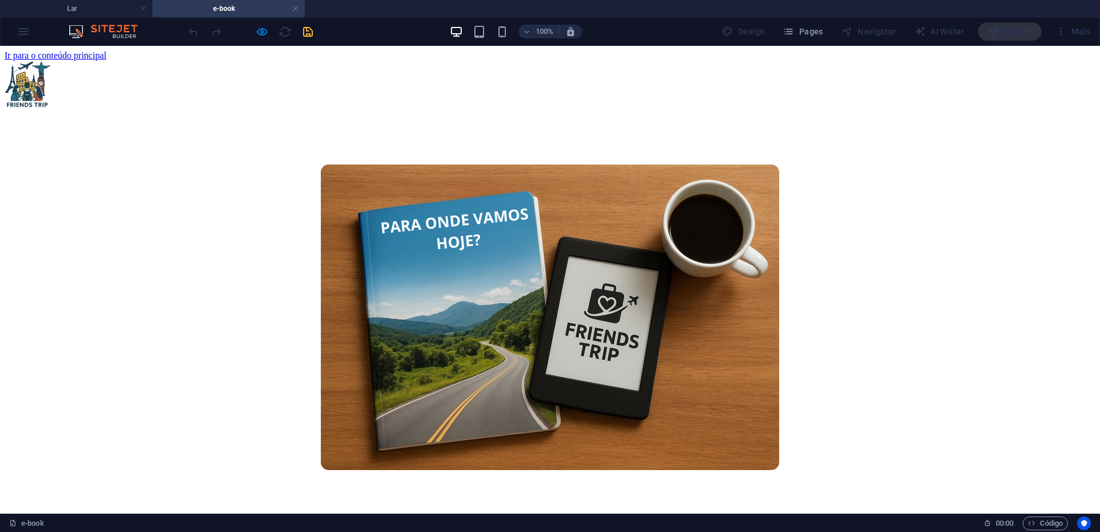
scroll to position [1085, 0]
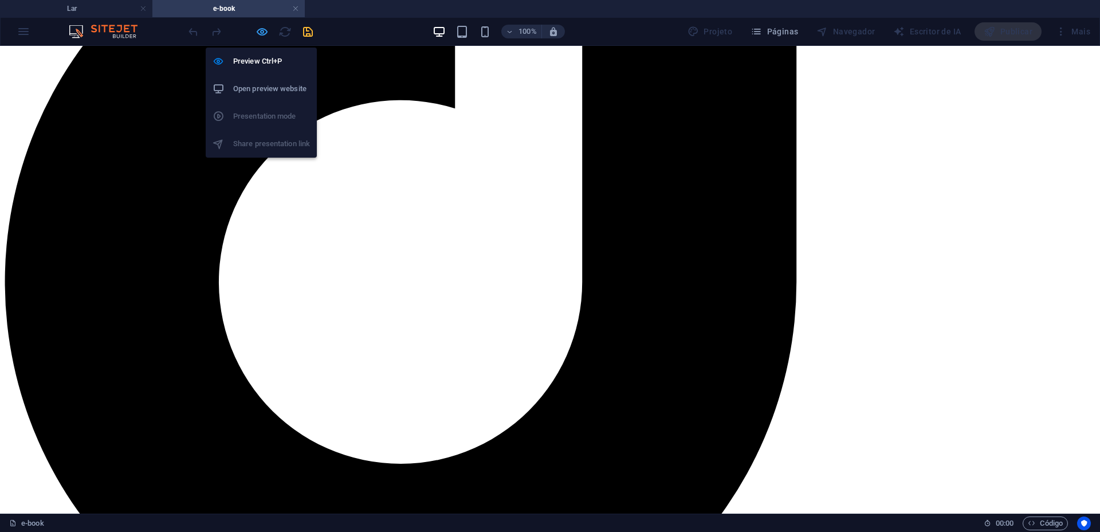
click at [266, 28] on icon "button" at bounding box center [262, 31] width 13 height 13
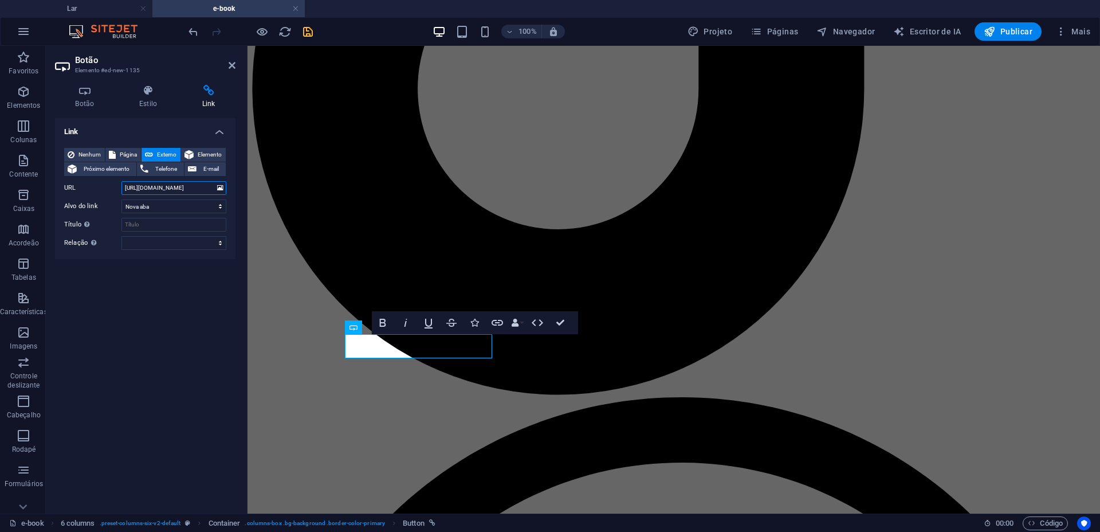
click at [175, 186] on input "https://www.mercadolivre.com.br/" at bounding box center [174, 188] width 105 height 14
type input "https://www.mercadolivre.com.br/apple-iphone-15-128-gb-verde/p/MLB27172671#poly…"
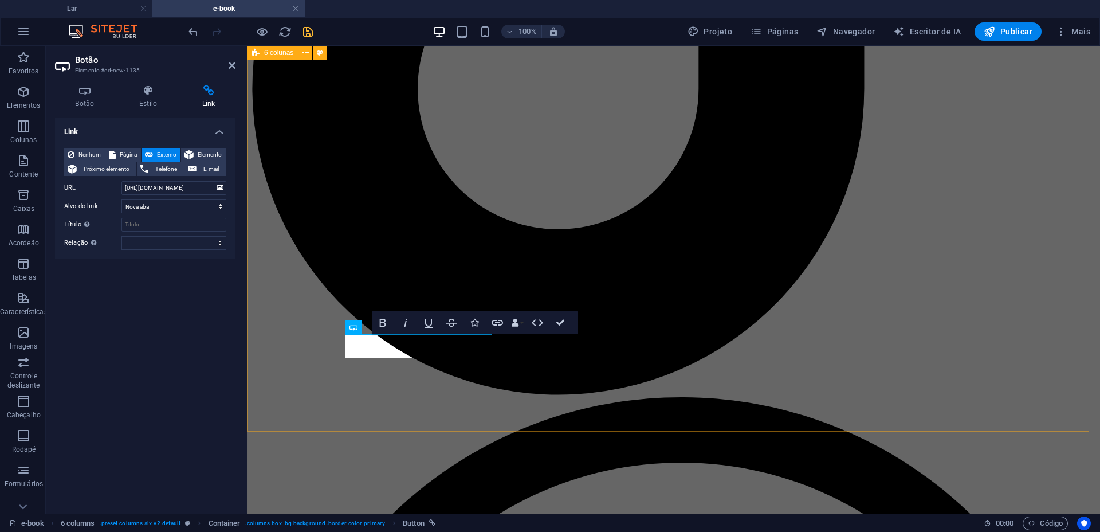
scroll to position [0, 0]
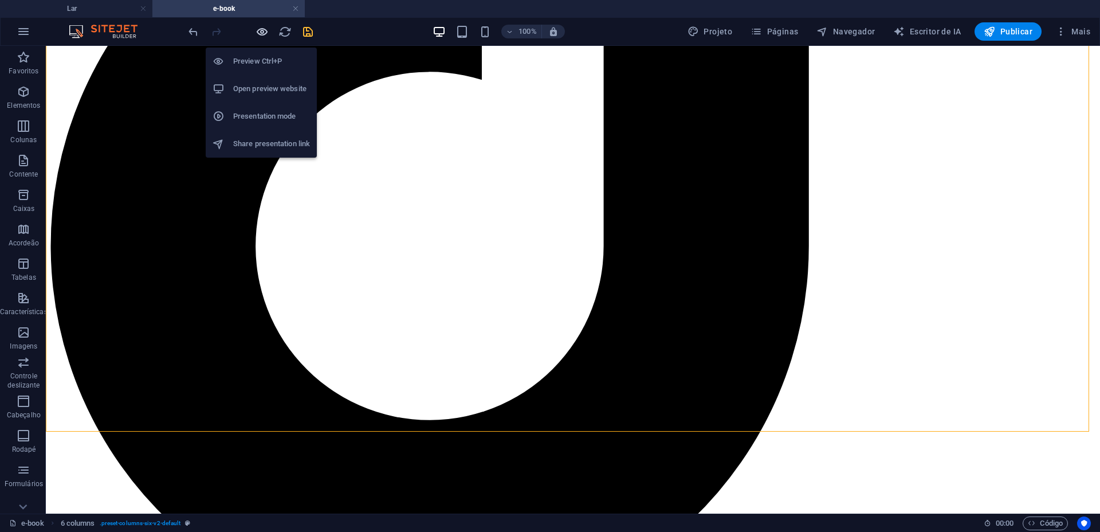
click at [267, 31] on icon "button" at bounding box center [262, 31] width 13 height 13
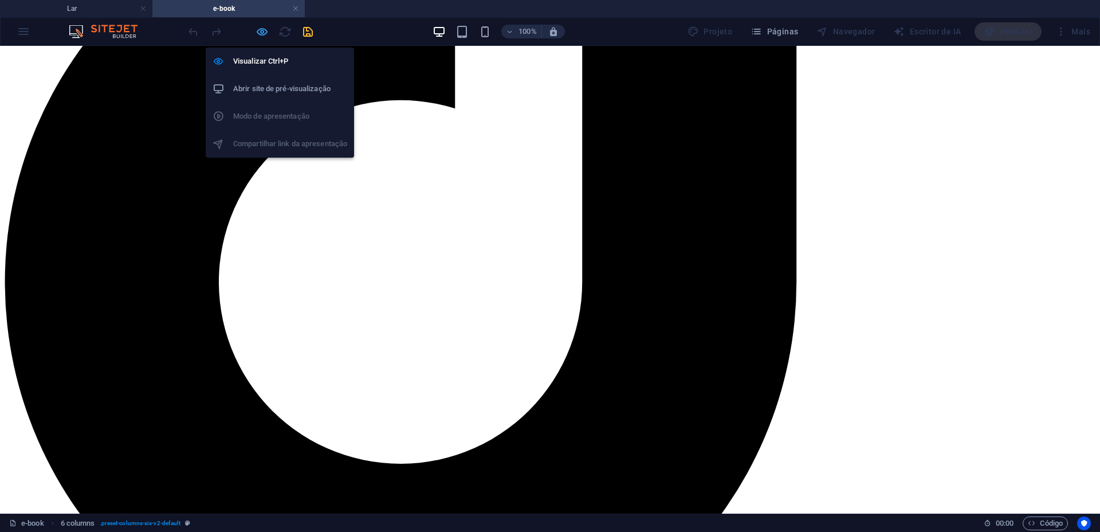
click at [256, 29] on icon "button" at bounding box center [262, 31] width 13 height 13
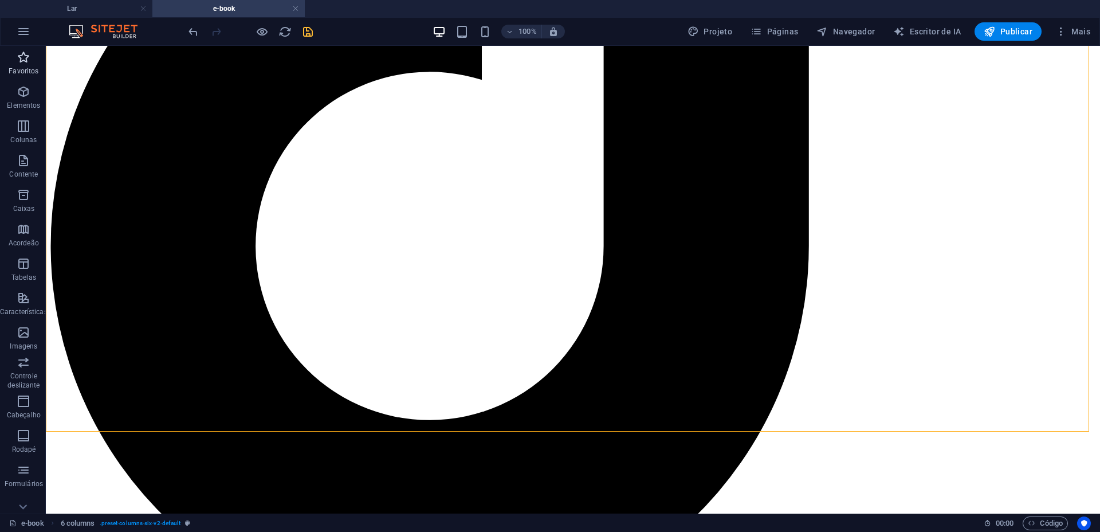
click at [26, 74] on font "Favoritos" at bounding box center [24, 71] width 30 height 8
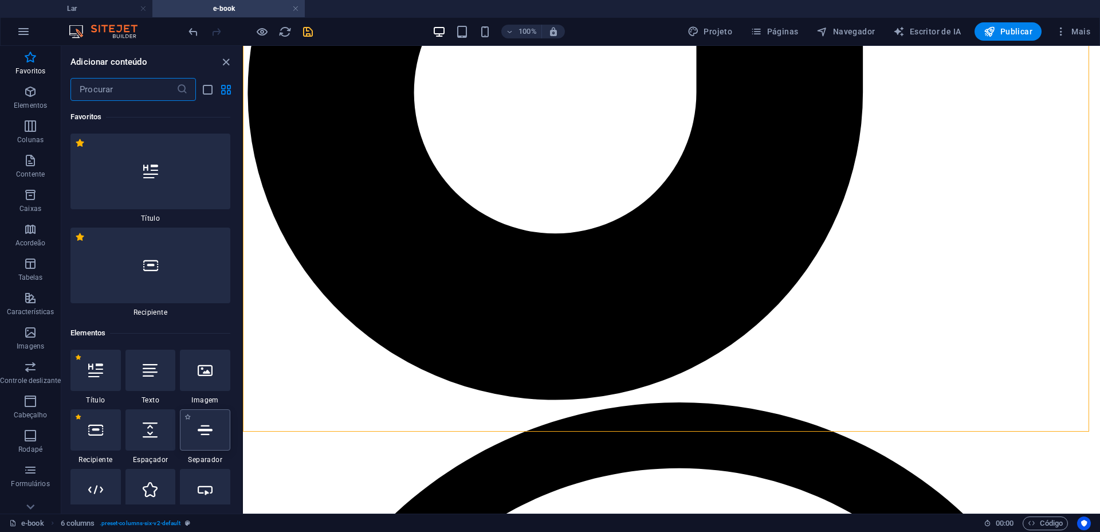
scroll to position [72, 0]
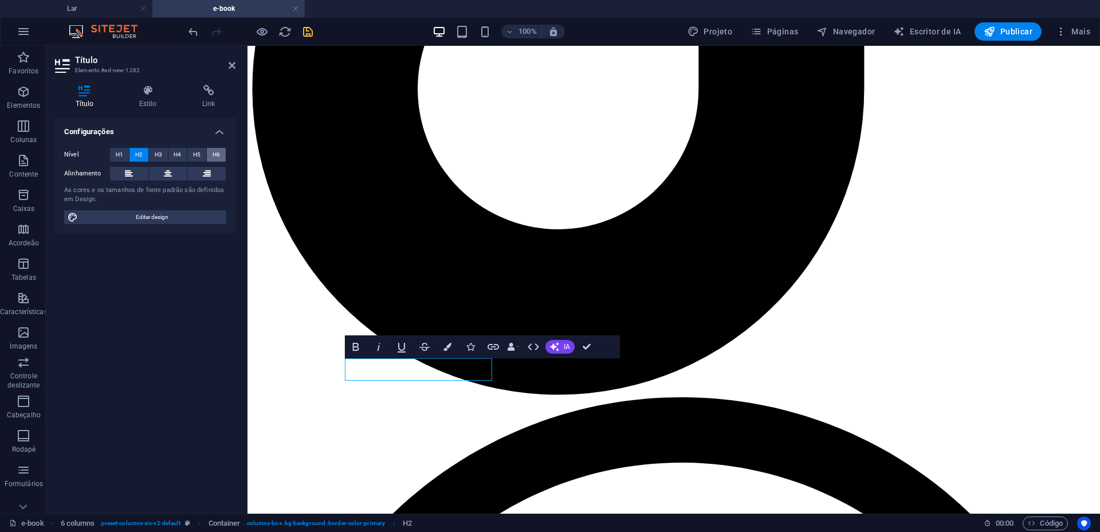
click at [219, 153] on font "H6" at bounding box center [216, 154] width 7 height 6
click at [206, 92] on icon at bounding box center [209, 90] width 54 height 11
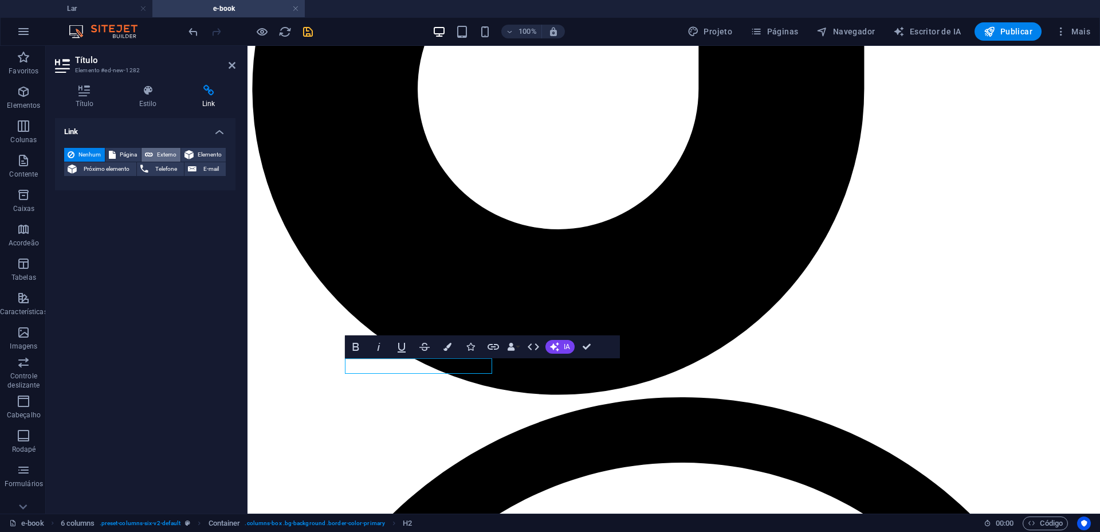
click at [163, 155] on font "Externo" at bounding box center [166, 154] width 19 height 6
select select "blank"
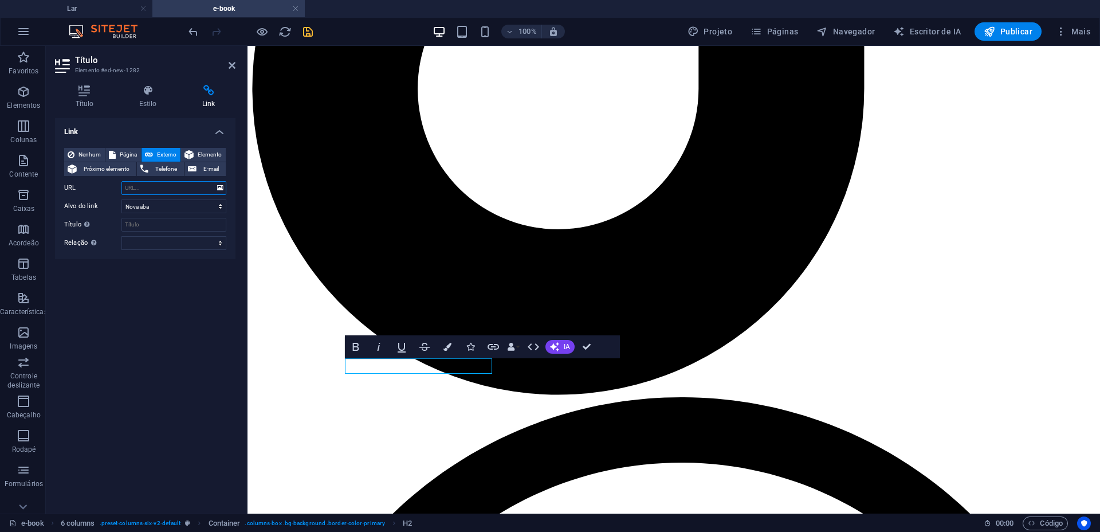
click at [140, 182] on input "URL" at bounding box center [174, 188] width 105 height 14
paste input "https://www.mercadolivre.com.br/"
type input "https://www.mercadolivre.com.br/"
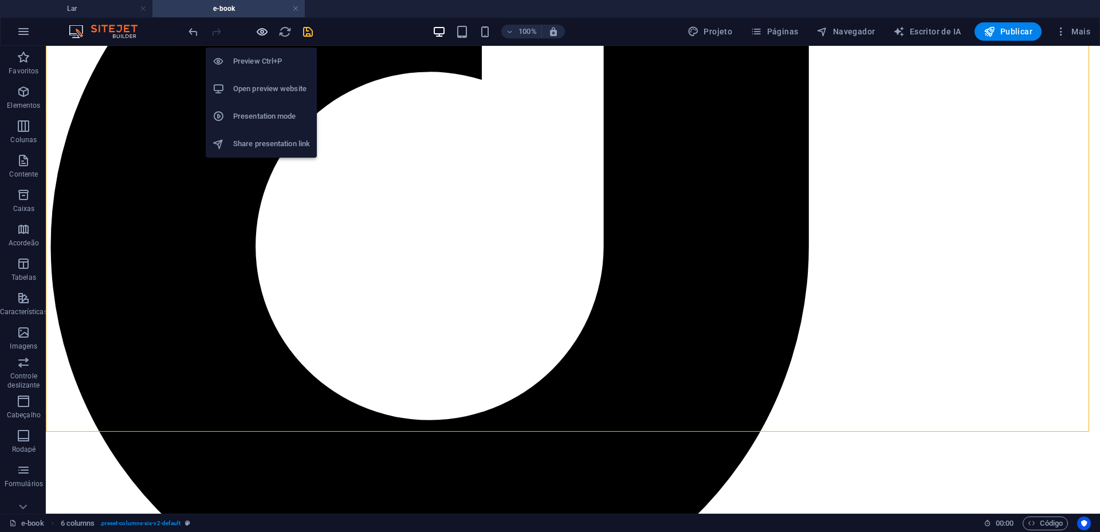
click at [259, 30] on icon "button" at bounding box center [262, 31] width 13 height 13
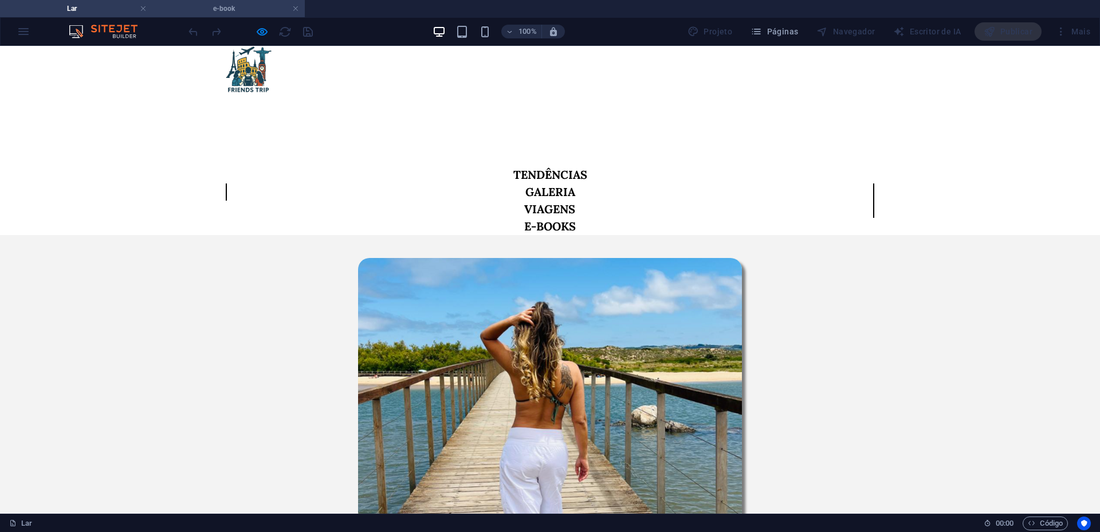
click at [222, 1] on li "e-book" at bounding box center [228, 8] width 152 height 17
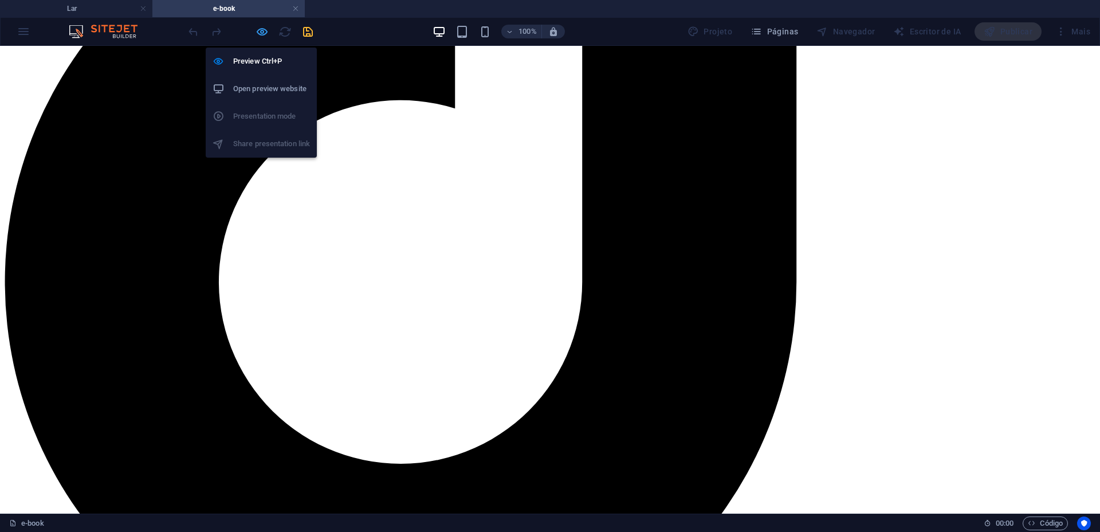
click at [256, 33] on icon "button" at bounding box center [262, 31] width 13 height 13
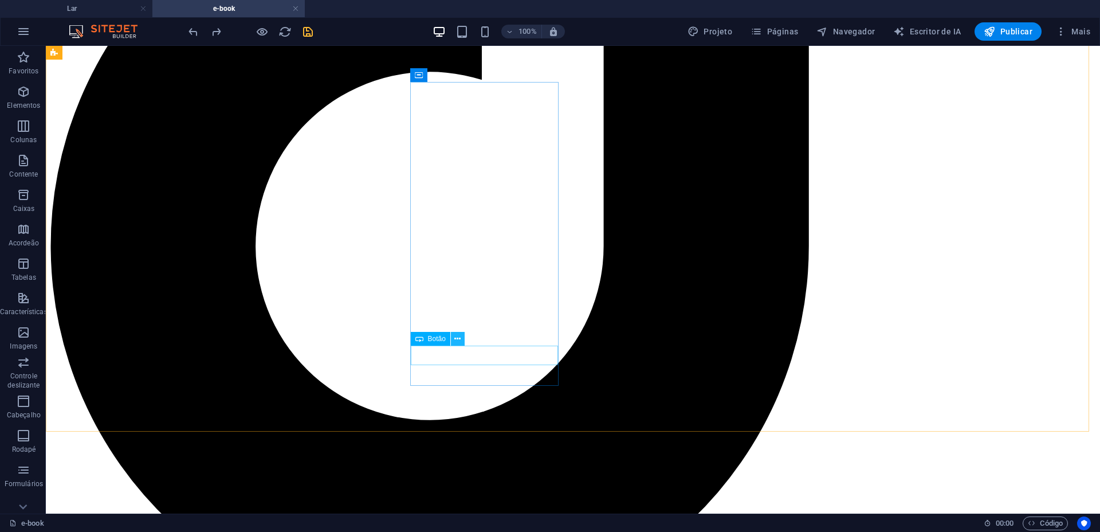
click at [459, 336] on icon at bounding box center [458, 339] width 6 height 12
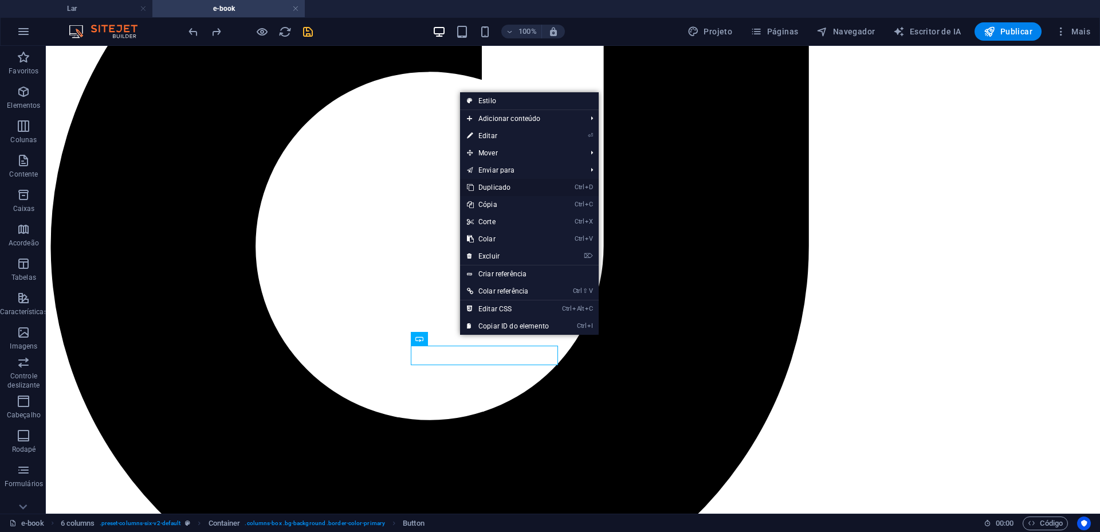
click at [497, 187] on font "Duplicado" at bounding box center [495, 187] width 32 height 8
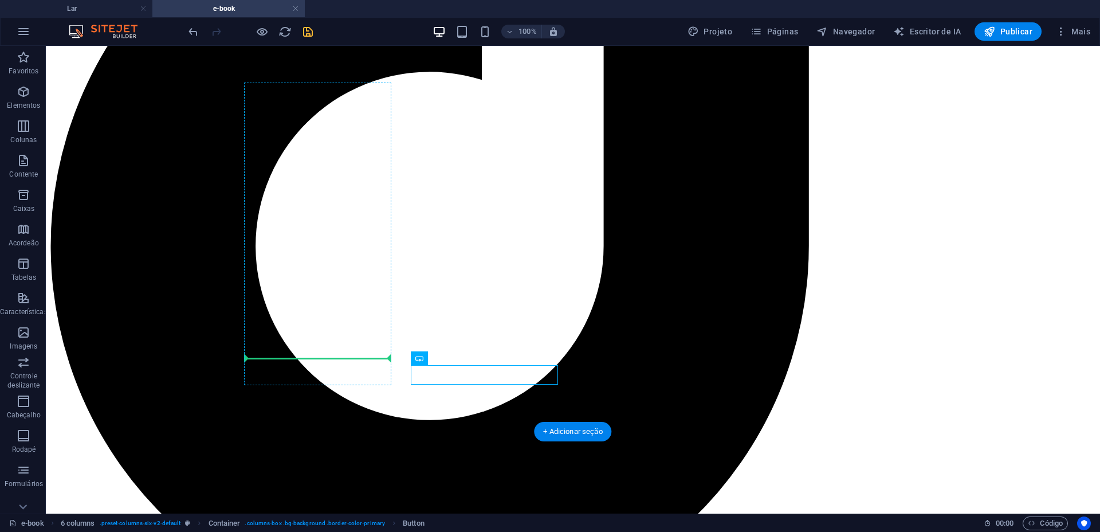
drag, startPoint x: 487, startPoint y: 402, endPoint x: 327, endPoint y: 359, distance: 165.0
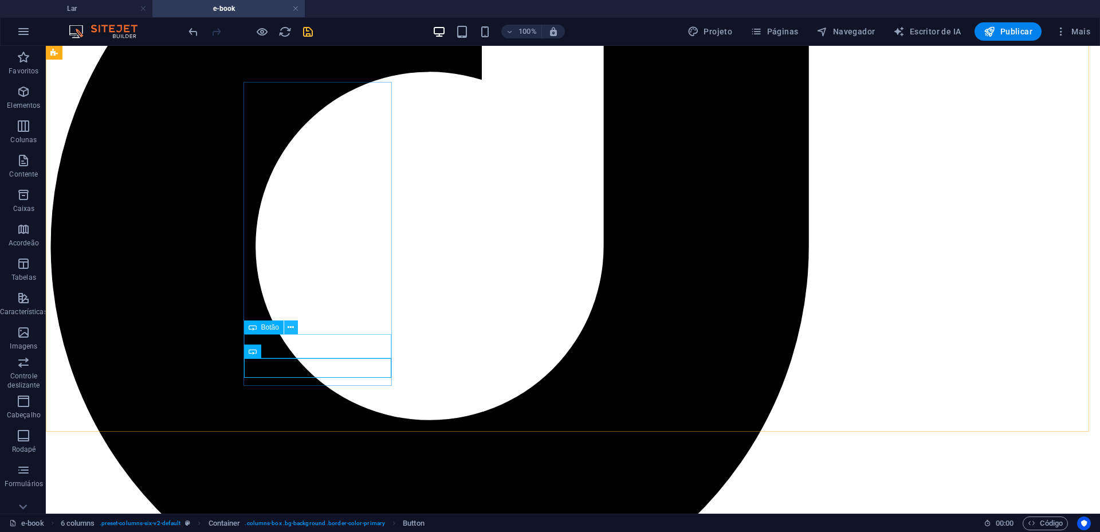
click at [292, 327] on icon at bounding box center [291, 328] width 6 height 12
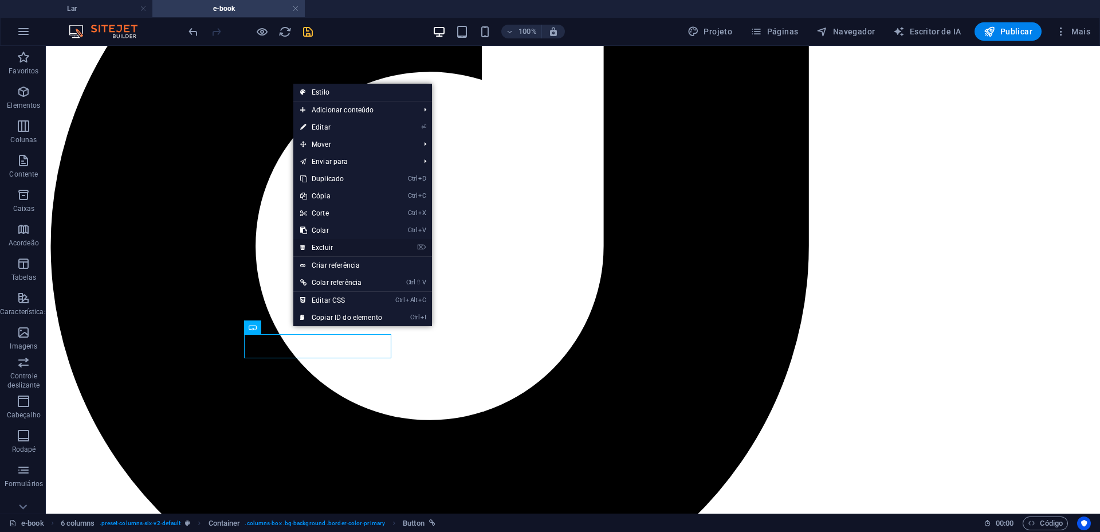
click at [334, 247] on link "⌦ Excluir" at bounding box center [341, 247] width 96 height 17
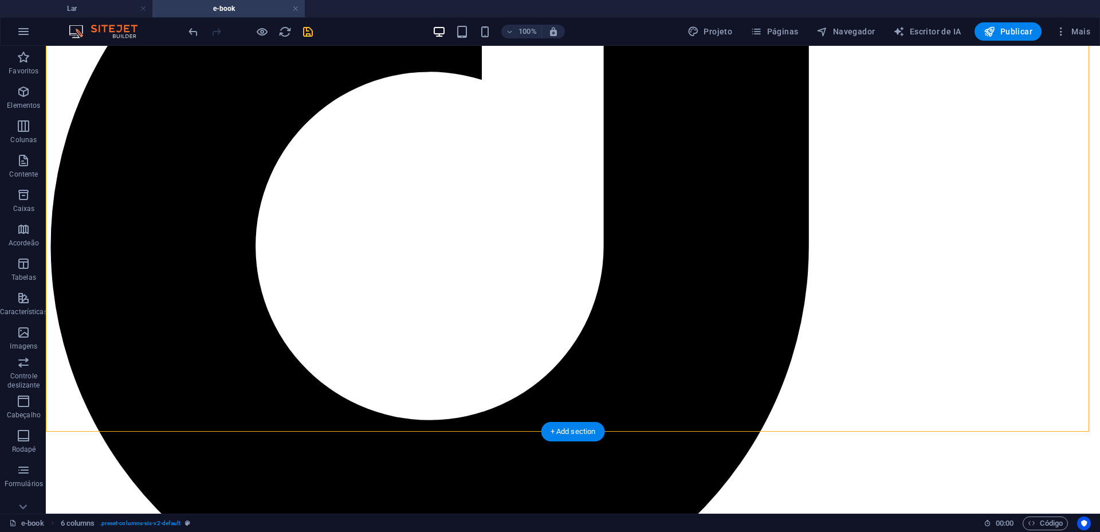
drag, startPoint x: 309, startPoint y: 370, endPoint x: 312, endPoint y: 379, distance: 9.8
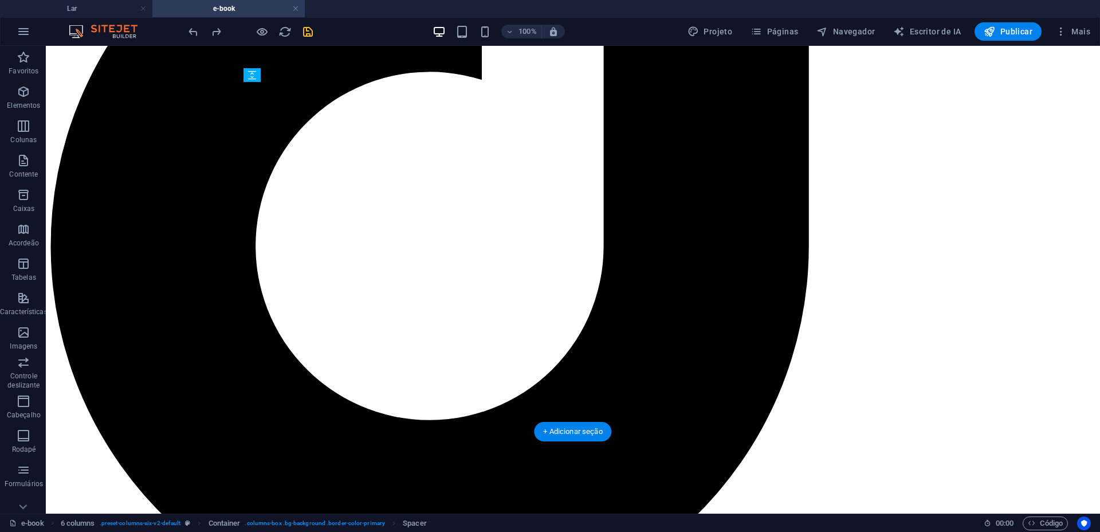
drag, startPoint x: 343, startPoint y: 366, endPoint x: 348, endPoint y: 338, distance: 28.1
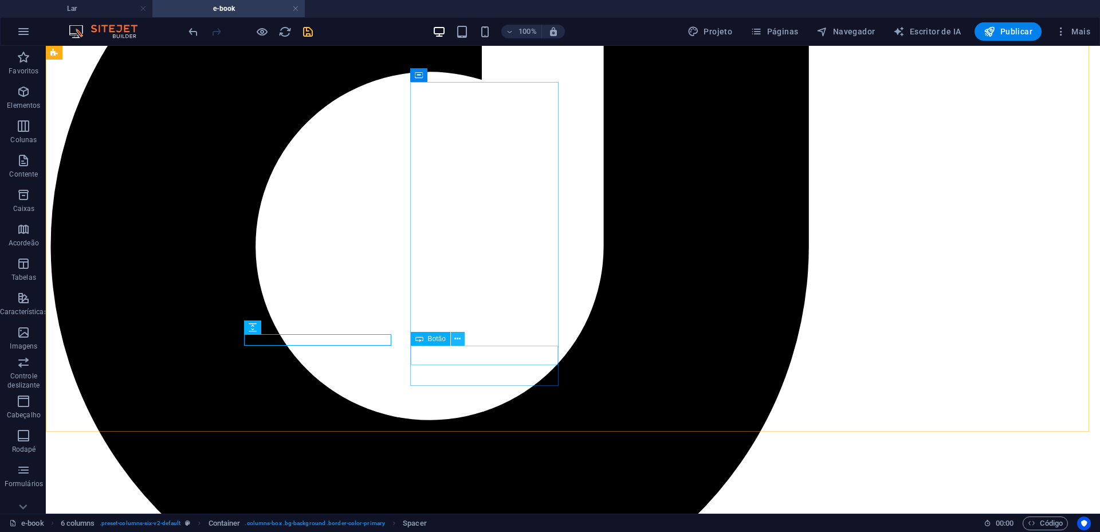
click at [460, 339] on icon at bounding box center [458, 339] width 6 height 12
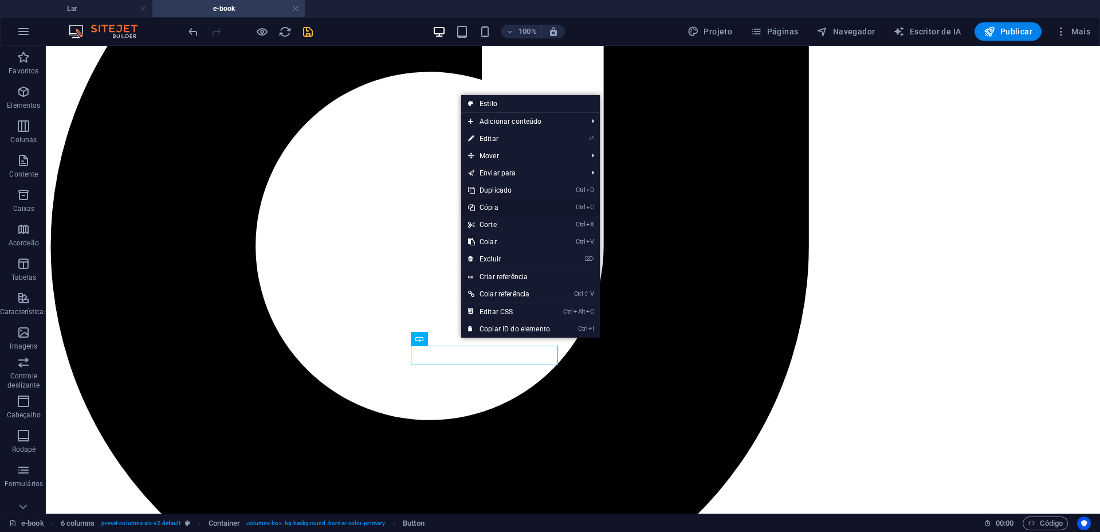
click at [499, 204] on link "Ctrl C Cópia" at bounding box center [509, 207] width 96 height 17
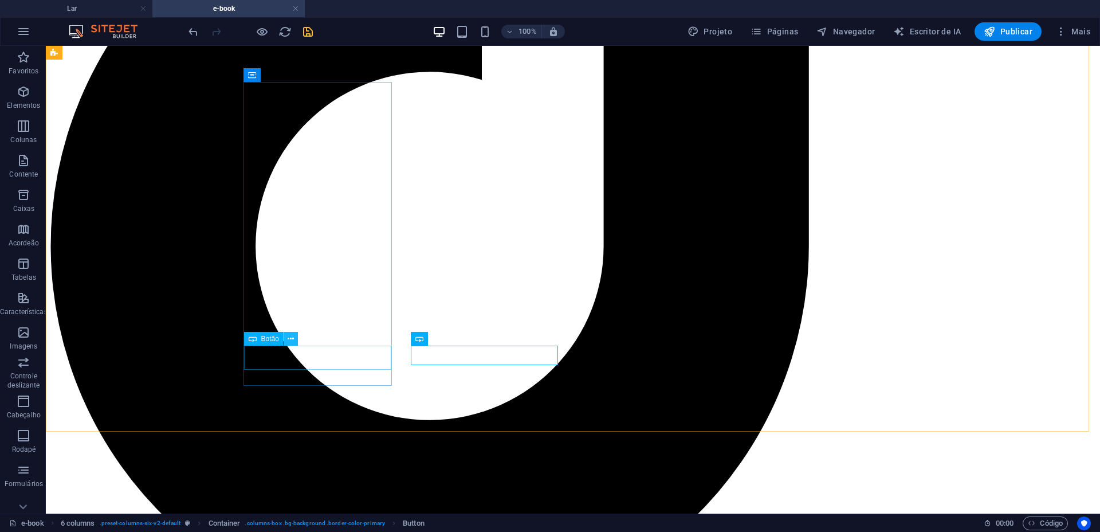
click at [291, 334] on icon at bounding box center [291, 339] width 6 height 12
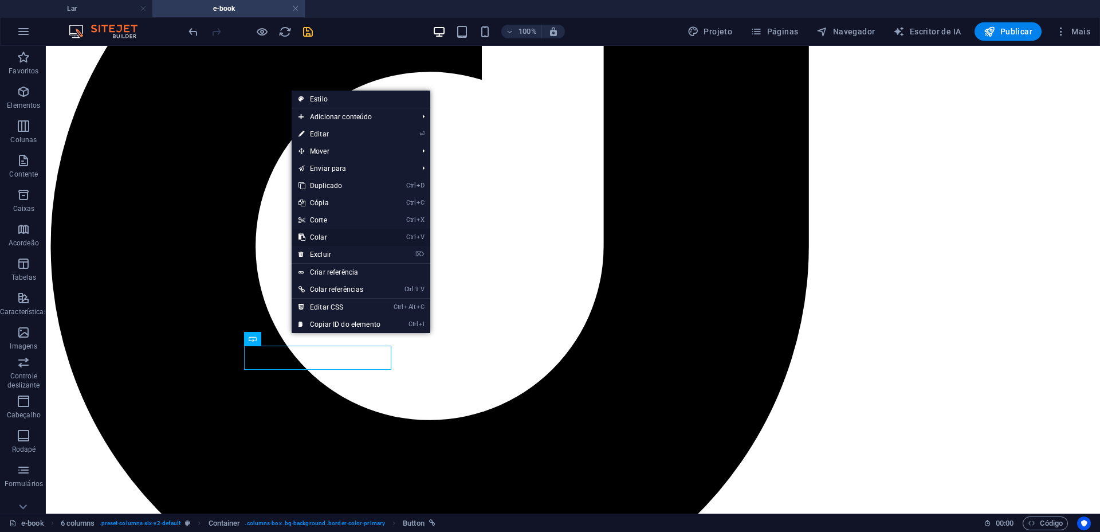
click at [331, 239] on link "Ctrl V Colar" at bounding box center [340, 237] width 96 height 17
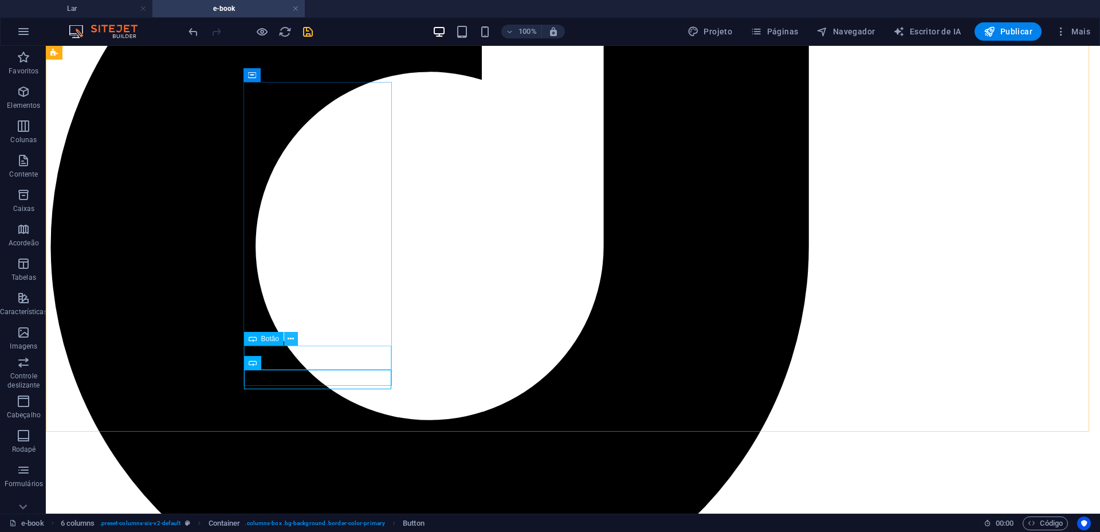
click at [296, 334] on button at bounding box center [291, 339] width 14 height 14
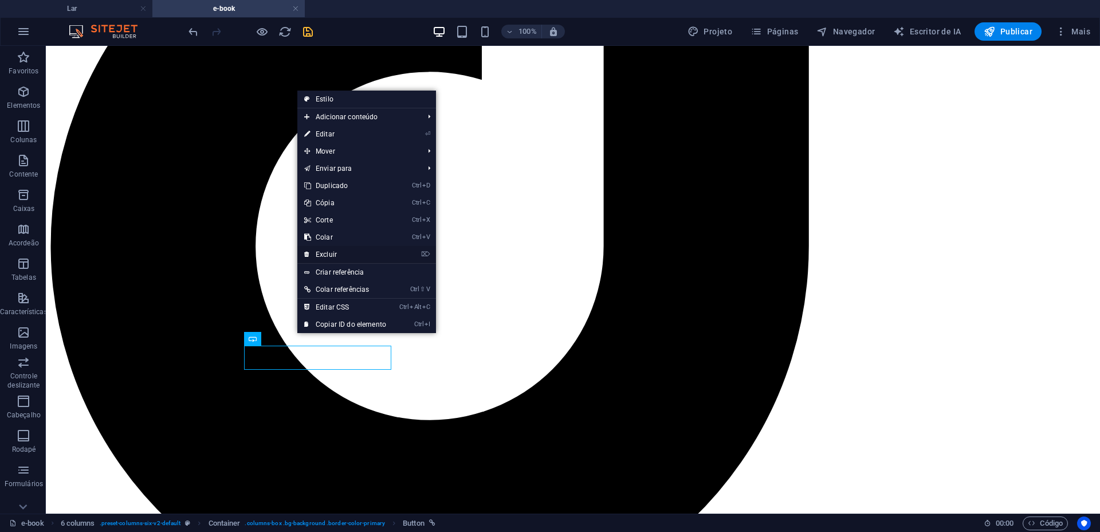
click at [320, 250] on font "Excluir" at bounding box center [326, 254] width 21 height 8
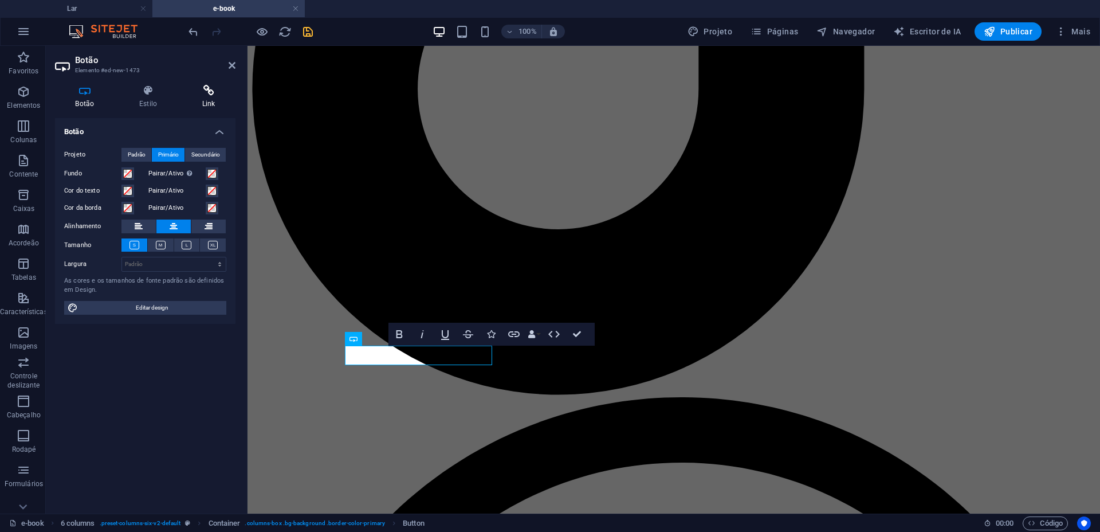
click at [203, 91] on icon at bounding box center [209, 90] width 54 height 11
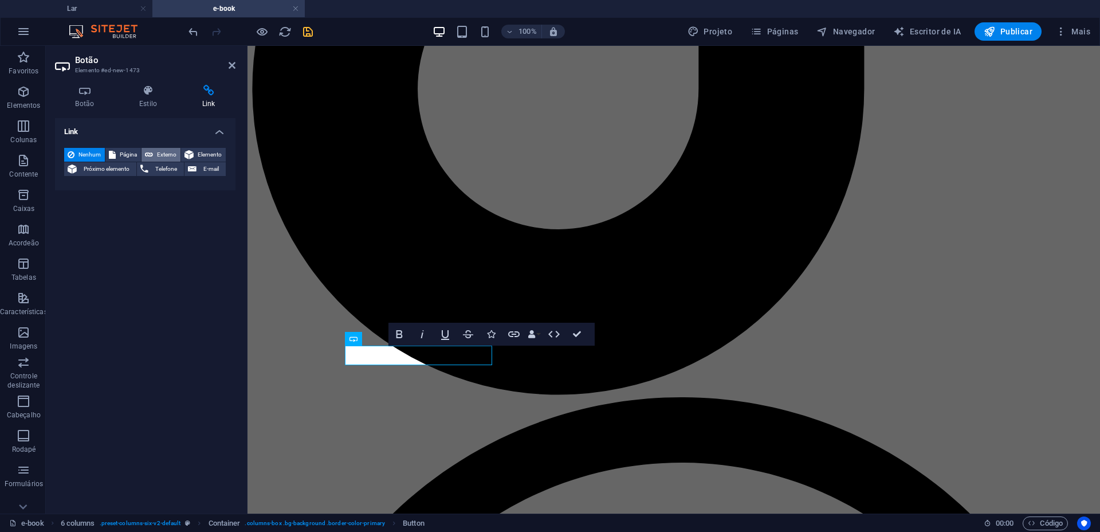
click at [170, 156] on font "Externo" at bounding box center [166, 154] width 19 height 6
select select "blank"
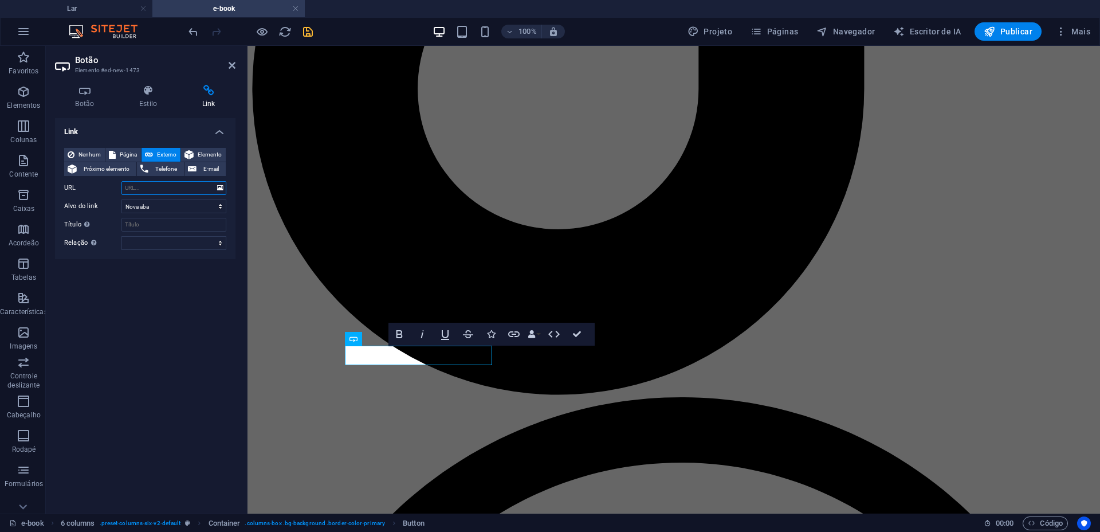
paste input "https://youtu.be/e1foIE64MMY?si=0FLFIe013Udr8z6P"
type input "https://youtu.be/e1foIE64MMY?si=0FLFIe013Udr8z6P"
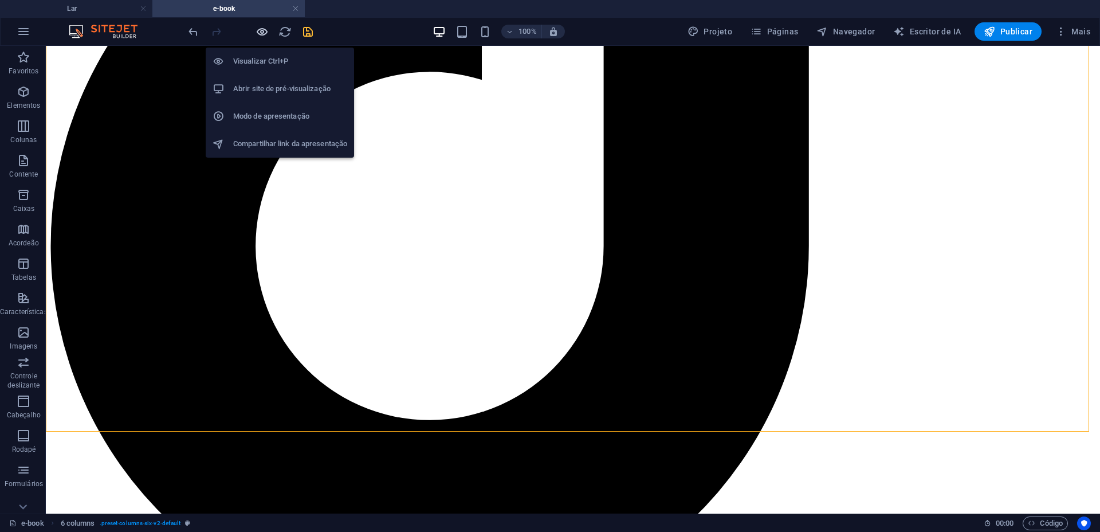
drag, startPoint x: 260, startPoint y: 33, endPoint x: 328, endPoint y: 142, distance: 129.0
click at [260, 33] on icon "button" at bounding box center [262, 31] width 13 height 13
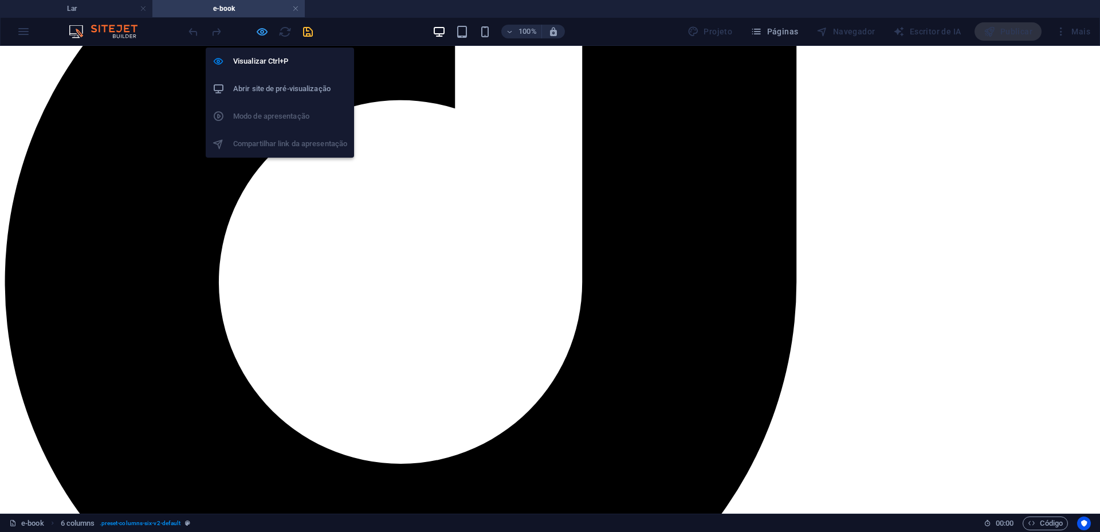
click at [258, 26] on icon "button" at bounding box center [262, 31] width 13 height 13
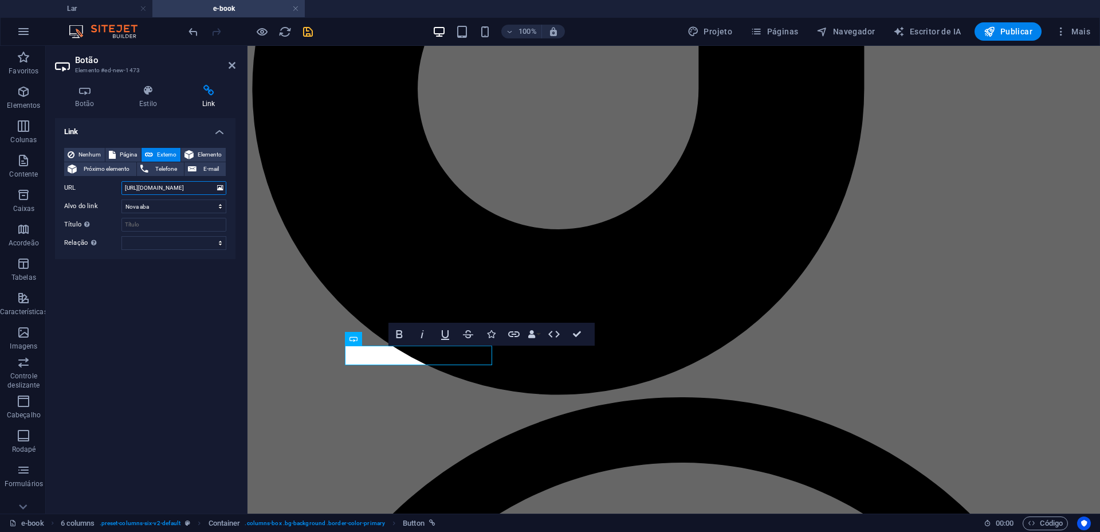
click at [183, 187] on input "https://youtu.be/e1foIE64MMY?si=0FLFIe013Udr8z6P" at bounding box center [174, 188] width 105 height 14
type input "https://www.mercadolivre.com.br/"
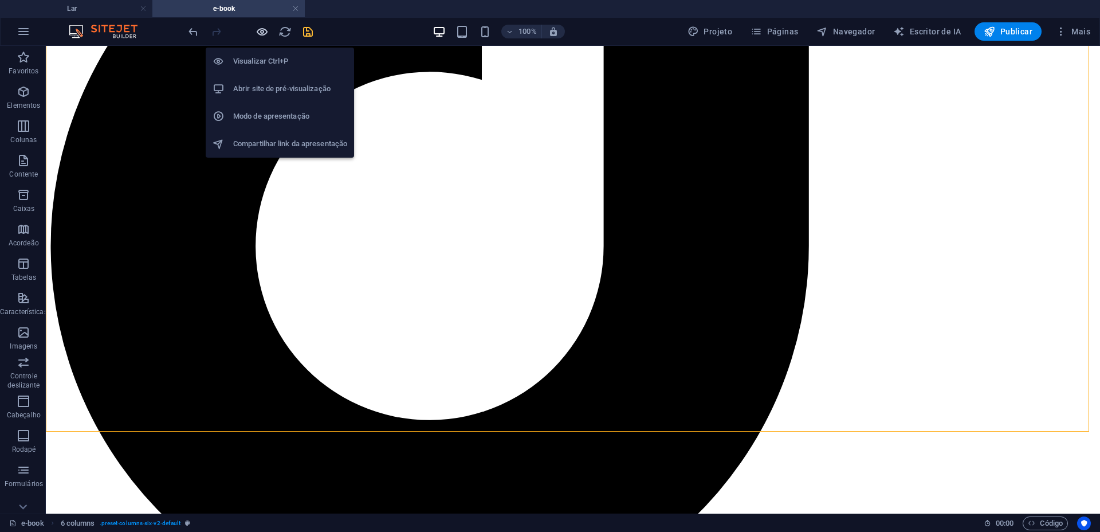
click at [260, 30] on icon "button" at bounding box center [262, 31] width 13 height 13
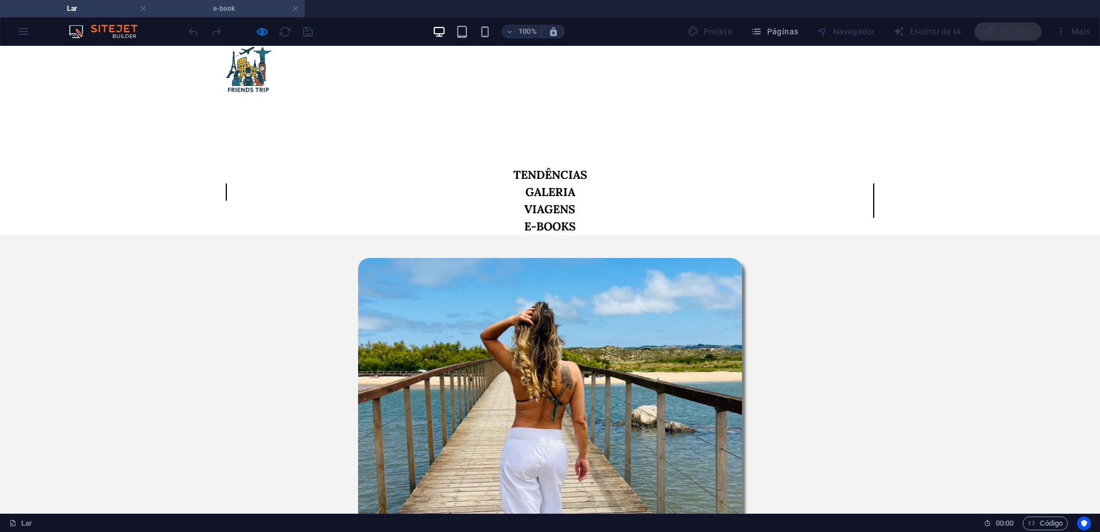
click at [222, 6] on font "e-book" at bounding box center [224, 9] width 22 height 8
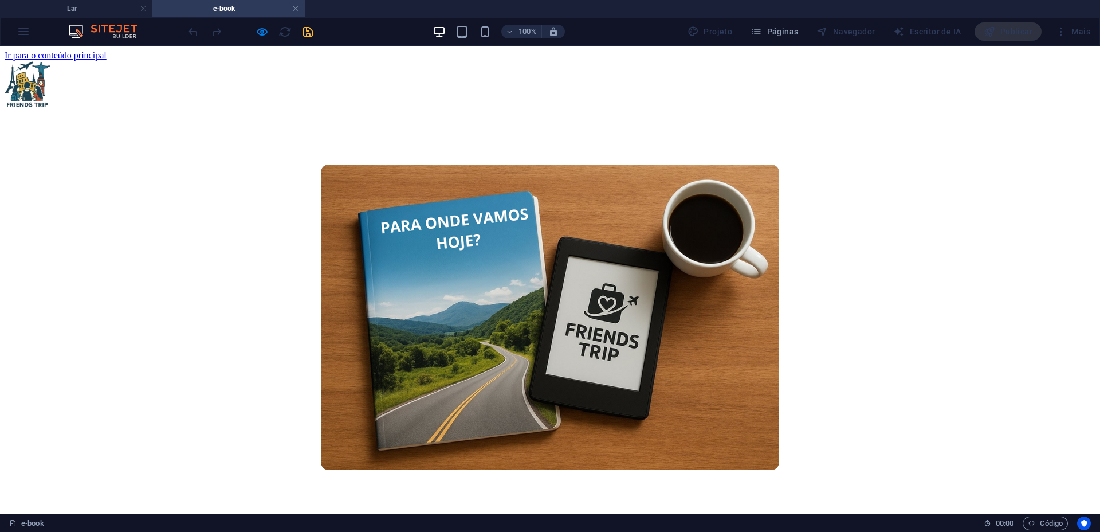
click at [0, 0] on figure at bounding box center [0, 0] width 0 height 0
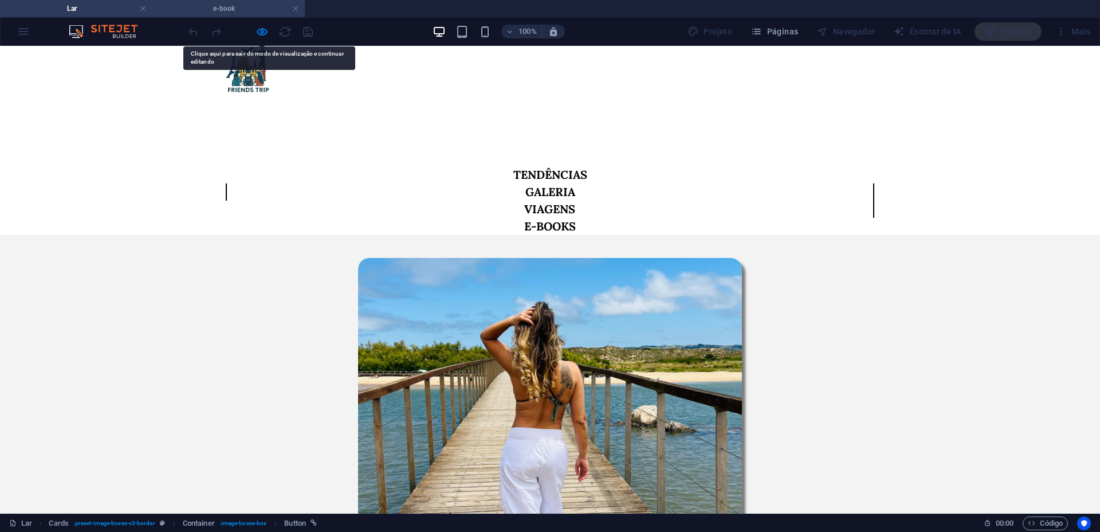
click at [225, 13] on h4 "e-book" at bounding box center [228, 8] width 152 height 13
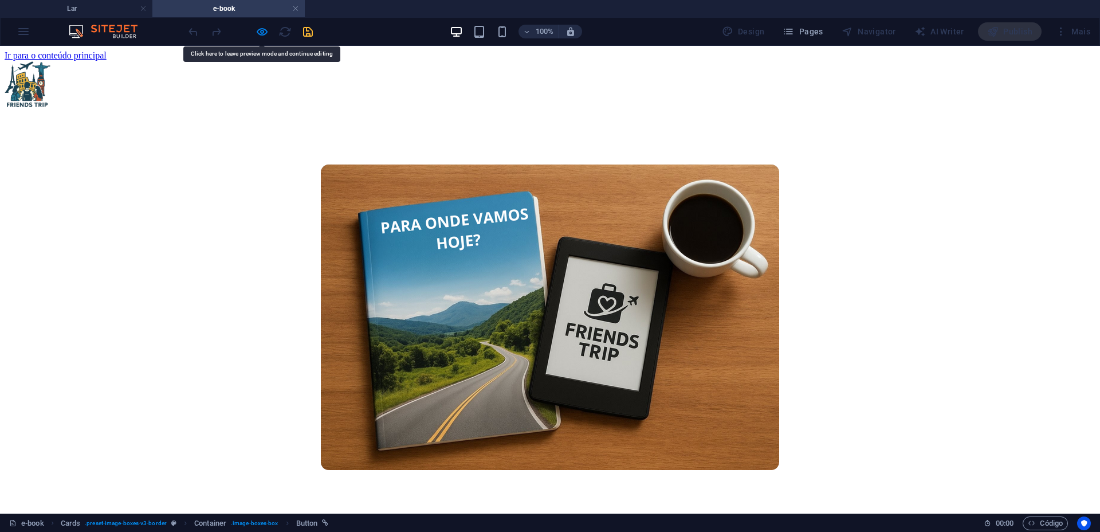
scroll to position [1085, 0]
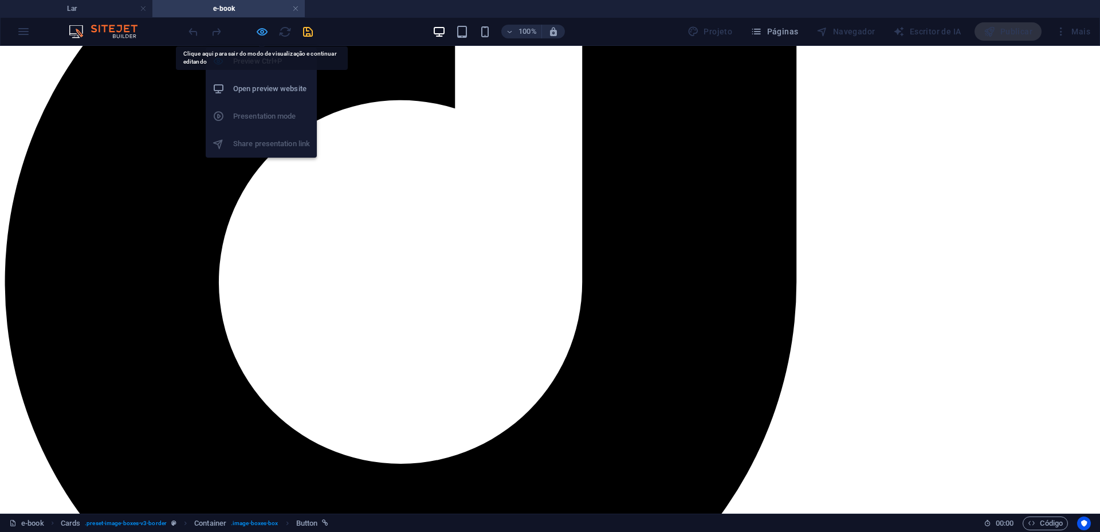
click at [261, 25] on icon "button" at bounding box center [262, 31] width 13 height 13
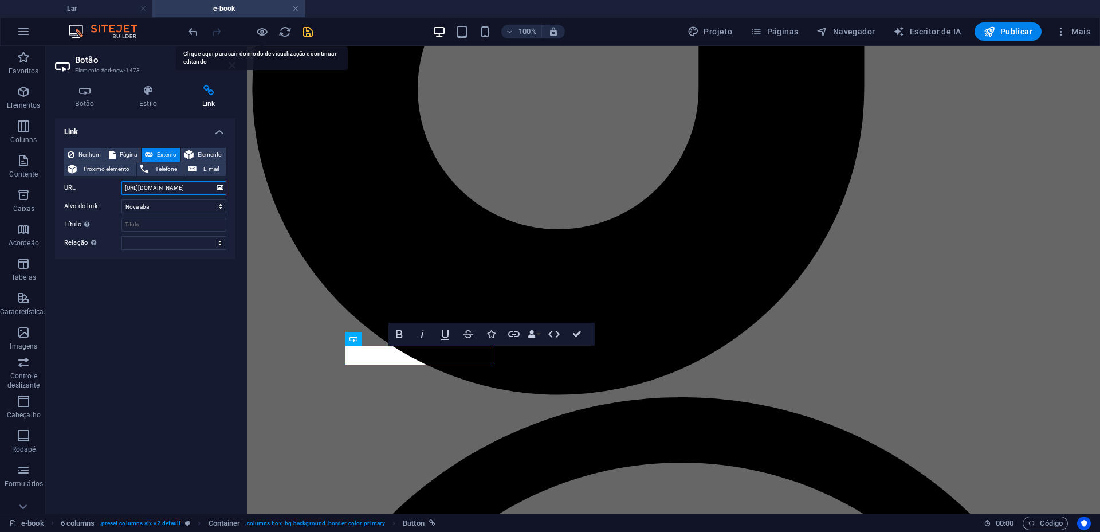
click at [159, 183] on input "https://www.mercadolivre.com.br/" at bounding box center [174, 188] width 105 height 14
type input "https://www.mercadolivre.com.br/apple-iphone-15-128-gb-verde/p/MLB27172671#reco…"
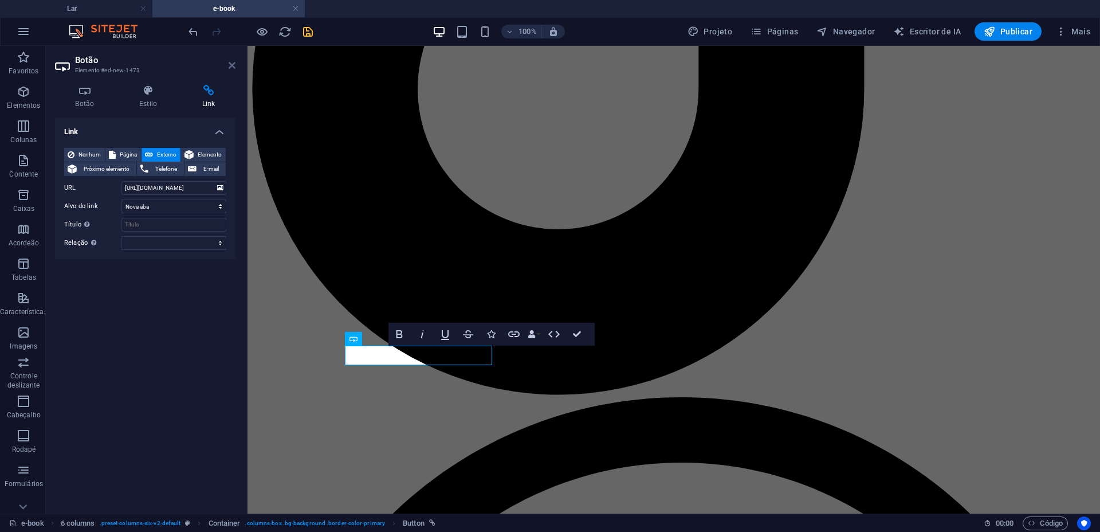
click at [229, 67] on icon at bounding box center [232, 65] width 7 height 9
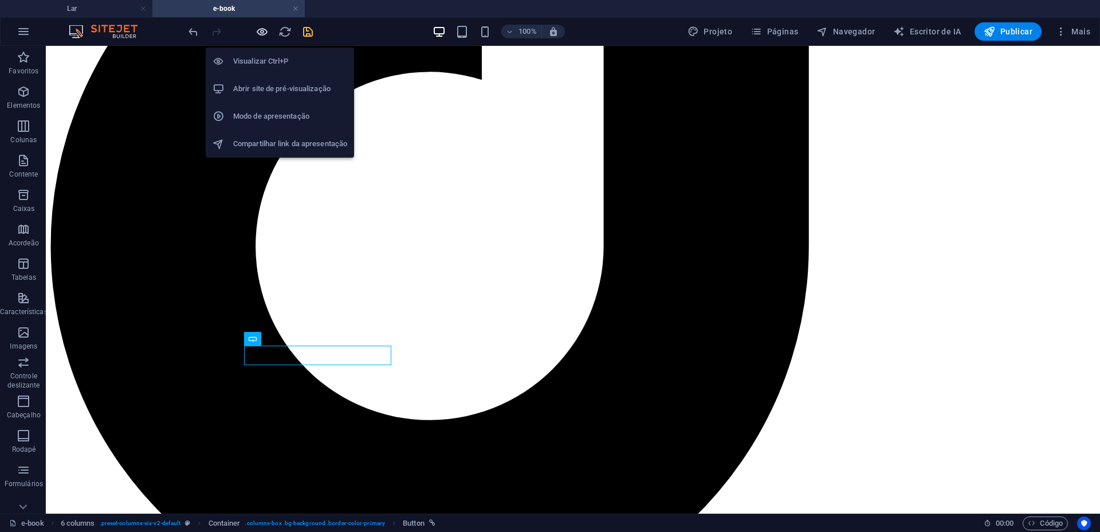
click at [266, 28] on icon "button" at bounding box center [262, 31] width 13 height 13
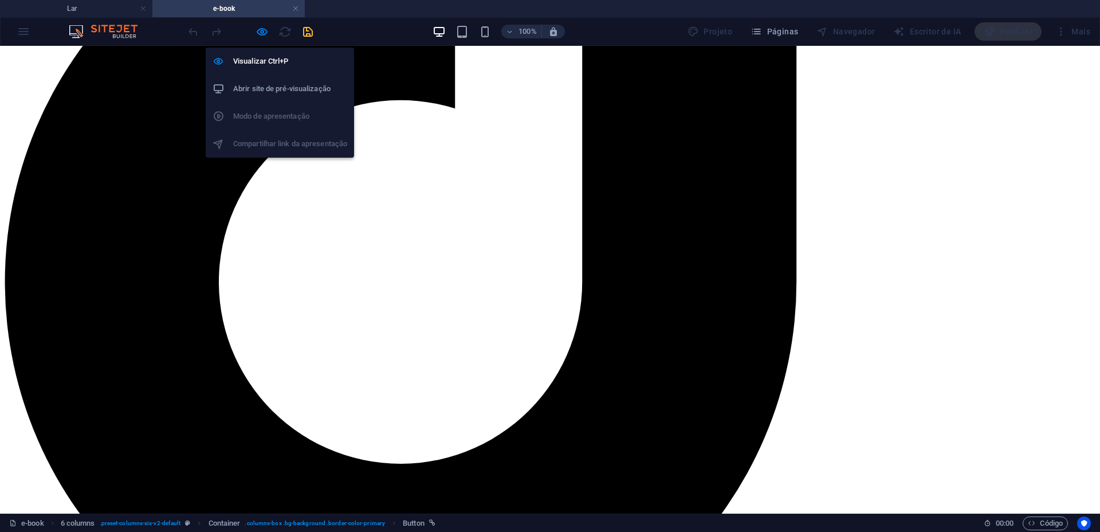
drag, startPoint x: 260, startPoint y: 32, endPoint x: 279, endPoint y: 143, distance: 112.9
click at [260, 32] on icon "button" at bounding box center [262, 31] width 13 height 13
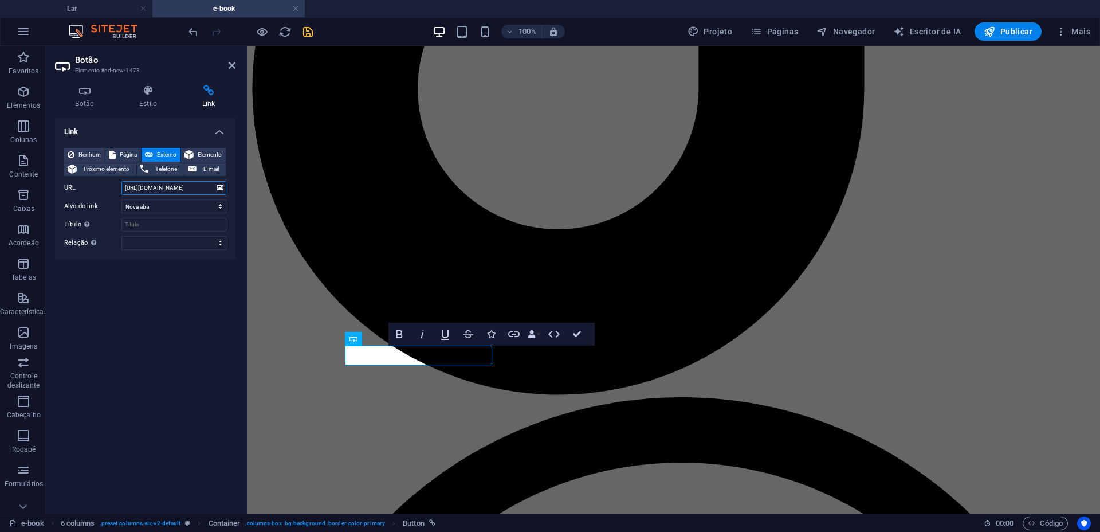
click at [172, 191] on input "https://www.mercadolivre.com.br/apple-iphone-15-128-gb-verde/p/MLB27172671#reco…" at bounding box center [174, 188] width 105 height 14
type input "https://www.youtube.com/"
click at [233, 62] on icon at bounding box center [232, 65] width 7 height 9
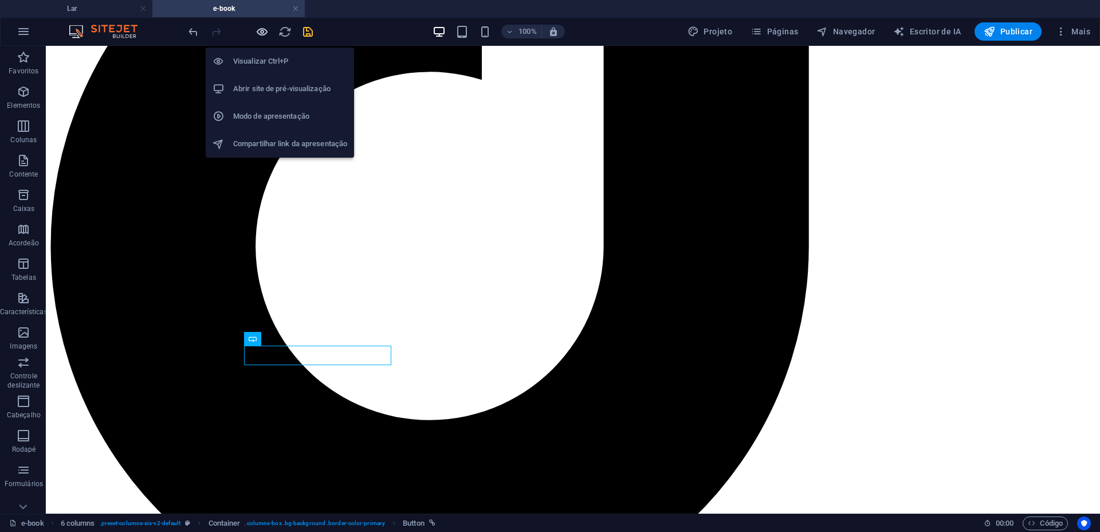
click at [260, 28] on icon "button" at bounding box center [262, 31] width 13 height 13
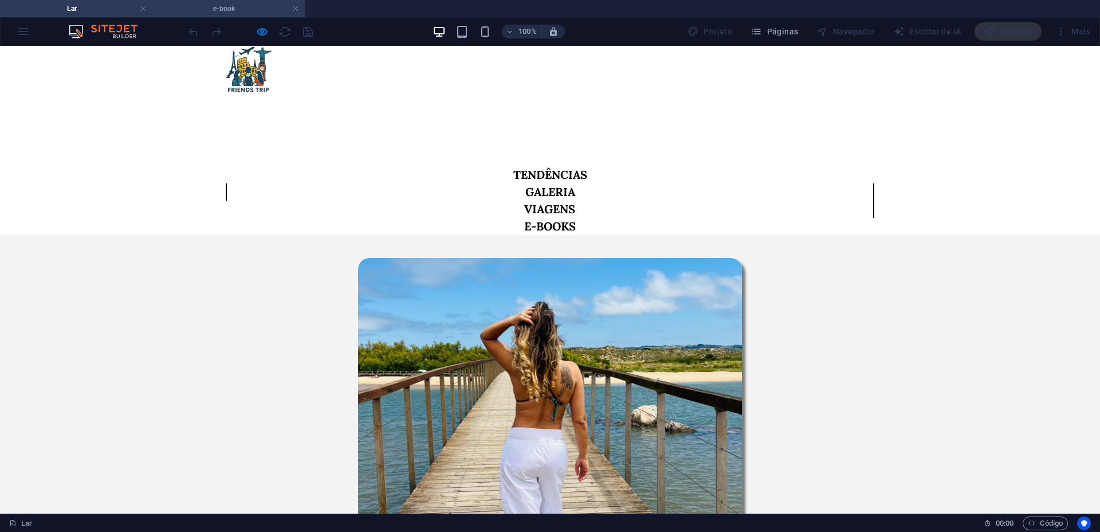
click at [222, 8] on font "e-book" at bounding box center [224, 9] width 22 height 8
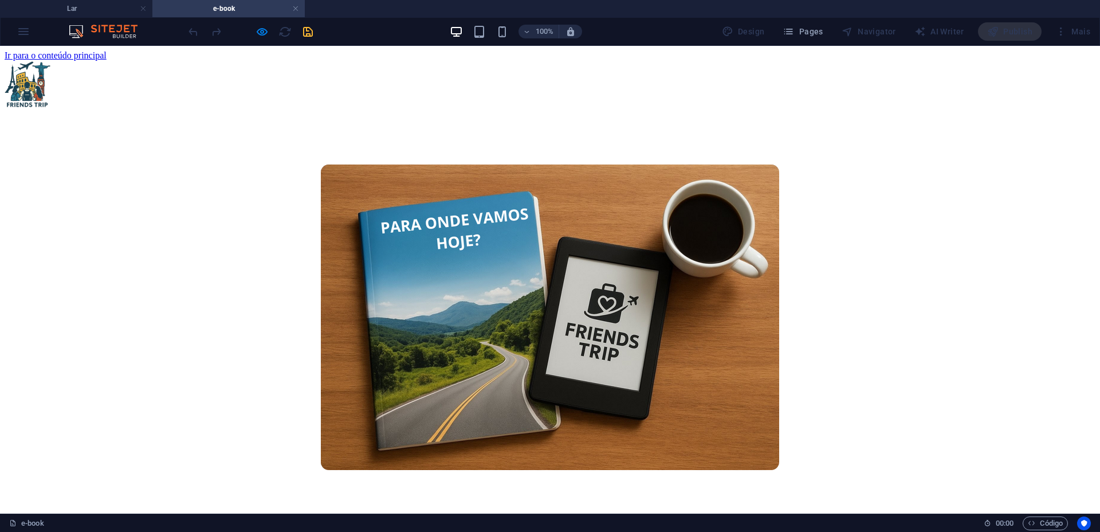
scroll to position [1085, 0]
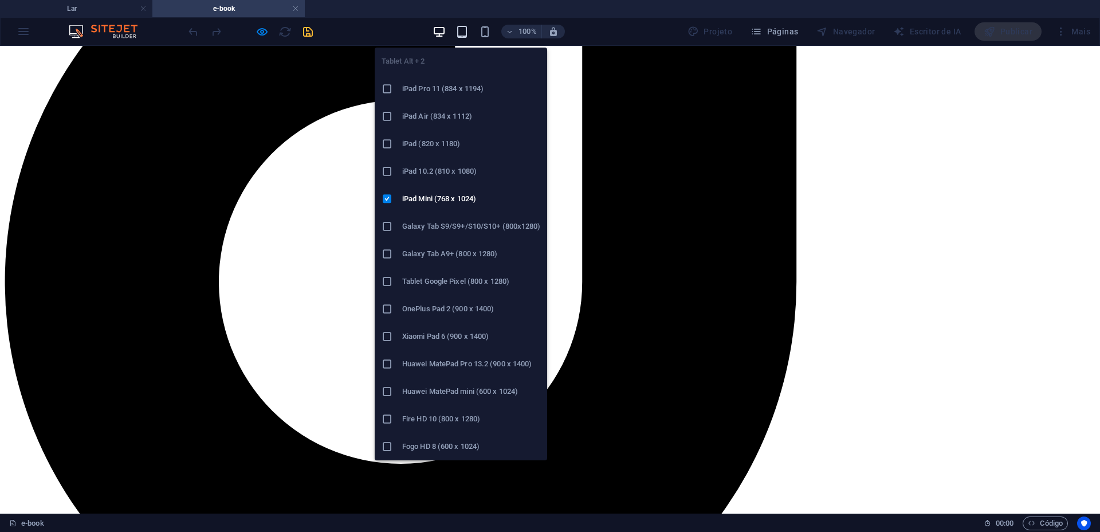
click at [466, 30] on icon "button" at bounding box center [462, 31] width 13 height 13
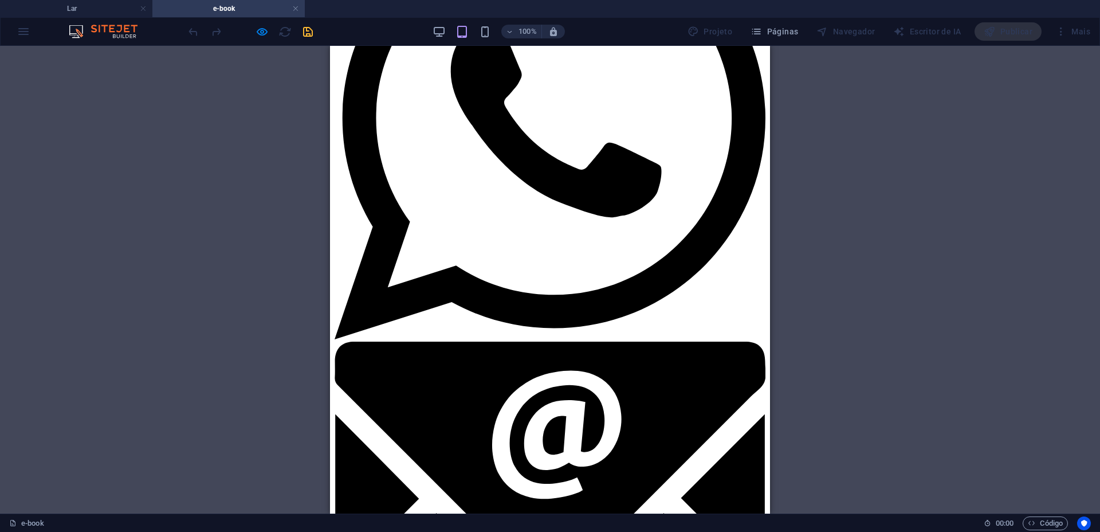
scroll to position [959, 0]
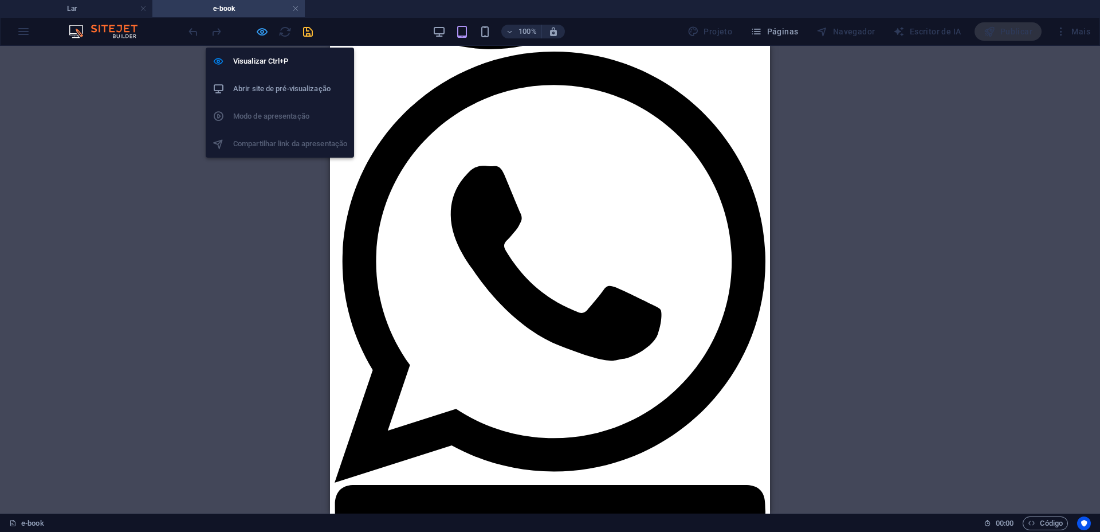
click at [265, 32] on icon "button" at bounding box center [262, 31] width 13 height 13
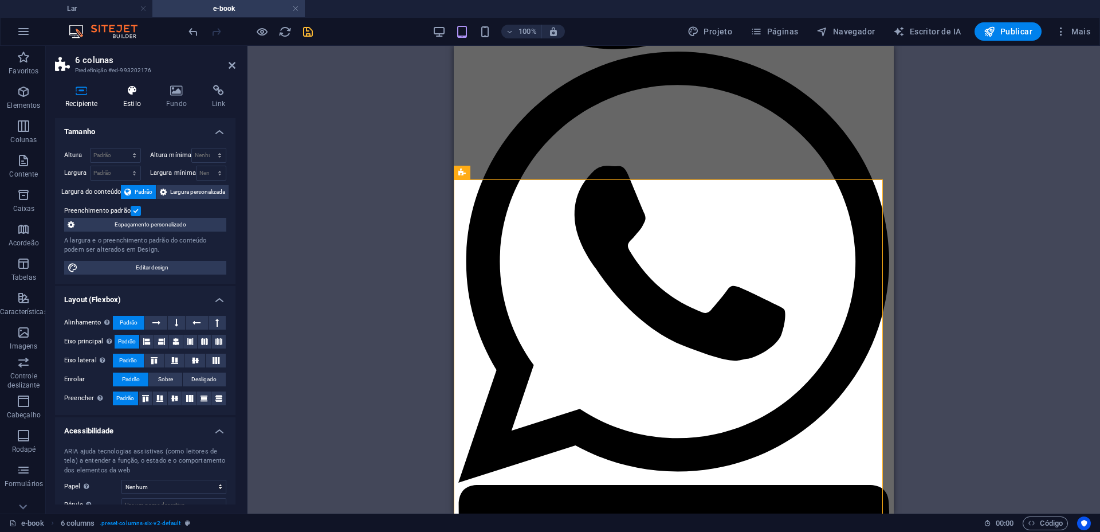
click at [136, 100] on font "Estilo" at bounding box center [132, 104] width 18 height 8
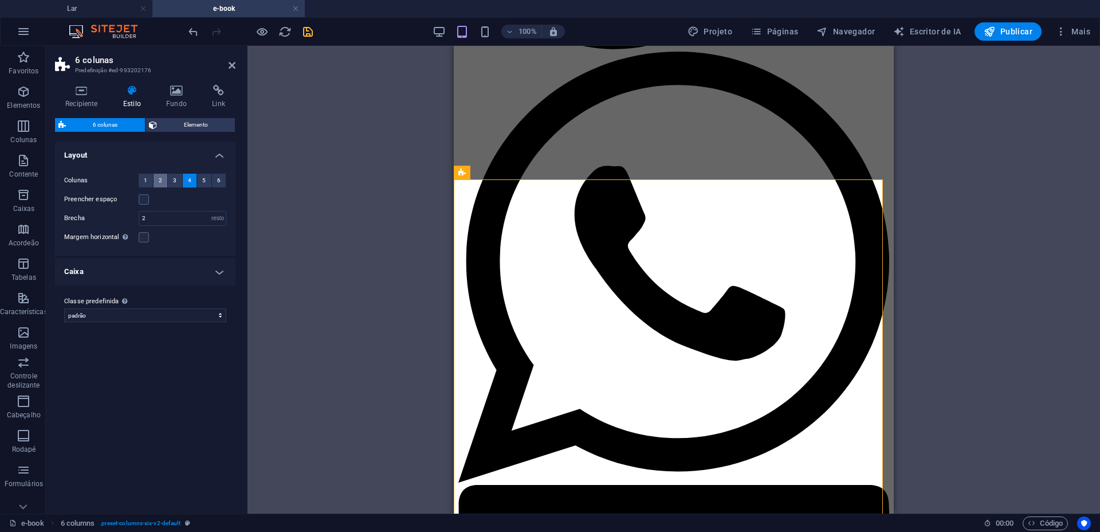
click at [163, 177] on button "2" at bounding box center [161, 181] width 14 height 14
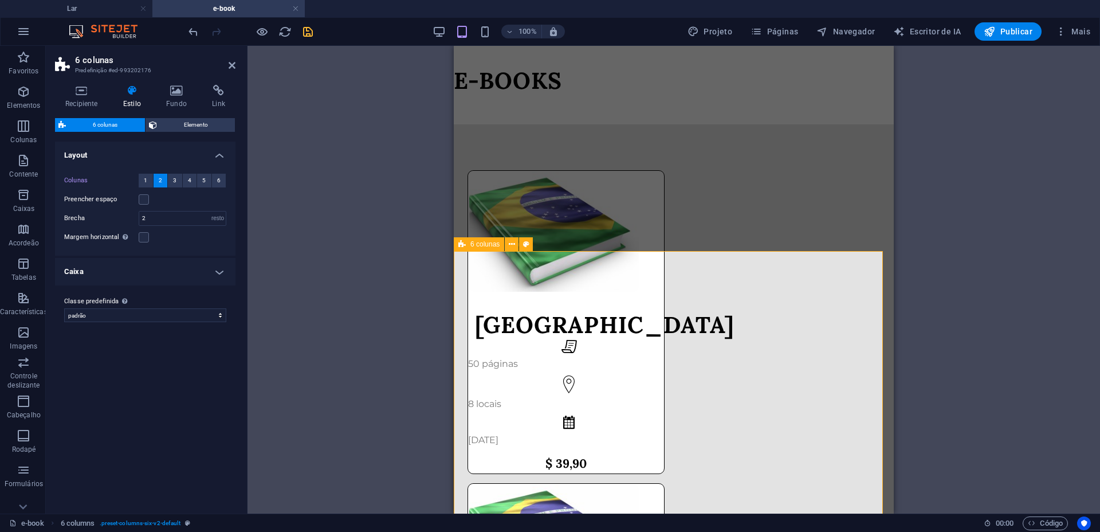
scroll to position [887, 0]
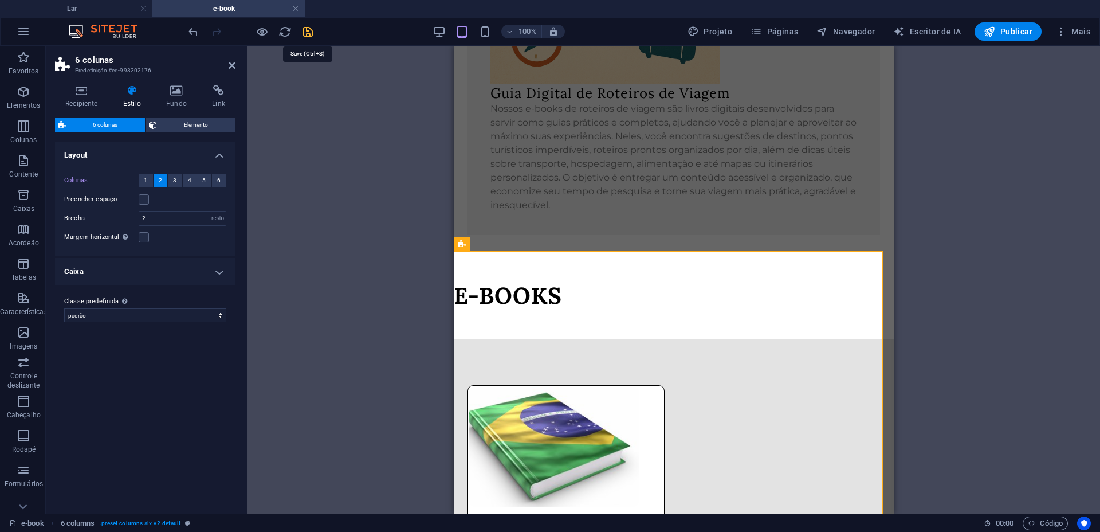
click at [308, 33] on icon "salvar" at bounding box center [307, 31] width 13 height 13
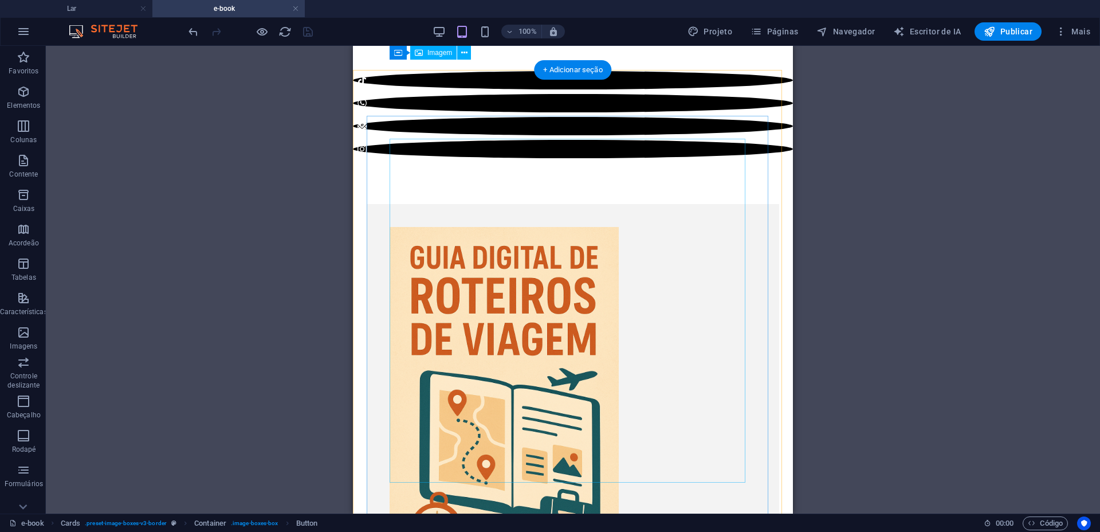
scroll to position [386, 0]
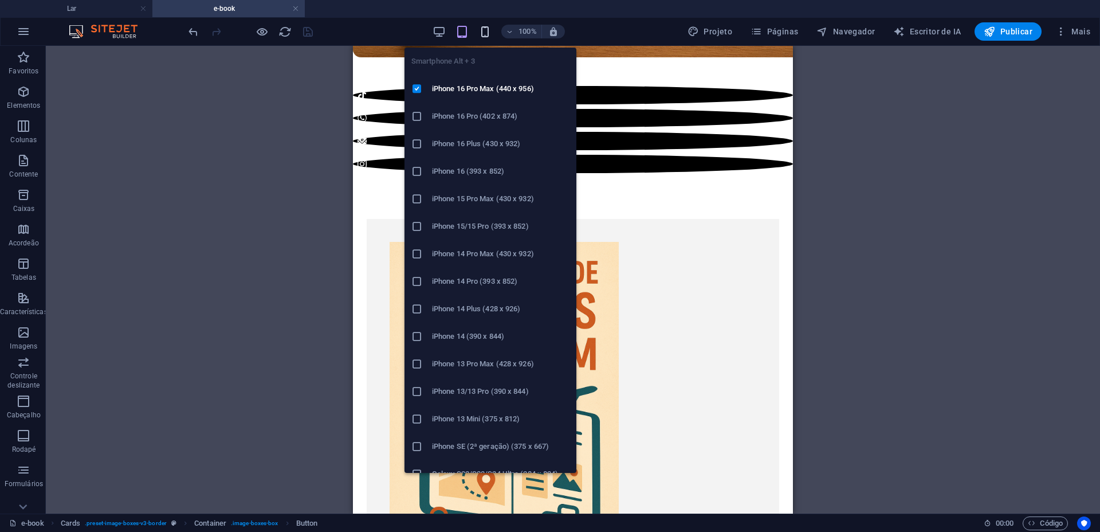
click at [484, 34] on icon "button" at bounding box center [485, 31] width 13 height 13
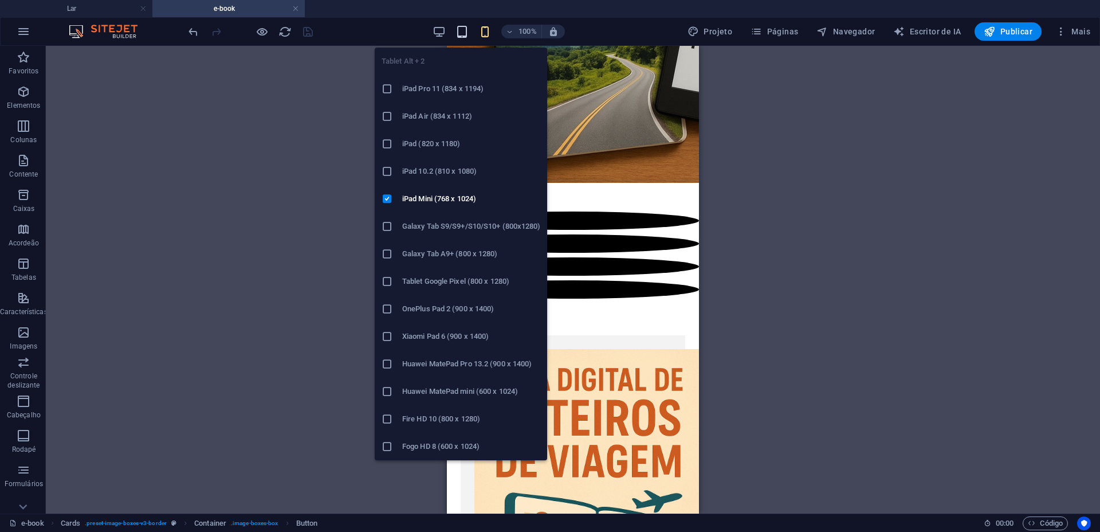
click at [463, 34] on icon "button" at bounding box center [462, 31] width 13 height 13
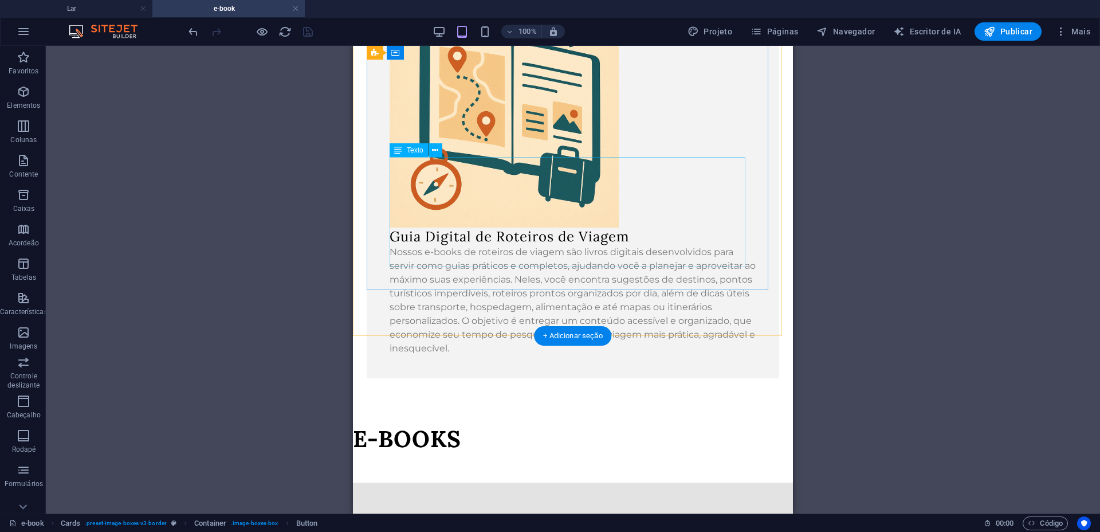
scroll to position [1031, 0]
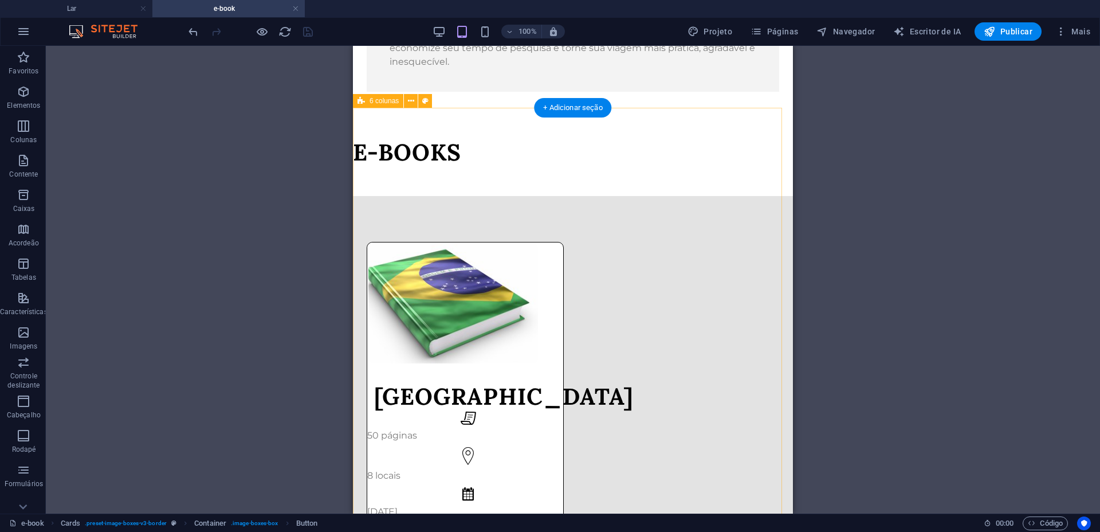
select select "rem"
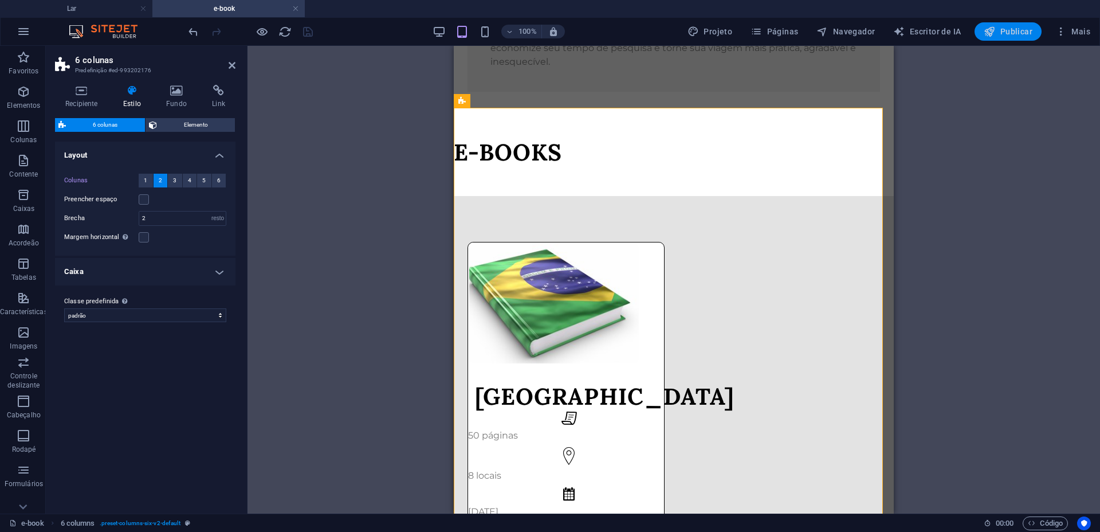
click at [1019, 22] on button "Publicar" at bounding box center [1008, 31] width 67 height 18
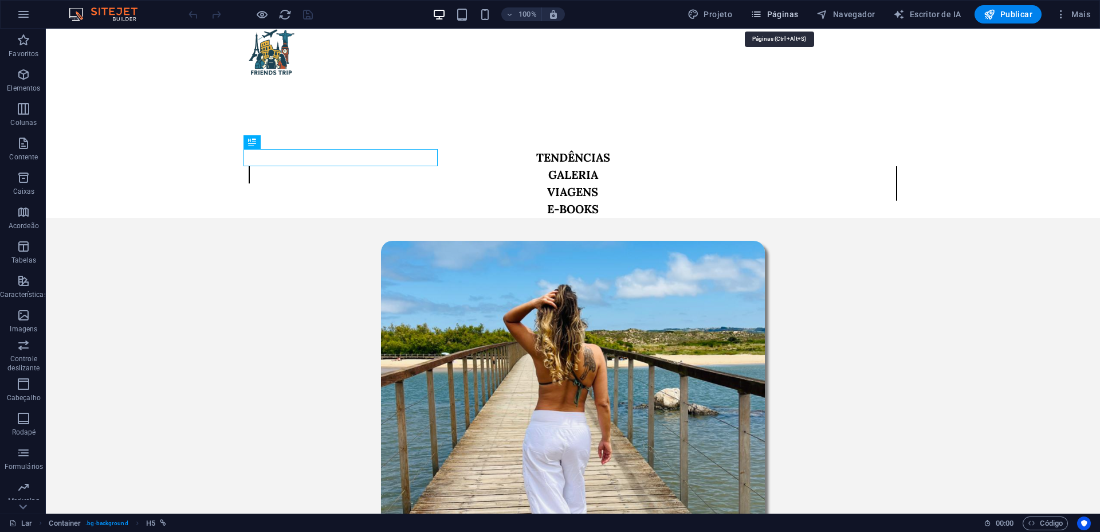
click at [767, 19] on span "Páginas" at bounding box center [775, 14] width 48 height 11
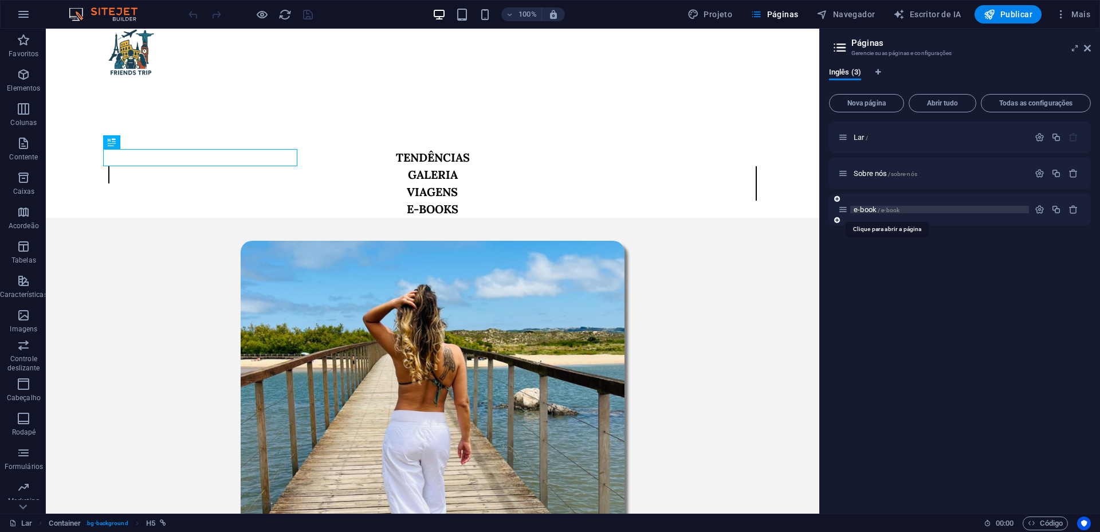
click at [873, 211] on font "e-book" at bounding box center [865, 209] width 23 height 9
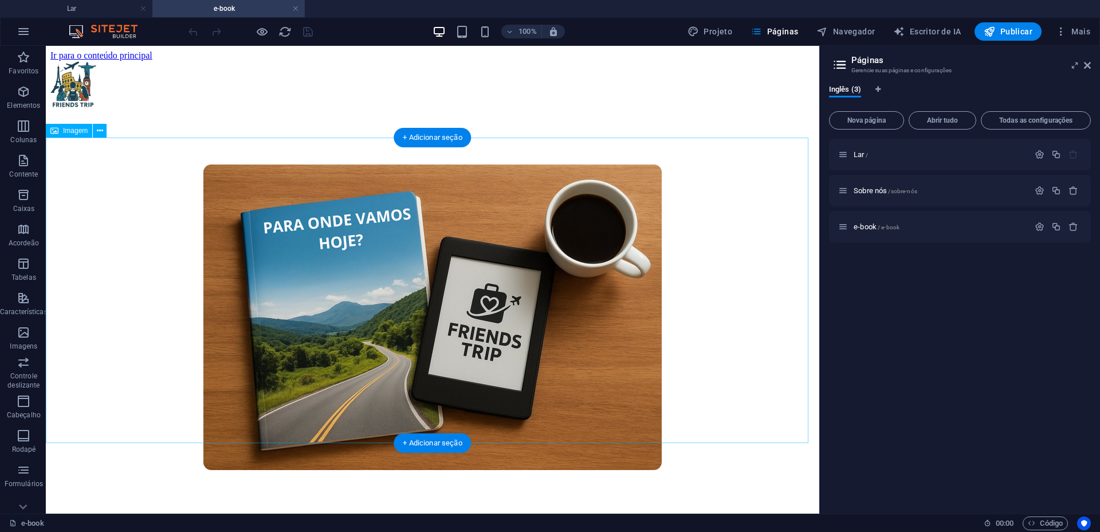
scroll to position [573, 0]
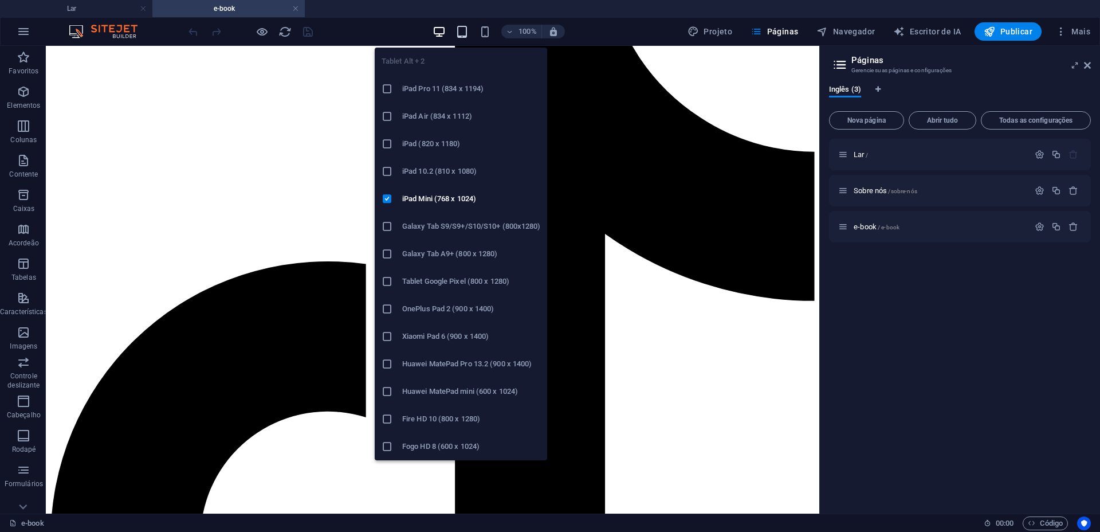
click at [463, 30] on icon "button" at bounding box center [462, 31] width 13 height 13
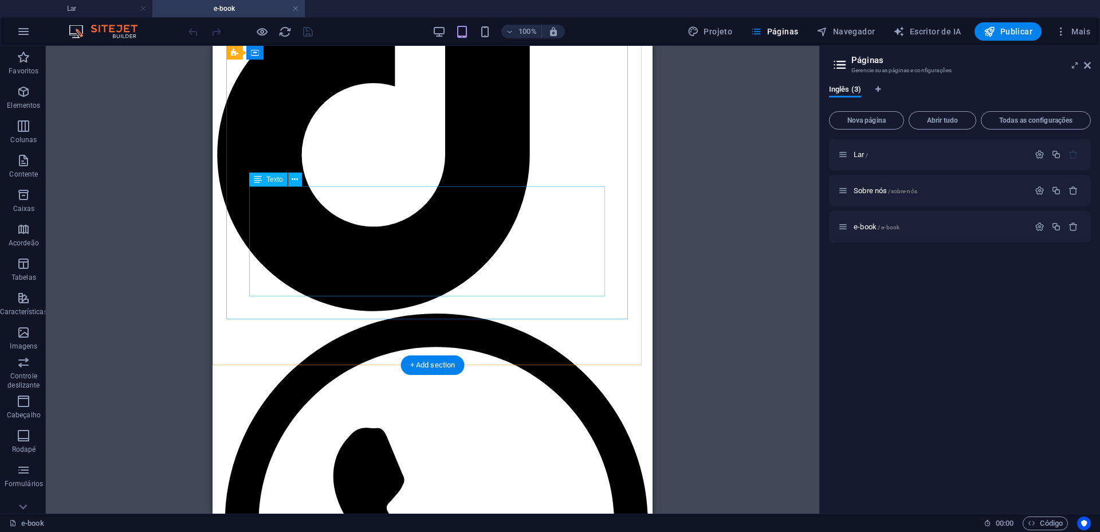
scroll to position [984, 0]
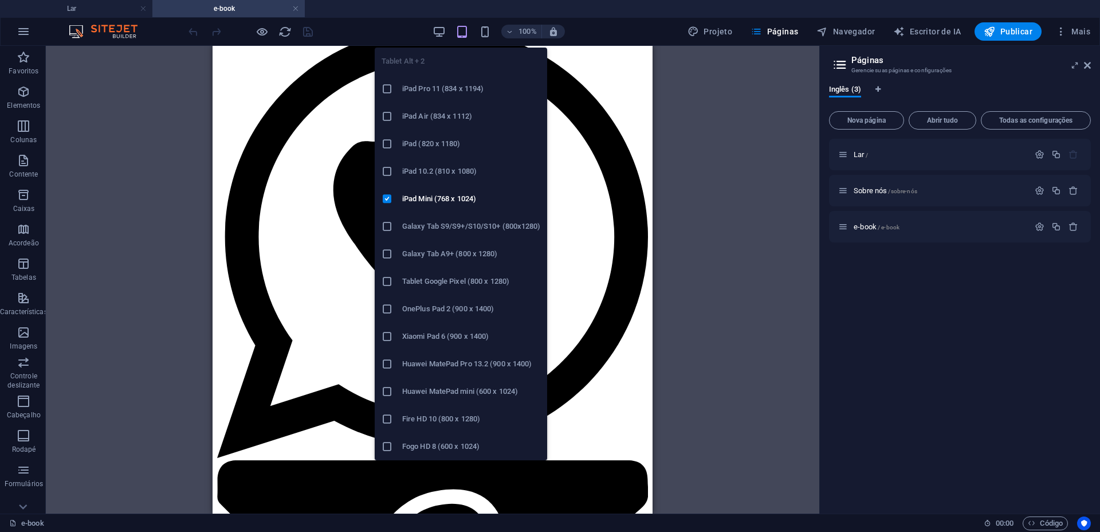
click at [400, 84] on div at bounding box center [392, 88] width 21 height 11
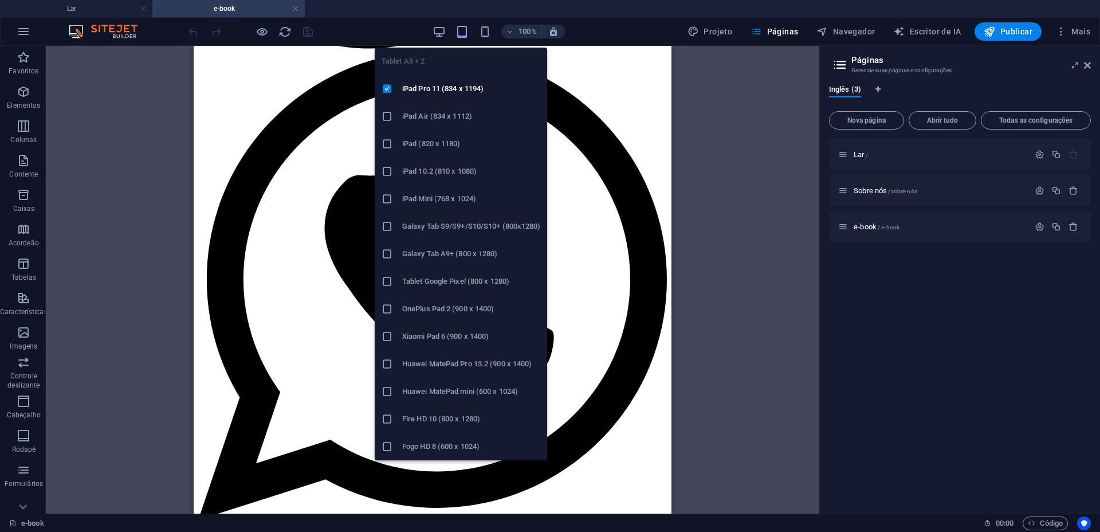
click at [413, 114] on font "iPad Air (834 x 1112)" at bounding box center [437, 116] width 70 height 9
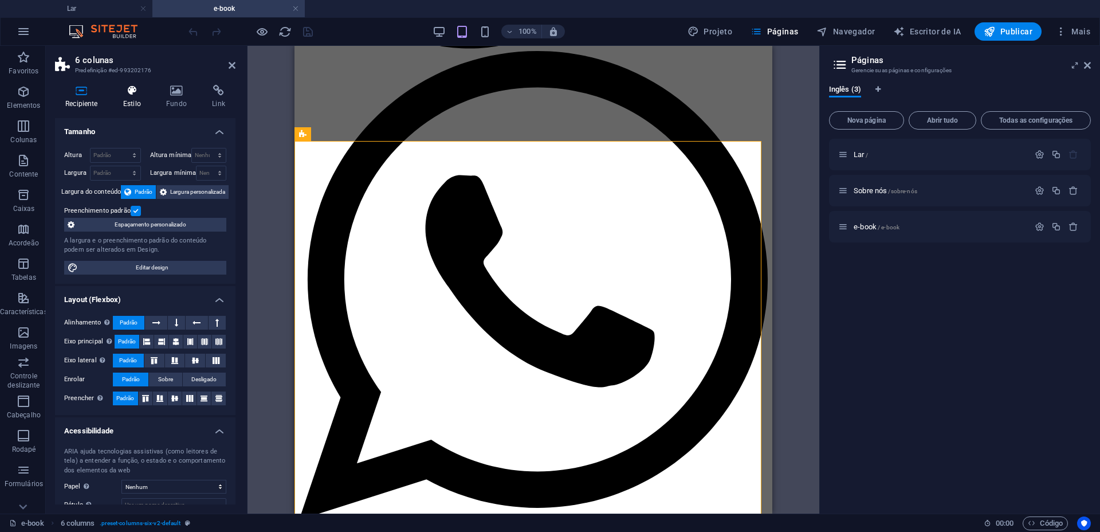
click at [142, 95] on icon at bounding box center [132, 90] width 38 height 11
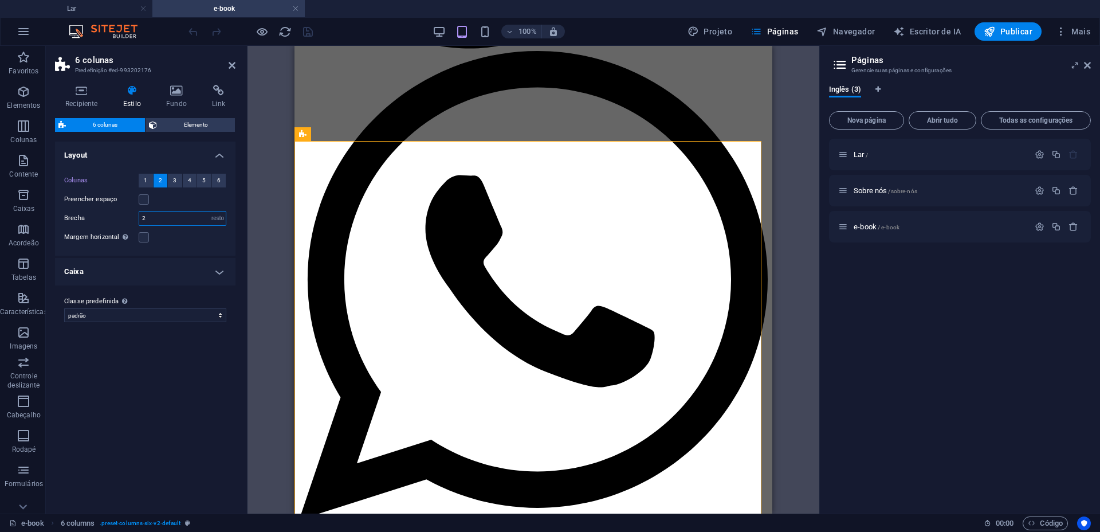
click at [152, 216] on input "2" at bounding box center [182, 218] width 87 height 14
type input "3"
type input "4"
click at [173, 177] on font "3" at bounding box center [174, 180] width 3 height 6
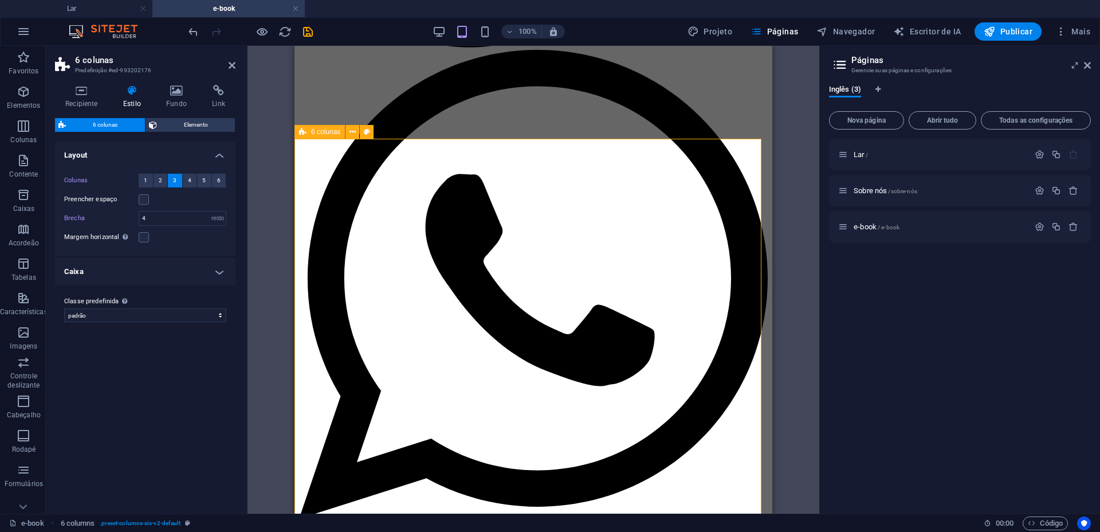
scroll to position [1075, 0]
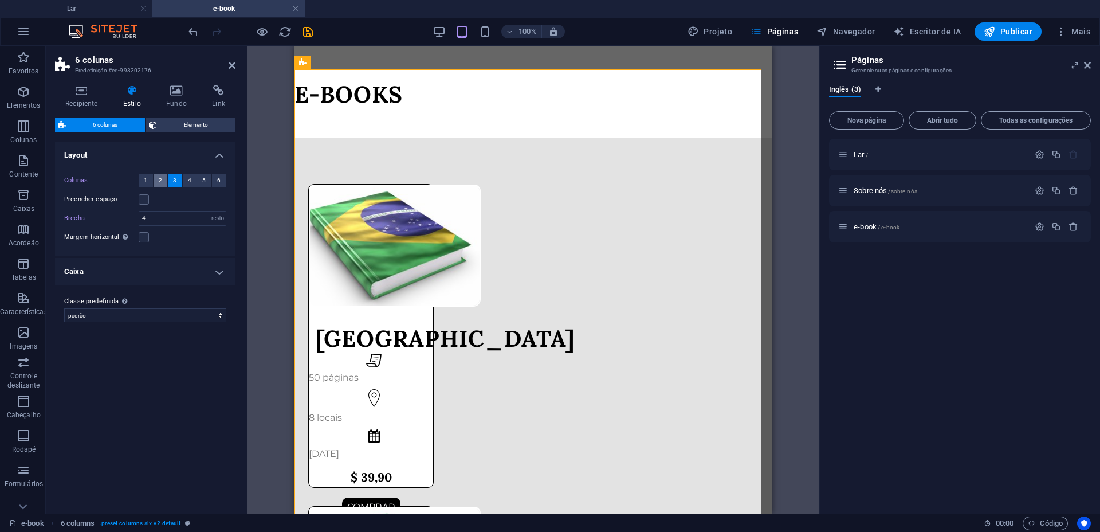
click at [160, 179] on font "2" at bounding box center [160, 180] width 3 height 6
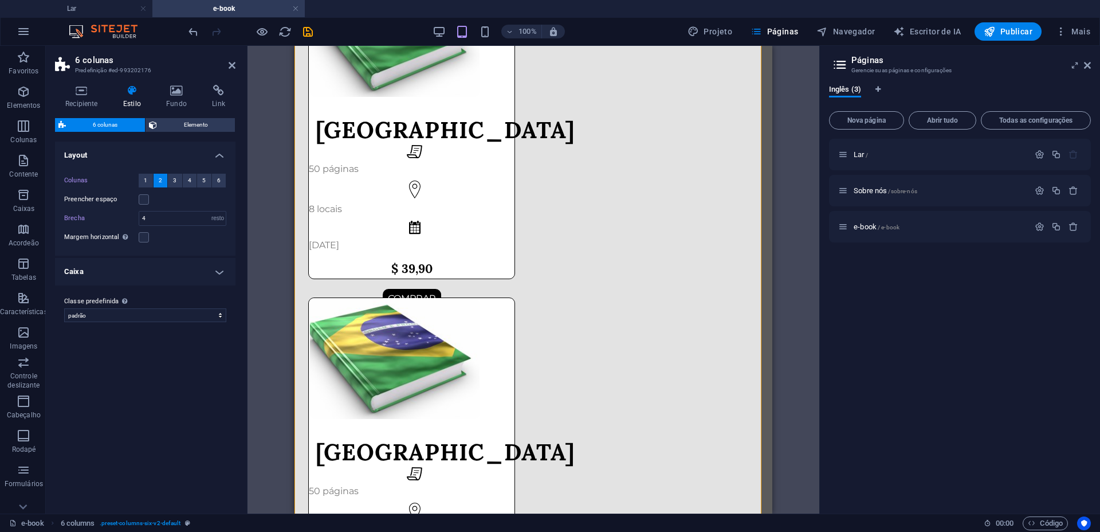
scroll to position [1290, 0]
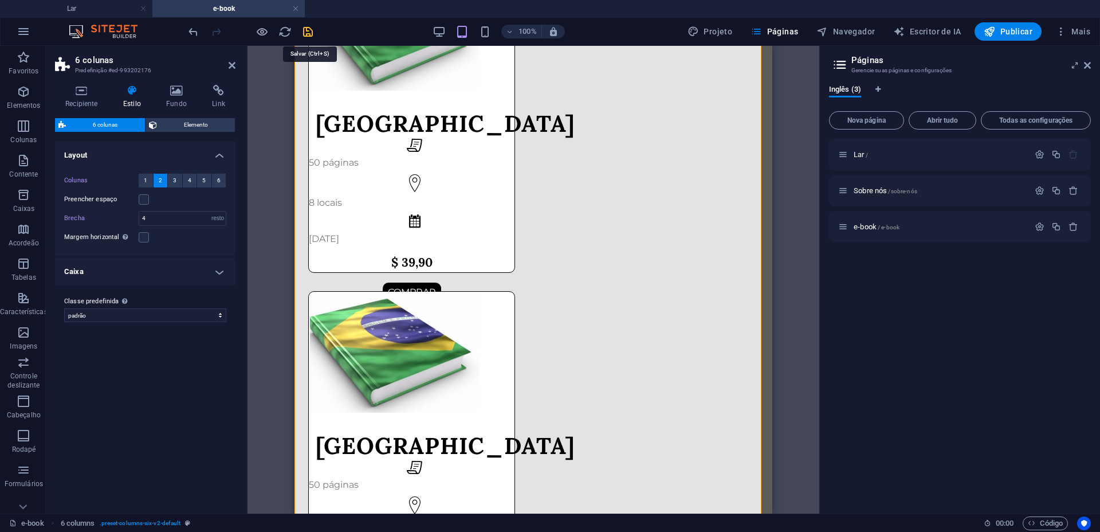
click at [308, 27] on icon "salvar" at bounding box center [307, 31] width 13 height 13
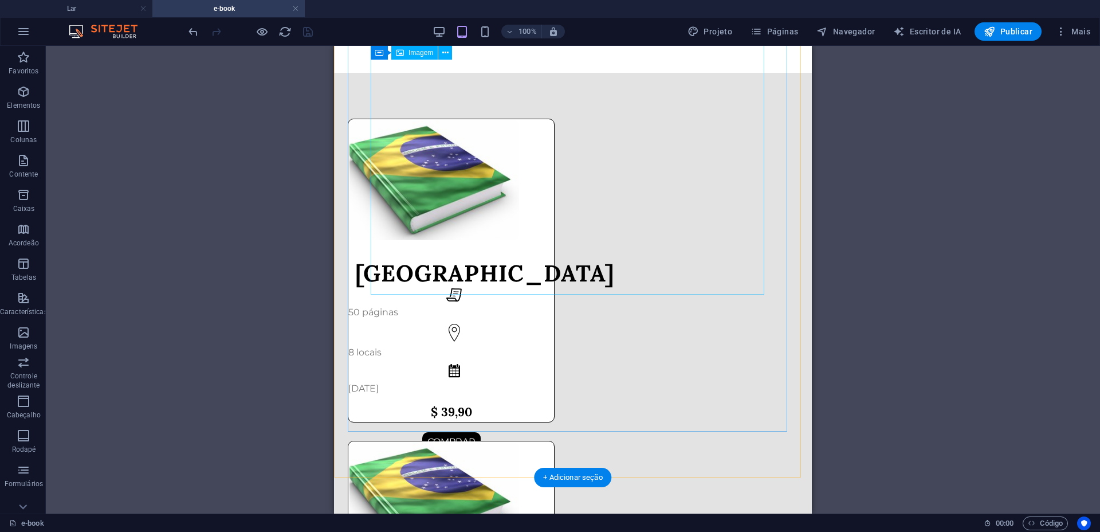
scroll to position [1147, 0]
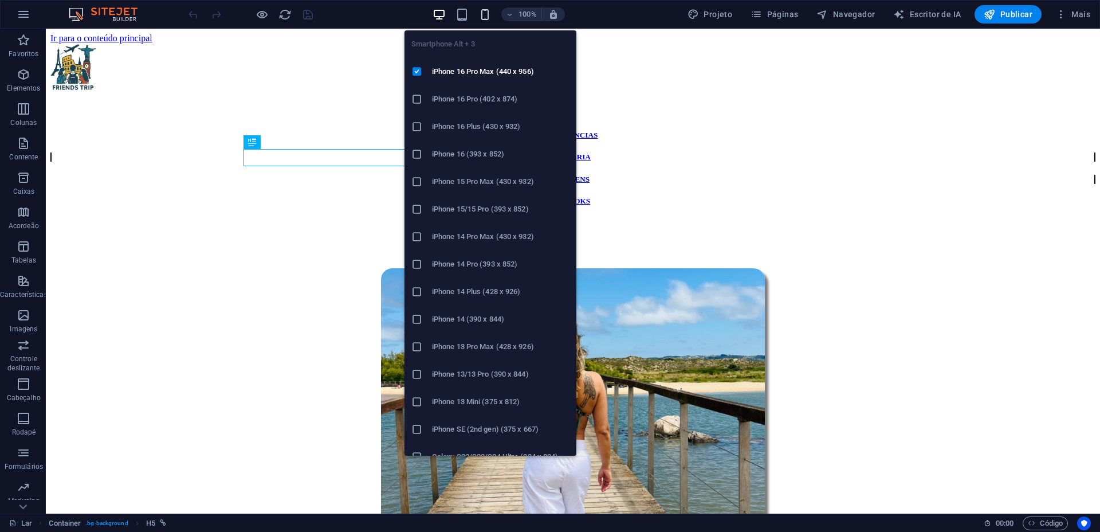
click at [488, 12] on icon "button" at bounding box center [485, 14] width 13 height 13
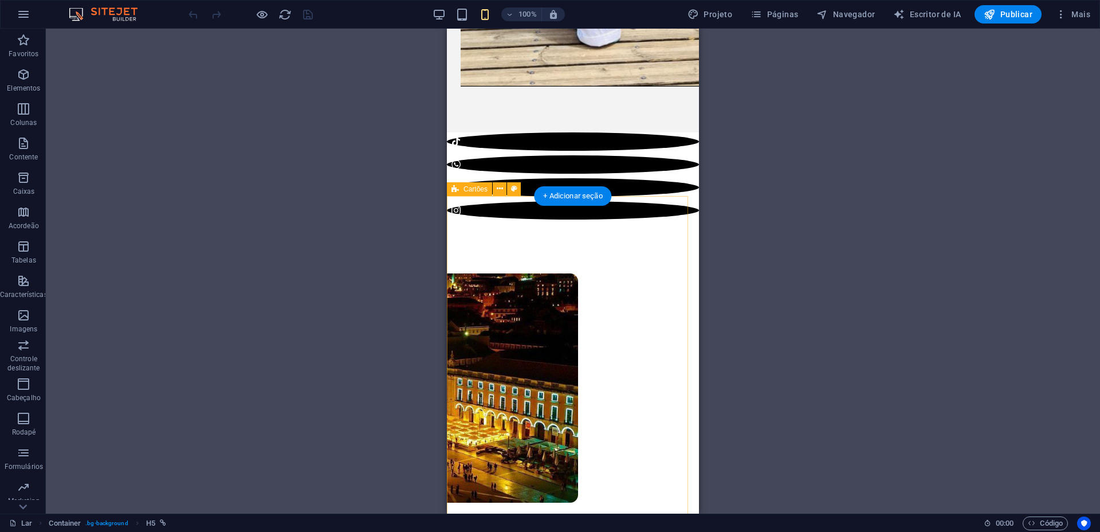
scroll to position [573, 0]
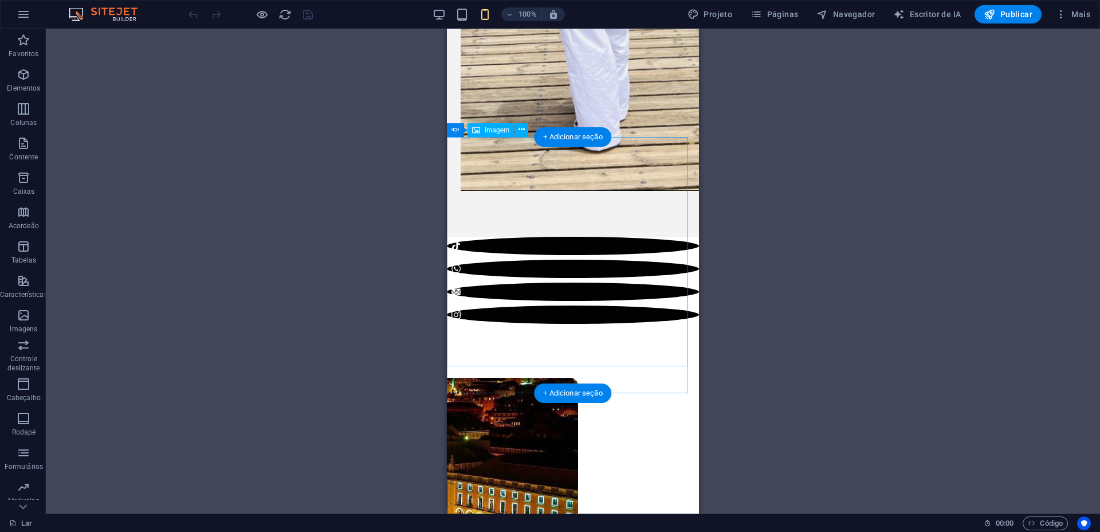
select select "px"
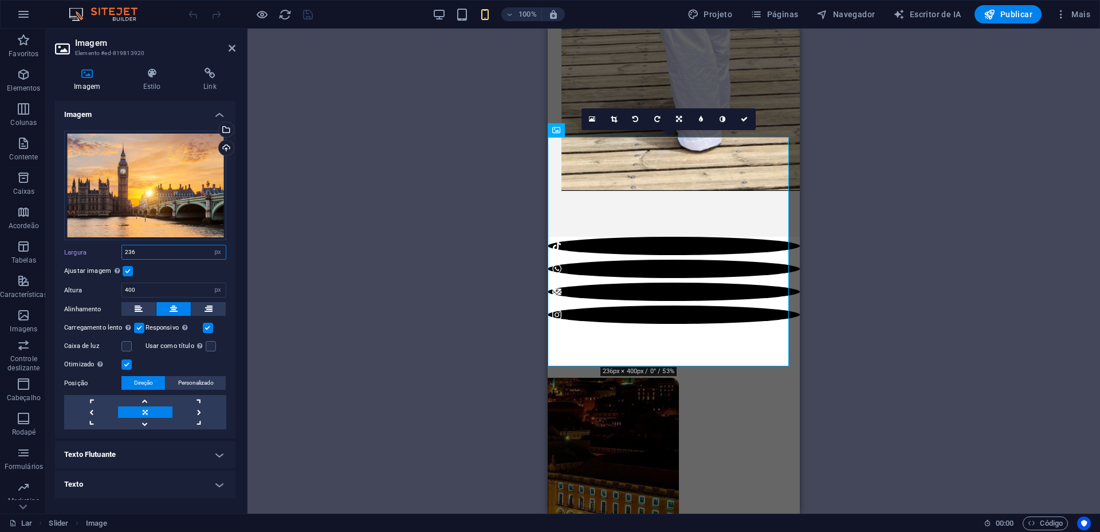
click at [159, 257] on input "236" at bounding box center [174, 252] width 104 height 14
type input "2"
type input "1"
type input "400"
click at [306, 20] on icon "salvar" at bounding box center [307, 14] width 13 height 13
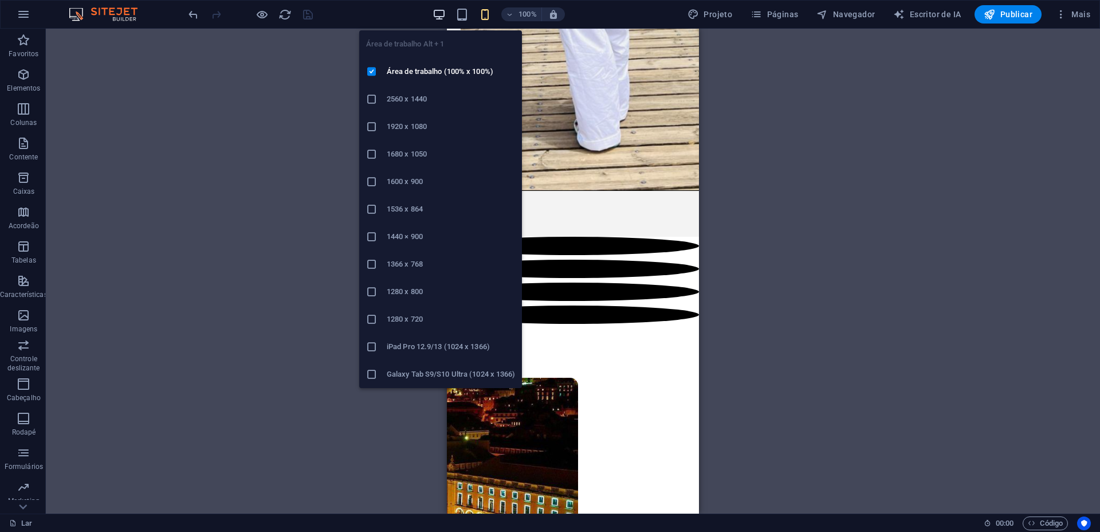
click at [445, 15] on icon "button" at bounding box center [439, 14] width 13 height 13
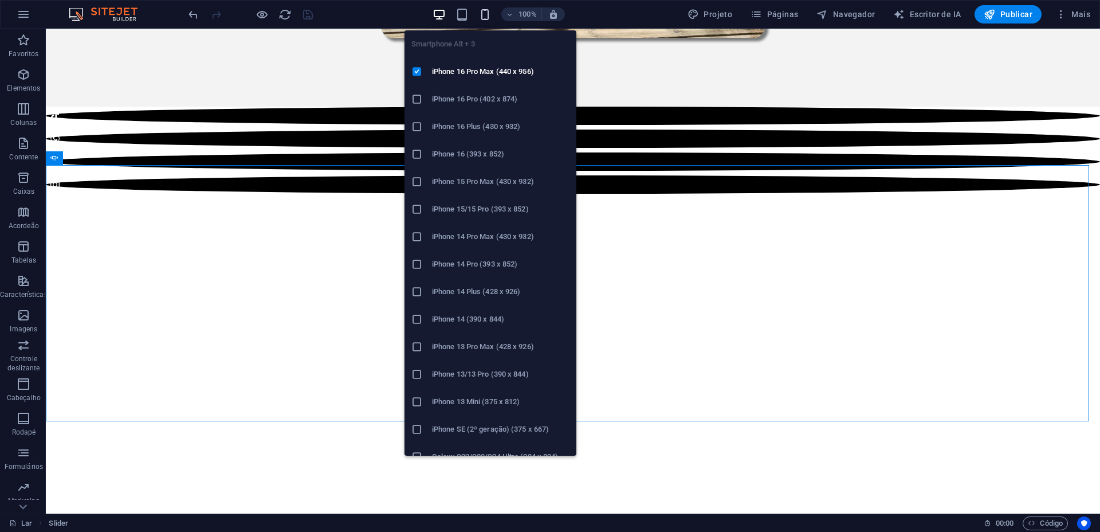
click at [491, 17] on icon "button" at bounding box center [485, 14] width 13 height 13
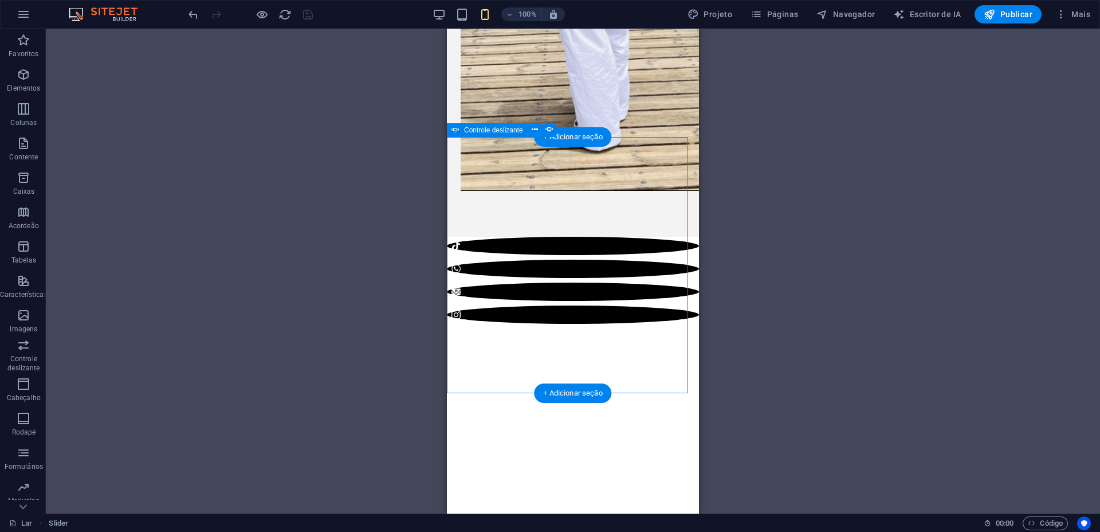
click at [447, 374] on button "button" at bounding box center [447, 374] width 0 height 0
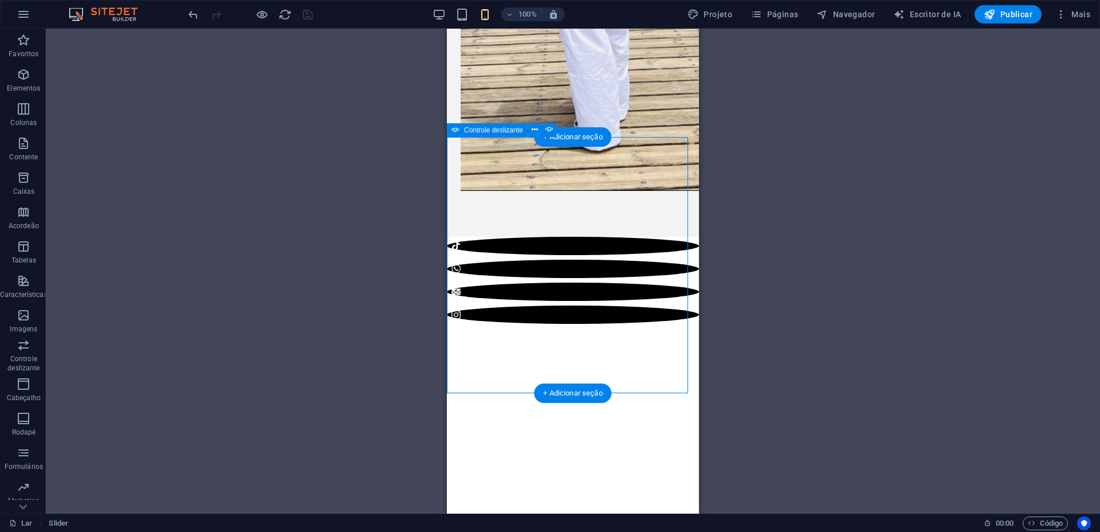
select select "ms"
select select "s"
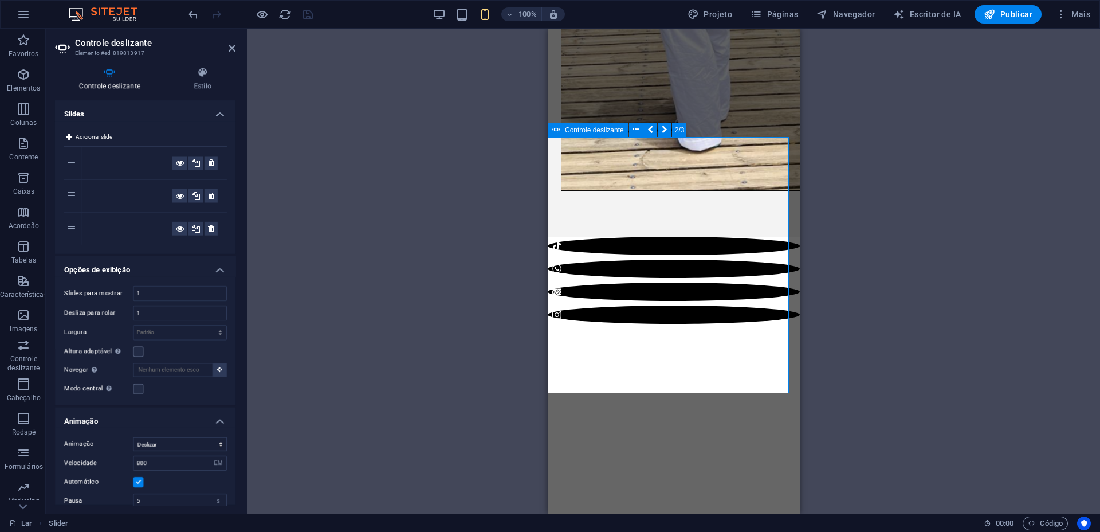
click at [548, 374] on button "button" at bounding box center [548, 374] width 0 height 0
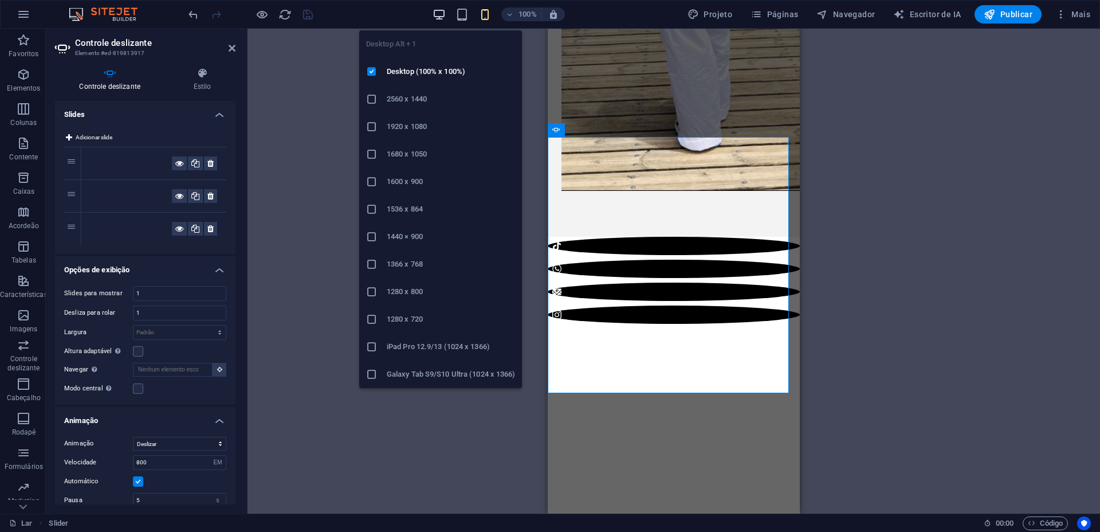
click at [445, 13] on icon "button" at bounding box center [439, 14] width 13 height 13
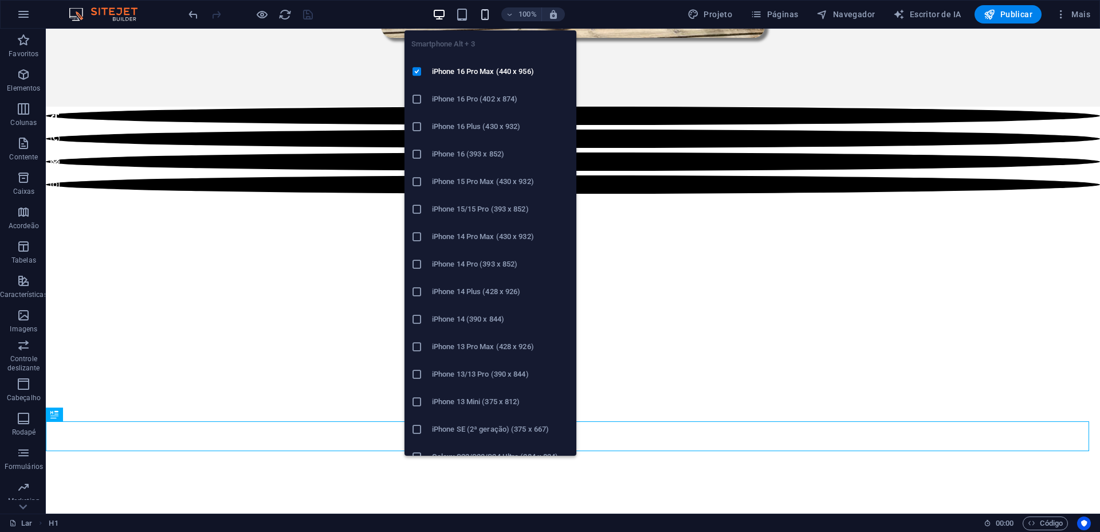
click at [484, 14] on icon "button" at bounding box center [485, 14] width 13 height 13
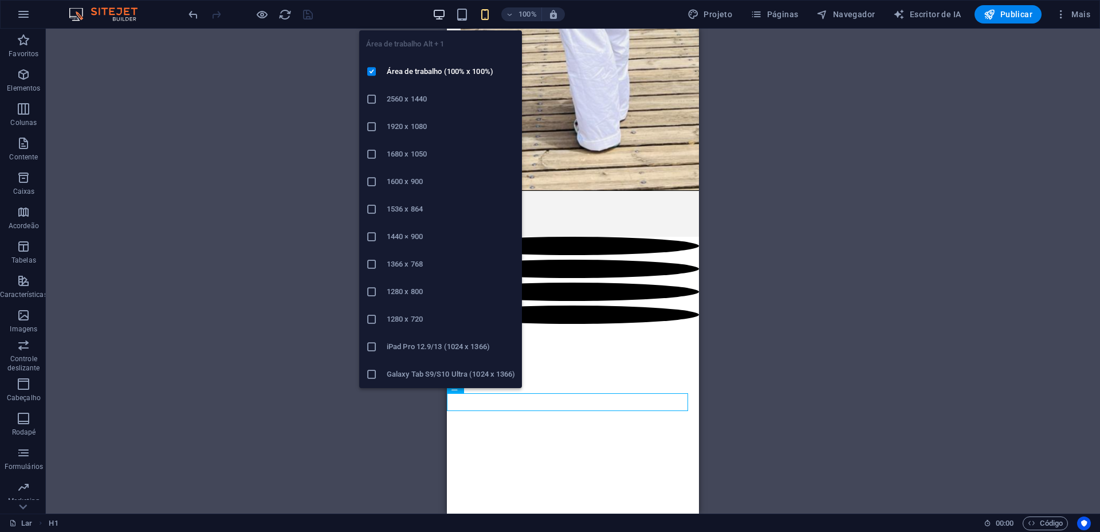
click at [441, 14] on icon "button" at bounding box center [439, 14] width 13 height 13
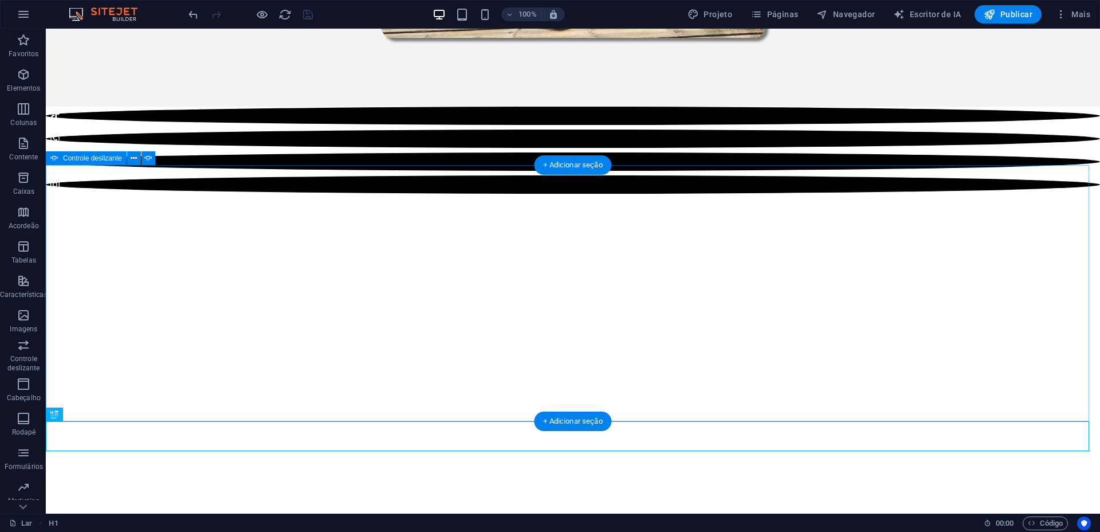
click at [46, 244] on button "button" at bounding box center [46, 244] width 0 height 0
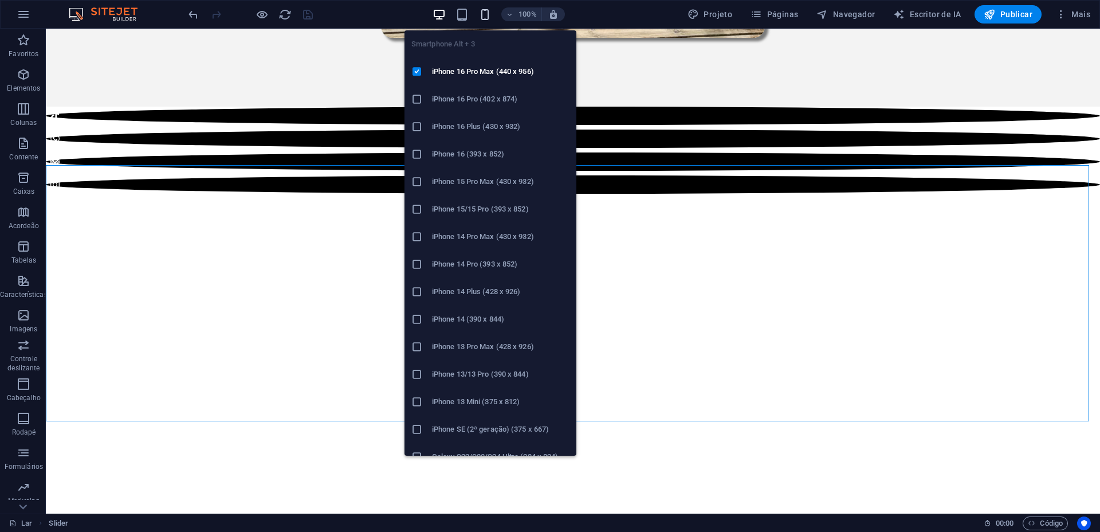
click at [486, 13] on icon "button" at bounding box center [485, 14] width 13 height 13
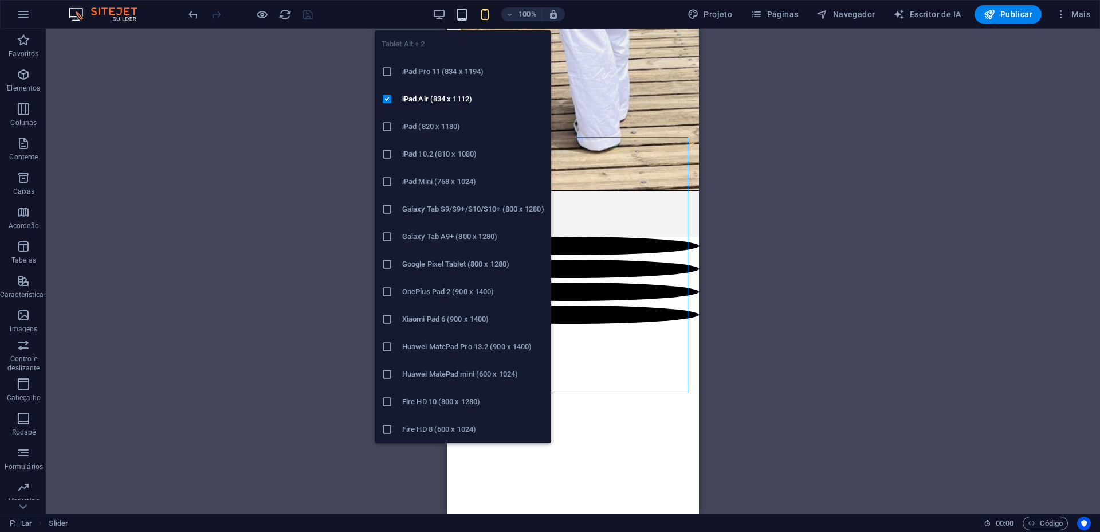
click at [464, 19] on icon "button" at bounding box center [462, 14] width 13 height 13
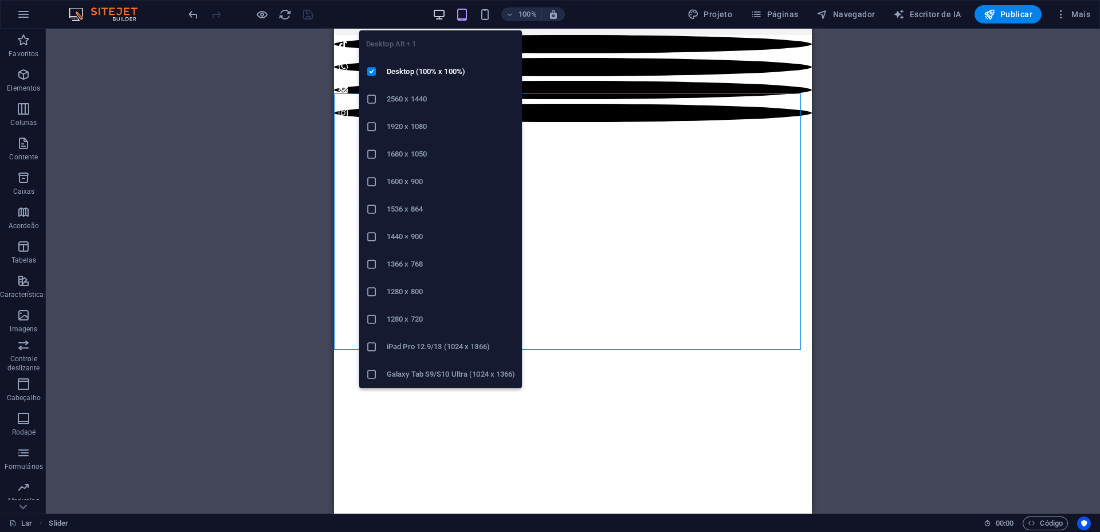
click at [439, 17] on icon "button" at bounding box center [439, 14] width 13 height 13
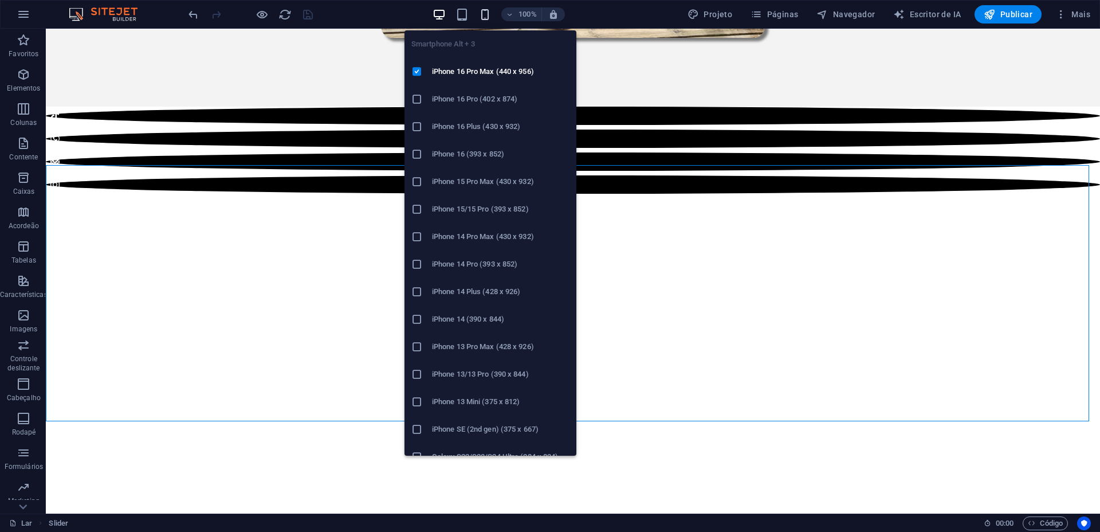
click at [485, 17] on icon "button" at bounding box center [485, 14] width 13 height 13
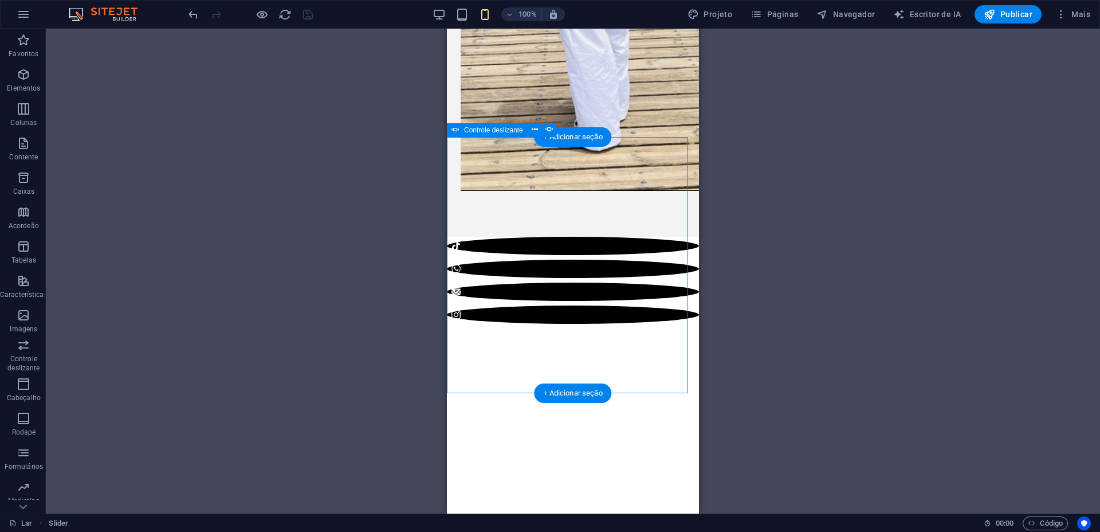
click at [447, 374] on button "button" at bounding box center [447, 374] width 0 height 0
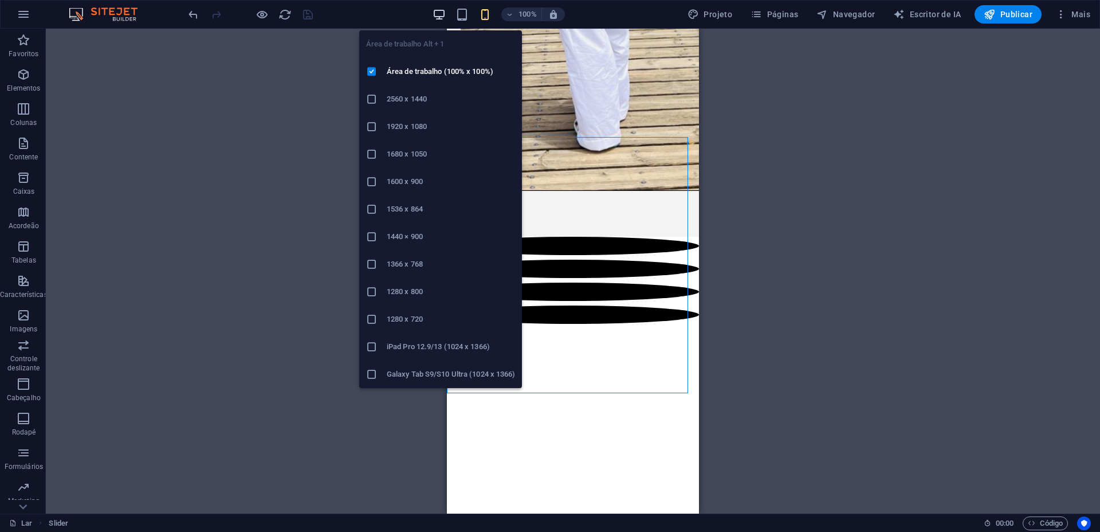
click at [437, 20] on icon "button" at bounding box center [439, 14] width 13 height 13
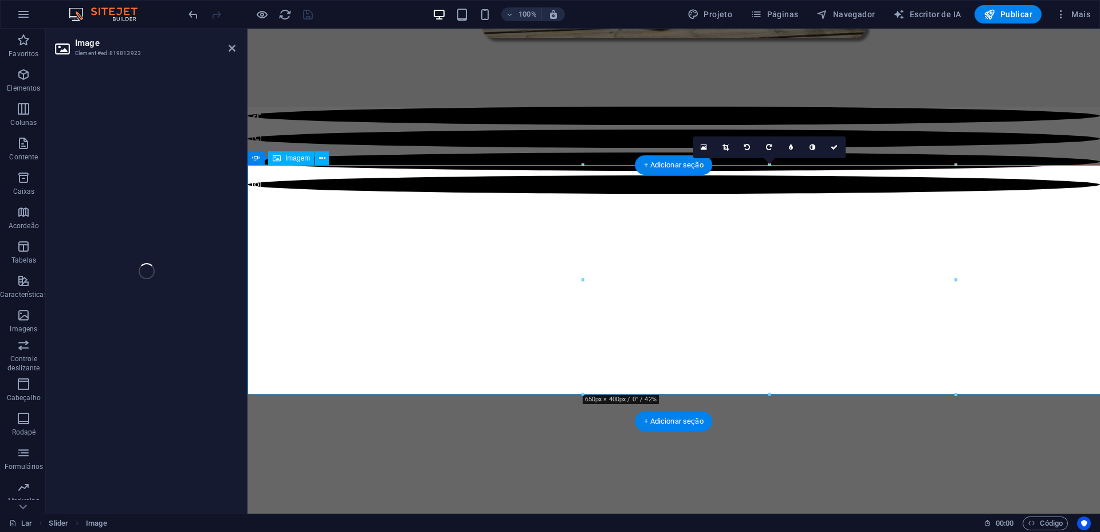
select select "px"
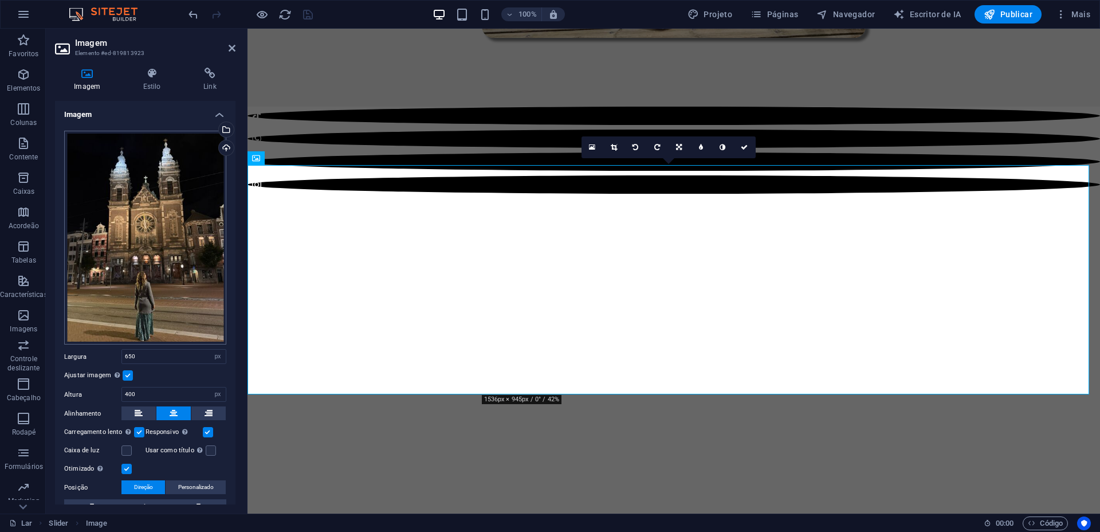
scroll to position [72, 0]
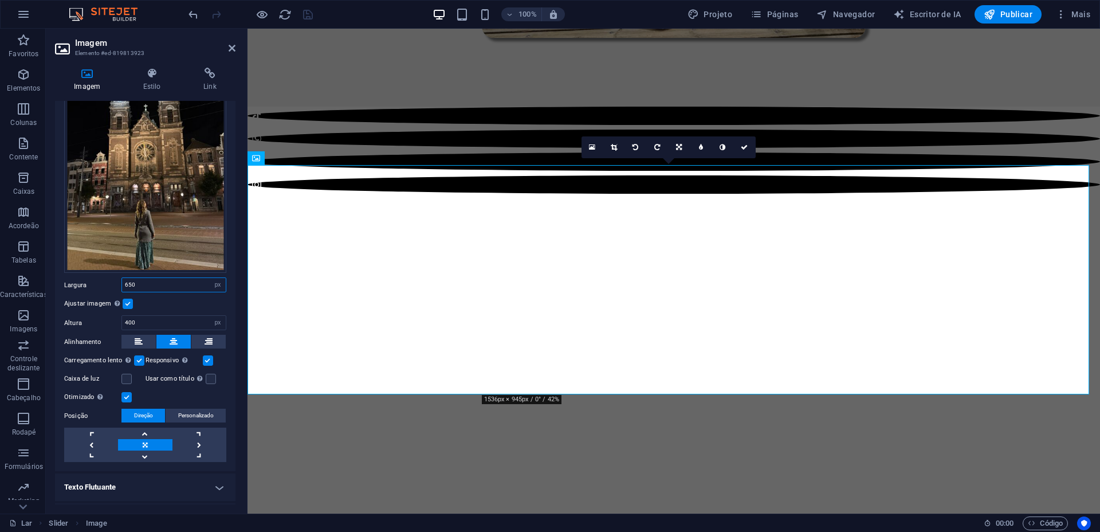
click at [158, 282] on input "650" at bounding box center [174, 285] width 104 height 14
type input "650"
click at [419, 123] on div at bounding box center [674, 150] width 853 height 87
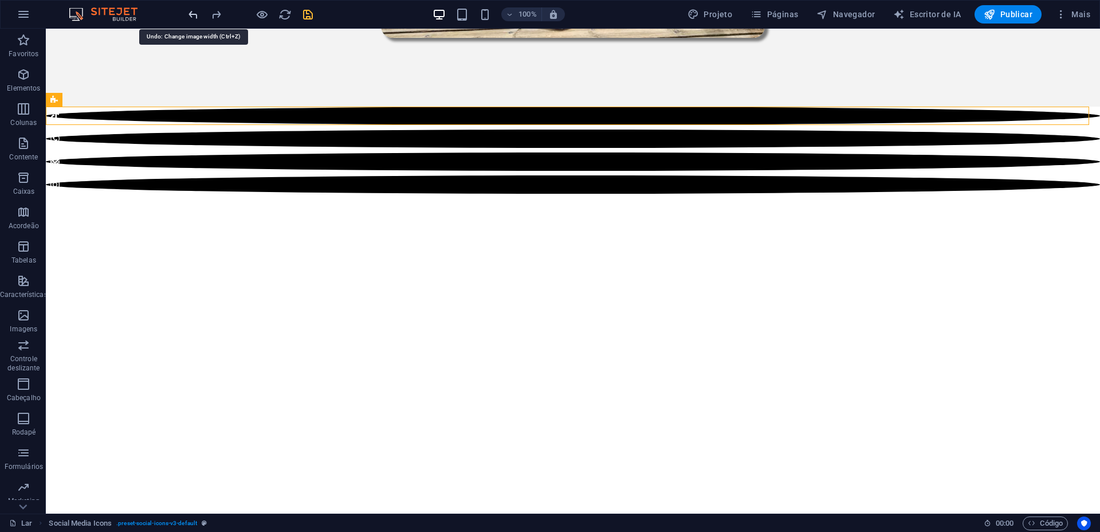
click at [190, 14] on icon "desfazer" at bounding box center [193, 14] width 13 height 13
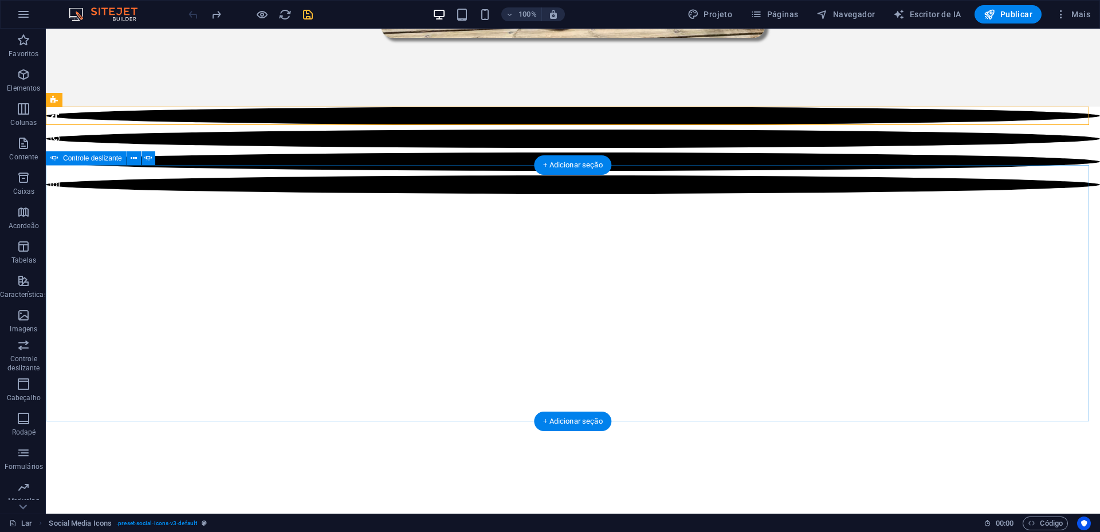
click at [46, 244] on button "button" at bounding box center [46, 244] width 0 height 0
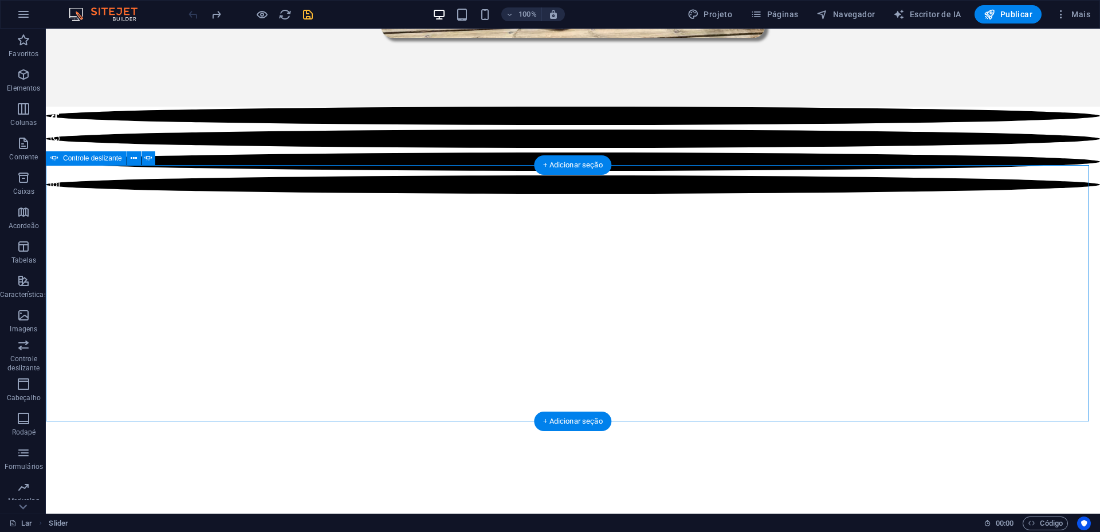
click at [46, 244] on button "button" at bounding box center [46, 244] width 0 height 0
select select "ms"
select select "s"
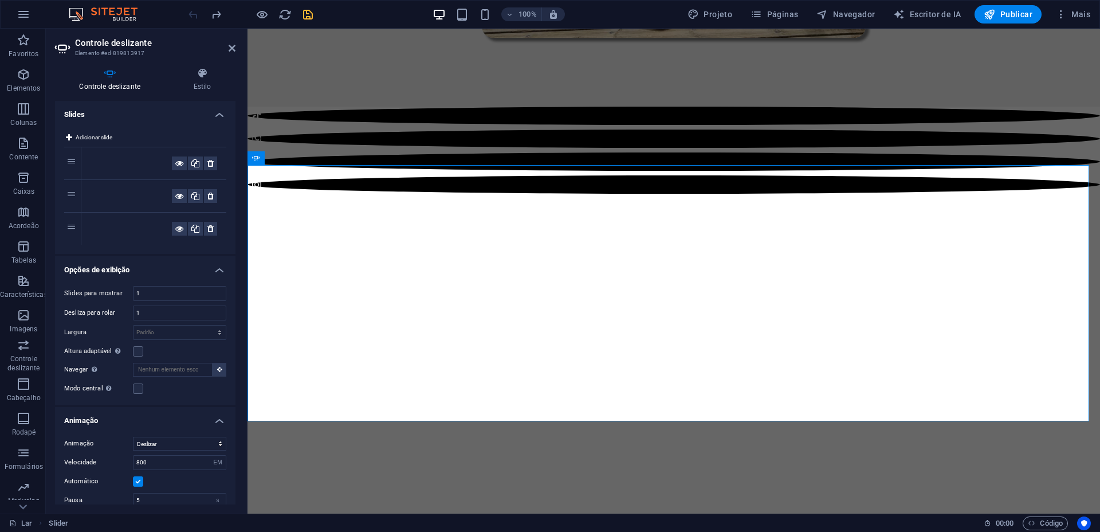
click at [61, 292] on div "Slides para mostrar 1 Desliza para rolar 1 Largura Padrão px % resto em vw vh A…" at bounding box center [145, 341] width 181 height 128
click at [248, 244] on button "button" at bounding box center [248, 244] width 0 height 0
click at [172, 199] on button at bounding box center [179, 196] width 15 height 14
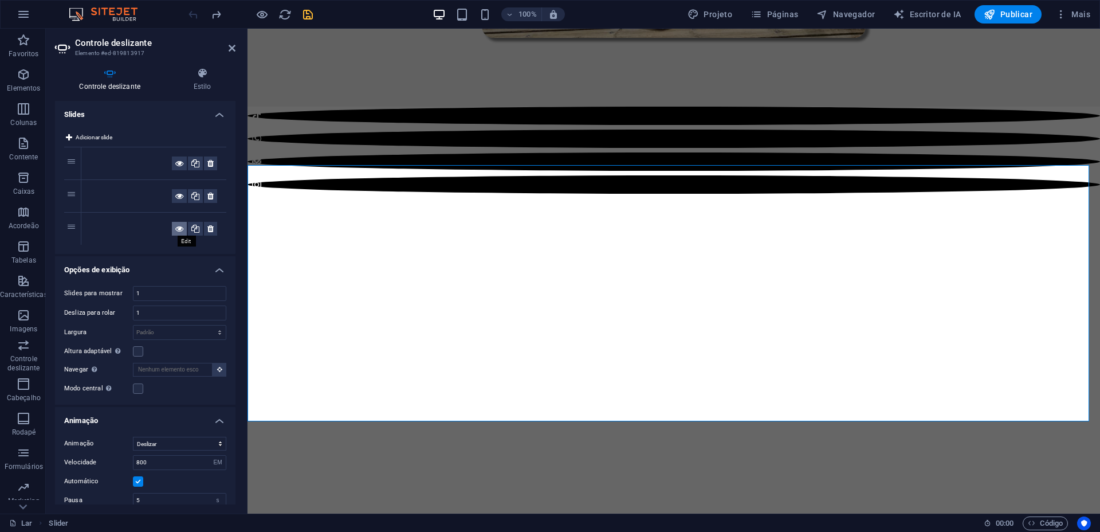
click at [175, 228] on icon at bounding box center [179, 229] width 8 height 14
click at [175, 156] on icon at bounding box center [179, 163] width 8 height 14
click at [175, 195] on icon at bounding box center [179, 196] width 8 height 14
click at [173, 231] on button at bounding box center [179, 229] width 15 height 14
click at [175, 197] on icon at bounding box center [179, 196] width 8 height 14
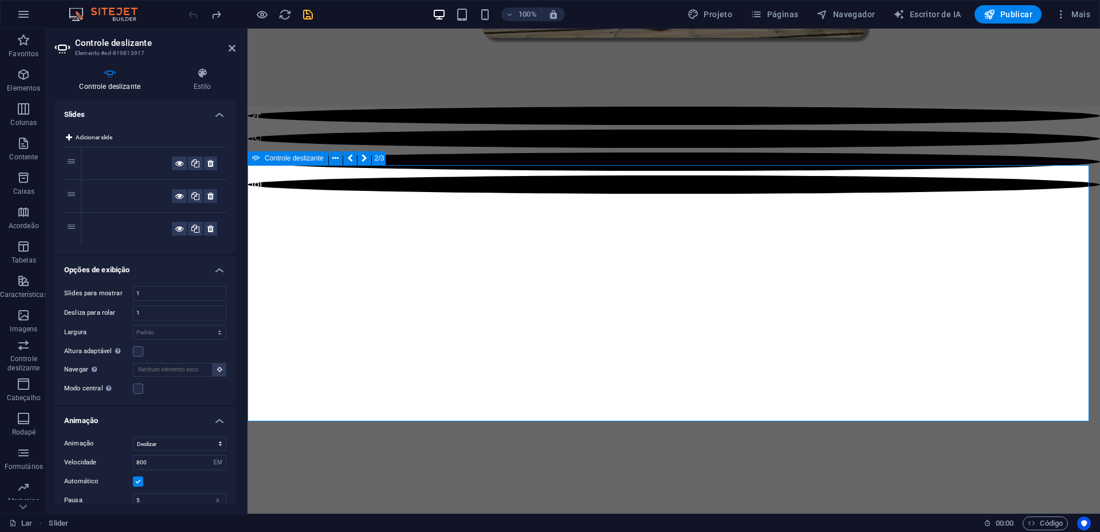
click at [248, 244] on button "button" at bounding box center [248, 244] width 0 height 0
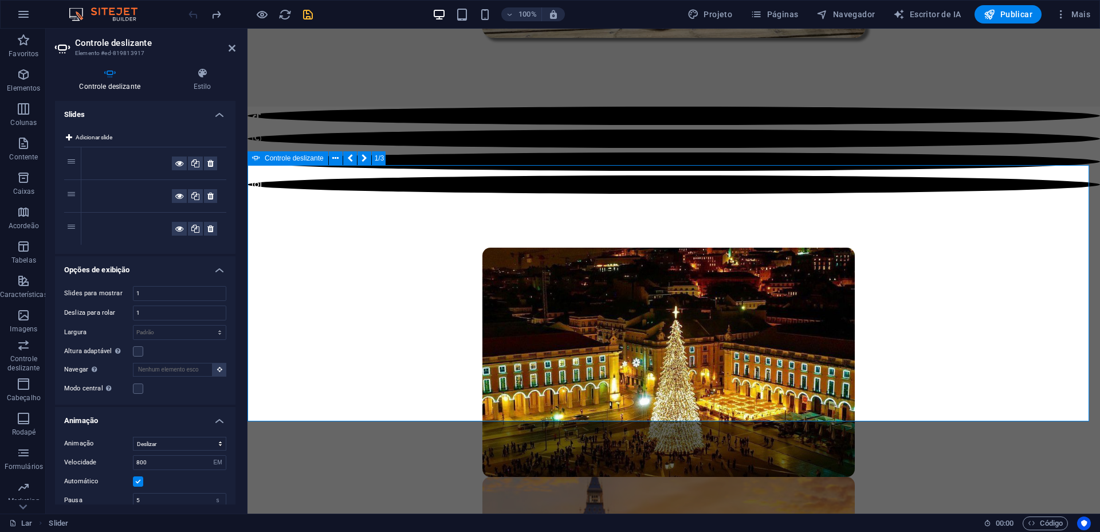
click at [248, 244] on button "button" at bounding box center [248, 244] width 0 height 0
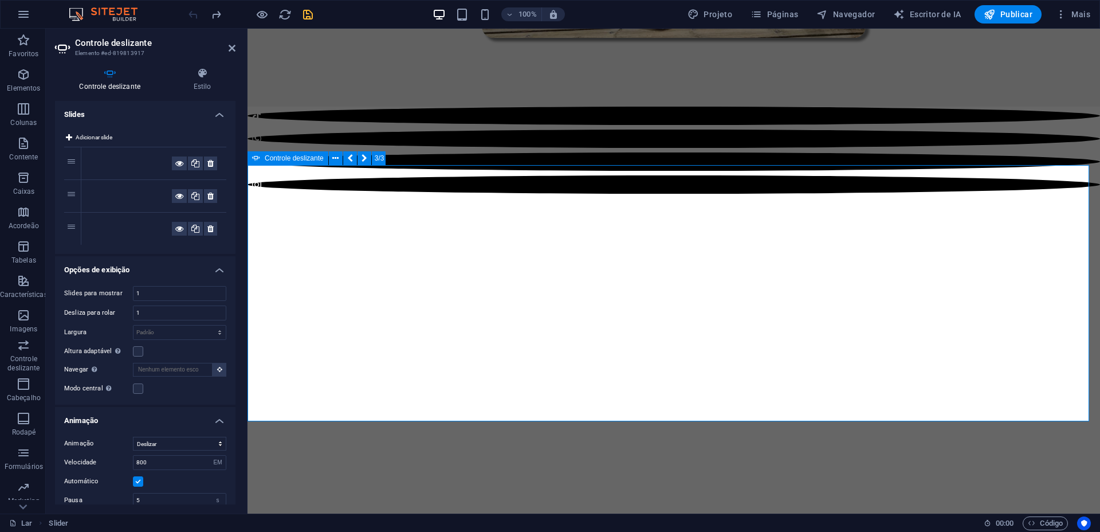
click at [248, 244] on button "button" at bounding box center [248, 244] width 0 height 0
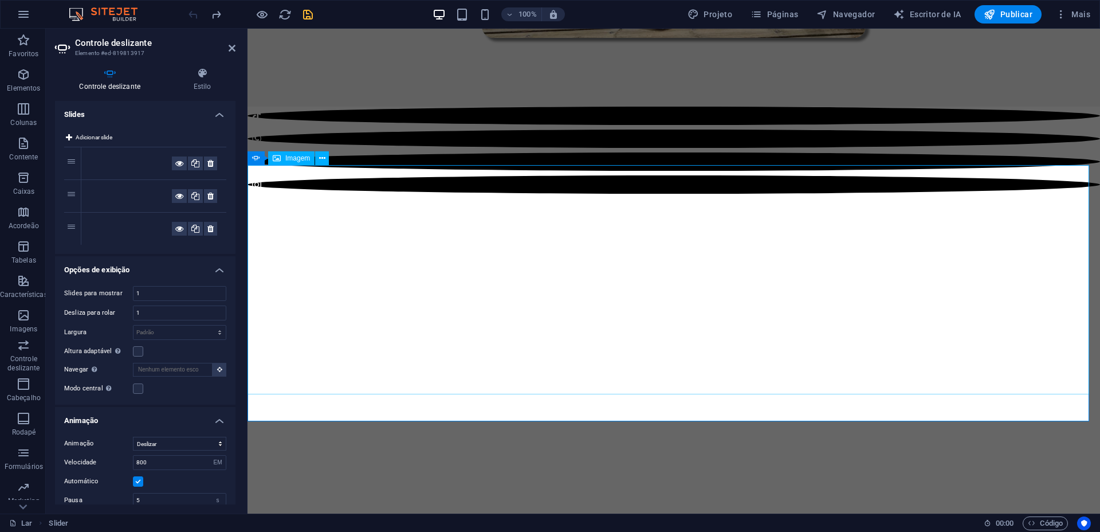
select select "px"
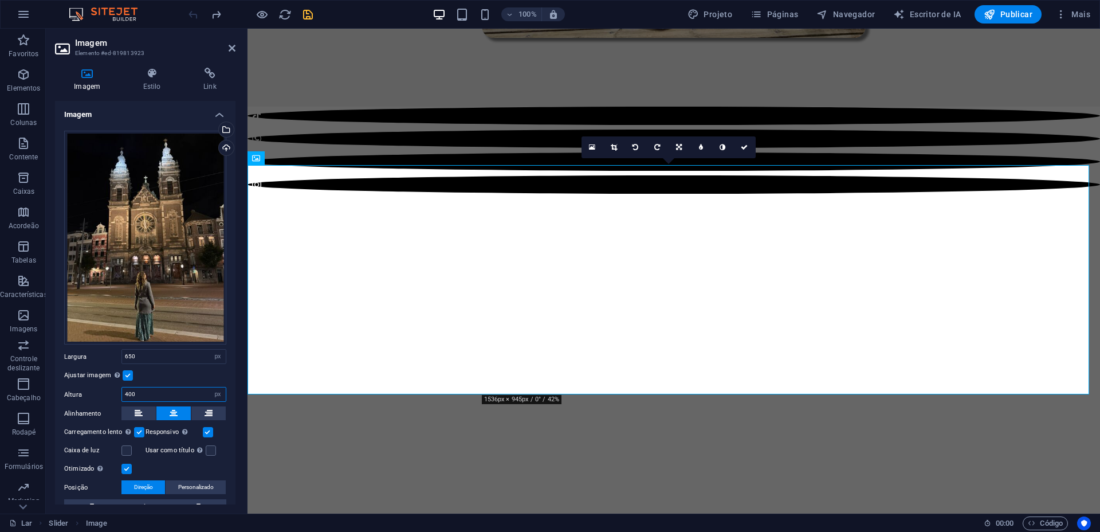
click at [144, 387] on input "400" at bounding box center [174, 394] width 104 height 14
type input "4"
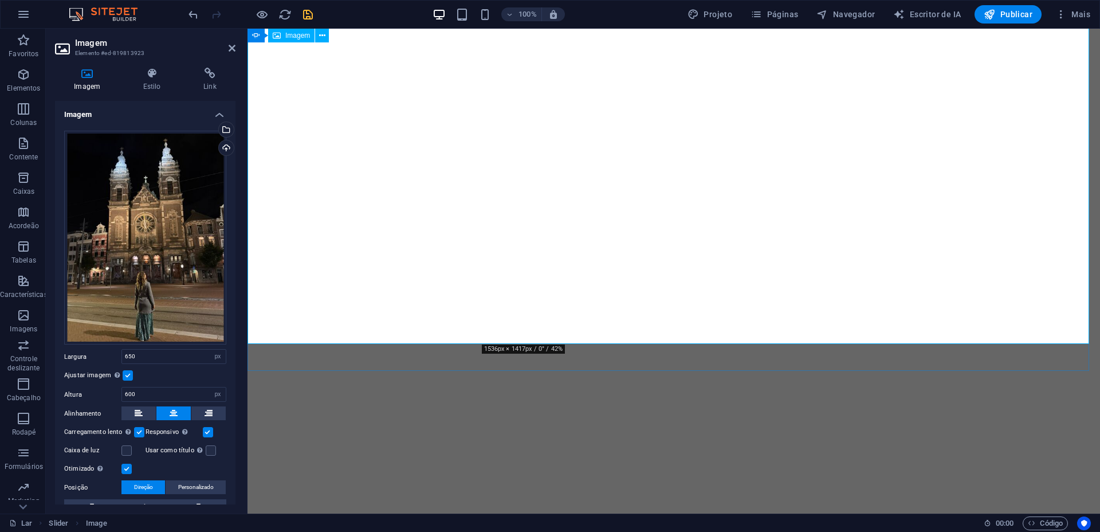
scroll to position [645, 0]
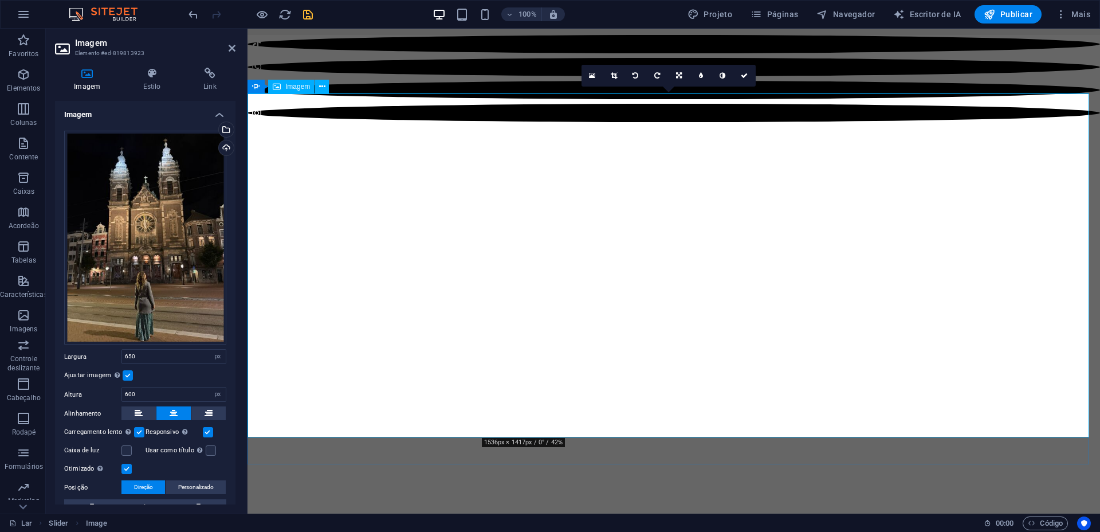
type input "400"
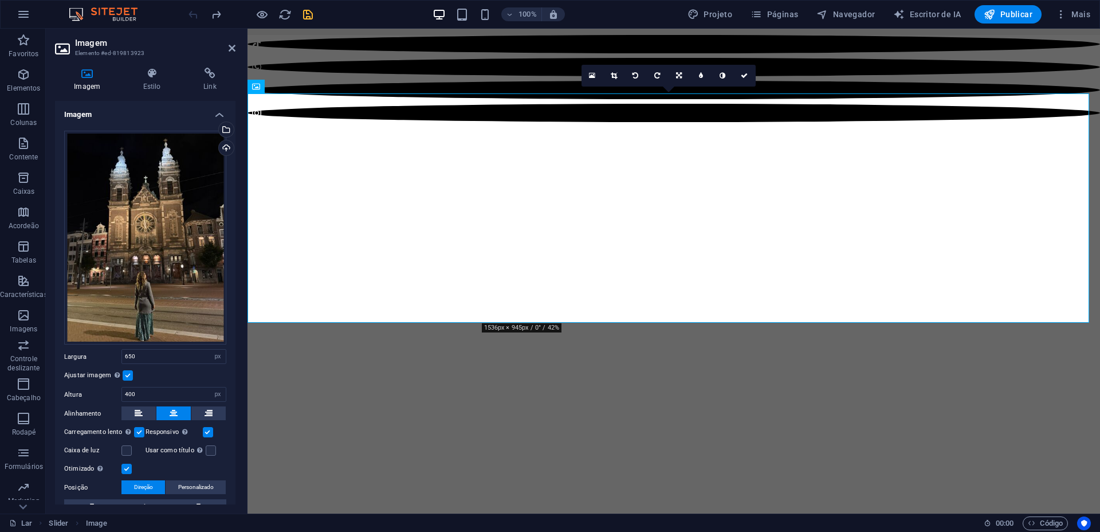
click at [128, 464] on label at bounding box center [127, 469] width 10 height 10
click at [0, 0] on input "Otimizado As imagens são compactadas para melhorar a velocidade da página." at bounding box center [0, 0] width 0 height 0
click at [127, 464] on label at bounding box center [127, 469] width 10 height 10
click at [0, 0] on input "Otimizado As imagens são compactadas para melhorar a velocidade da página." at bounding box center [0, 0] width 0 height 0
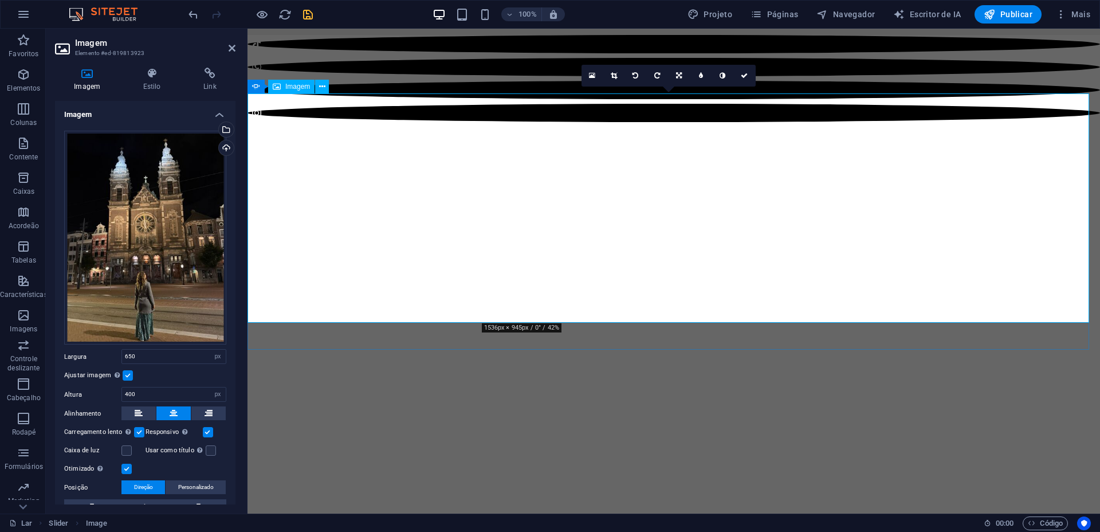
click at [128, 373] on label at bounding box center [128, 375] width 10 height 10
click at [0, 0] on input "Ajustar imagem Ajustar automaticamente a imagem a uma largura e altura fixas" at bounding box center [0, 0] width 0 height 0
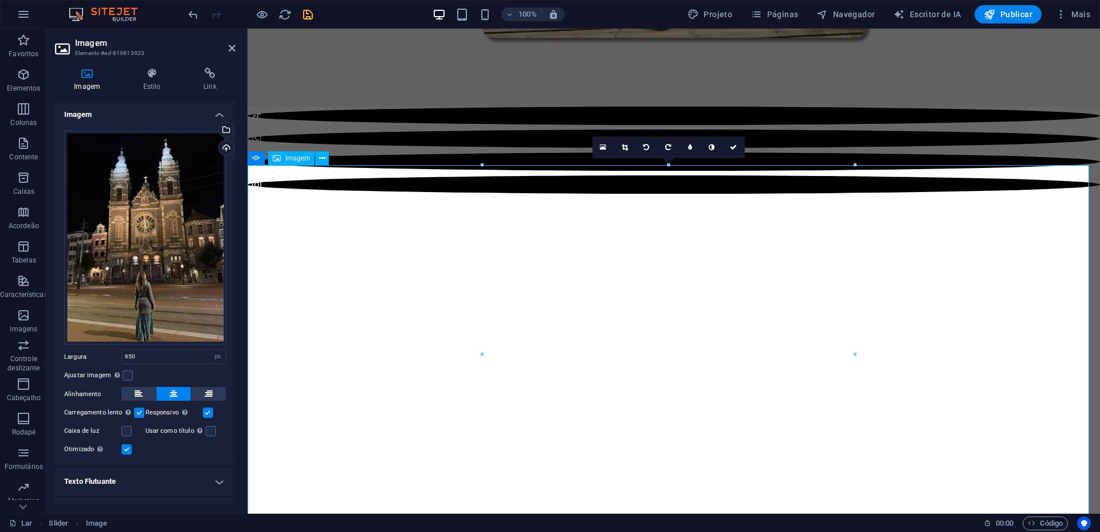
scroll to position [716, 0]
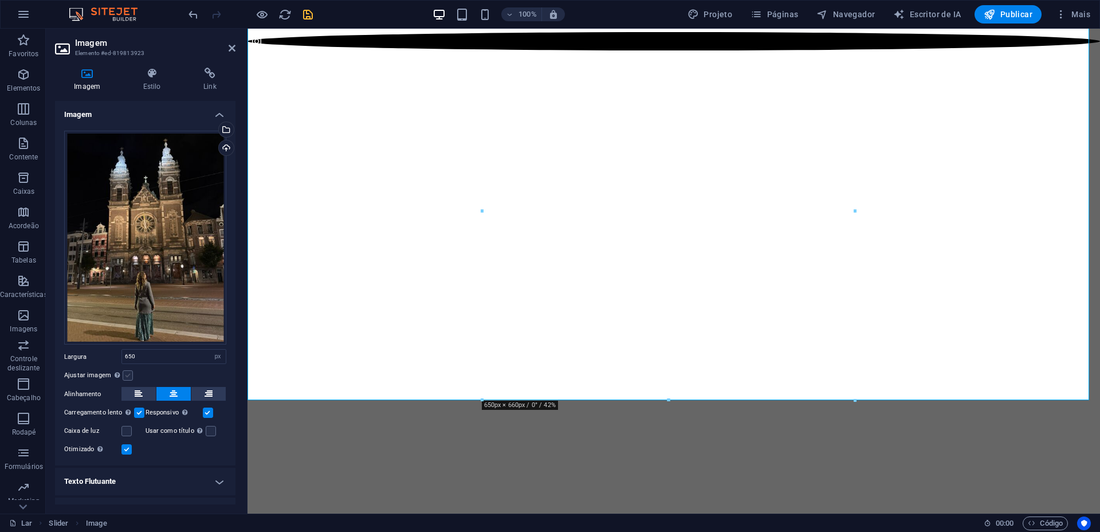
click at [131, 373] on label at bounding box center [128, 375] width 10 height 10
click at [0, 0] on input "Ajustar imagem Ajustar automaticamente a imagem a uma largura e altura fixas" at bounding box center [0, 0] width 0 height 0
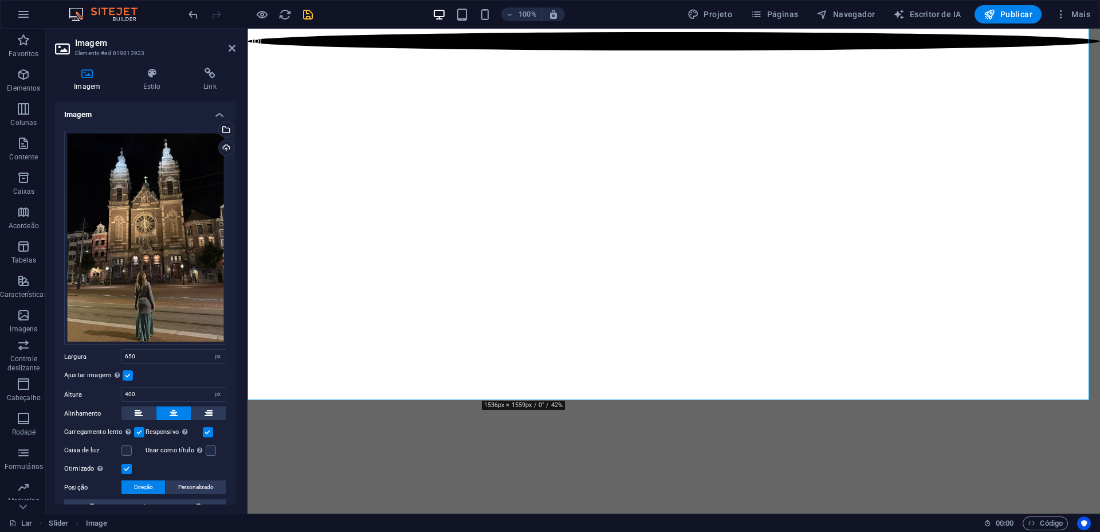
click at [130, 370] on label at bounding box center [128, 375] width 10 height 10
click at [0, 0] on input "Ajustar imagem Ajustar automaticamente a imagem a uma largura e altura fixas" at bounding box center [0, 0] width 0 height 0
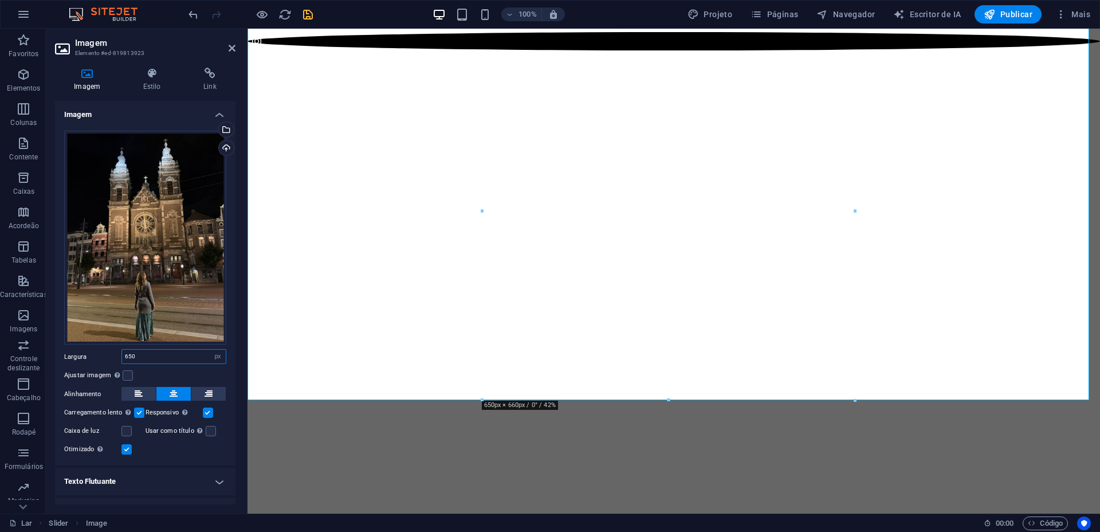
click at [147, 352] on input "650" at bounding box center [174, 357] width 104 height 14
type input "6"
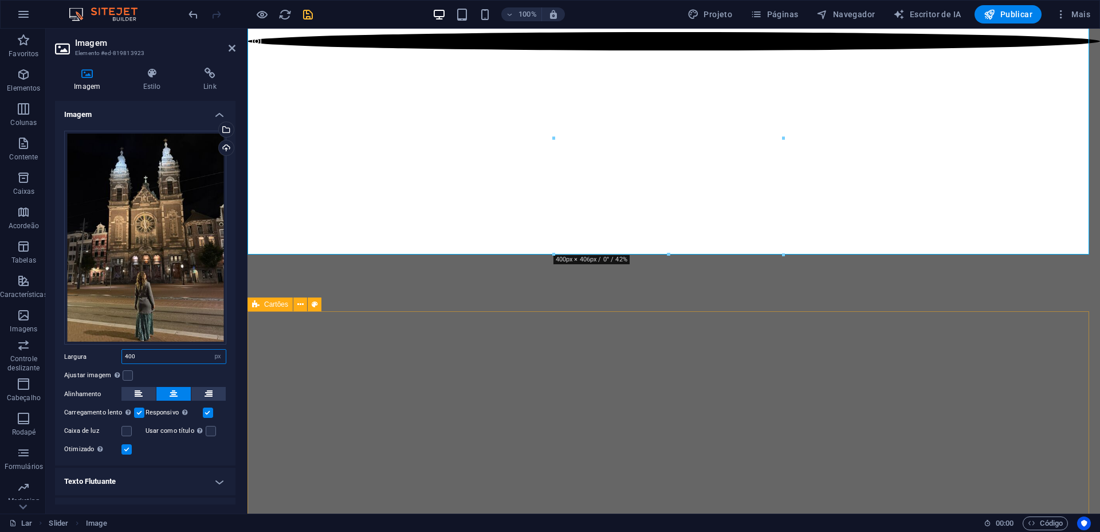
type input "400"
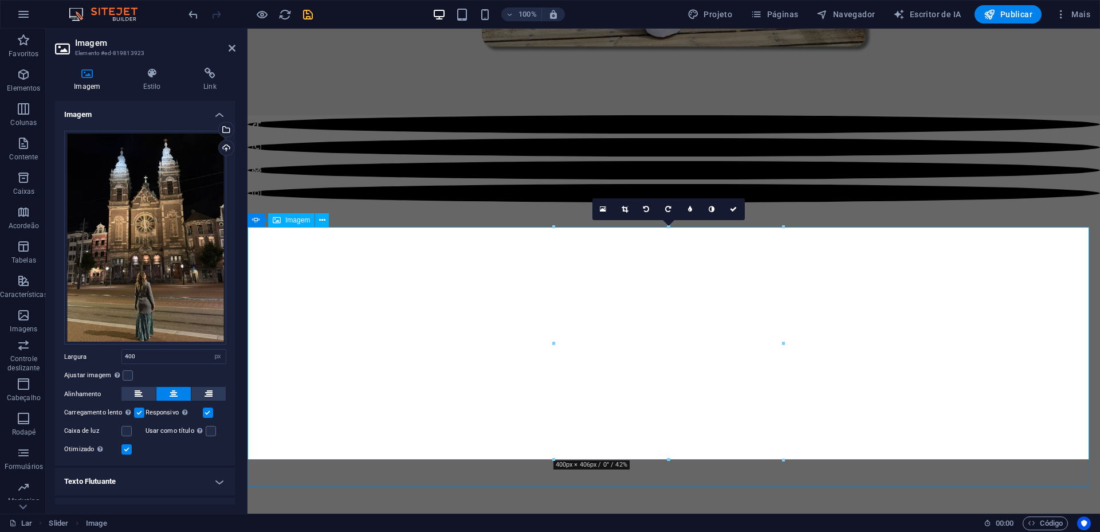
scroll to position [573, 0]
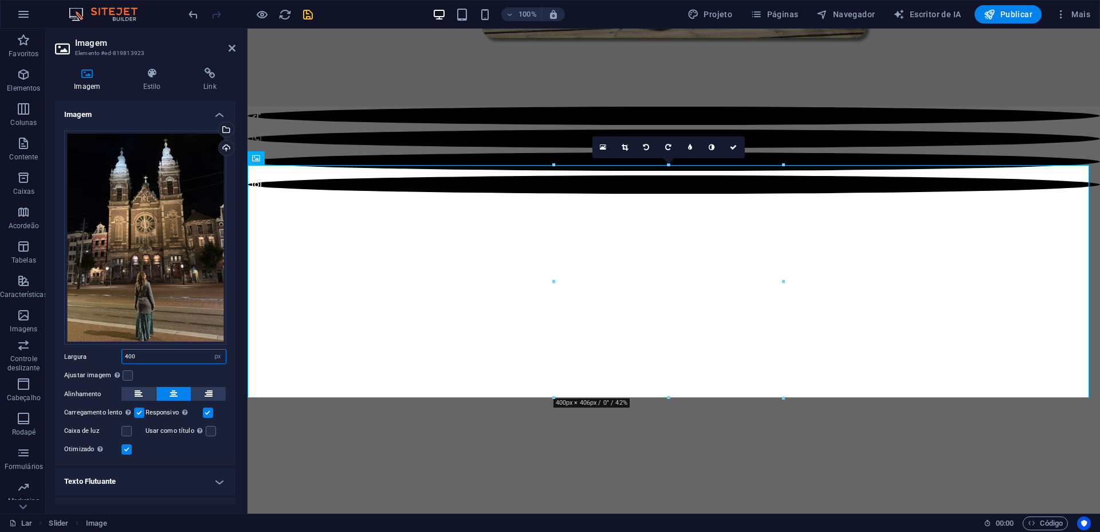
click at [152, 350] on input "400" at bounding box center [174, 357] width 104 height 14
click at [124, 430] on label at bounding box center [127, 431] width 10 height 10
click at [0, 0] on input "Caixa de luz" at bounding box center [0, 0] width 0 height 0
click at [124, 430] on label at bounding box center [127, 431] width 10 height 10
click at [0, 0] on input "Caixa de luz" at bounding box center [0, 0] width 0 height 0
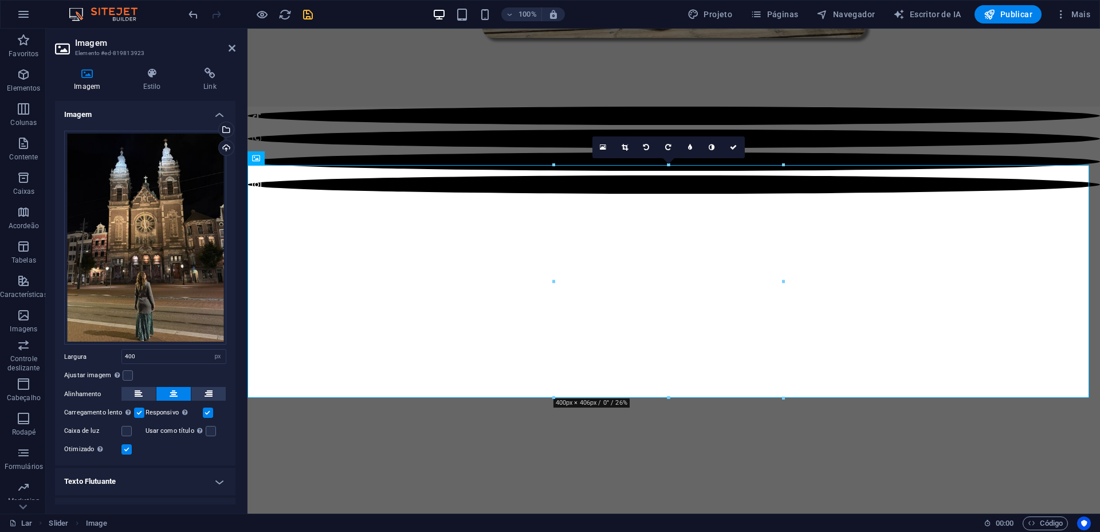
click at [128, 446] on label at bounding box center [127, 449] width 10 height 10
click at [0, 0] on input "Otimizado As imagens são compactadas para melhorar a velocidade da página." at bounding box center [0, 0] width 0 height 0
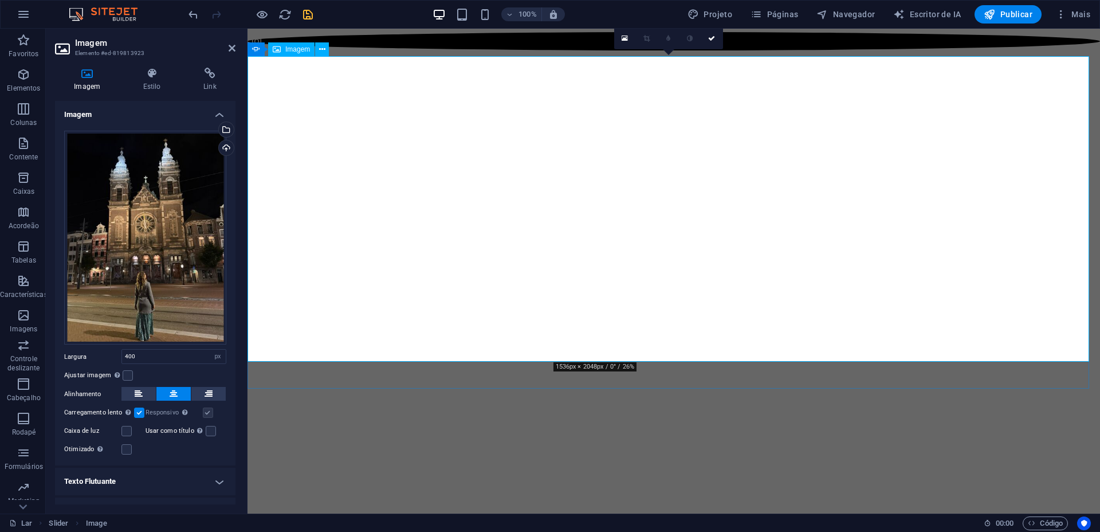
scroll to position [645, 0]
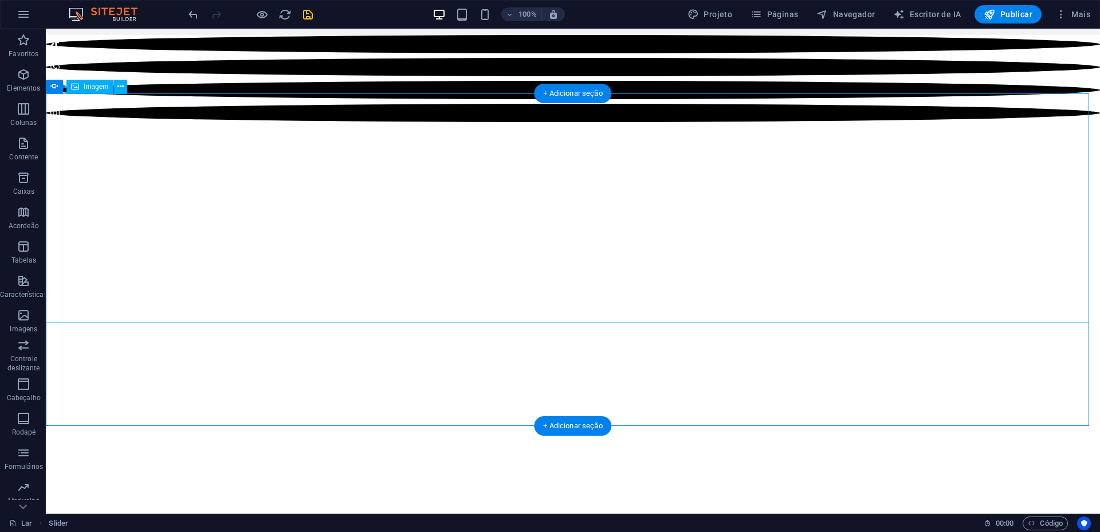
select select "px"
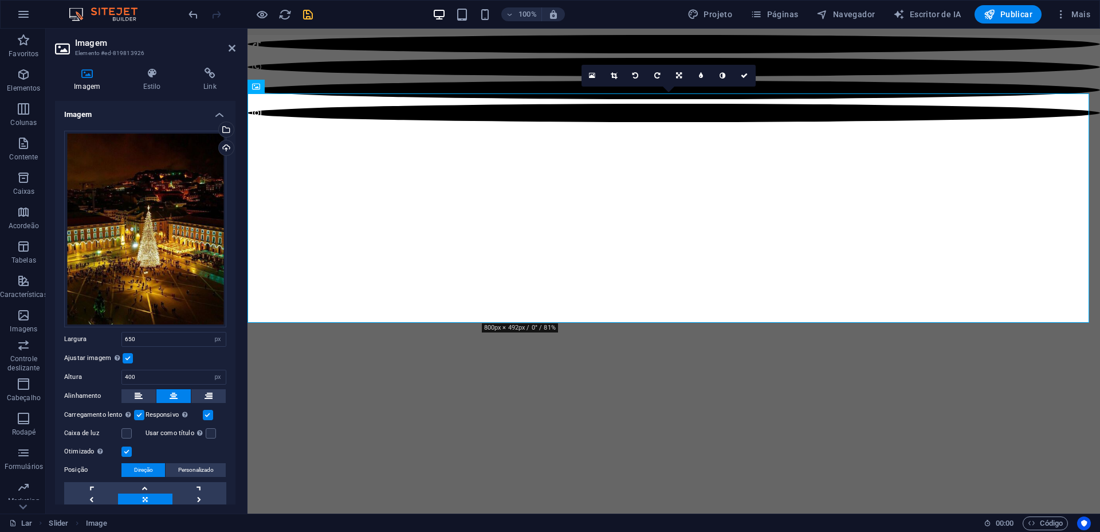
click at [130, 355] on label at bounding box center [128, 358] width 10 height 10
click at [0, 0] on input "Ajustar imagem Ajustar automaticamente a imagem a uma largura e altura fixas" at bounding box center [0, 0] width 0 height 0
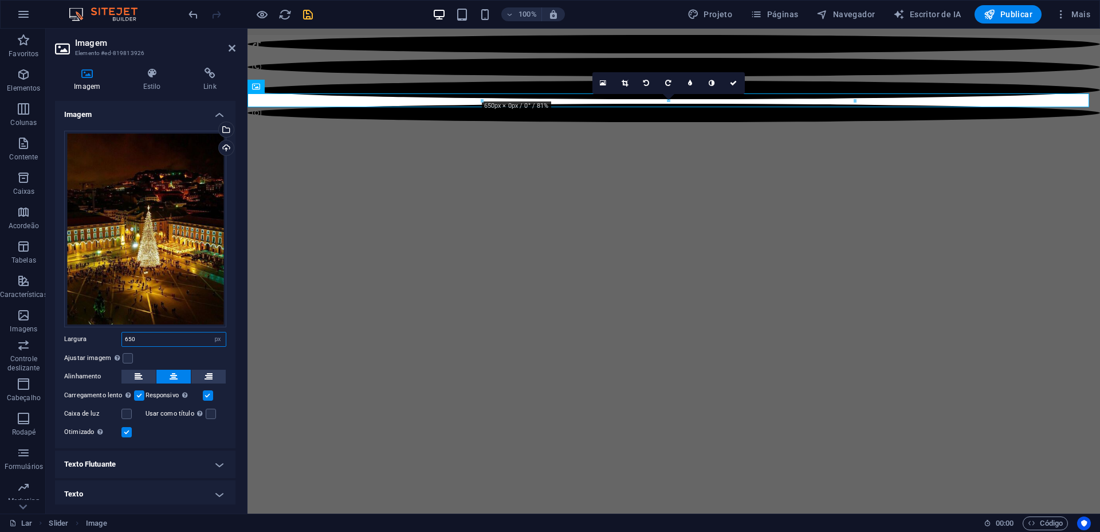
click at [146, 338] on input "650" at bounding box center [174, 339] width 104 height 14
